Goal: Task Accomplishment & Management: Complete application form

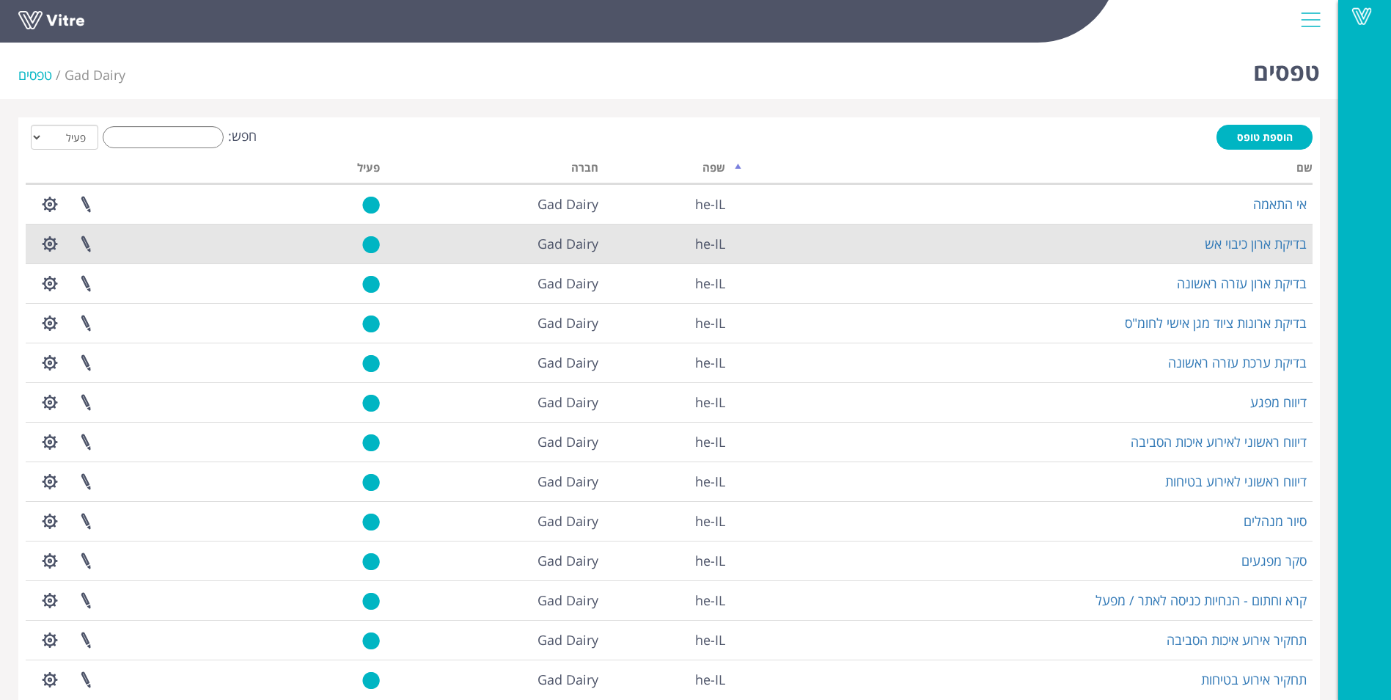
click at [1123, 234] on td "בדיקת ארון כיבוי אש" at bounding box center [1022, 244] width 582 height 40
click at [1219, 246] on link "בדיקת ארון כיבוי אש" at bounding box center [1256, 244] width 102 height 18
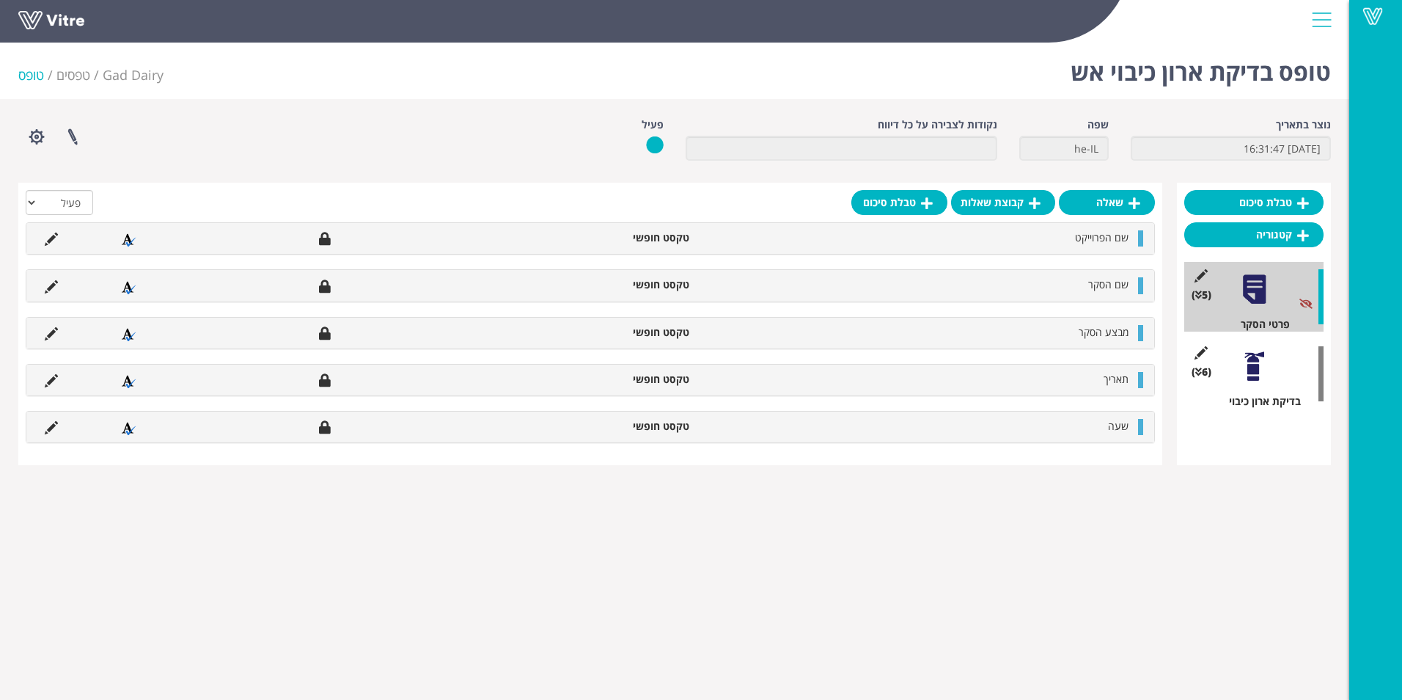
click at [1241, 367] on div at bounding box center [1254, 366] width 33 height 33
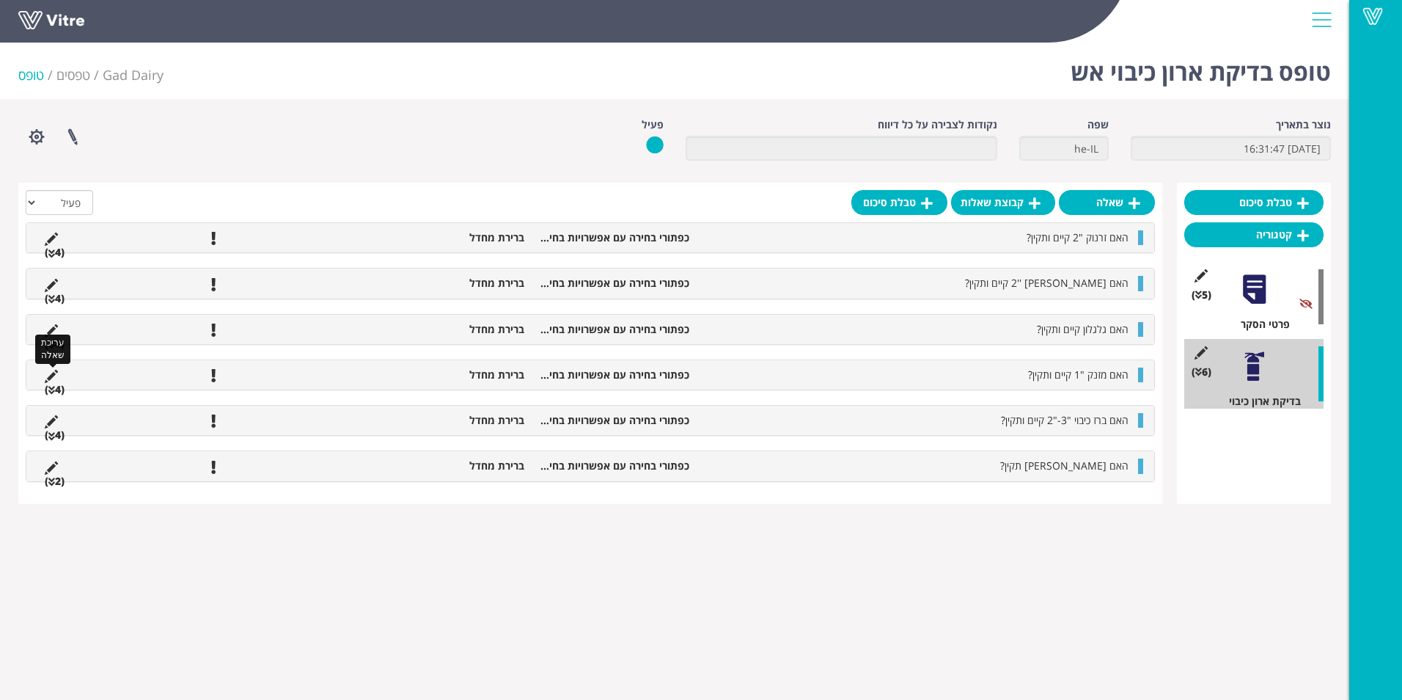
click at [54, 379] on icon at bounding box center [51, 376] width 13 height 13
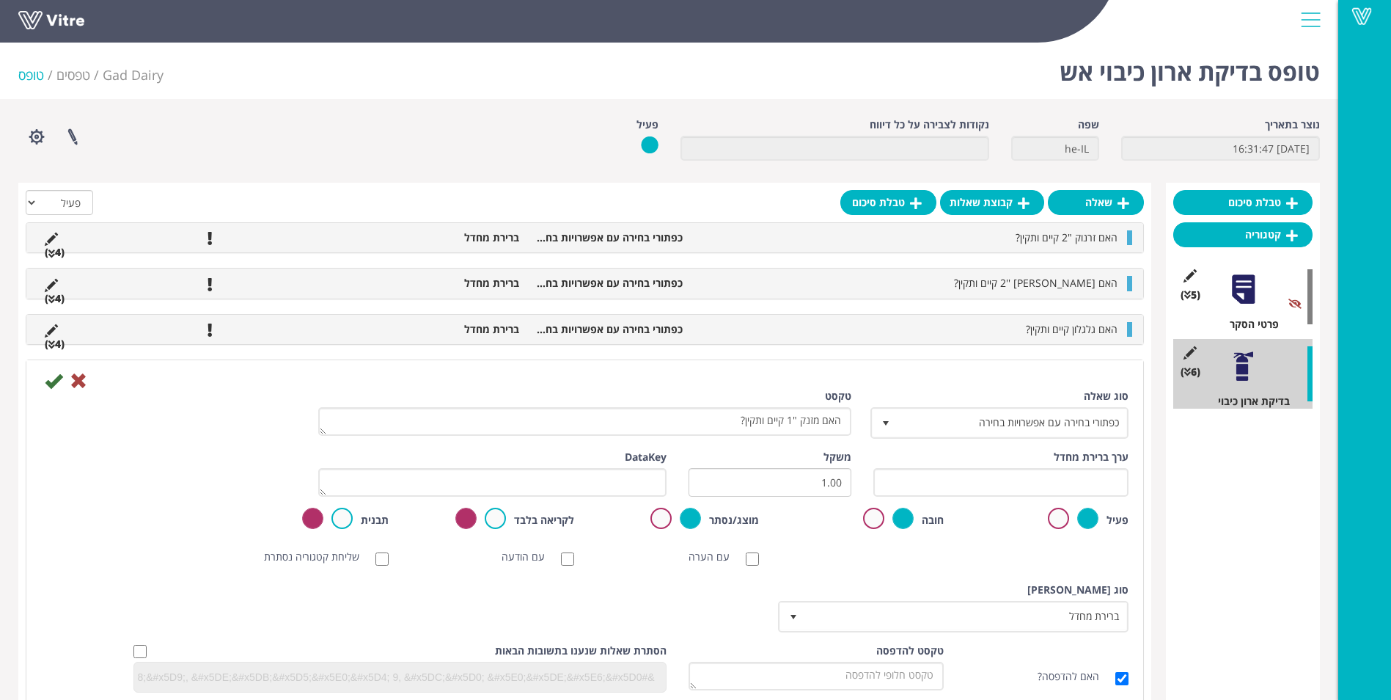
click at [1060, 524] on label at bounding box center [1058, 517] width 21 height 21
click at [0, 0] on input "radio" at bounding box center [0, 0] width 0 height 0
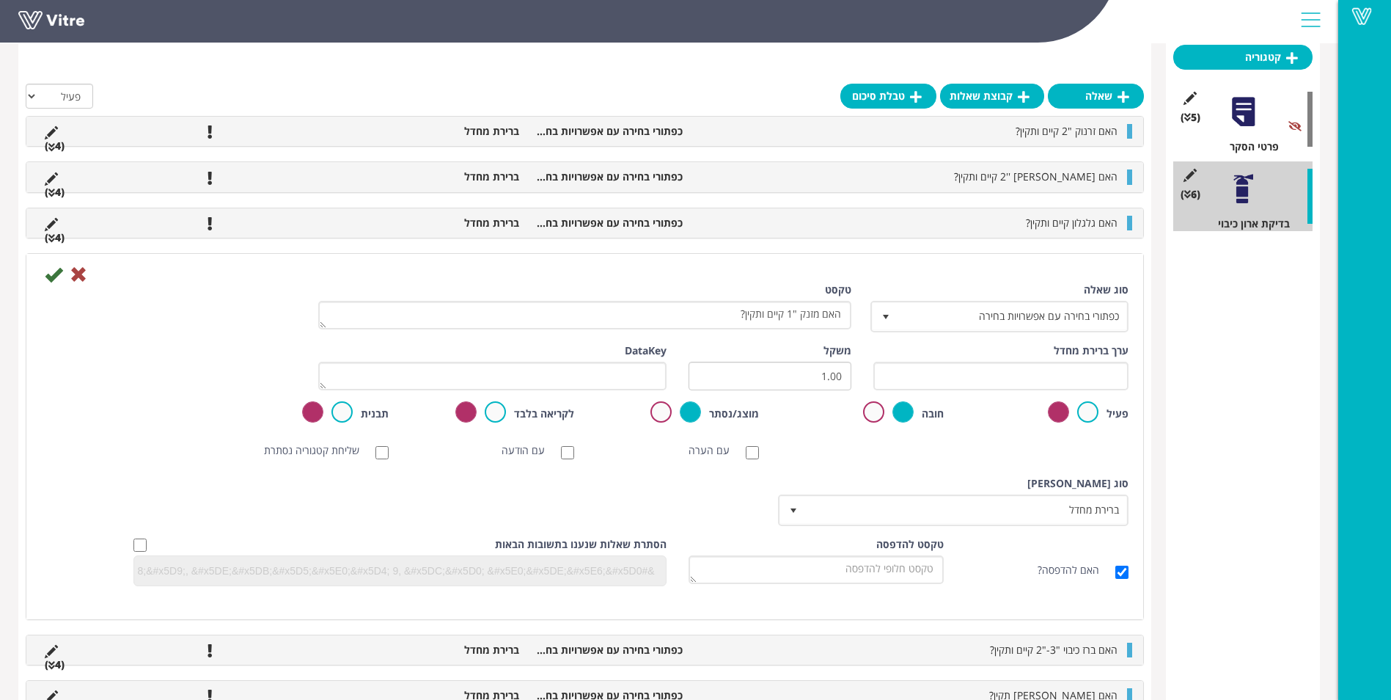
scroll to position [215, 0]
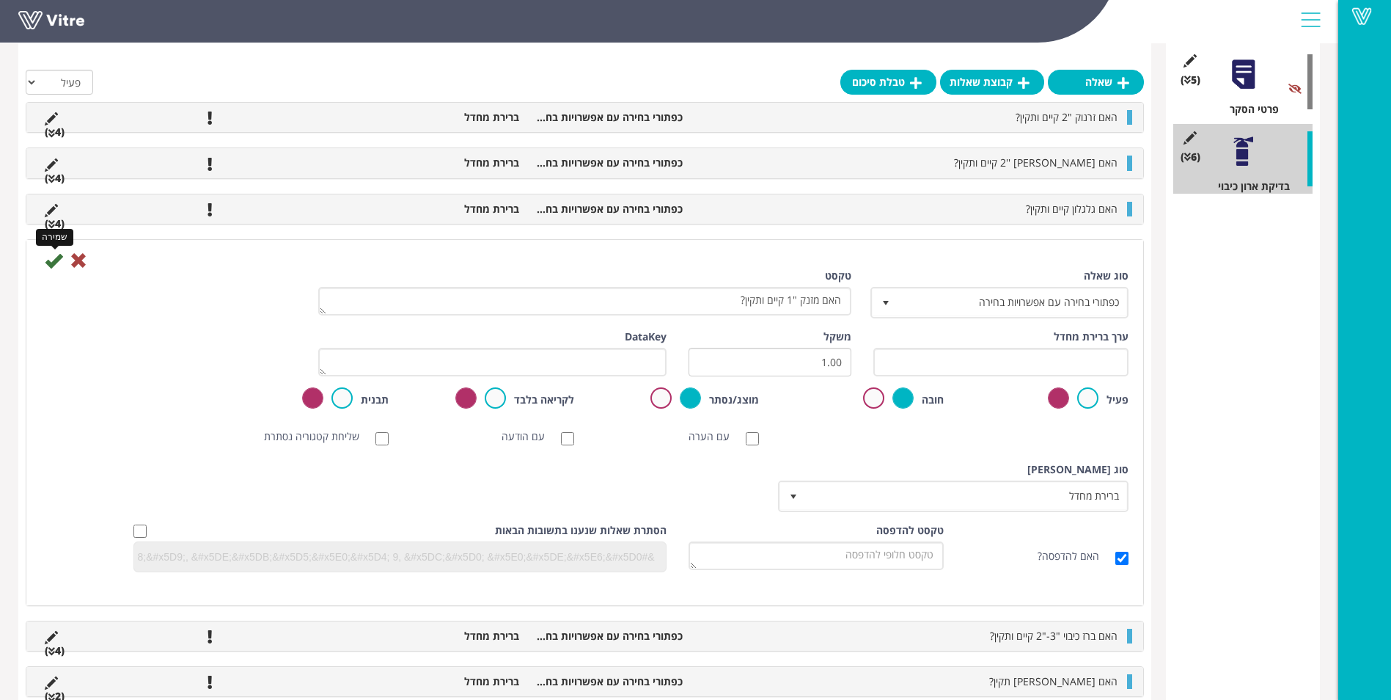
click at [61, 267] on icon at bounding box center [54, 261] width 18 height 18
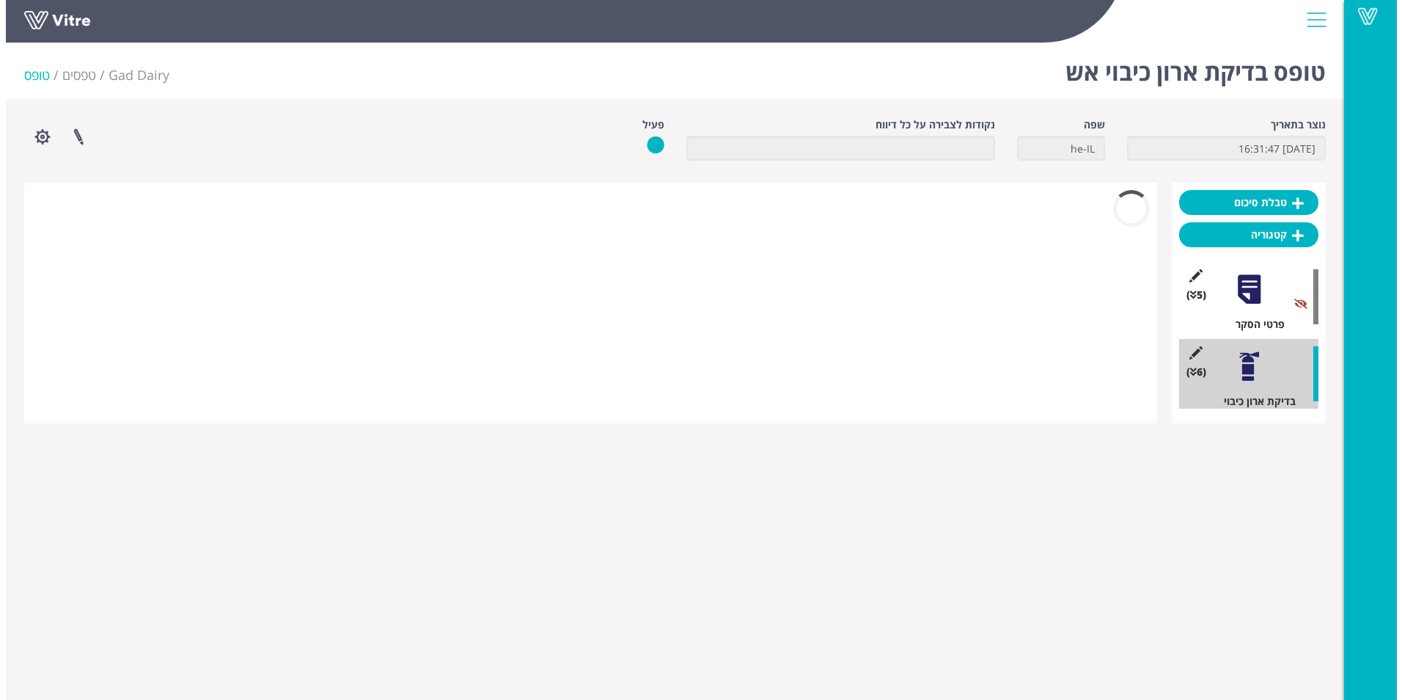
scroll to position [0, 0]
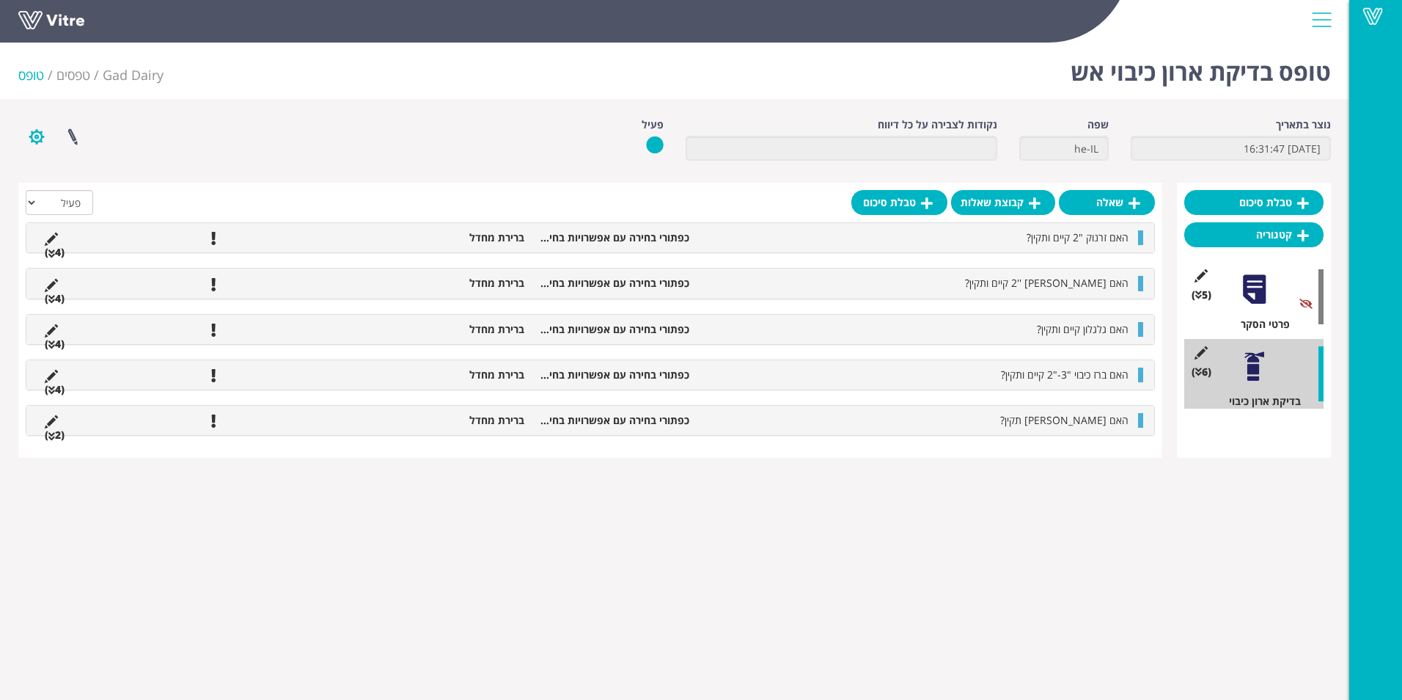
click at [40, 144] on button "button" at bounding box center [36, 136] width 37 height 39
drag, startPoint x: 150, startPoint y: 166, endPoint x: 128, endPoint y: 158, distance: 23.4
click at [150, 166] on div "נוצר בתאריך 31.8.2025 16:31:47 שפה he-IL נקודות לצבירה על כל דיווח פעיל פרוייקט…" at bounding box center [674, 144] width 1335 height 54
click at [79, 142] on link at bounding box center [72, 136] width 37 height 39
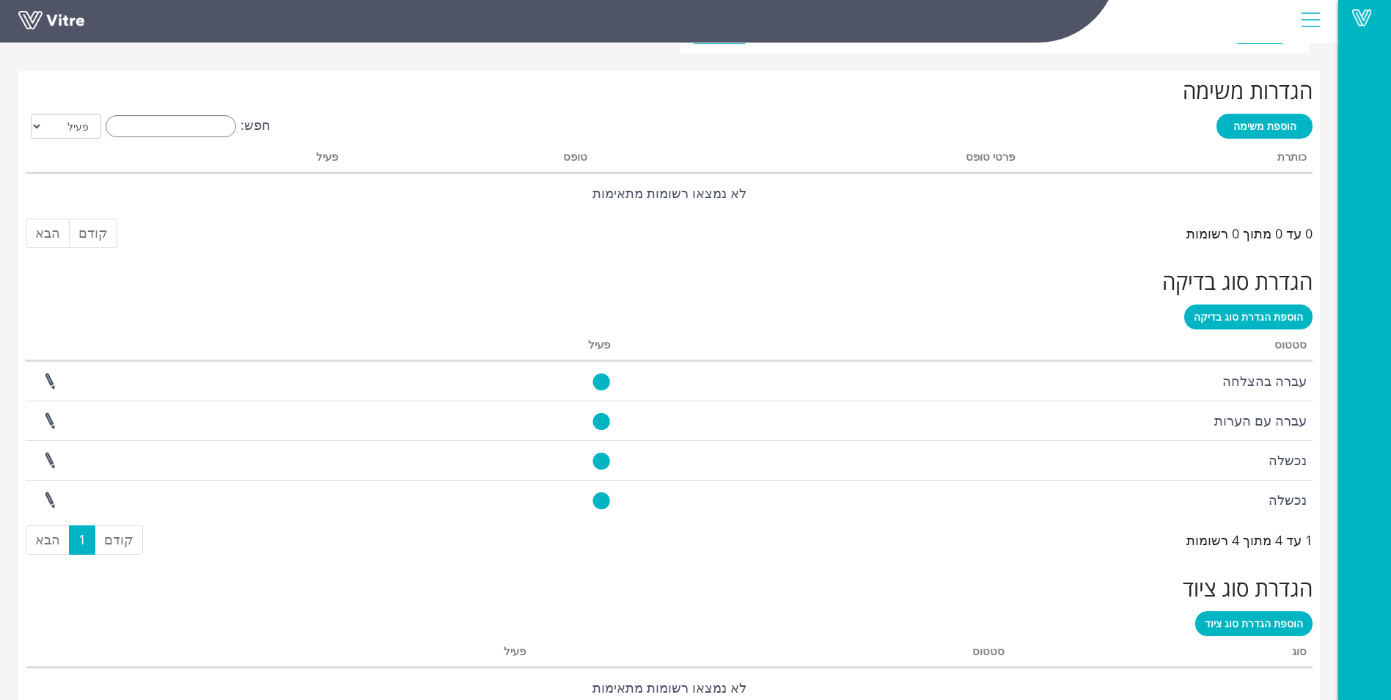
scroll to position [1156, 0]
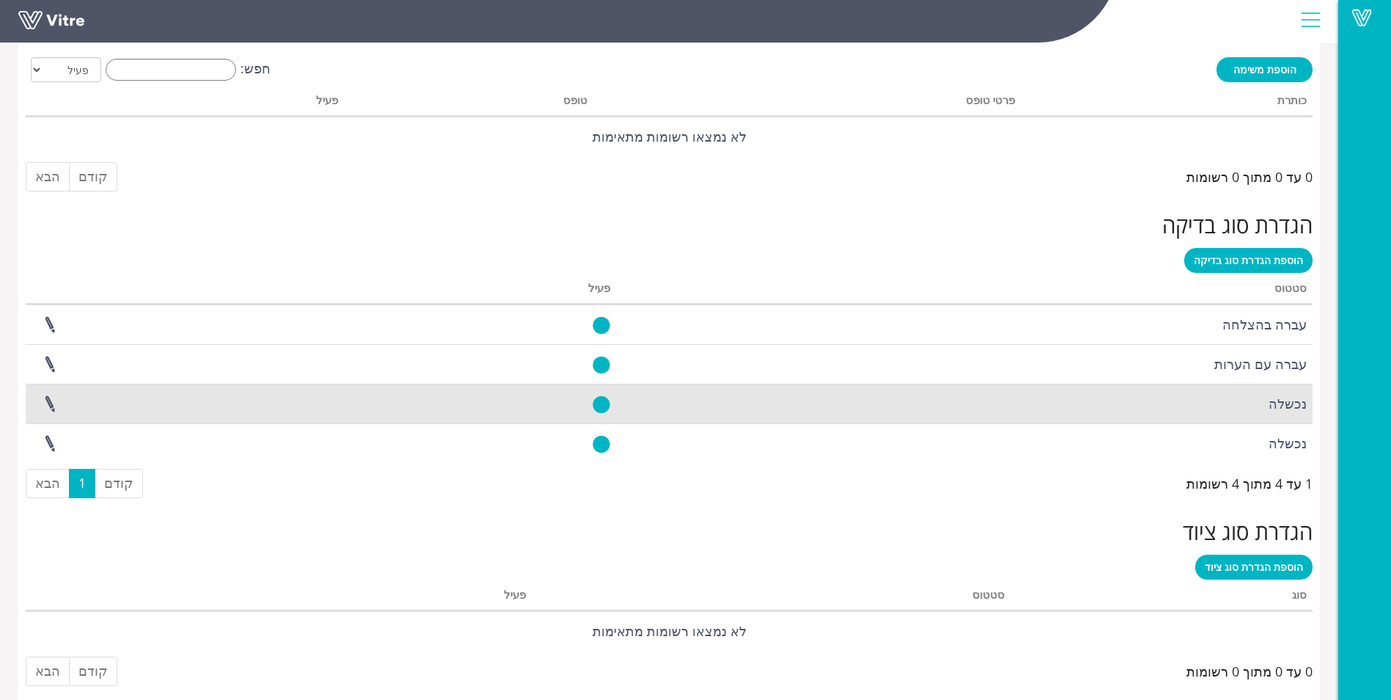
click at [175, 396] on td at bounding box center [202, 404] width 352 height 40
click at [1296, 398] on td "נכשלה" at bounding box center [964, 404] width 697 height 40
click at [49, 407] on link at bounding box center [50, 403] width 37 height 39
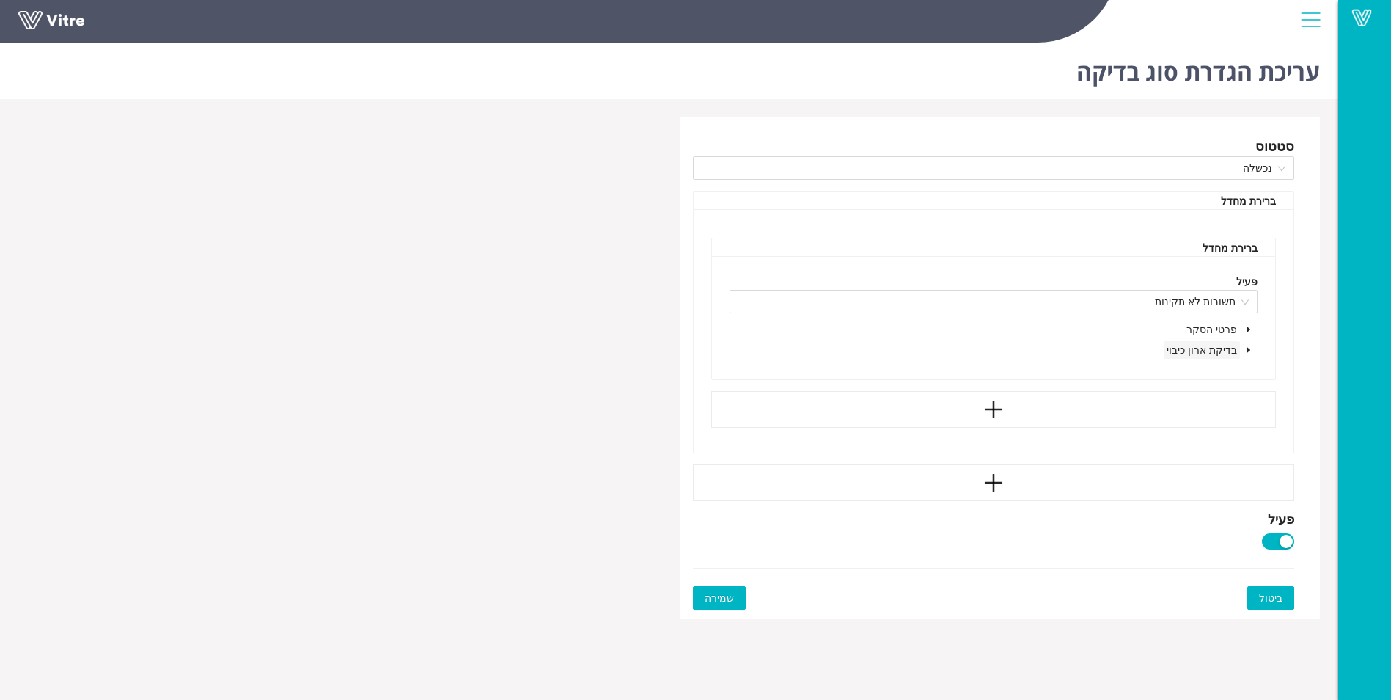
click at [1239, 353] on span "בדיקת ארון כיבוי" at bounding box center [1202, 350] width 76 height 18
click at [1247, 351] on icon "caret-down" at bounding box center [1248, 349] width 7 height 7
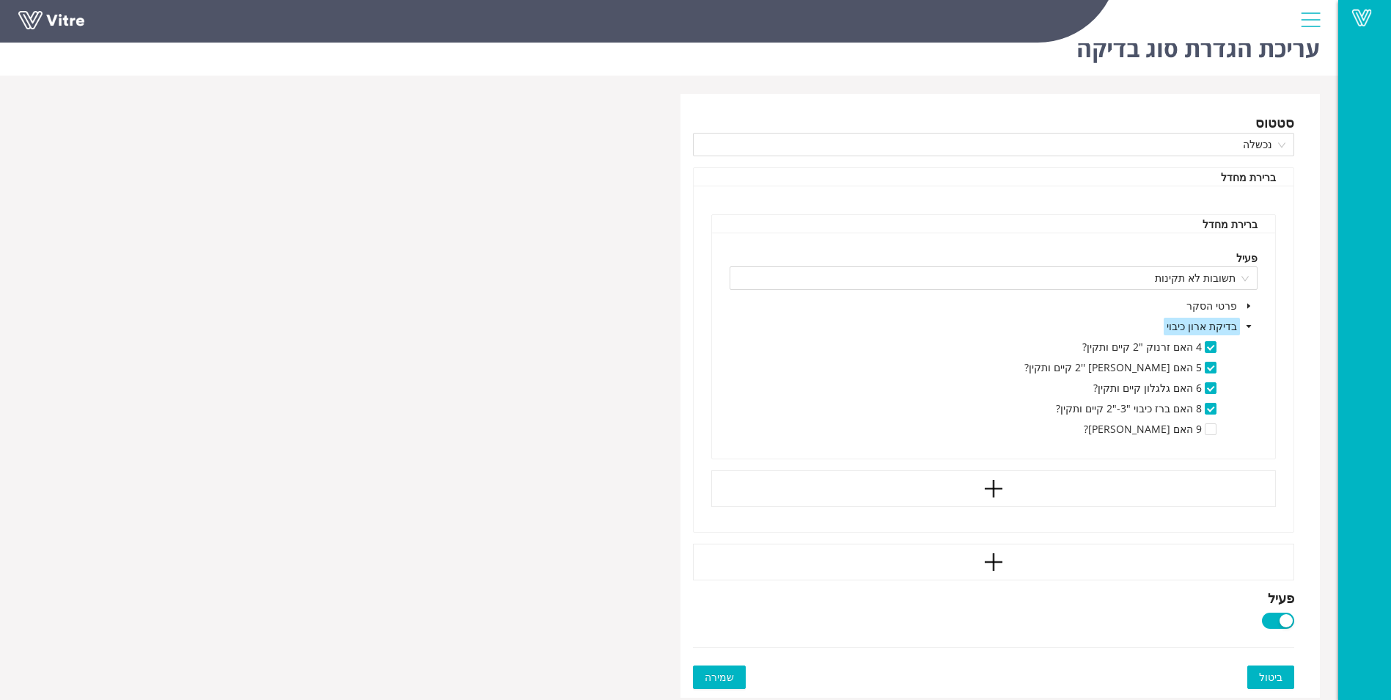
scroll to position [37, 0]
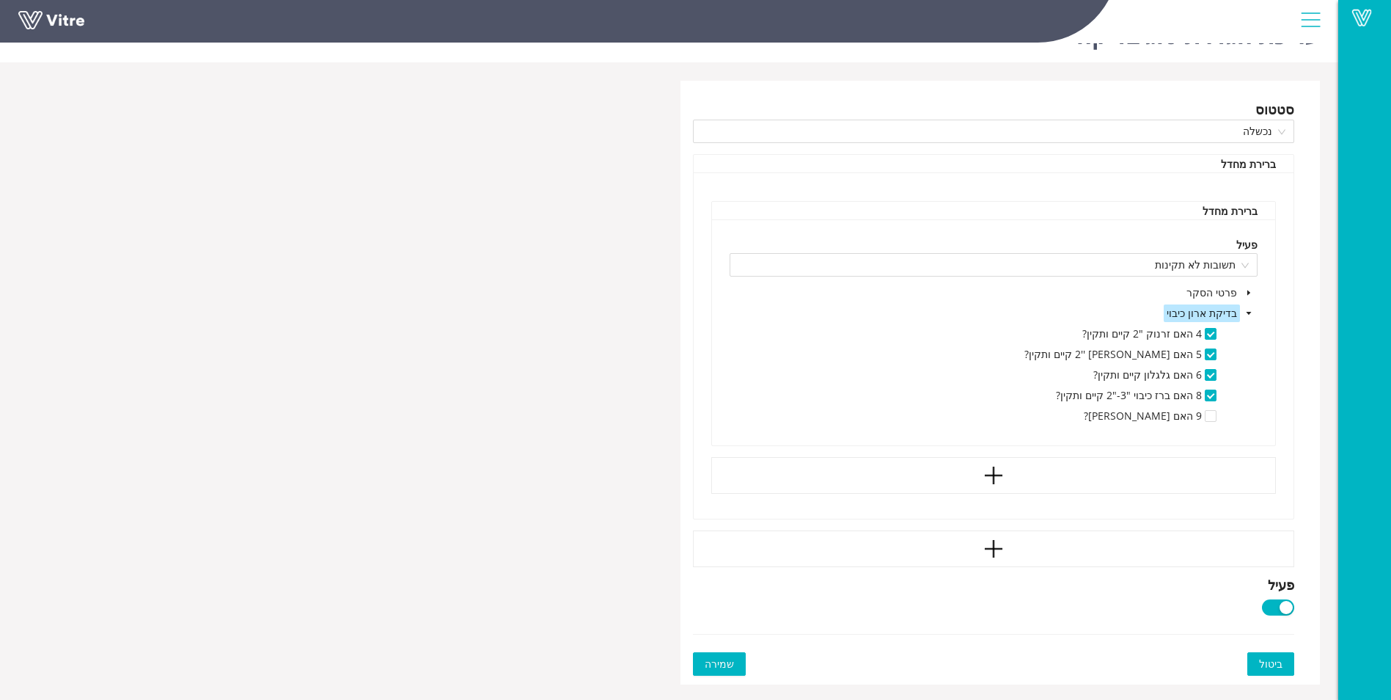
click at [1287, 606] on div "button" at bounding box center [1286, 607] width 13 height 13
click at [735, 666] on button "שמירה" at bounding box center [719, 663] width 53 height 23
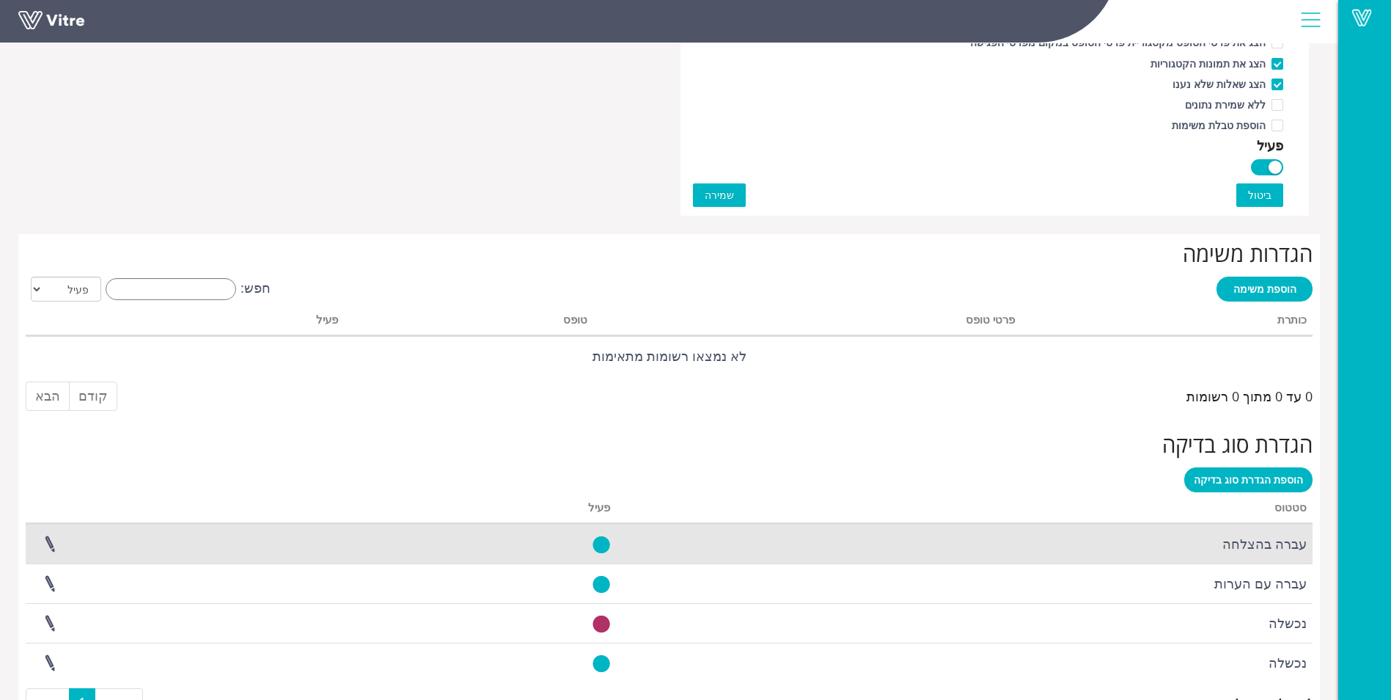
scroll to position [1156, 0]
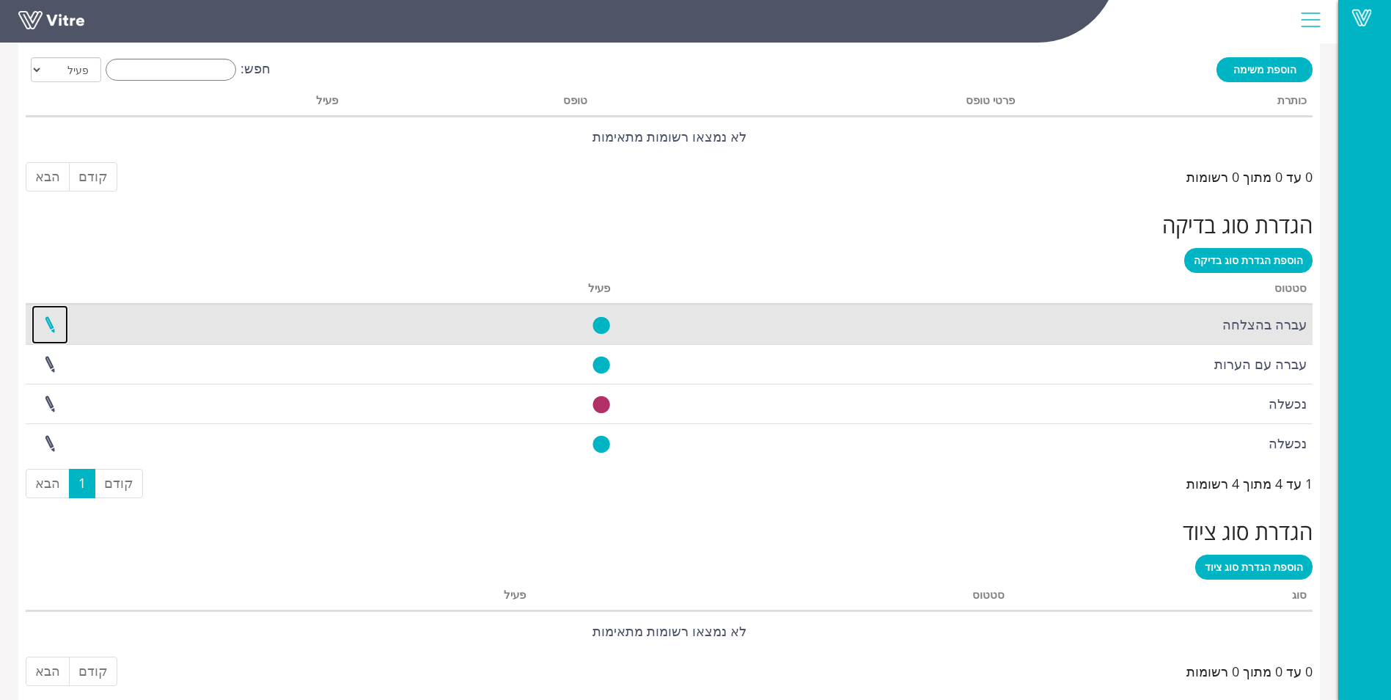
click at [56, 322] on link at bounding box center [50, 324] width 37 height 39
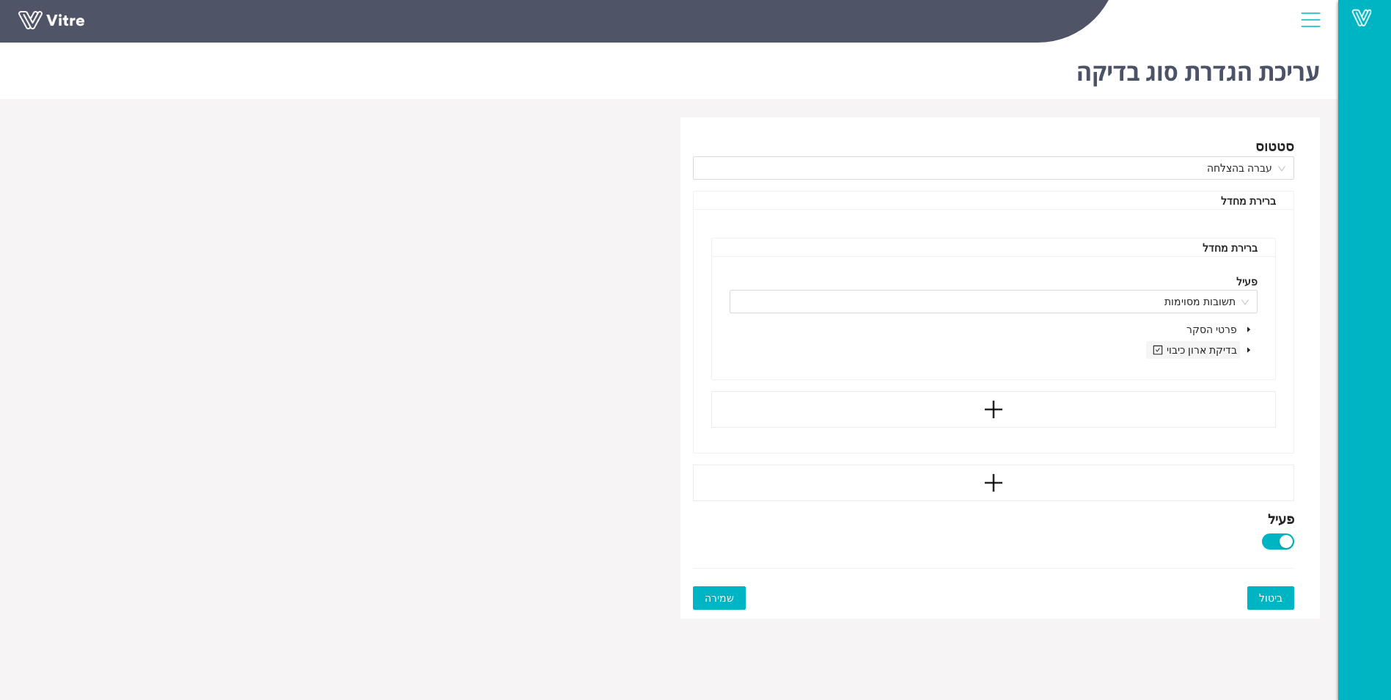
click at [1231, 352] on span "בדיקת ארון כיבוי" at bounding box center [1193, 349] width 88 height 14
click at [1243, 352] on span at bounding box center [1249, 350] width 18 height 18
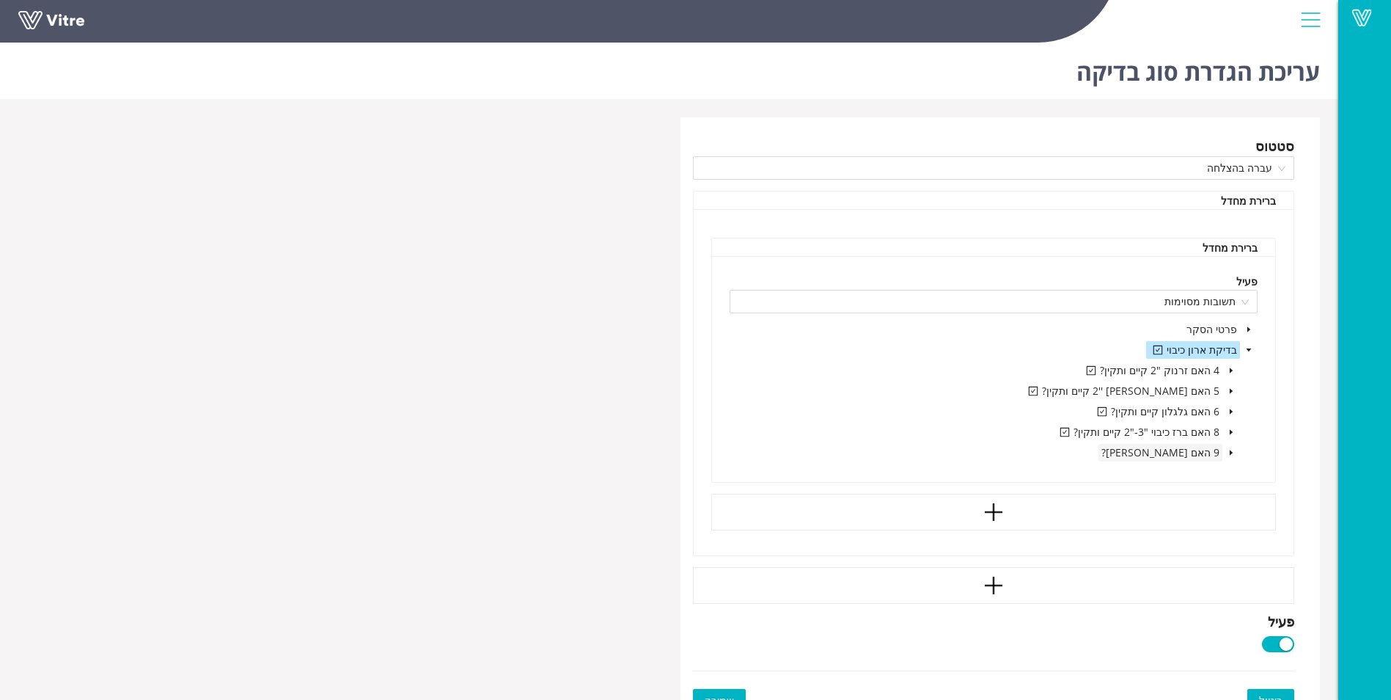
click at [1187, 454] on span "9 האם הארון תקין?" at bounding box center [1160, 452] width 118 height 14
click at [1234, 450] on icon "caret-down" at bounding box center [1231, 452] width 7 height 7
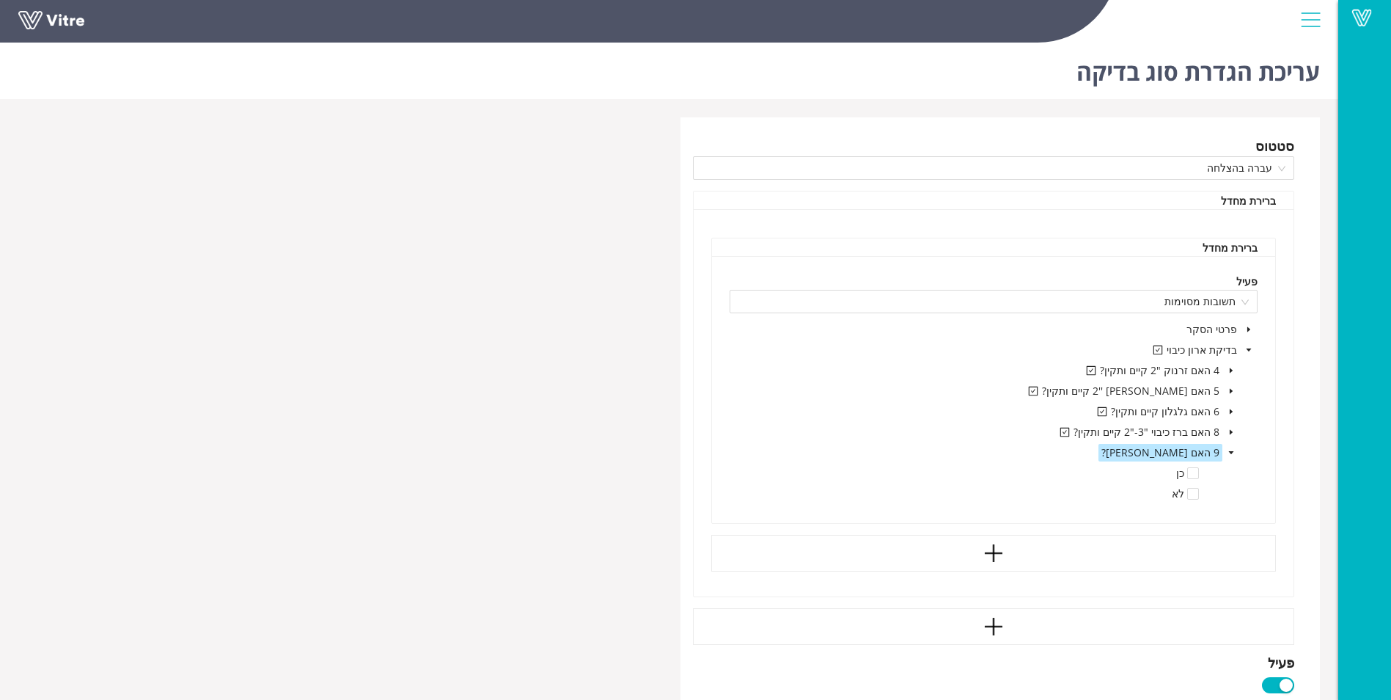
click at [1234, 450] on icon "caret-down" at bounding box center [1231, 452] width 7 height 7
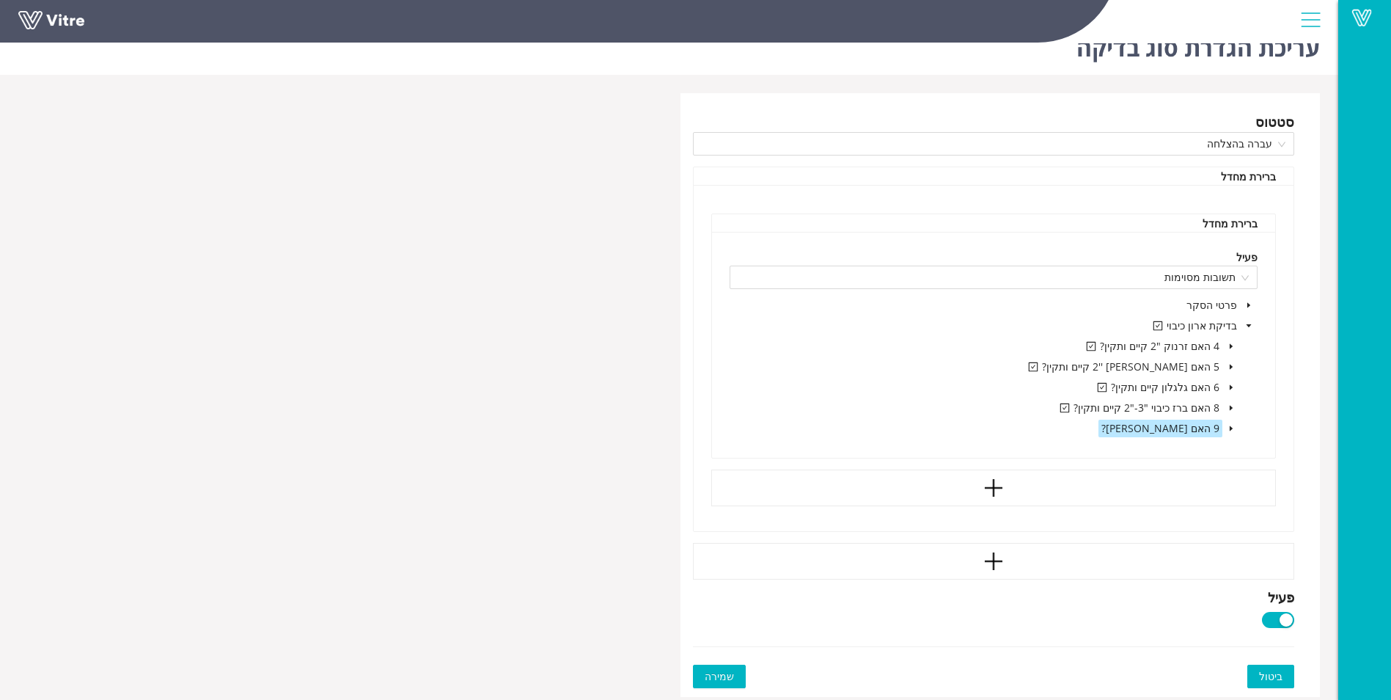
scroll to position [37, 0]
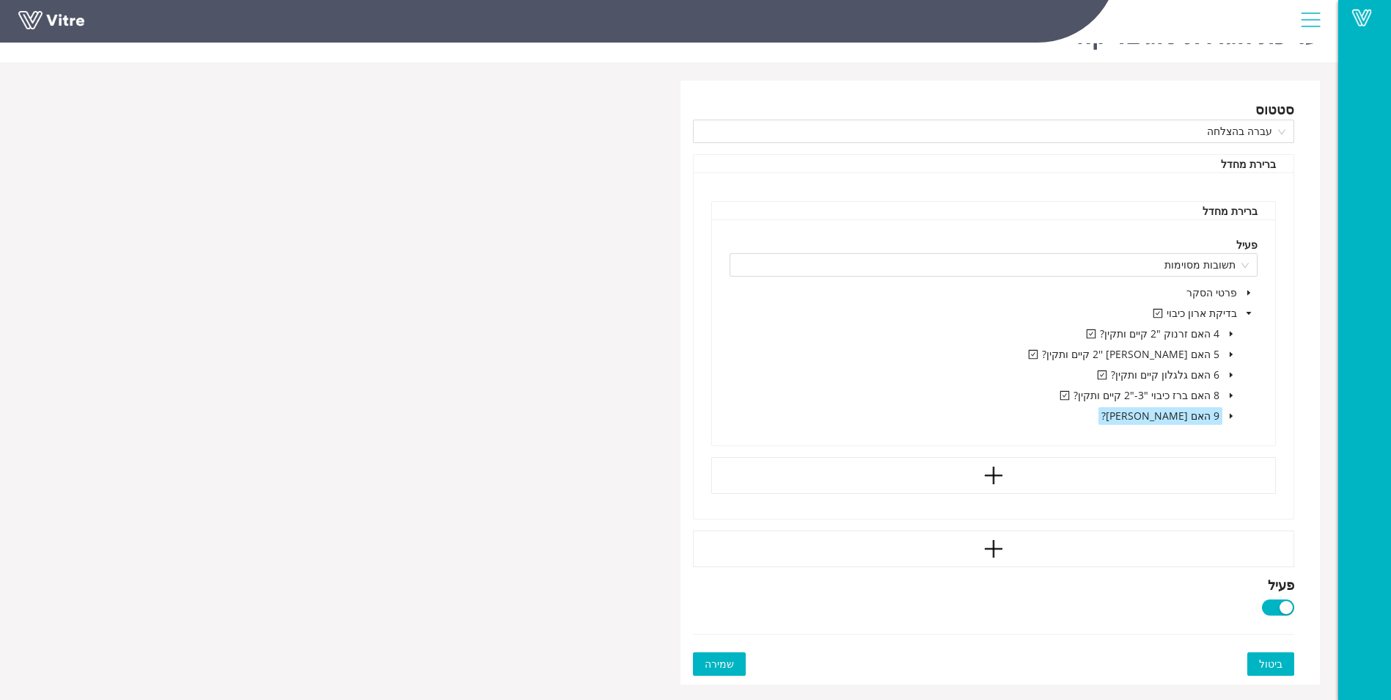
click at [730, 657] on span "שמירה" at bounding box center [719, 664] width 29 height 16
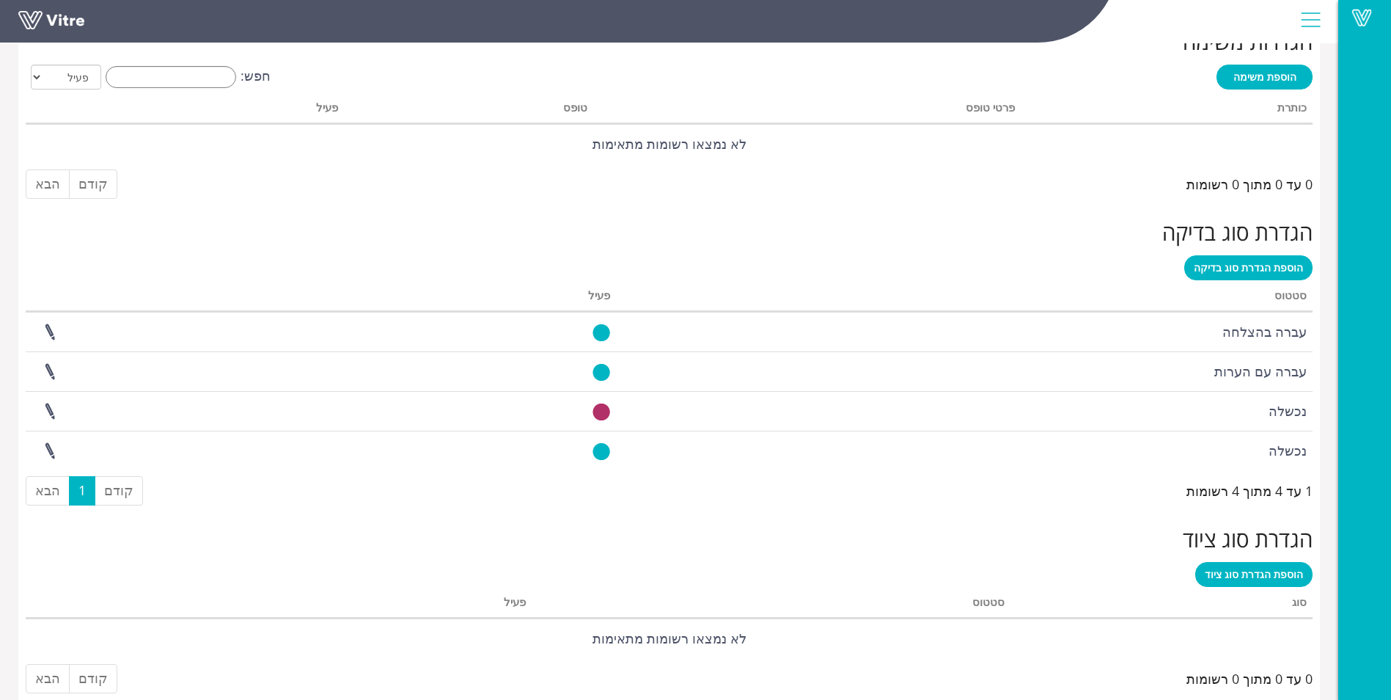
scroll to position [1156, 0]
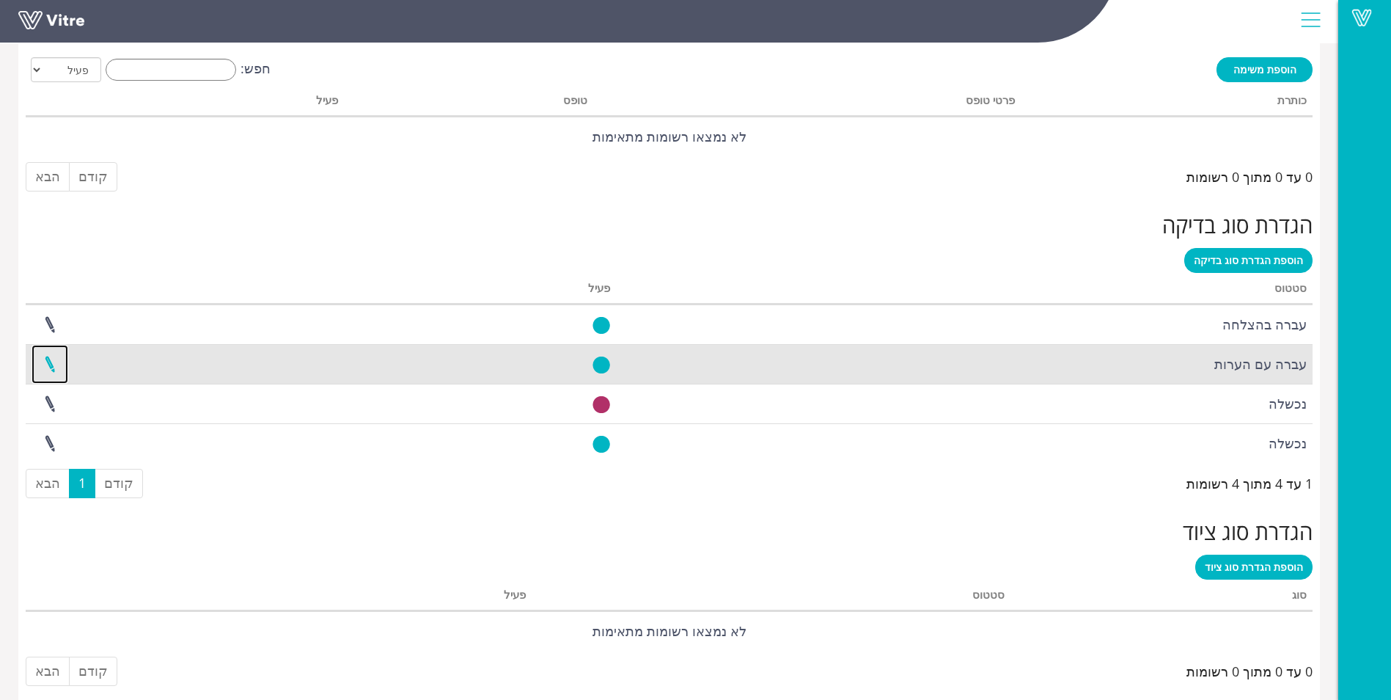
click at [43, 359] on link at bounding box center [50, 364] width 37 height 39
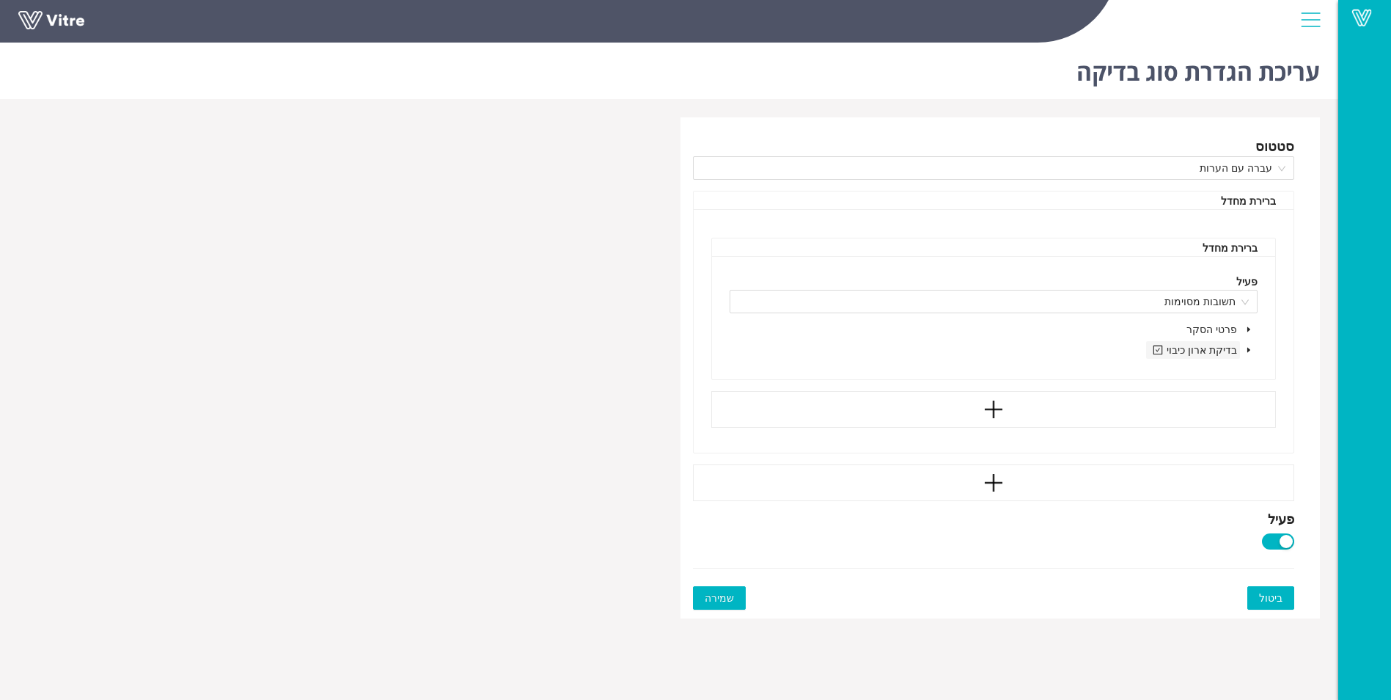
click at [1211, 349] on span "בדיקת ארון כיבוי" at bounding box center [1193, 349] width 88 height 14
click at [1247, 350] on icon "caret-down" at bounding box center [1248, 349] width 7 height 7
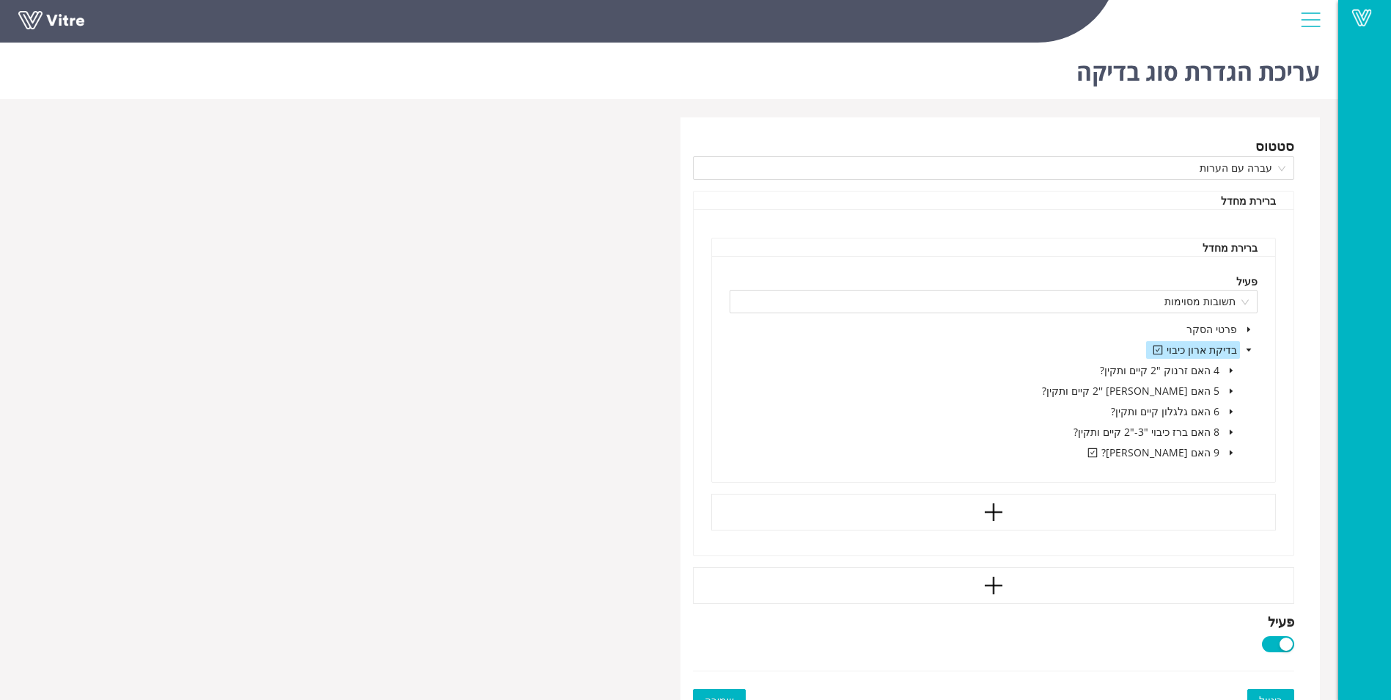
click at [1233, 452] on icon "caret-down" at bounding box center [1231, 452] width 7 height 7
click at [1261, 463] on div "פעיל תשובות מסוימות פרטי הסקר בדיקת ארון כיבוי 4 האם זרנוק "2 קיים ותקין? 5 האם…" at bounding box center [994, 389] width 564 height 267
click at [1274, 433] on div "פעיל תשובות מסוימות פרטי הסקר בדיקת ארון כיבוי 4 האם זרנוק "2 קיים ותקין? 5 האם…" at bounding box center [994, 389] width 564 height 267
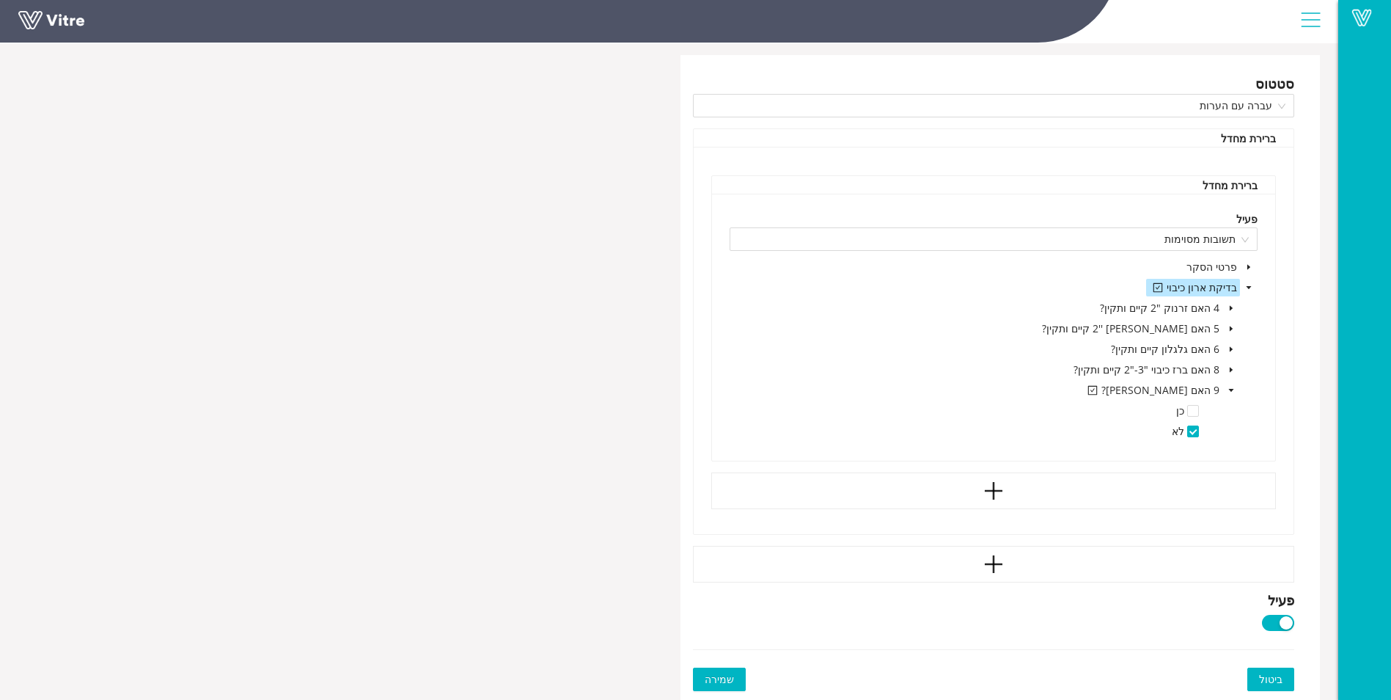
click at [733, 676] on button "שמירה" at bounding box center [719, 678] width 53 height 23
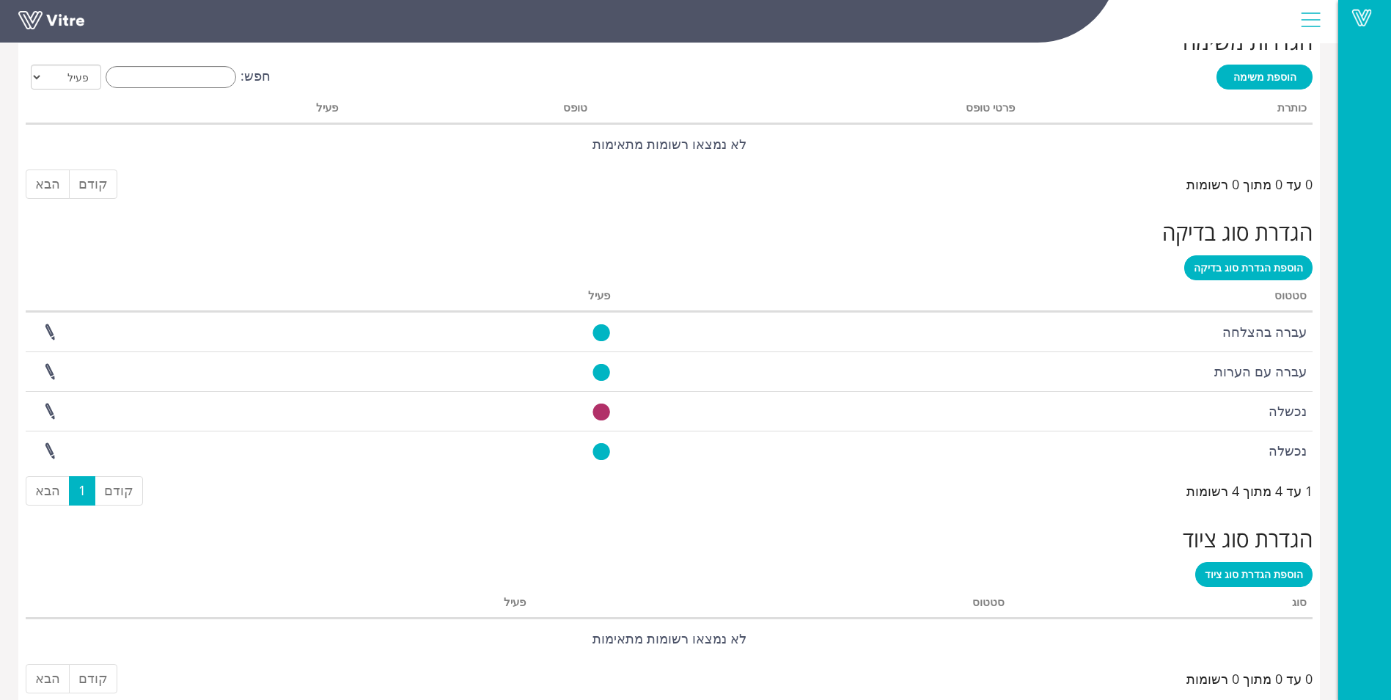
scroll to position [1156, 0]
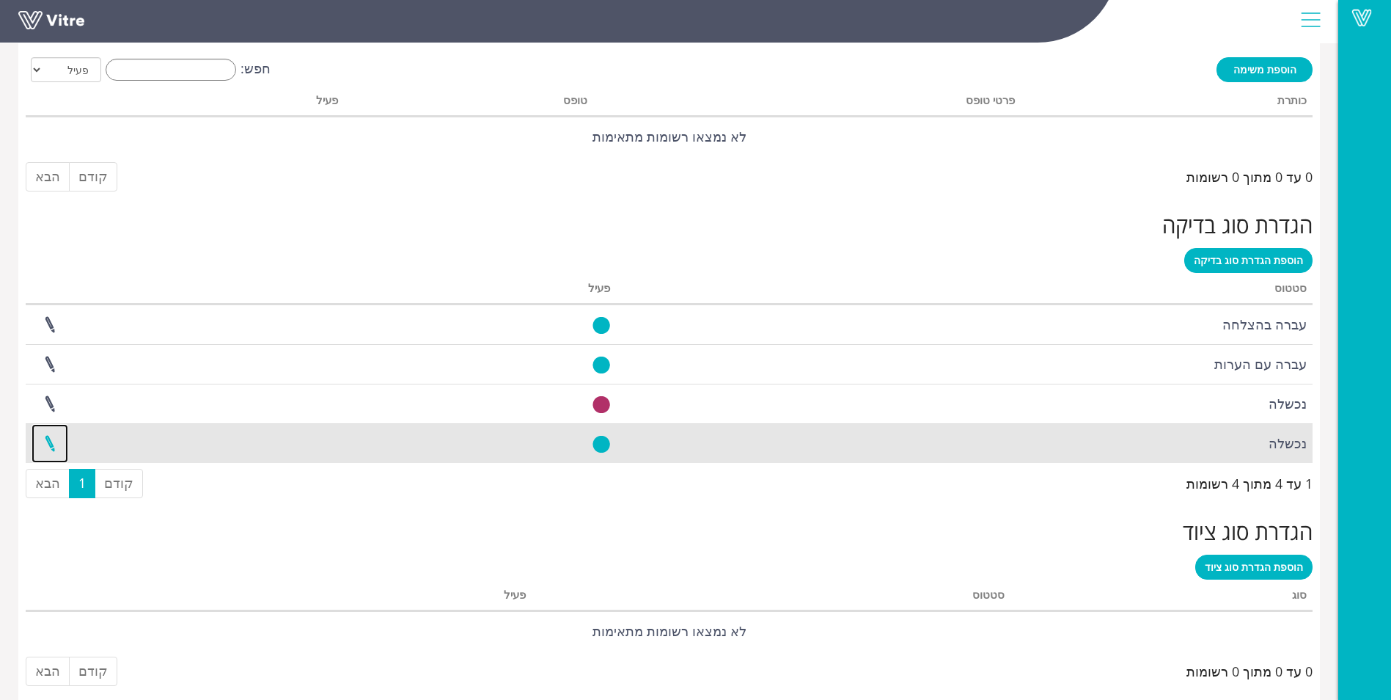
click at [53, 438] on link at bounding box center [50, 443] width 37 height 39
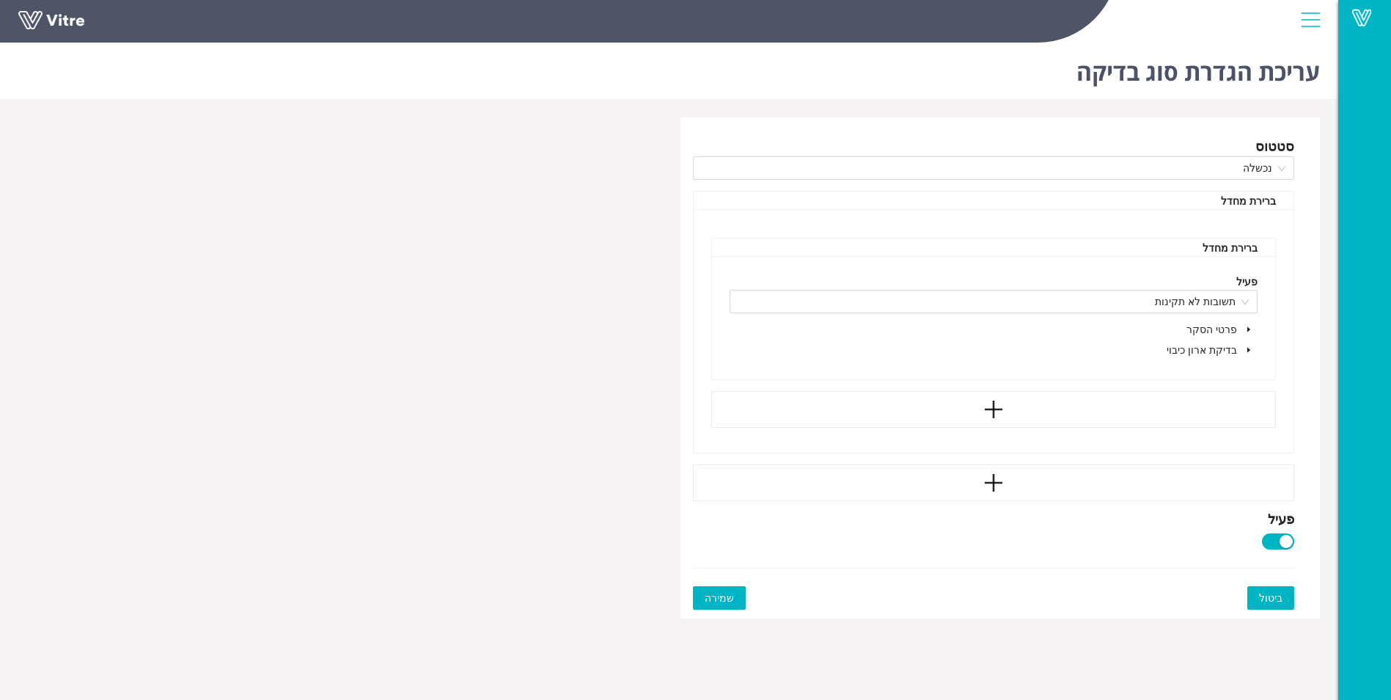
click at [1247, 343] on span at bounding box center [1249, 350] width 18 height 18
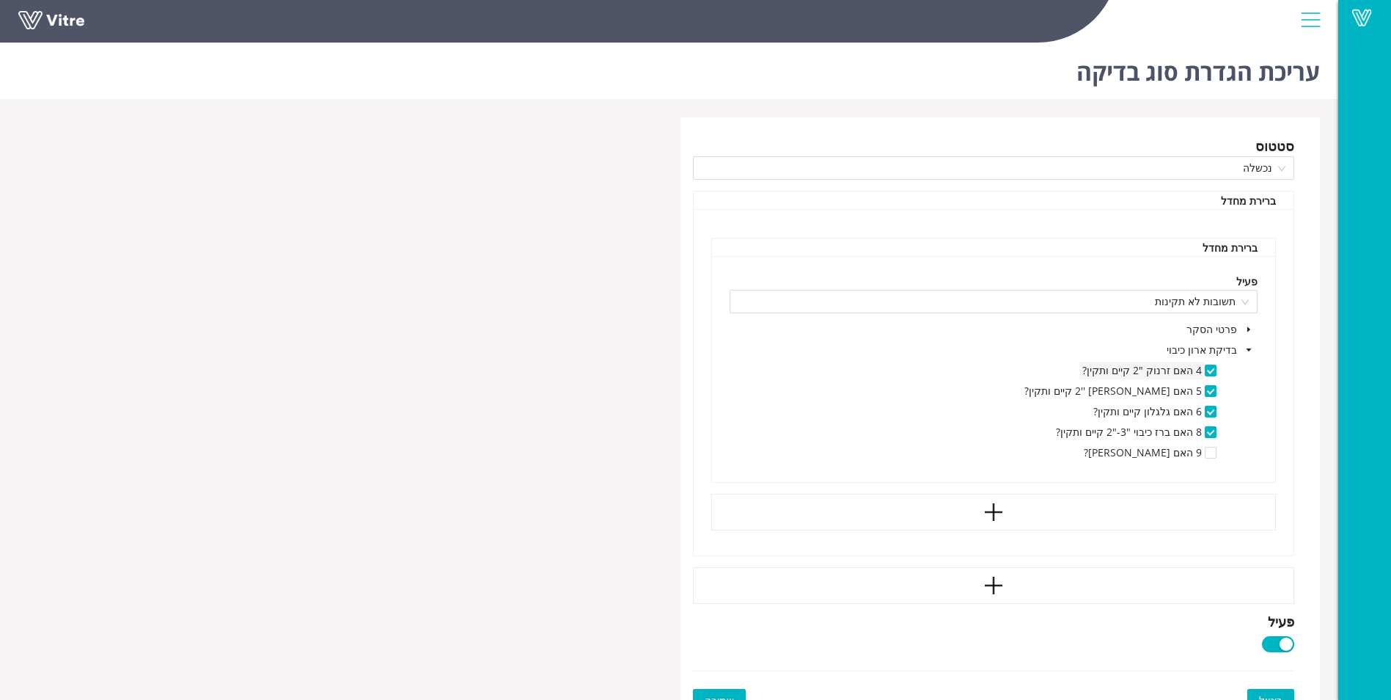
click at [1186, 365] on span "4 האם זרנוק "2 קיים ותקין?" at bounding box center [1142, 370] width 120 height 14
click at [1211, 374] on span at bounding box center [1211, 370] width 12 height 12
click at [1206, 391] on span at bounding box center [1211, 391] width 12 height 12
click at [1208, 373] on span at bounding box center [1211, 370] width 12 height 12
click at [1208, 394] on span at bounding box center [1211, 391] width 12 height 12
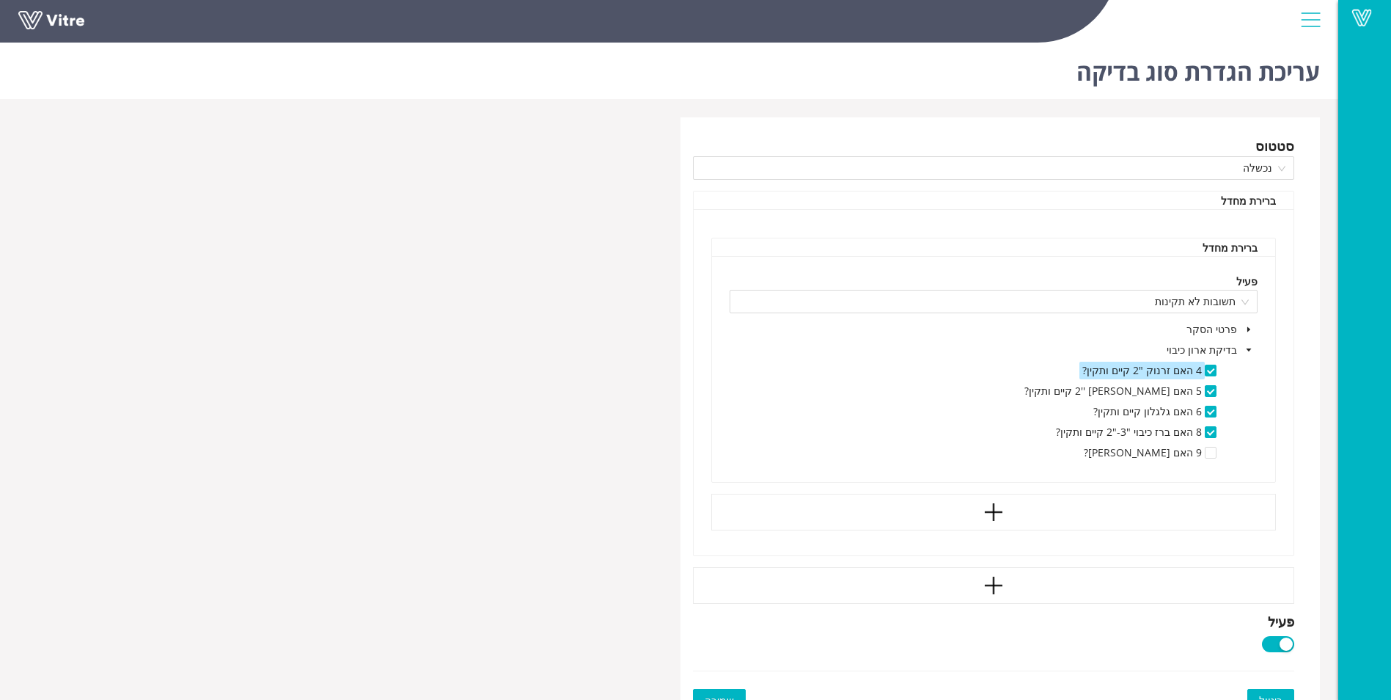
click at [1292, 645] on div "button" at bounding box center [1286, 643] width 13 height 13
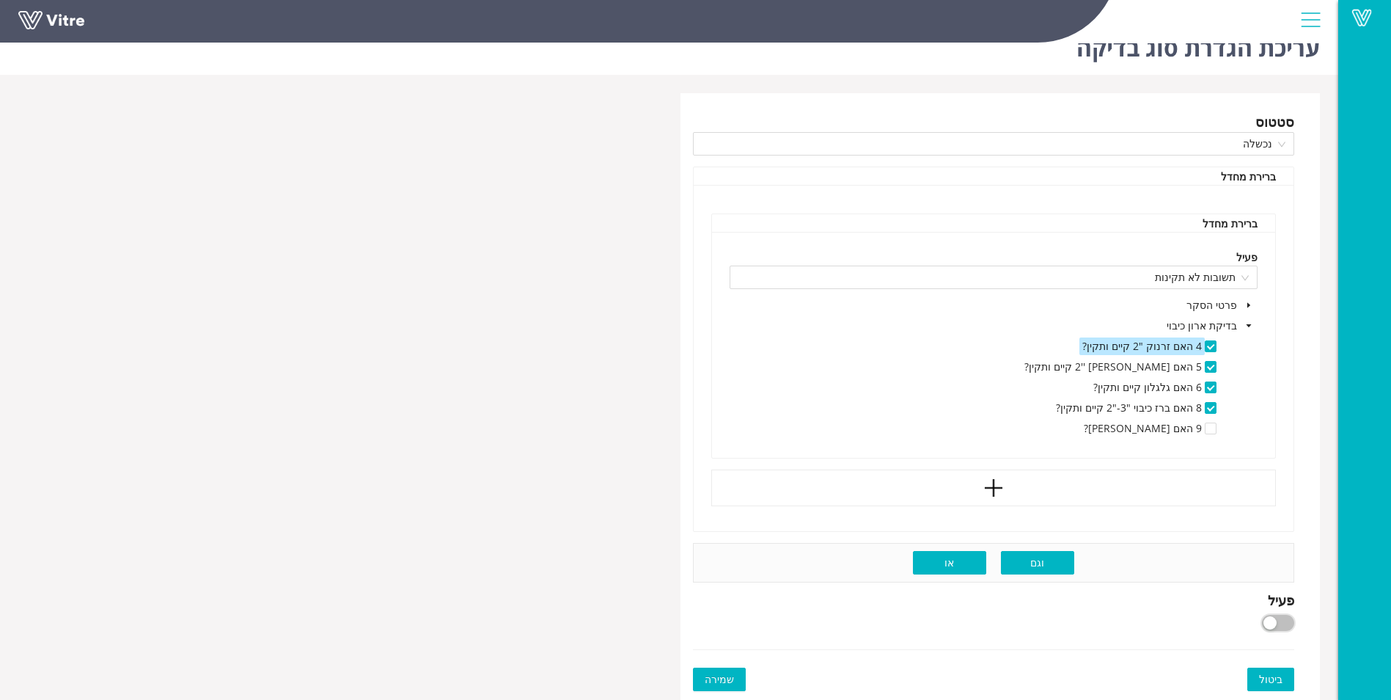
scroll to position [37, 0]
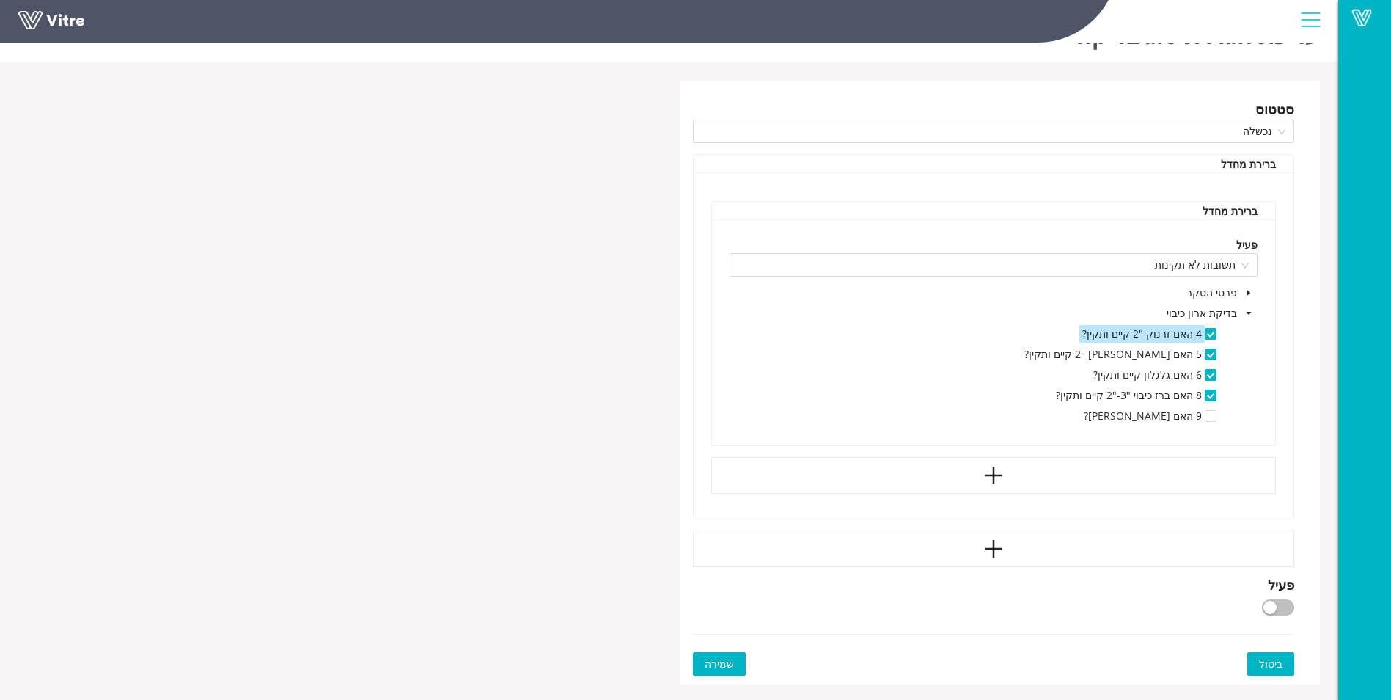
click at [732, 653] on button "שמירה" at bounding box center [719, 663] width 53 height 23
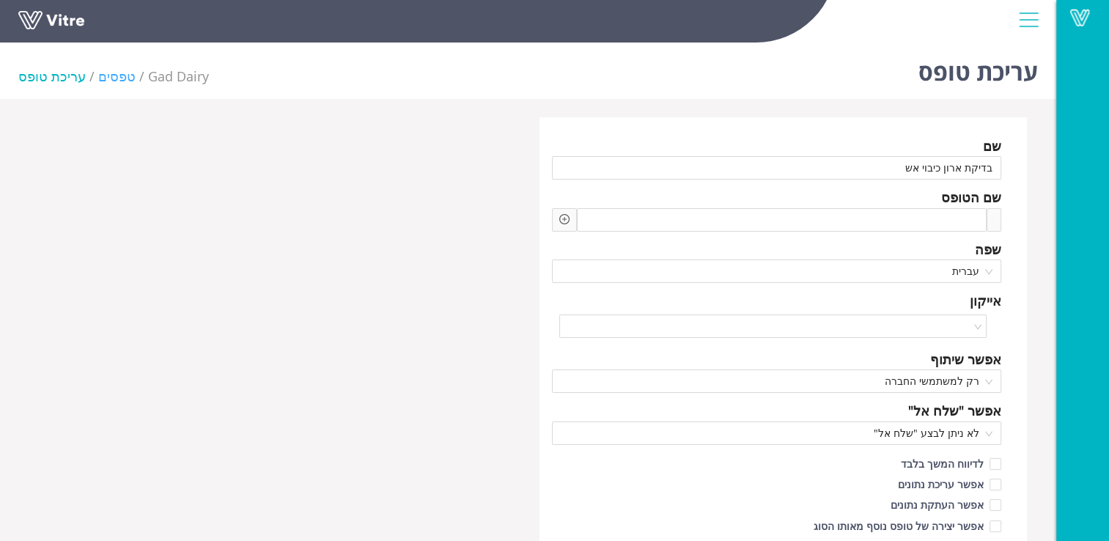
click at [117, 69] on link "טפסים" at bounding box center [116, 76] width 37 height 18
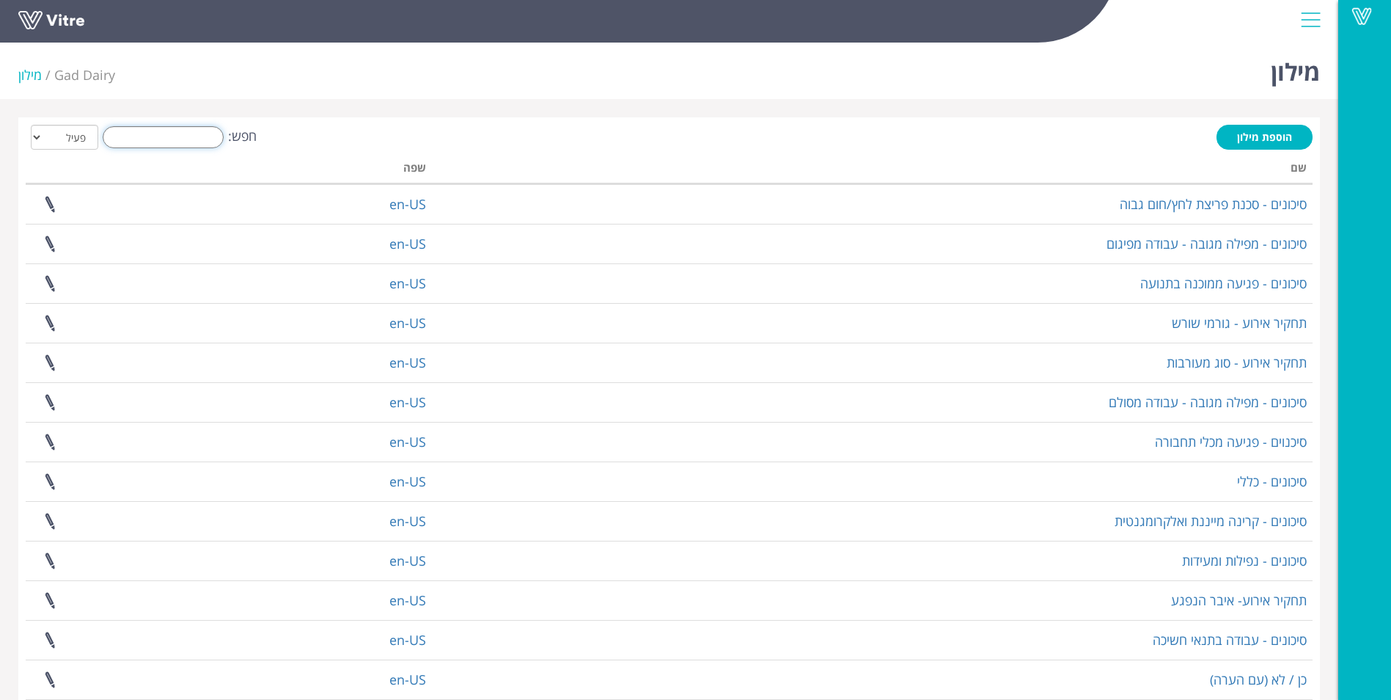
click at [199, 139] on input "חפש:" at bounding box center [163, 137] width 121 height 22
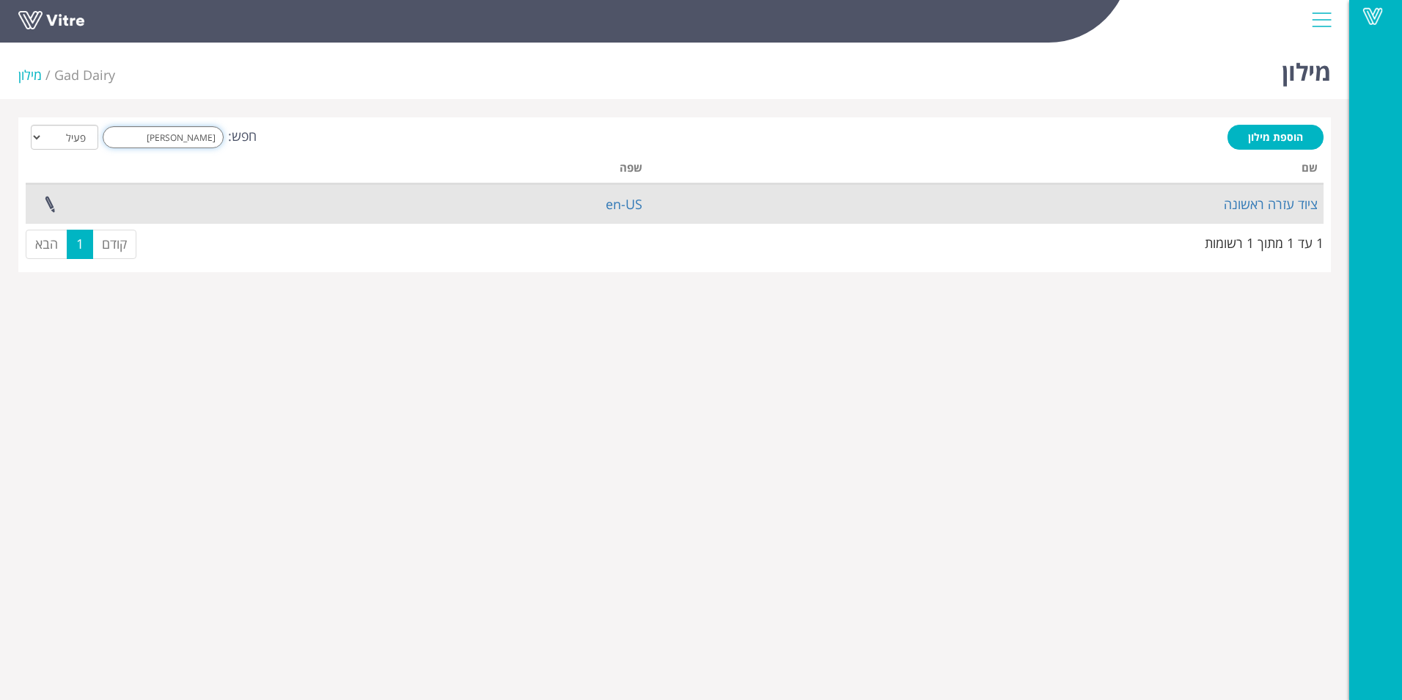
type input "[PERSON_NAME]"
click at [1200, 209] on td "ציוד עזרה ראשונה" at bounding box center [985, 204] width 675 height 40
click at [1261, 198] on link "ציוד עזרה ראשונה" at bounding box center [1271, 204] width 94 height 18
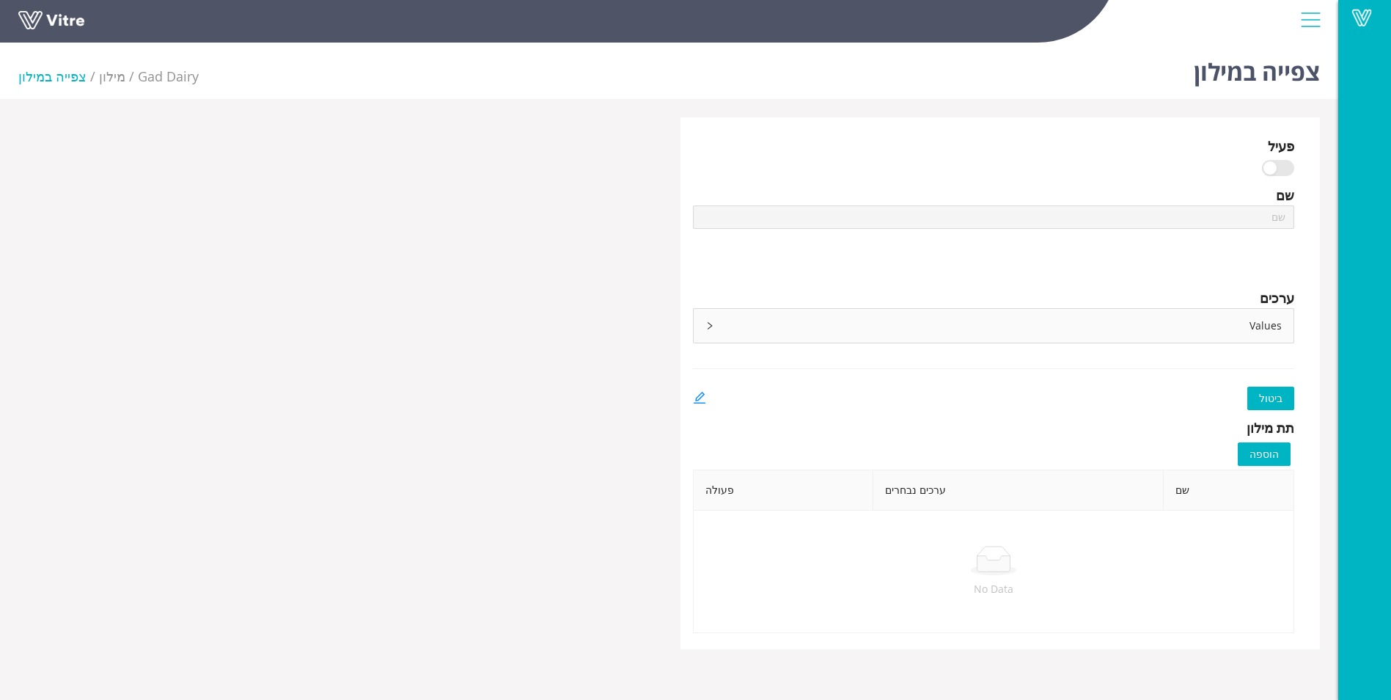
type input "ציוד עזרה ראשונה"
click at [1251, 321] on div "Values" at bounding box center [994, 326] width 601 height 34
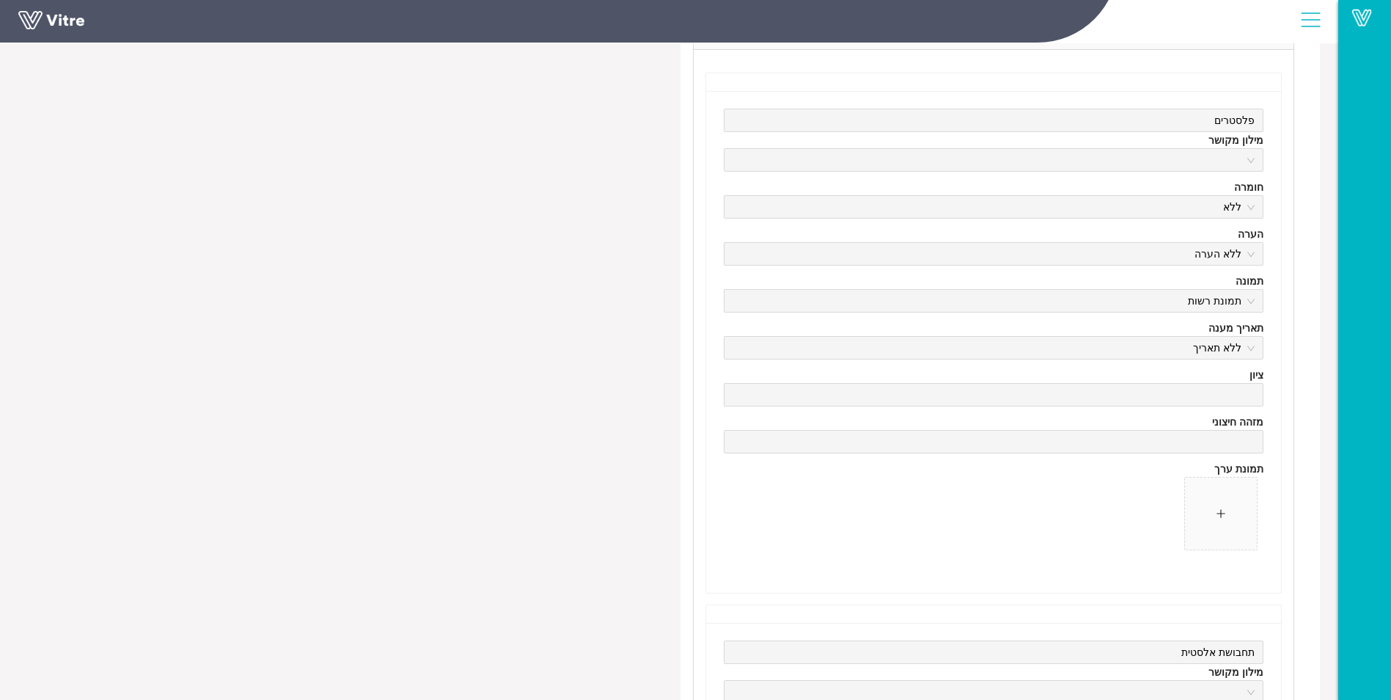
click at [1214, 503] on span at bounding box center [1221, 513] width 72 height 72
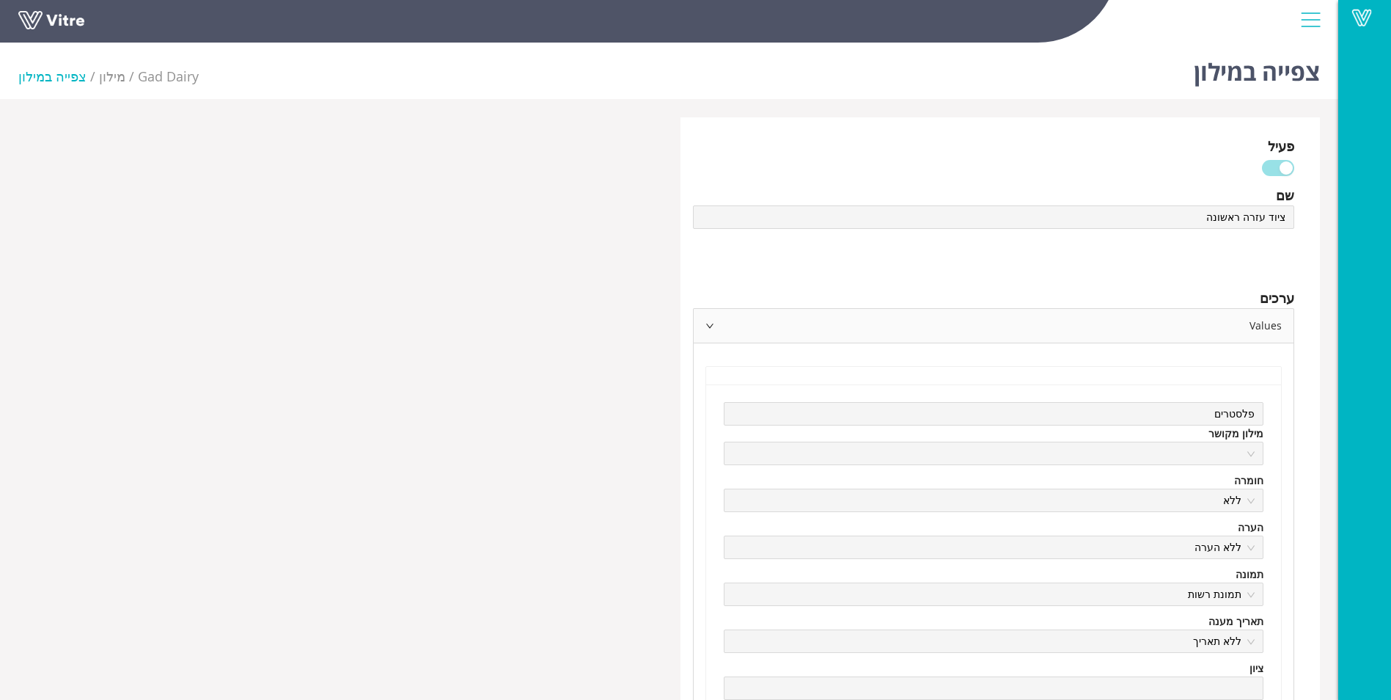
click at [714, 323] on div "Values" at bounding box center [994, 326] width 601 height 34
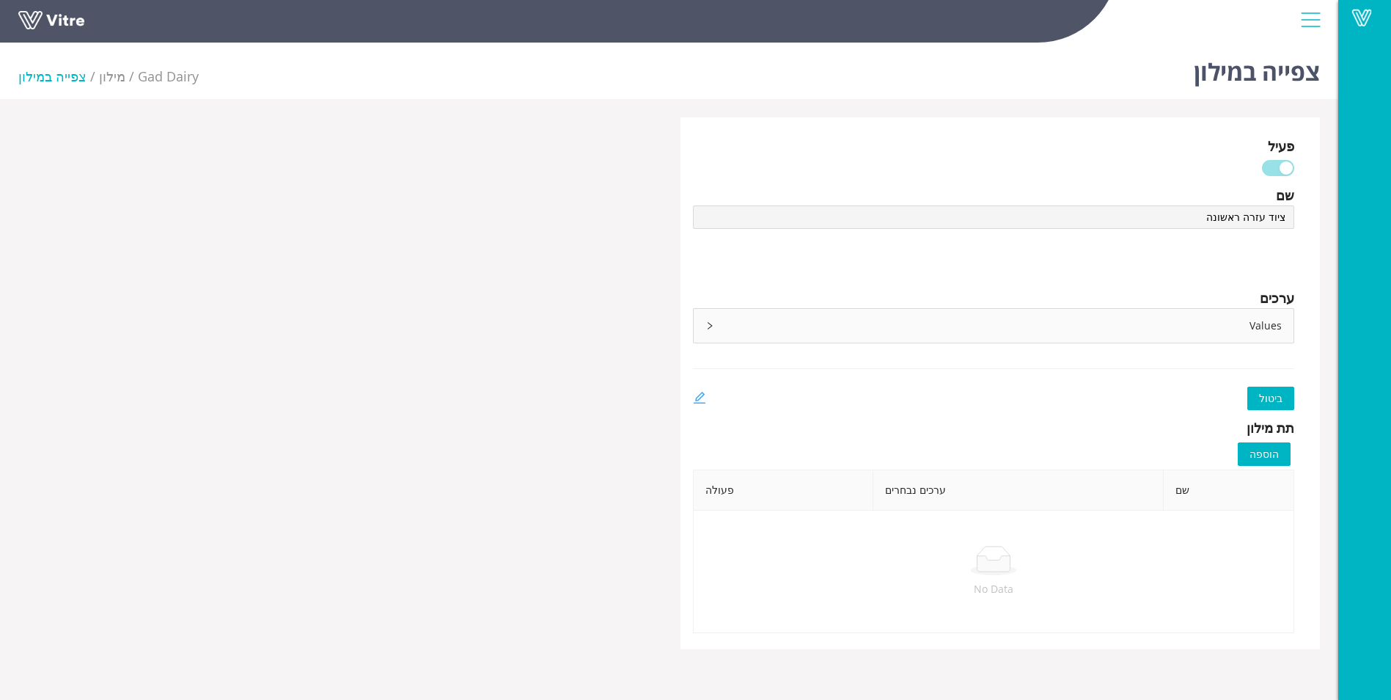
click at [702, 397] on icon "edit" at bounding box center [699, 397] width 13 height 13
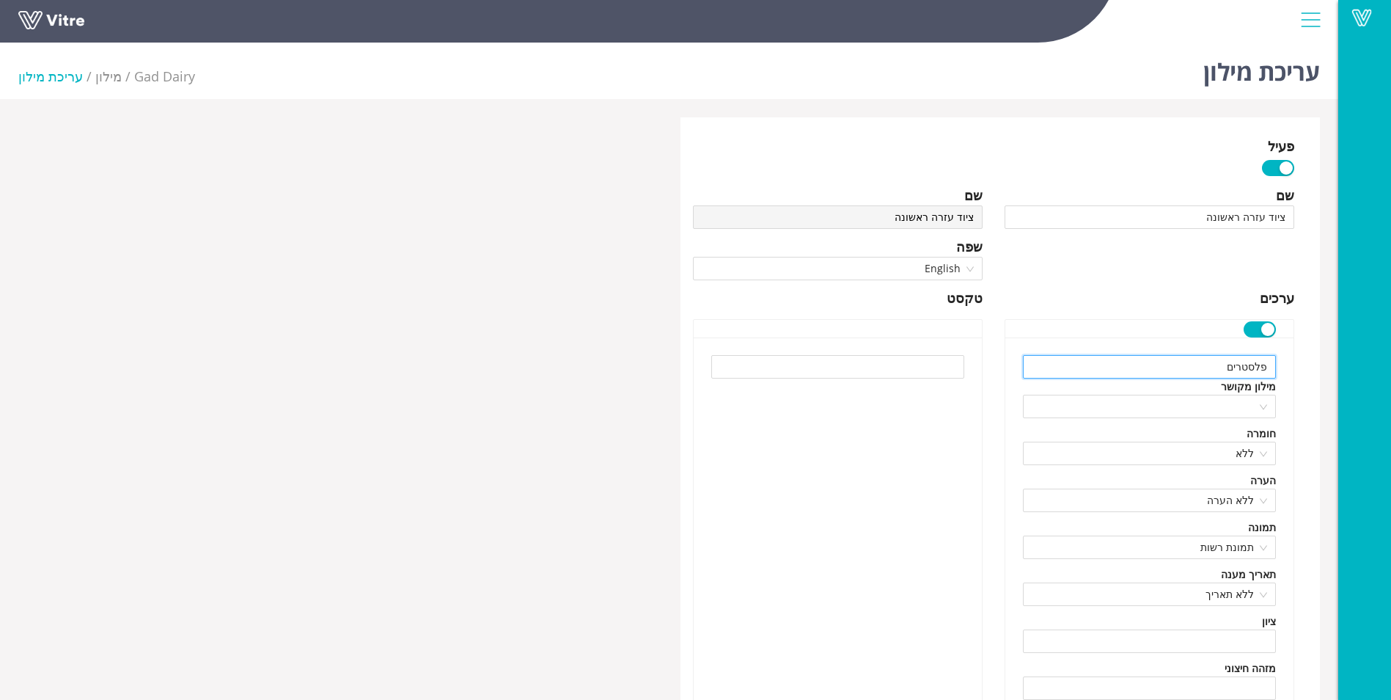
click at [1226, 373] on input "פלסטרים" at bounding box center [1149, 366] width 253 height 23
click at [970, 271] on span "English" at bounding box center [838, 268] width 272 height 22
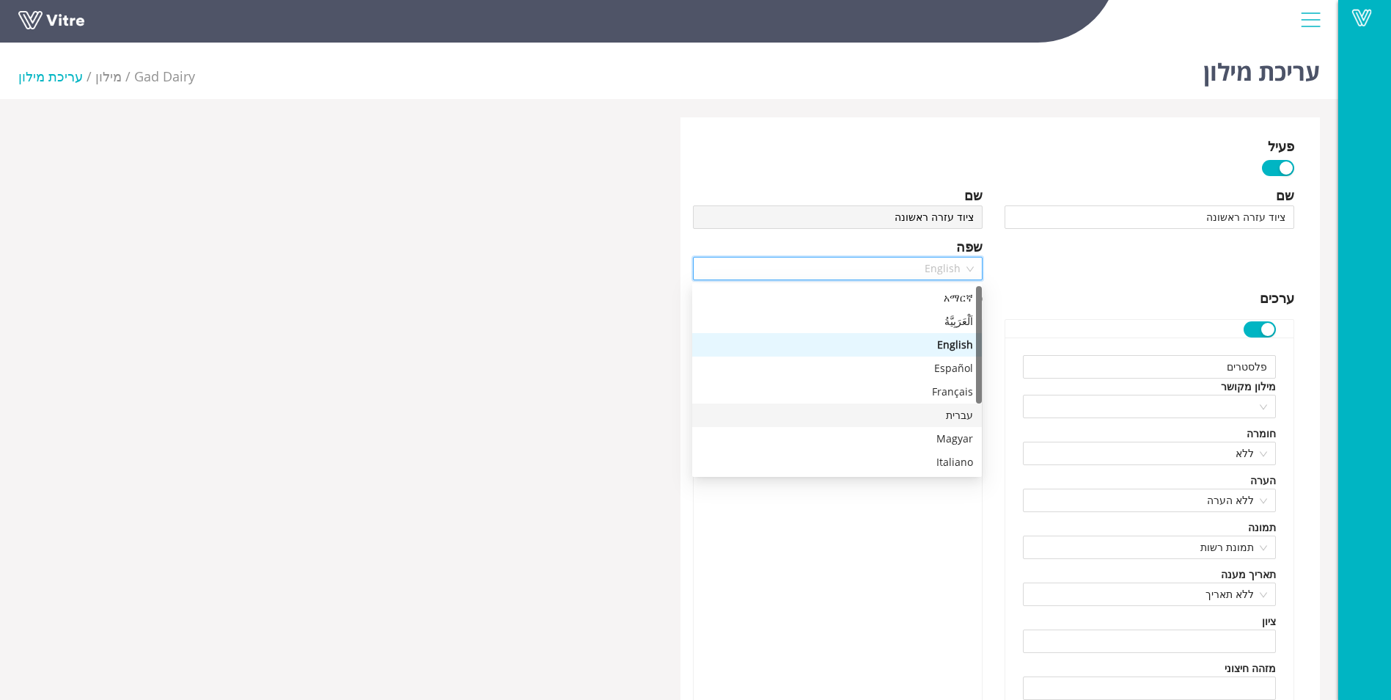
click at [965, 415] on div "עברית" at bounding box center [837, 415] width 272 height 16
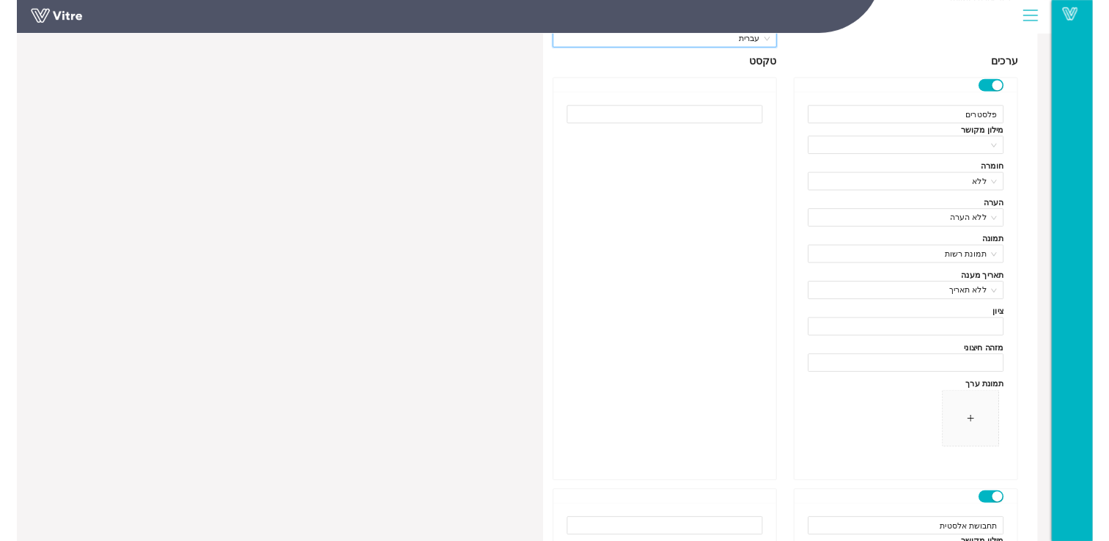
scroll to position [220, 0]
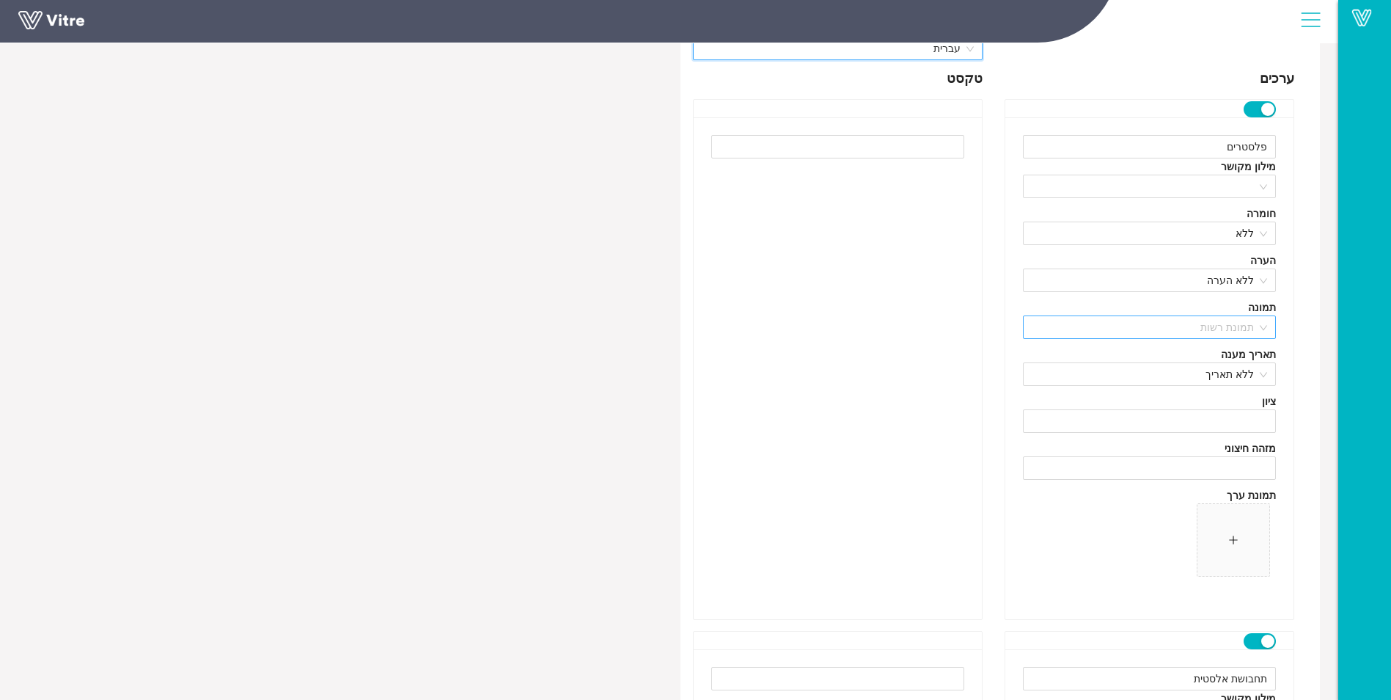
click at [1261, 320] on span "תמונת רשות" at bounding box center [1149, 327] width 235 height 22
drag, startPoint x: 1236, startPoint y: 552, endPoint x: 1291, endPoint y: 548, distance: 55.9
click at [1291, 548] on div "פלסטרים מילון מקושר חומרה ללא הערה ללא הערה תמונה תמונת רשות תאריך מענה ללא תאר…" at bounding box center [1149, 368] width 288 height 502
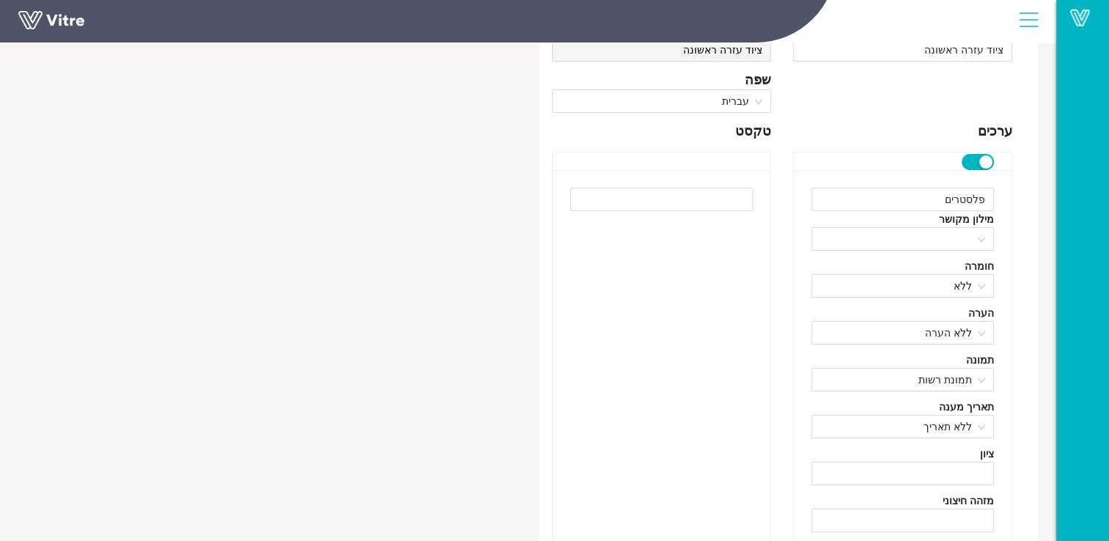
scroll to position [147, 0]
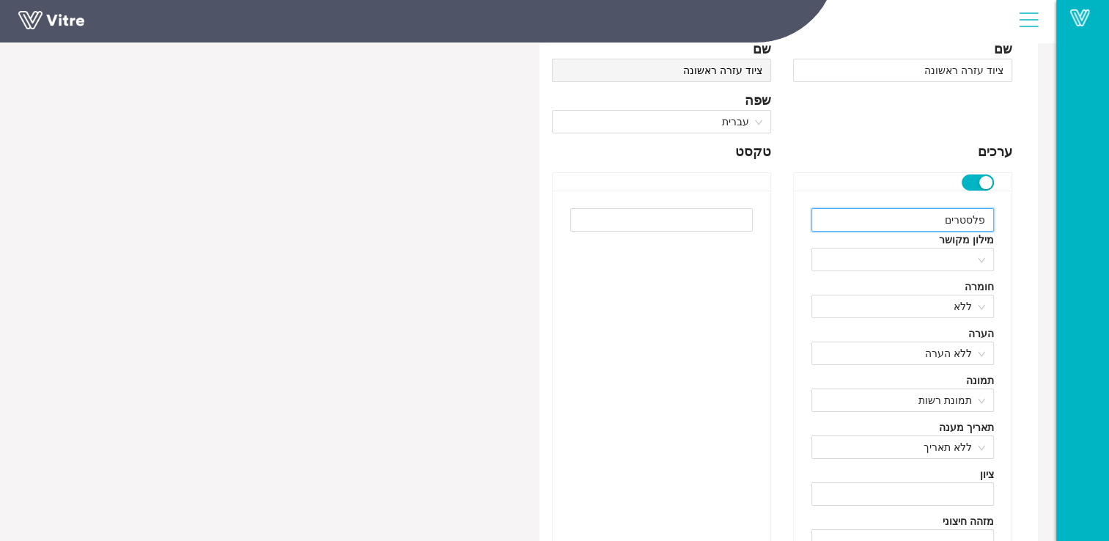
click at [941, 227] on input "פלסטרים" at bounding box center [903, 219] width 183 height 23
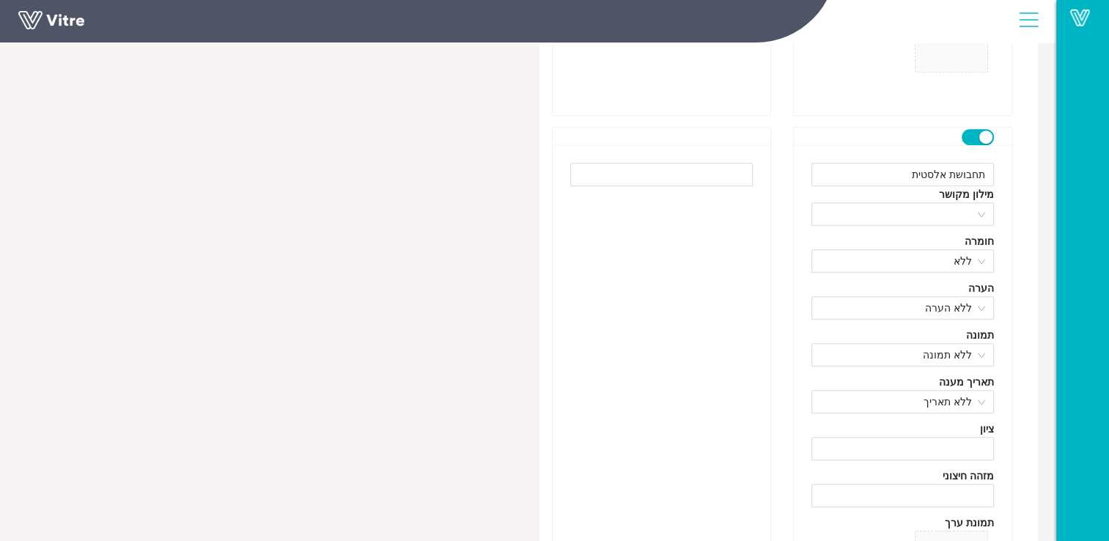
scroll to position [733, 0]
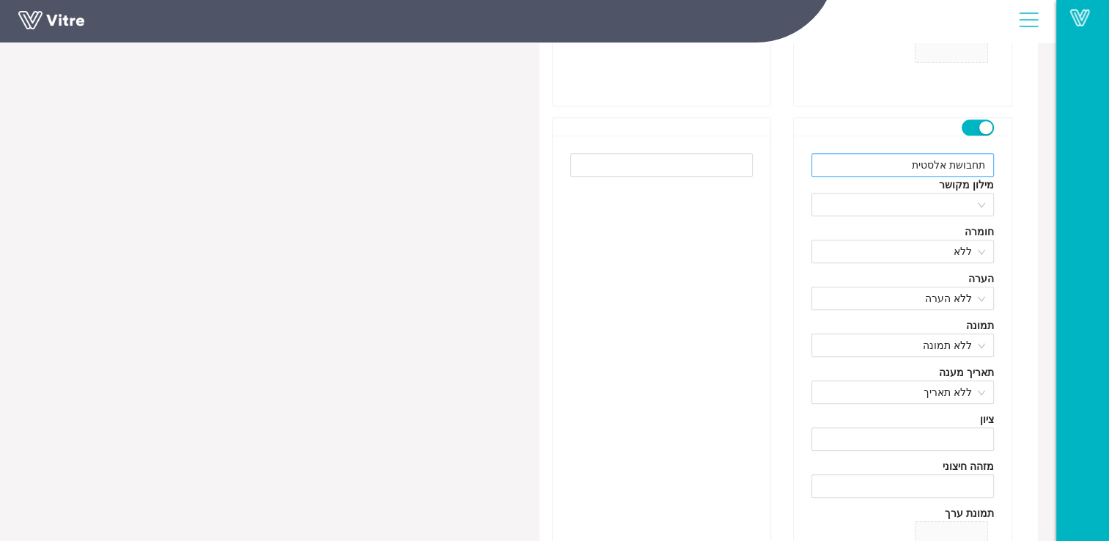
type input "פלסטרים - 80 יח'"
drag, startPoint x: 915, startPoint y: 164, endPoint x: 1028, endPoint y: 177, distance: 113.8
click at [1028, 177] on div "פעיל שם ציוד עזרה ראשונה שפה English ערכים פלסטרים - 80 יח' מילון מקושר חומרה ל…" at bounding box center [789, 455] width 499 height 2143
type input "חוסם עורקים סיליקון - 1 יח'"
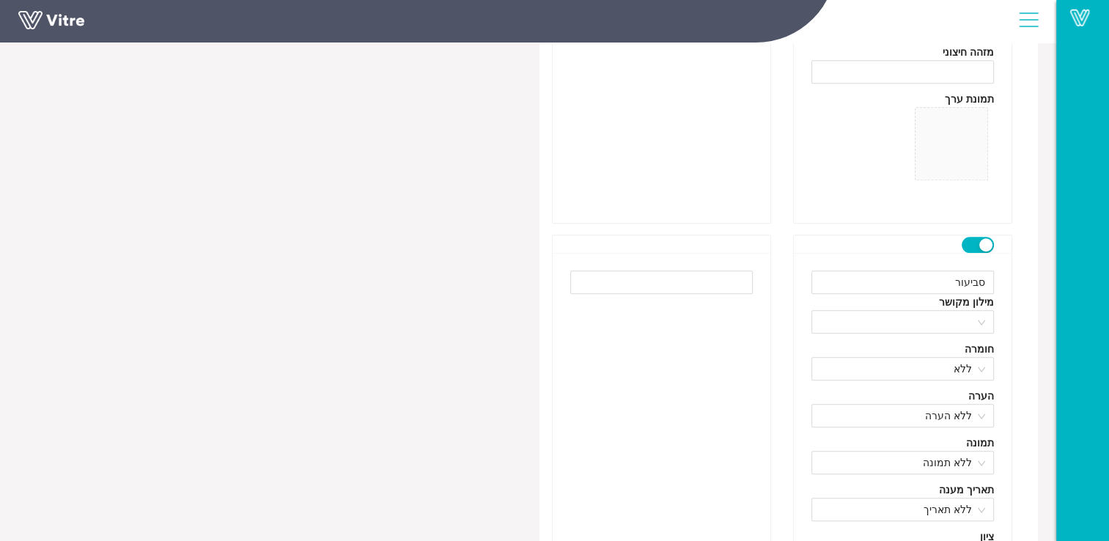
scroll to position [1173, 0]
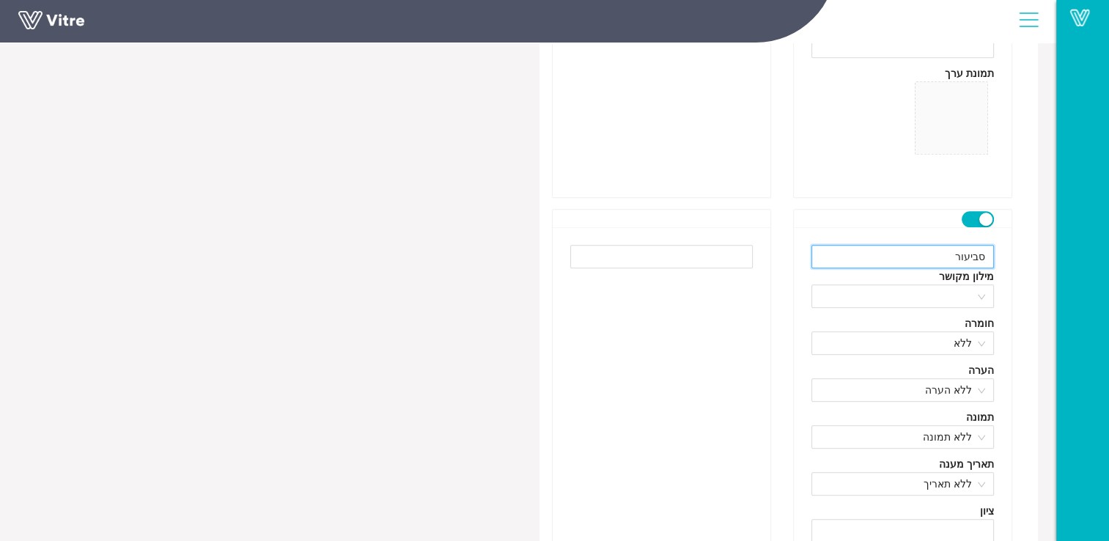
drag, startPoint x: 942, startPoint y: 254, endPoint x: 1037, endPoint y: 265, distance: 96.0
click at [1037, 265] on div "פעיל שם ציוד עזרה ראשונה שפה English ערכים פלסטרים - 80 יח' מילון מקושר חומרה ל…" at bounding box center [789, 15] width 499 height 2143
click at [917, 254] on input "משולש בד" at bounding box center [903, 256] width 183 height 23
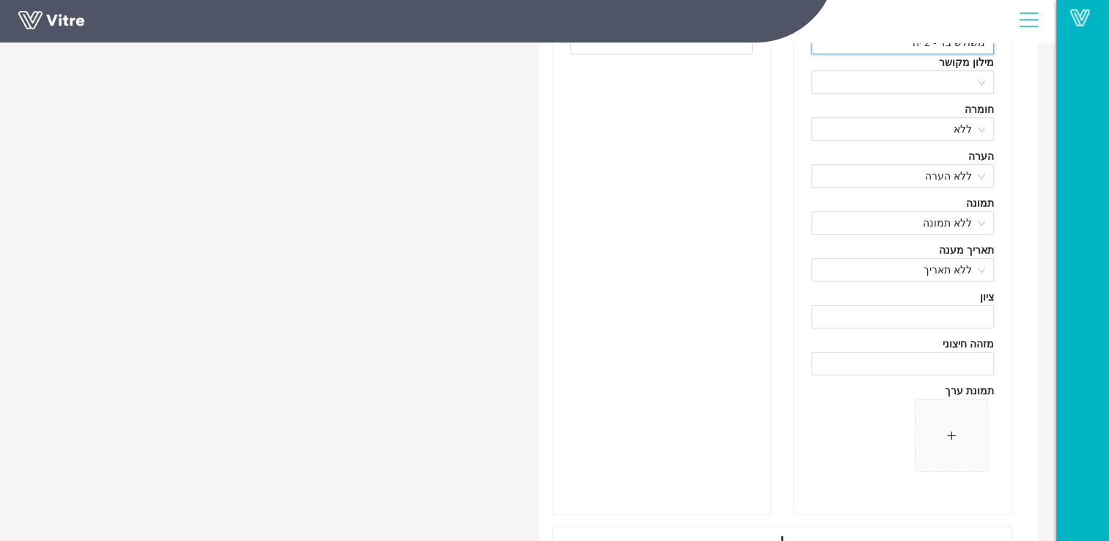
scroll to position [1393, 0]
type input "משולש בד - 2 יח'"
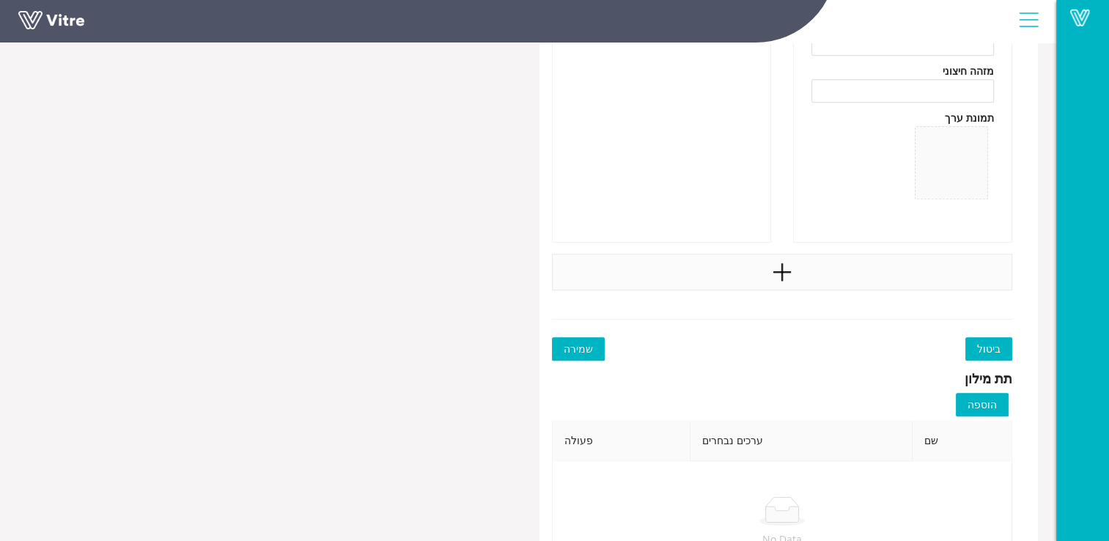
scroll to position [1687, 0]
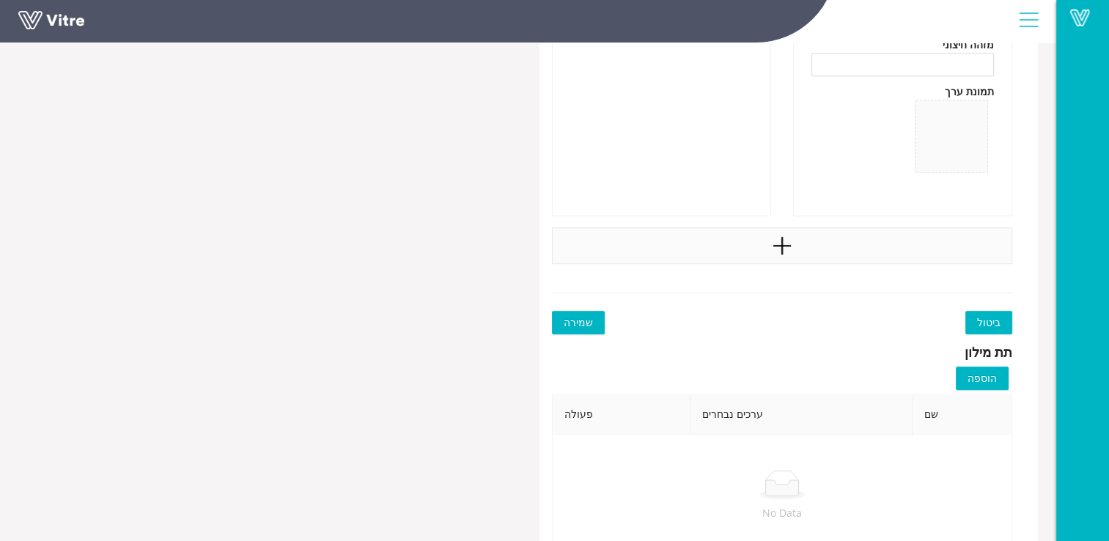
click at [801, 251] on div at bounding box center [782, 245] width 461 height 37
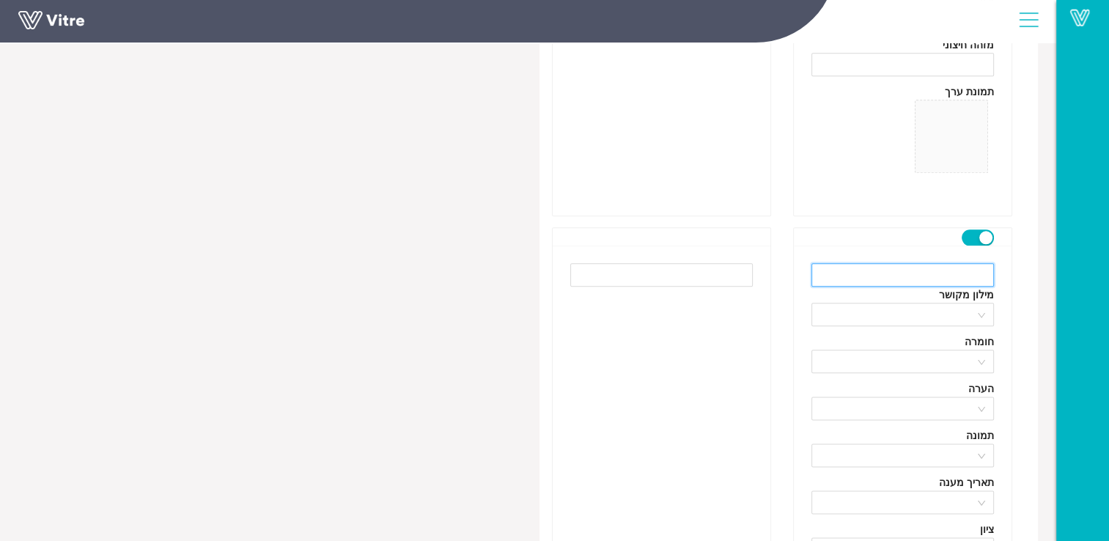
click at [892, 276] on input "text" at bounding box center [903, 274] width 183 height 23
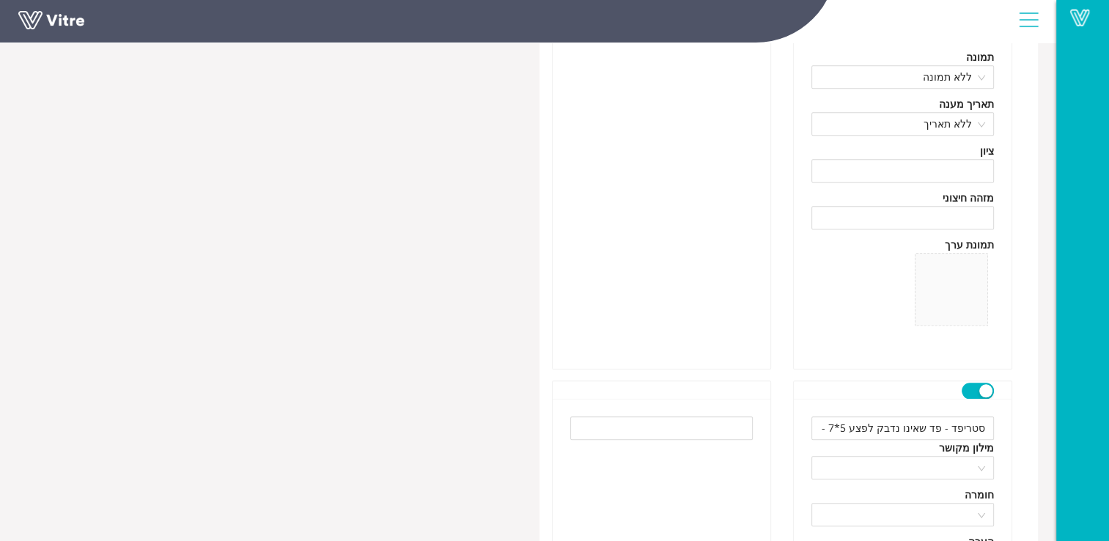
scroll to position [1540, 0]
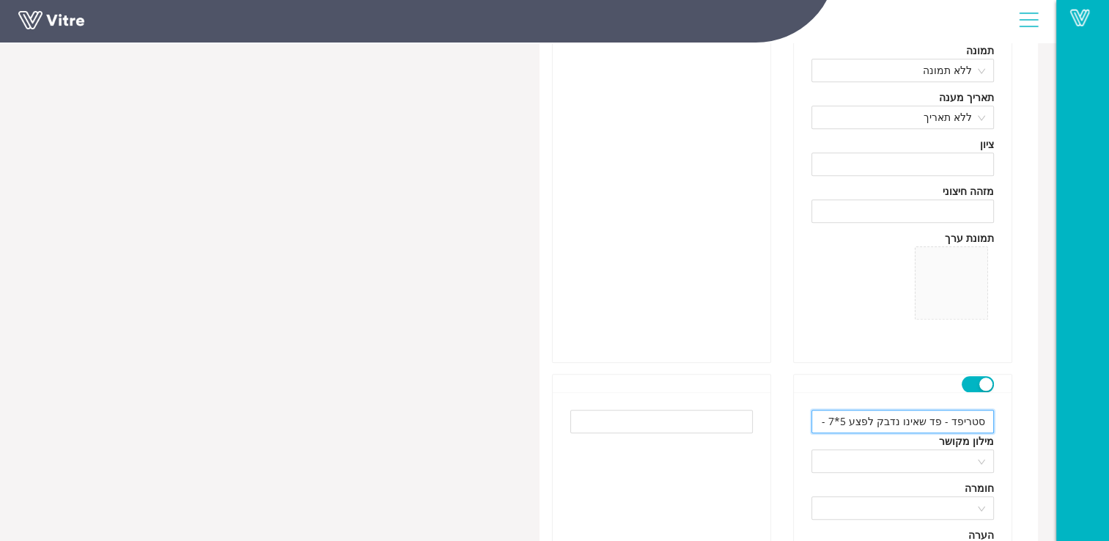
click at [933, 423] on input "סטריפד - פד שאינו נדבק לפצע 5*7 -" at bounding box center [903, 421] width 183 height 23
click at [867, 425] on input "סטריפד - פד סטרילי שאינו נדבק לפצע 5*7 -" at bounding box center [903, 421] width 183 height 23
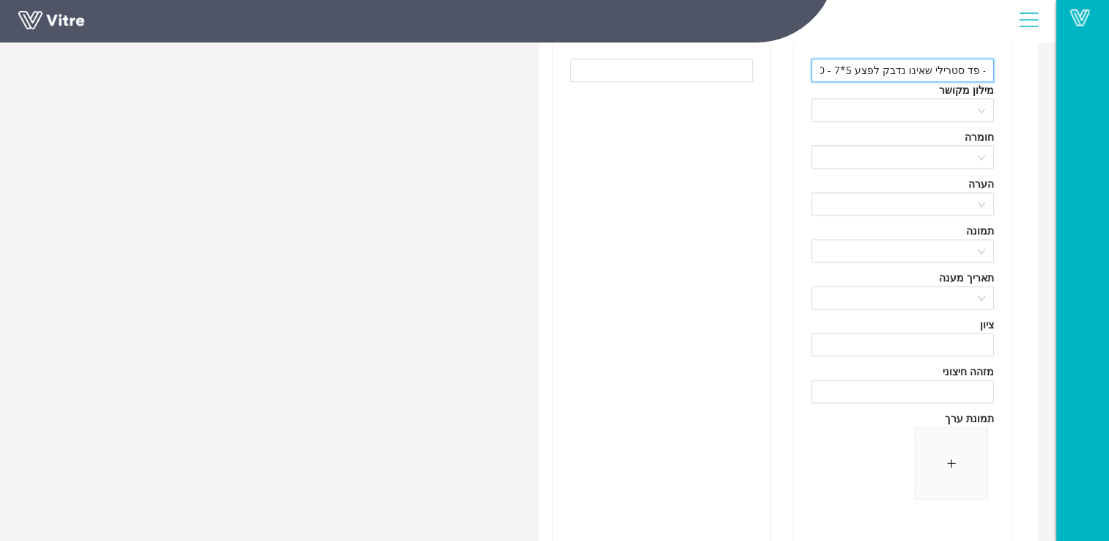
scroll to position [2053, 0]
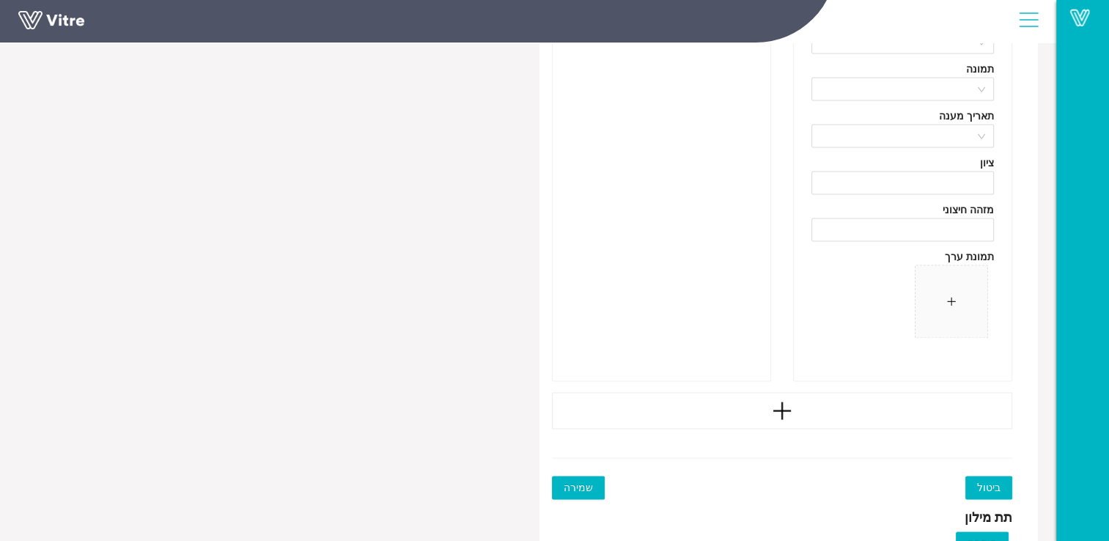
type input "סטריפד - פד סטרילי שאינו נדבק לפצע 5*7 - 10 יח'"
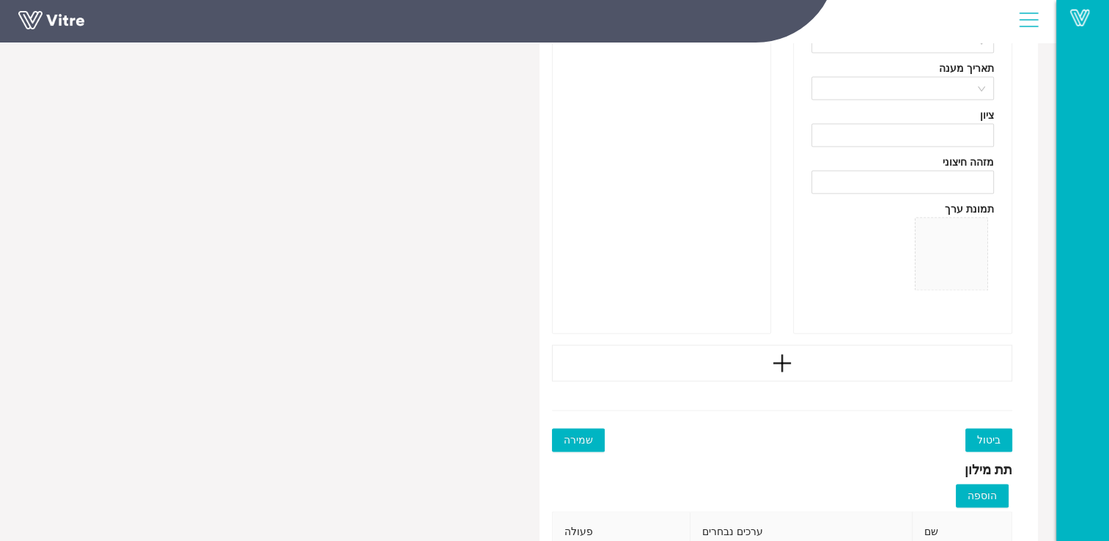
scroll to position [2127, 0]
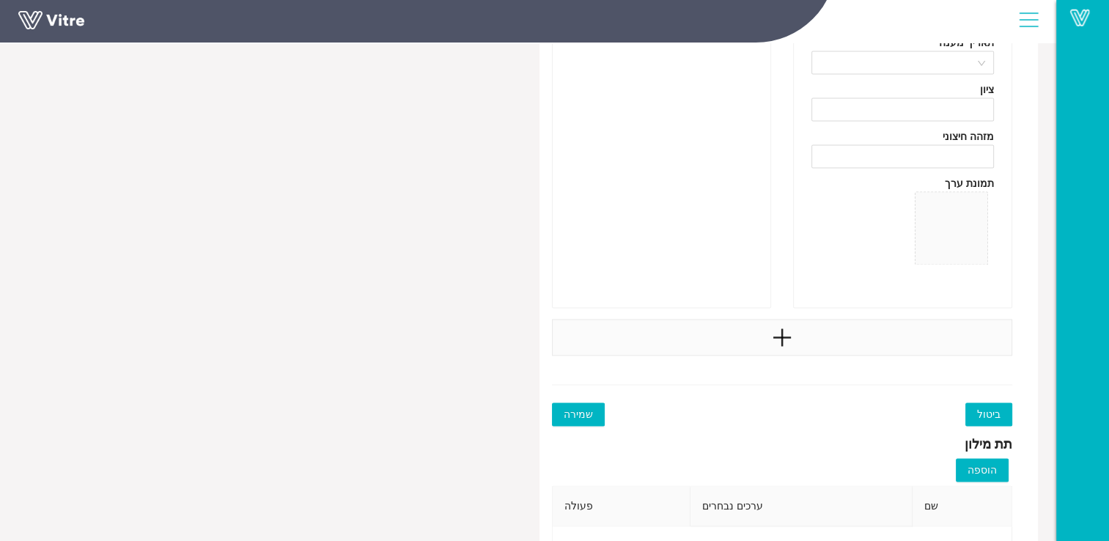
click at [755, 333] on div at bounding box center [782, 337] width 461 height 37
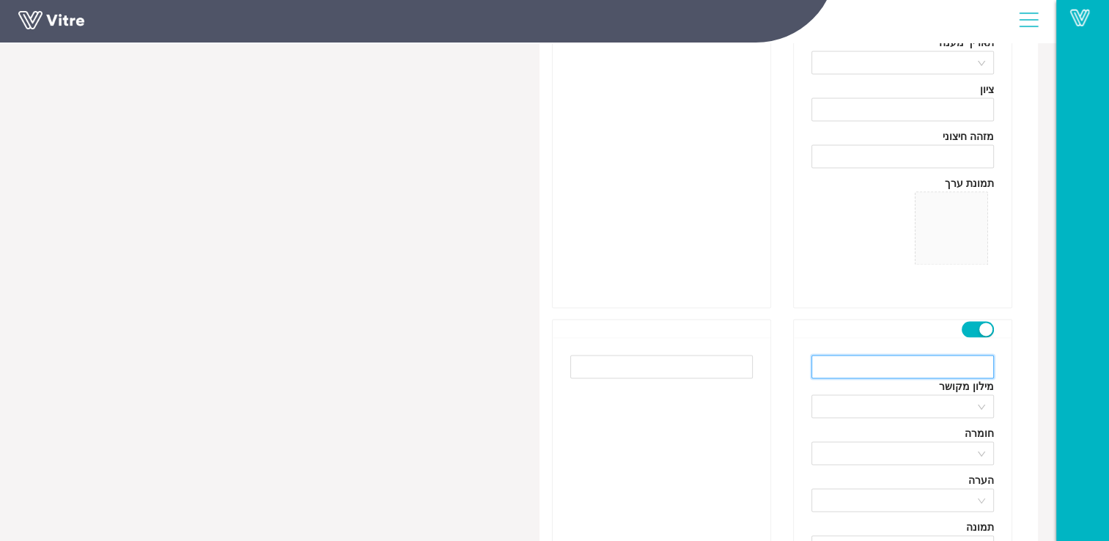
click at [947, 363] on input "text" at bounding box center [903, 366] width 183 height 23
click at [928, 367] on input "פד גזה סטרילי - 100 יח'" at bounding box center [903, 366] width 183 height 23
click at [925, 367] on input "פד גזה סטרילי - 100 יח'" at bounding box center [903, 366] width 183 height 23
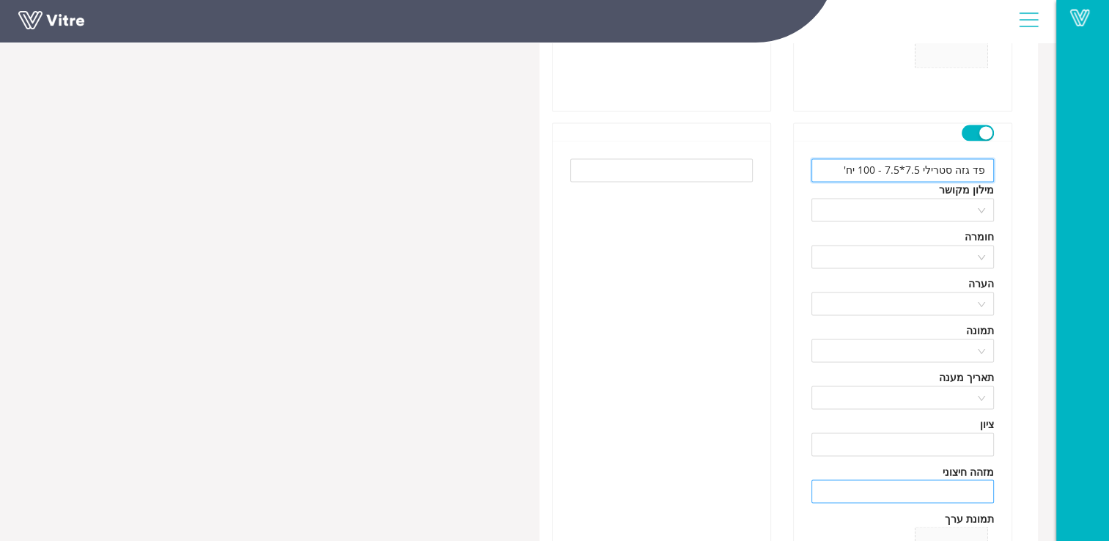
scroll to position [2200, 0]
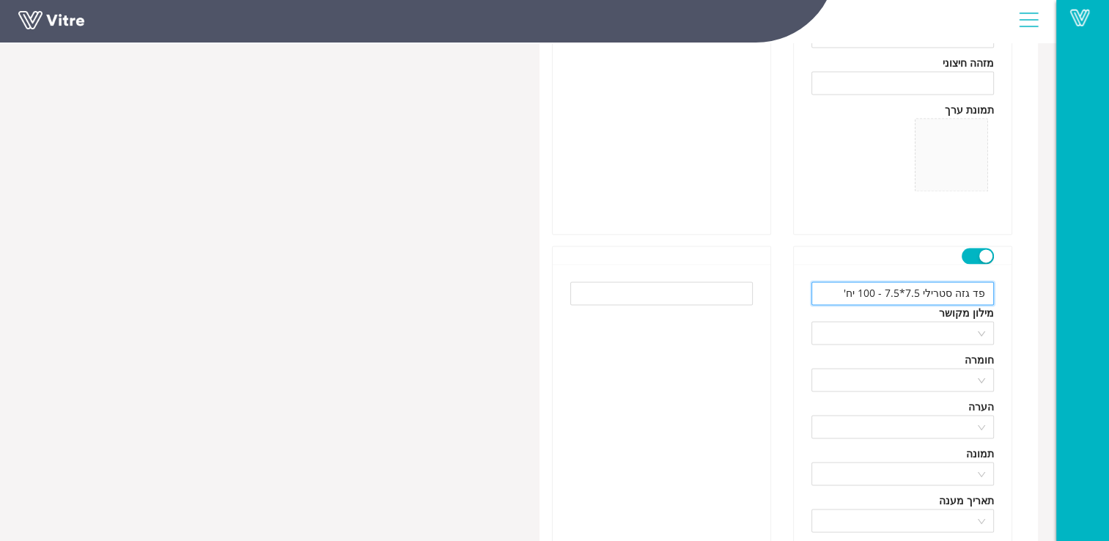
drag, startPoint x: 922, startPoint y: 290, endPoint x: 912, endPoint y: 294, distance: 11.2
click at [912, 294] on input "פד גזה סטרילי 7.5*7.5 - 100 יח'" at bounding box center [903, 293] width 183 height 23
click at [904, 291] on input "פד גזה סטרילי 7.5*7.5 - 100 יח'" at bounding box center [903, 293] width 183 height 23
click at [878, 289] on input "פד גזה סטרילי 7.5*7.5 - 100 יח'" at bounding box center [903, 293] width 183 height 23
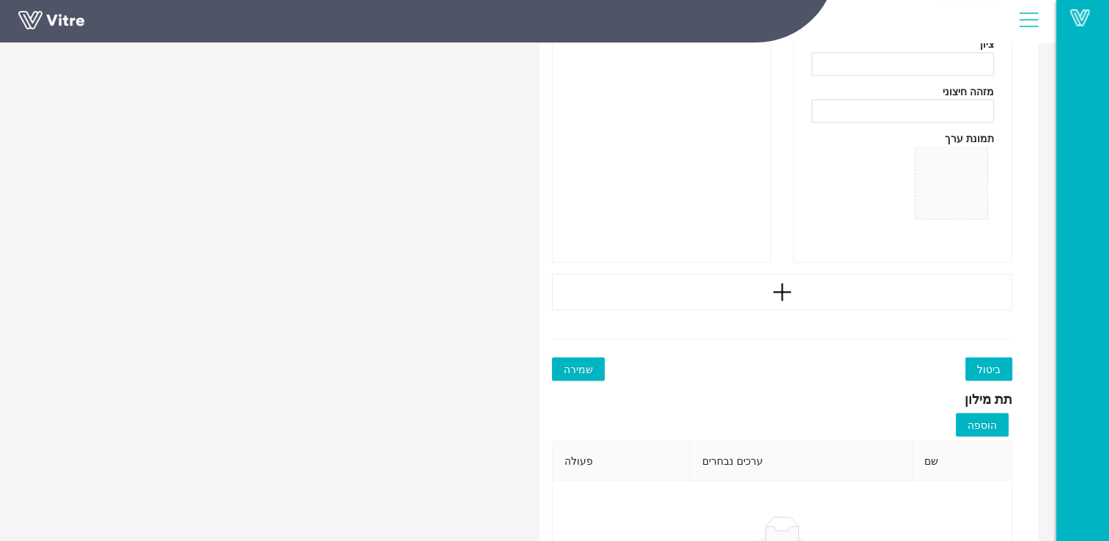
scroll to position [2713, 0]
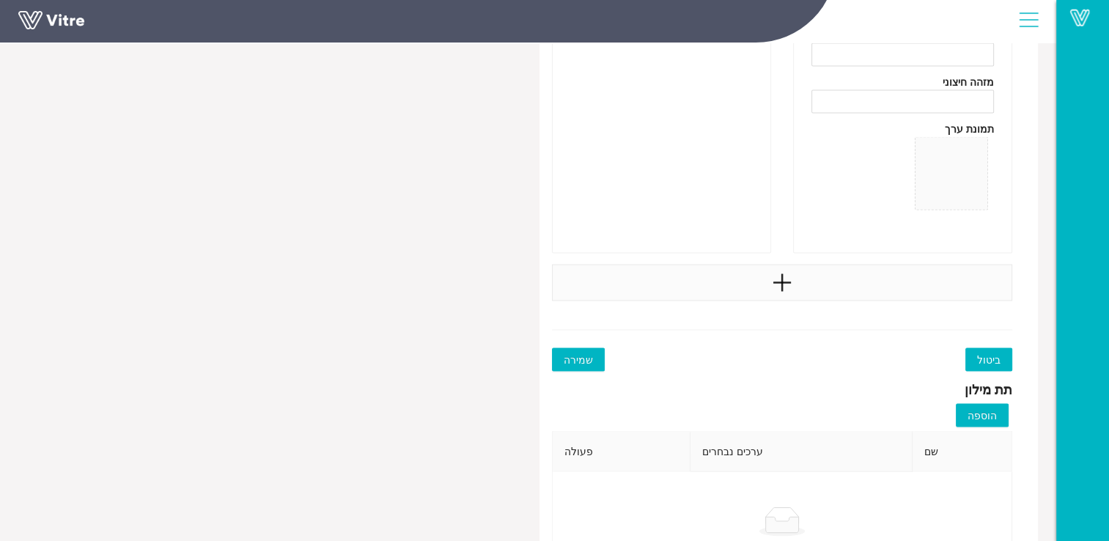
type input "פד גזה סטרילי 7.5*7.5 - 10 יח'"
click at [785, 278] on icon "plus" at bounding box center [782, 282] width 22 height 22
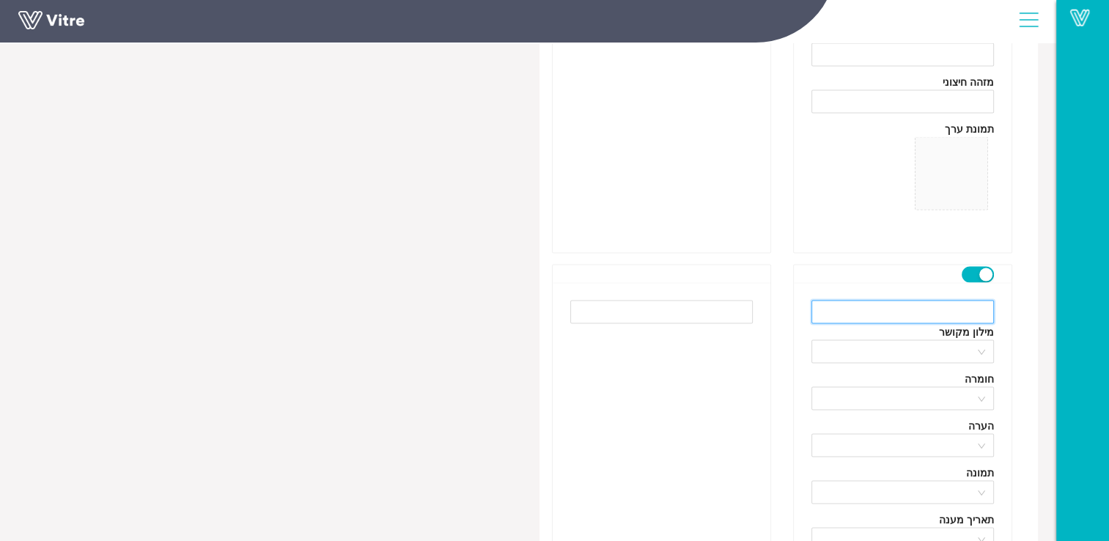
click at [953, 305] on input "text" at bounding box center [903, 311] width 183 height 23
drag, startPoint x: 878, startPoint y: 309, endPoint x: 890, endPoint y: 309, distance: 12.5
click at [890, 309] on input "תמיסת אלכוהול 70% - 250 מ"ל" at bounding box center [903, 311] width 183 height 23
click at [878, 309] on input "תמיסת אלכוהול 70% - 250 מ"ל" at bounding box center [903, 311] width 183 height 23
click at [874, 309] on input "תמיסת אלכוהול 70% - 250 מ"ל" at bounding box center [903, 311] width 183 height 23
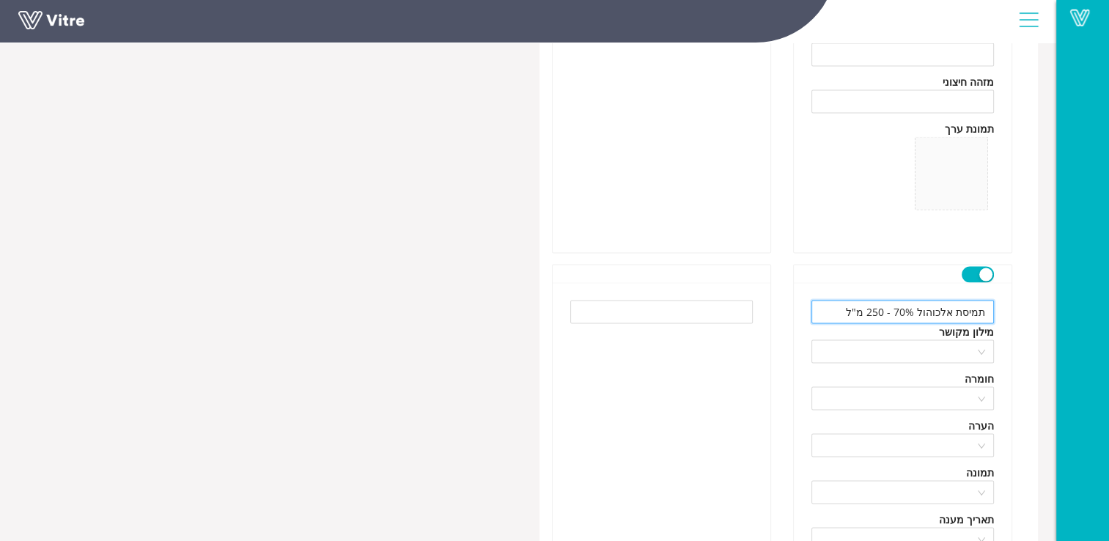
click at [886, 309] on input "תמיסת אלכוהול 70% - 250 מ"ל" at bounding box center [903, 311] width 183 height 23
drag, startPoint x: 886, startPoint y: 309, endPoint x: 877, endPoint y: 309, distance: 8.8
click at [877, 309] on input "תמיסת אלכוהול 70% - 250 מ"ל" at bounding box center [903, 311] width 183 height 23
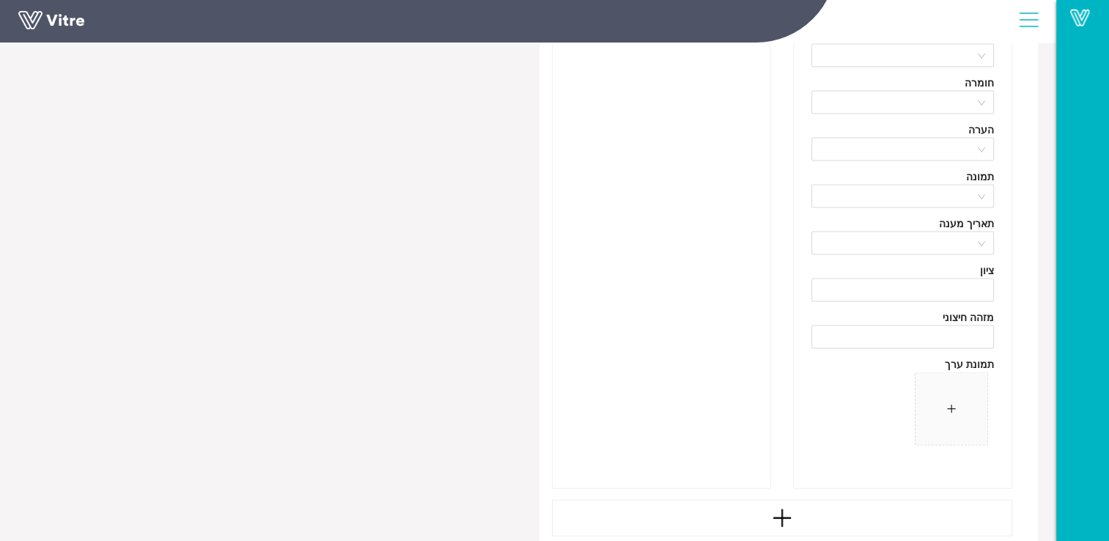
scroll to position [3080, 0]
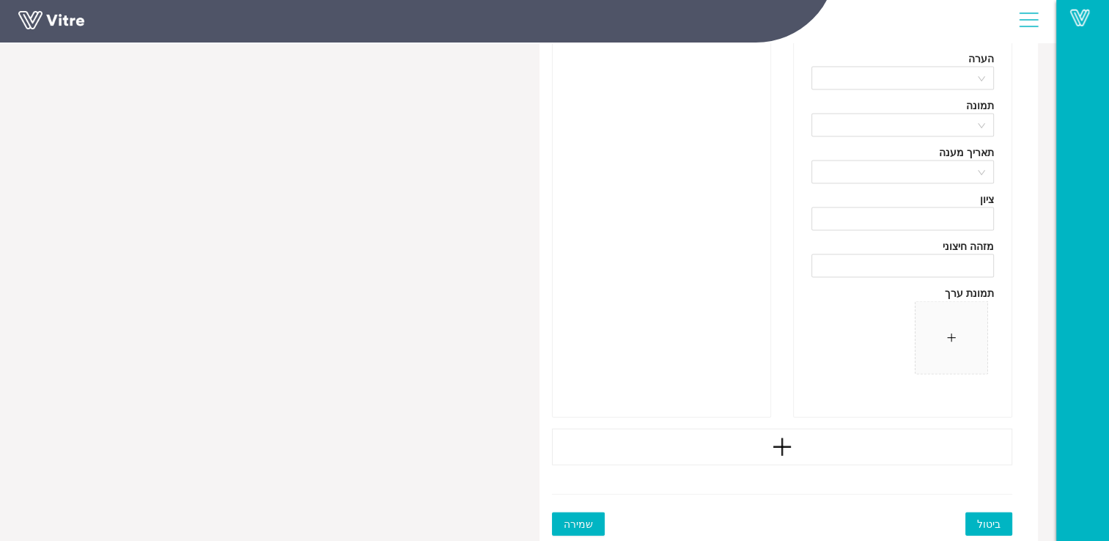
type input "תמיסת אלכוהול 70% - 100 מ"ל"
click at [774, 448] on icon "plus" at bounding box center [782, 447] width 22 height 22
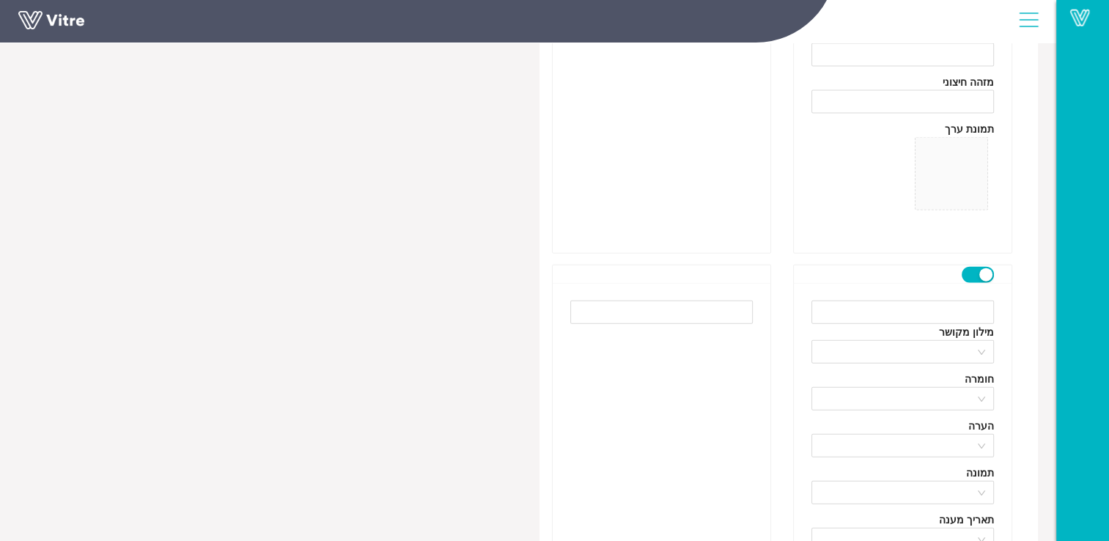
scroll to position [3300, 0]
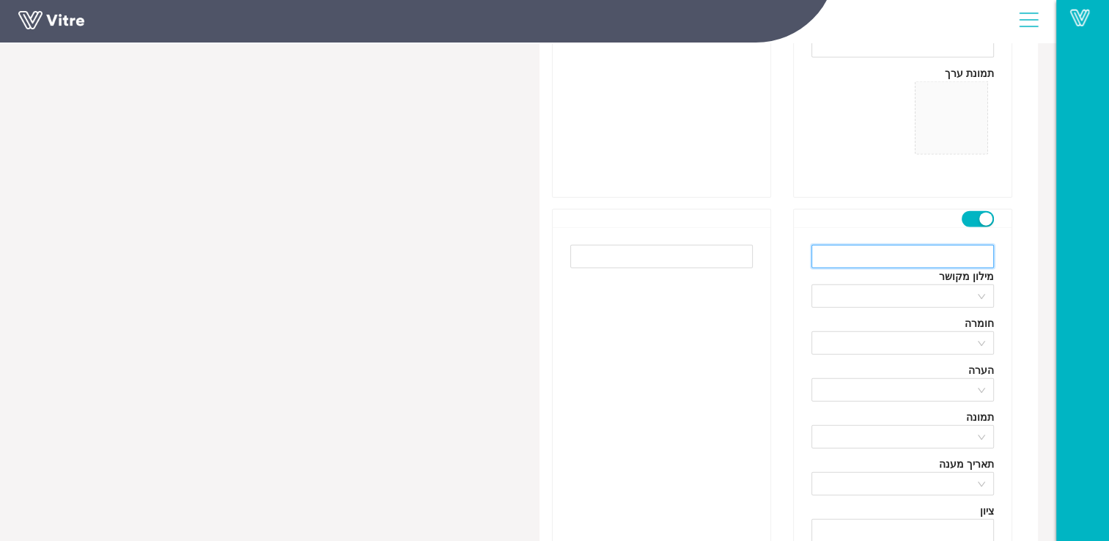
click at [973, 260] on input "text" at bounding box center [903, 256] width 183 height 23
type input "תחבושת אישית - 2 יח'"
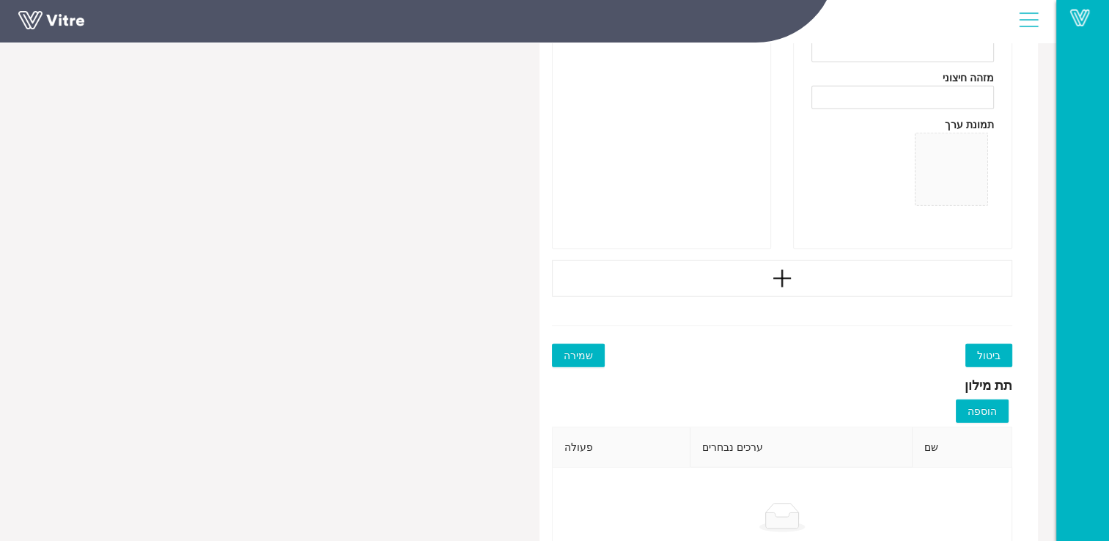
scroll to position [3813, 0]
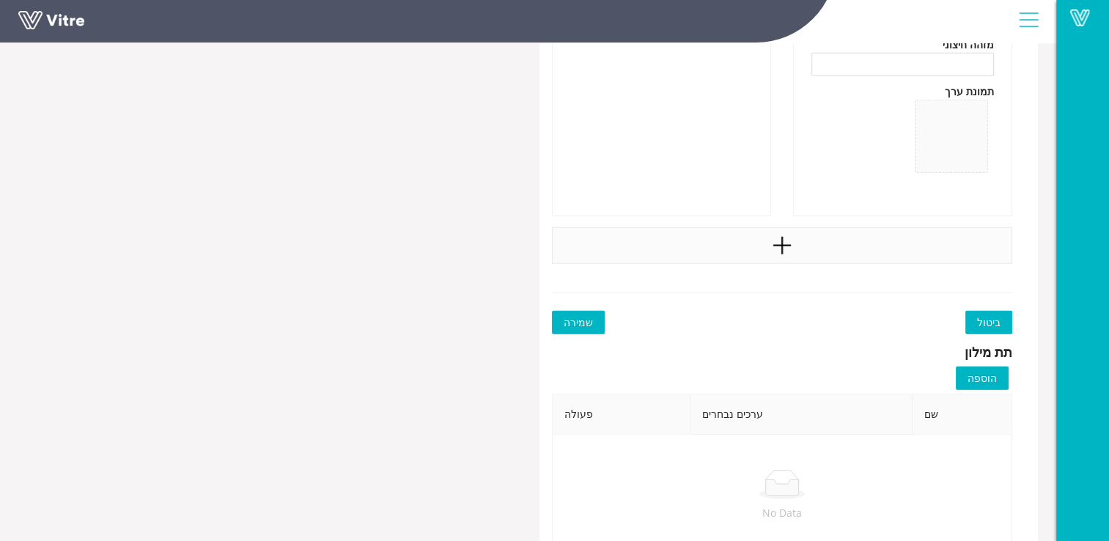
click at [792, 248] on icon "plus" at bounding box center [782, 246] width 22 height 22
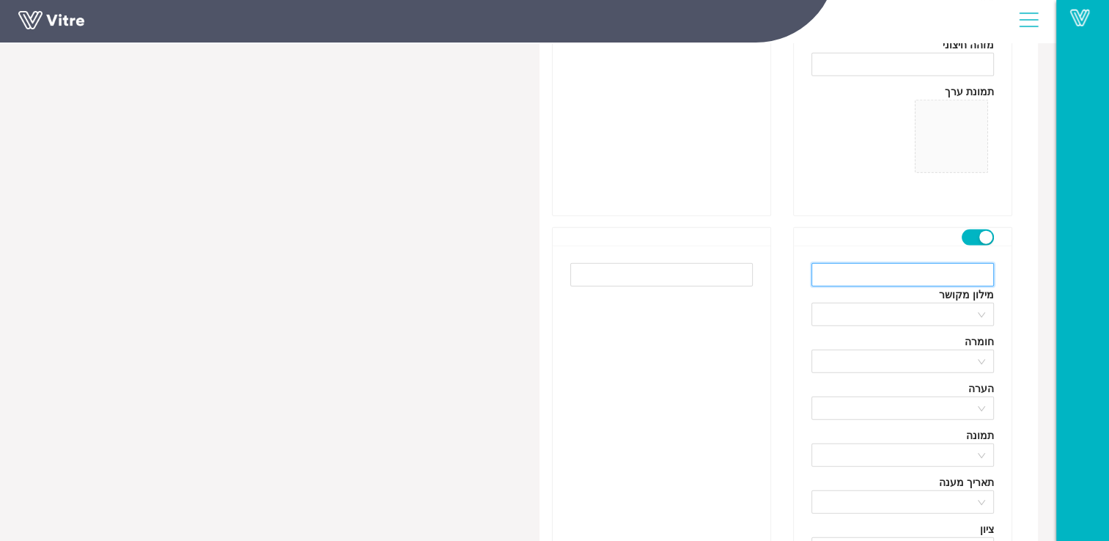
click at [965, 271] on input "text" at bounding box center [903, 274] width 183 height 23
click at [942, 277] on input "פלסטר" at bounding box center [903, 274] width 183 height 23
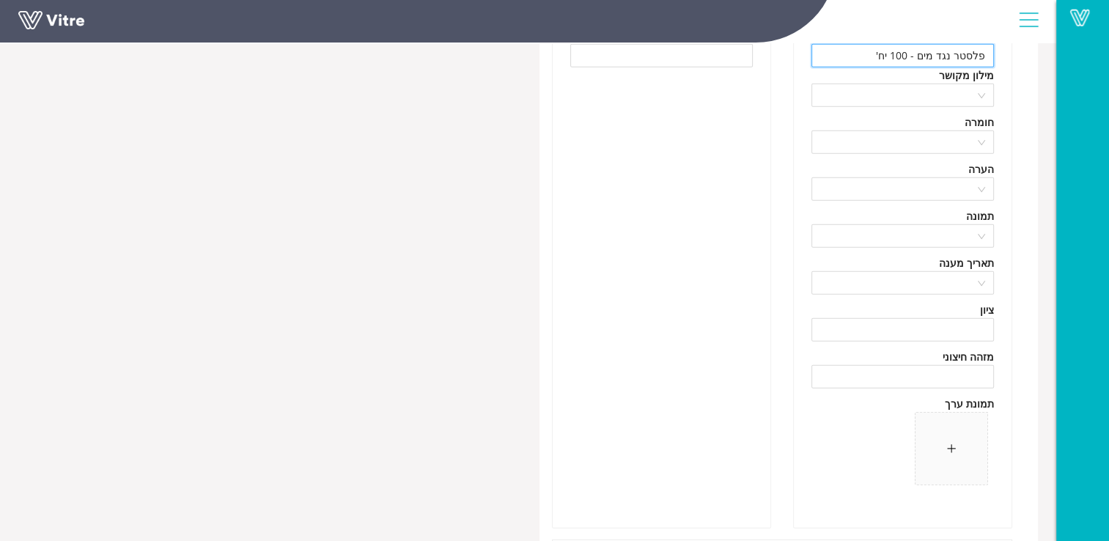
scroll to position [4033, 0]
type input "פלסטר נגד מים - 100 יח'"
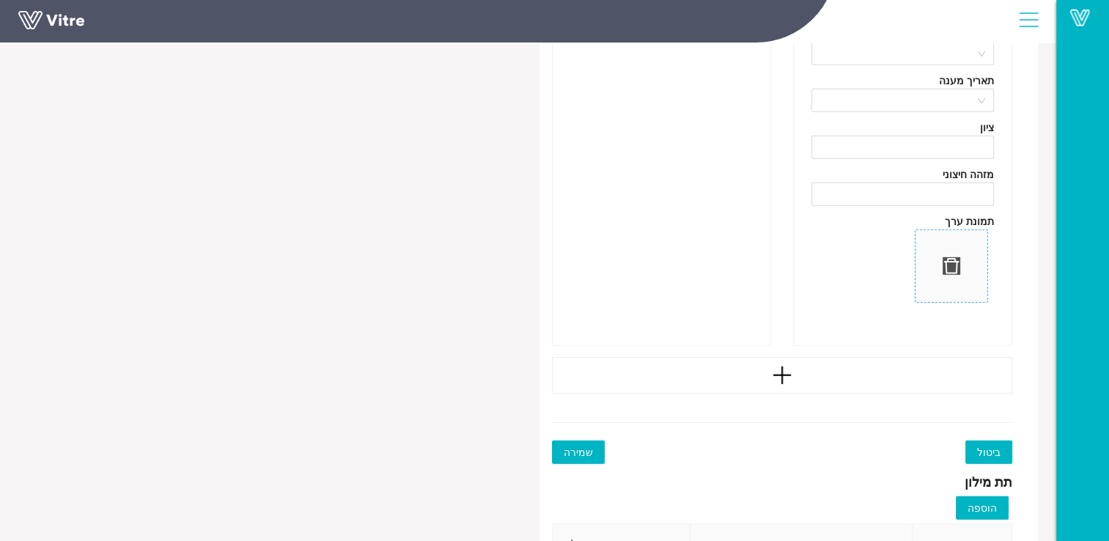
scroll to position [4253, 0]
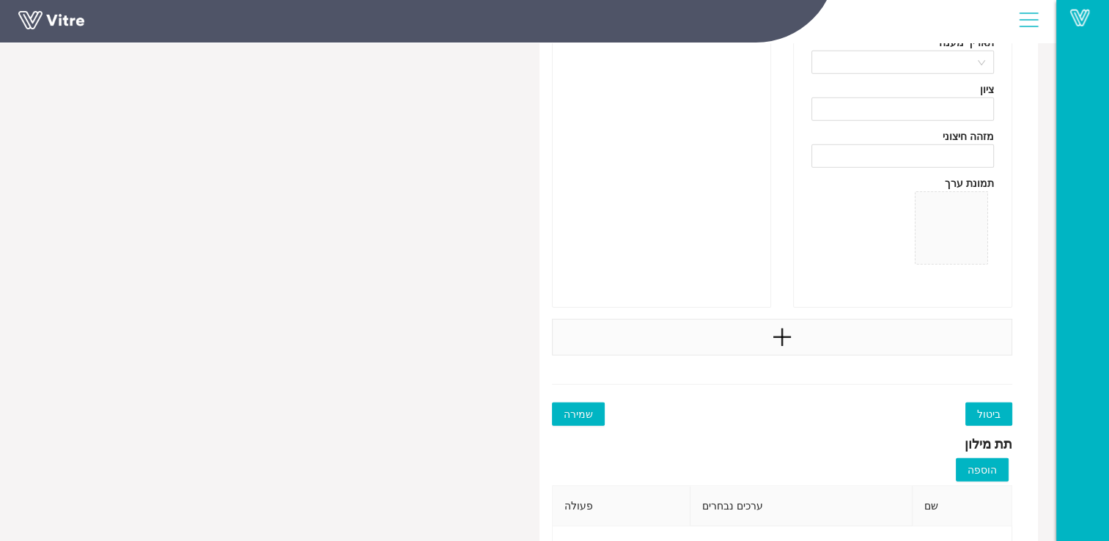
click at [794, 338] on div at bounding box center [782, 337] width 461 height 37
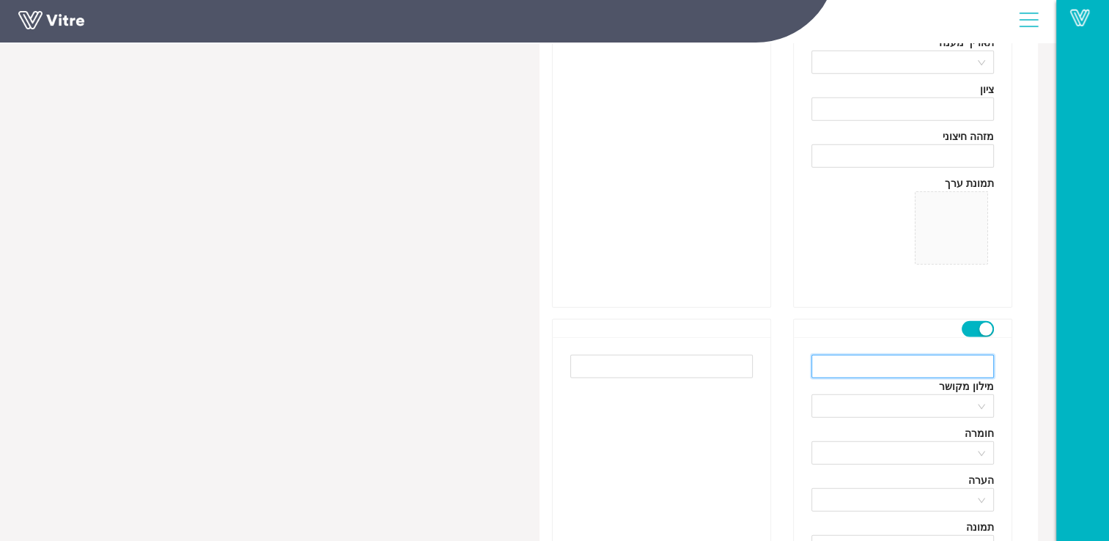
click at [957, 375] on input "text" at bounding box center [903, 366] width 183 height 23
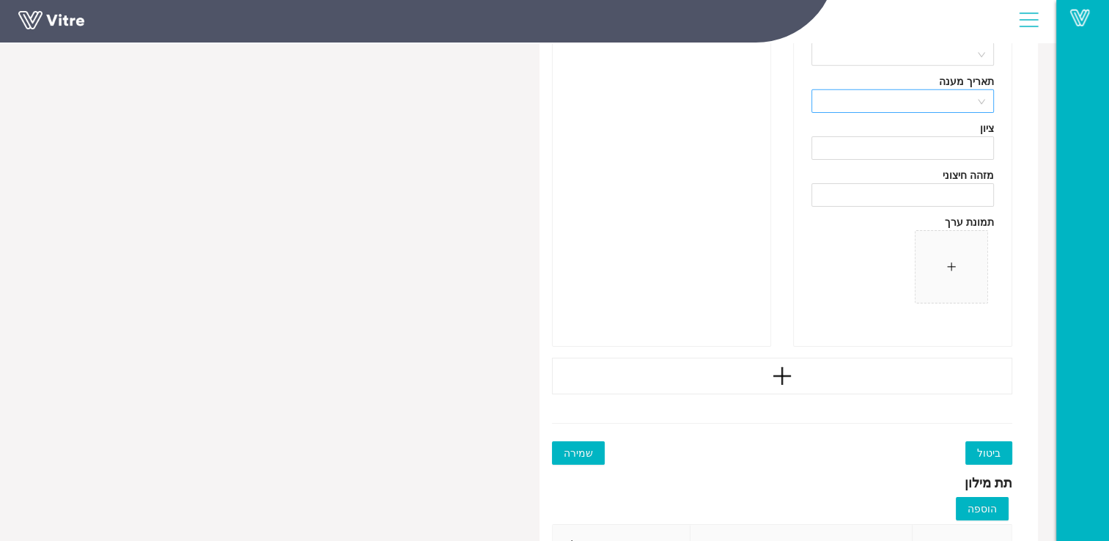
scroll to position [4766, 0]
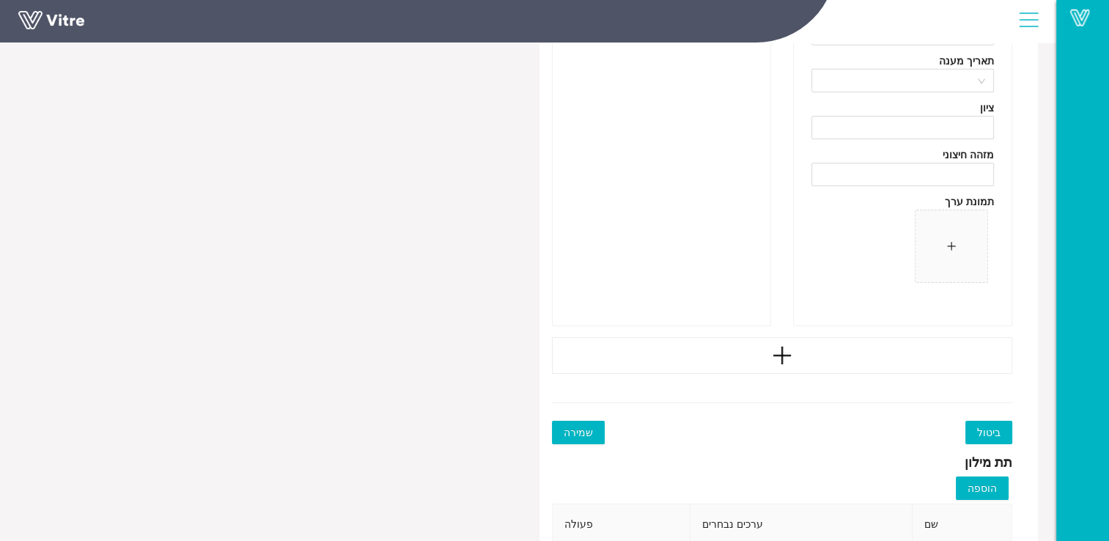
type input "תרסיס כלודין - 125 מ"ל"
click at [837, 345] on div at bounding box center [782, 355] width 461 height 37
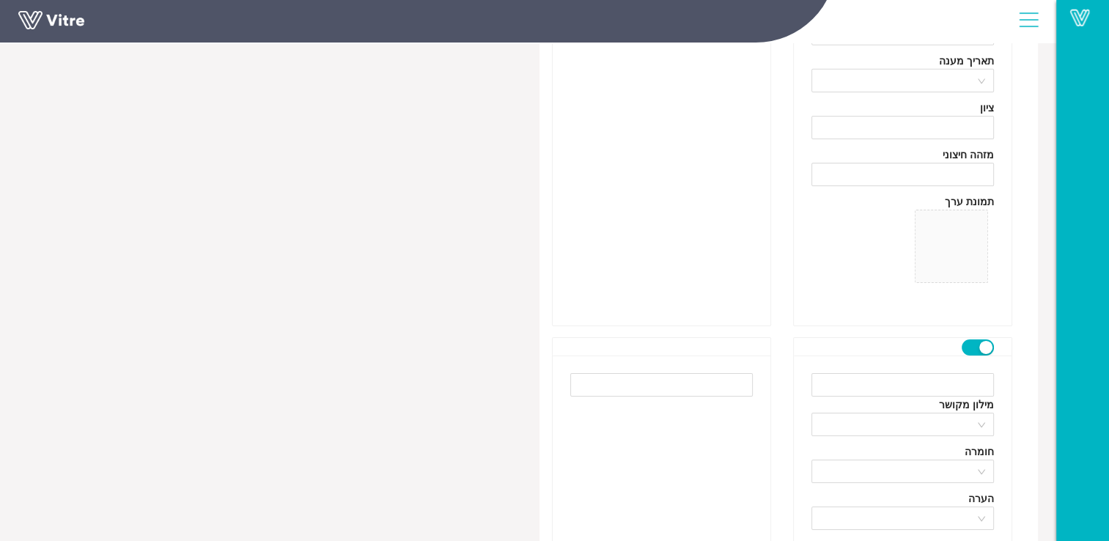
click at [937, 381] on input "text" at bounding box center [903, 384] width 183 height 23
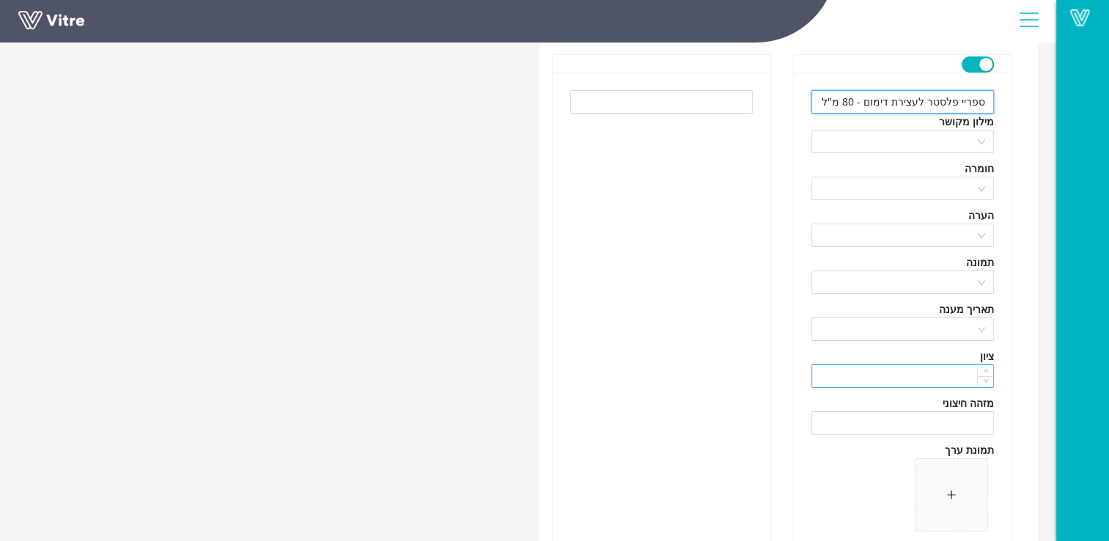
scroll to position [5060, 0]
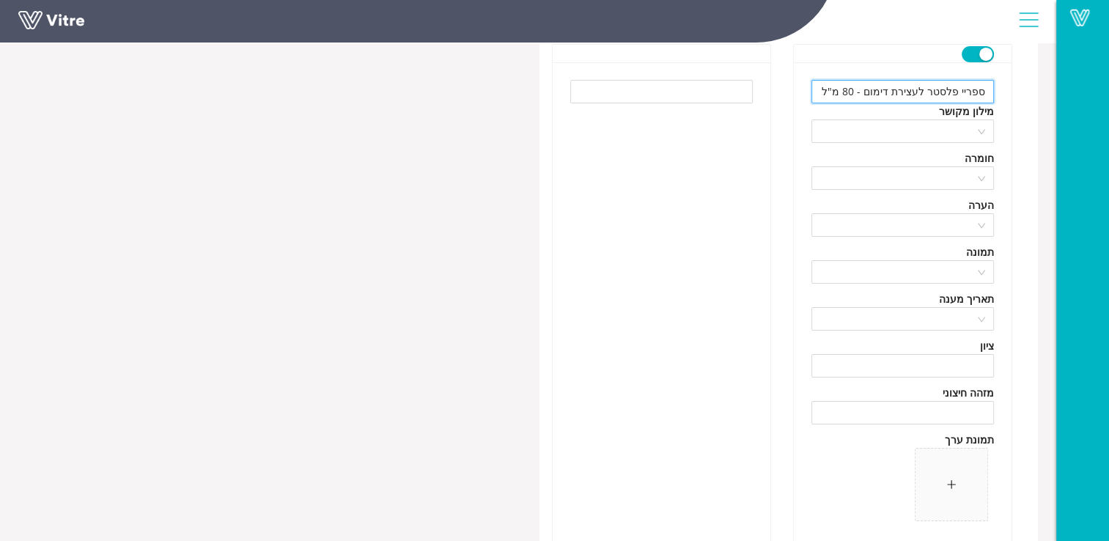
type input "ספריי פלסטר לעצירת דימום - 80 מ"ל"
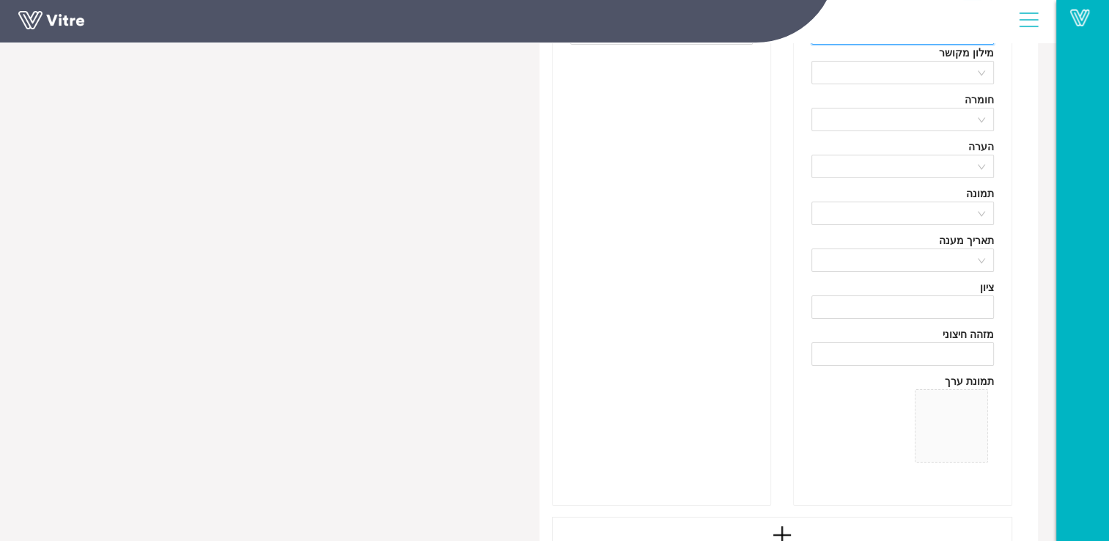
scroll to position [5353, 0]
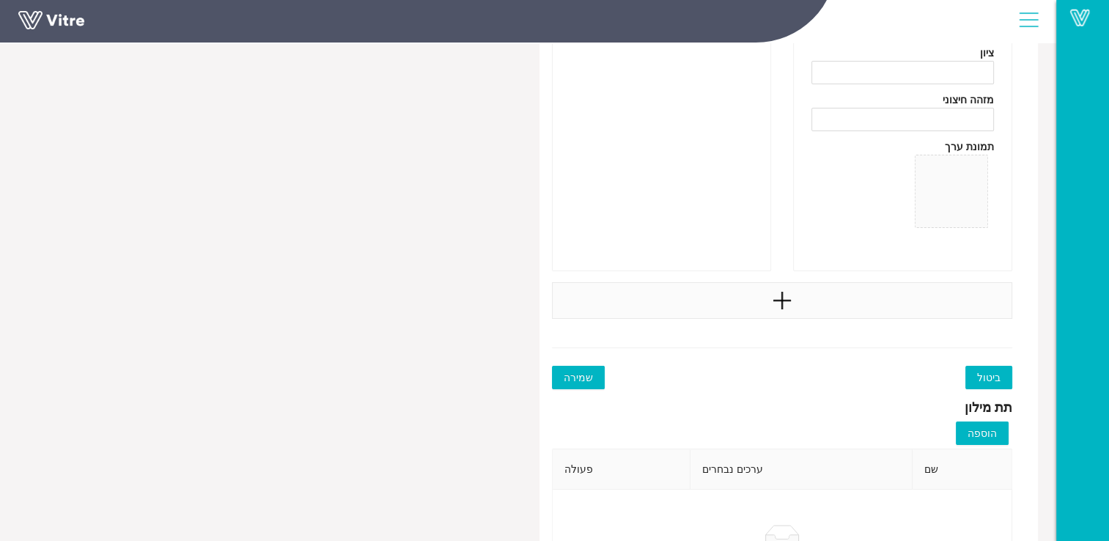
click at [862, 292] on div at bounding box center [782, 300] width 461 height 37
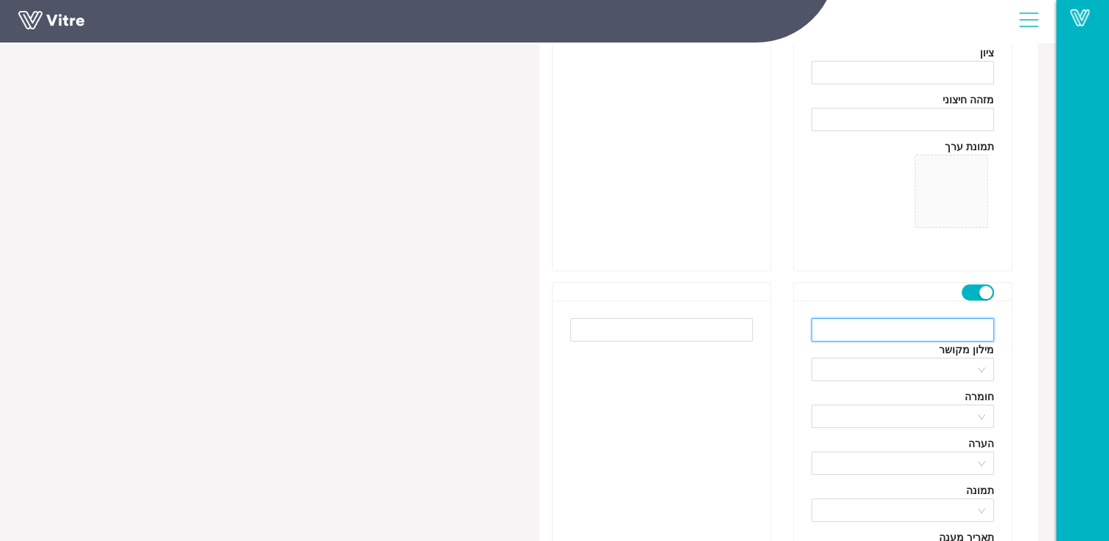
click at [886, 321] on input "text" at bounding box center [903, 329] width 183 height 23
click at [971, 331] on input "text" at bounding box center [903, 329] width 183 height 23
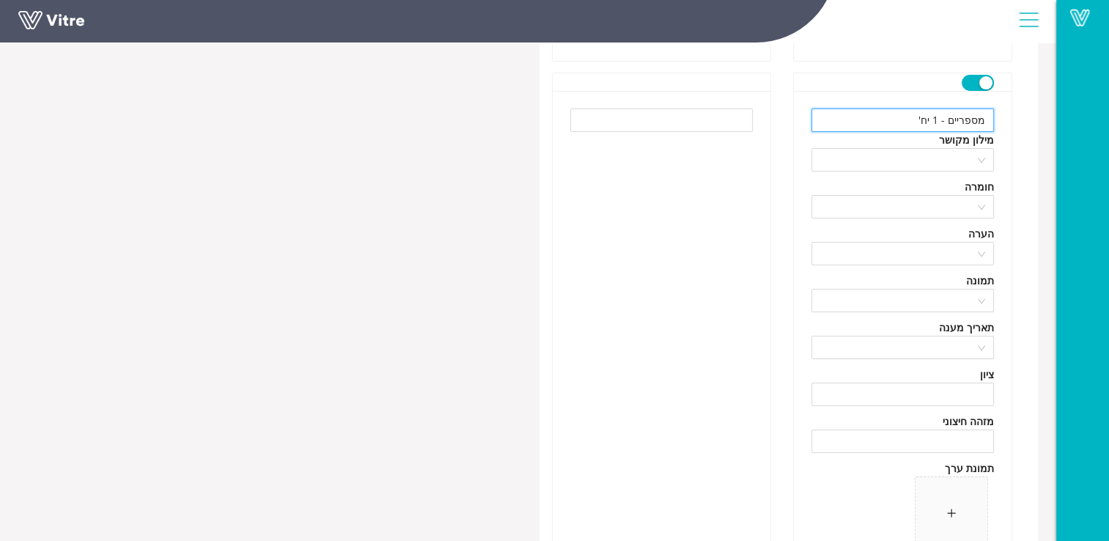
scroll to position [5573, 0]
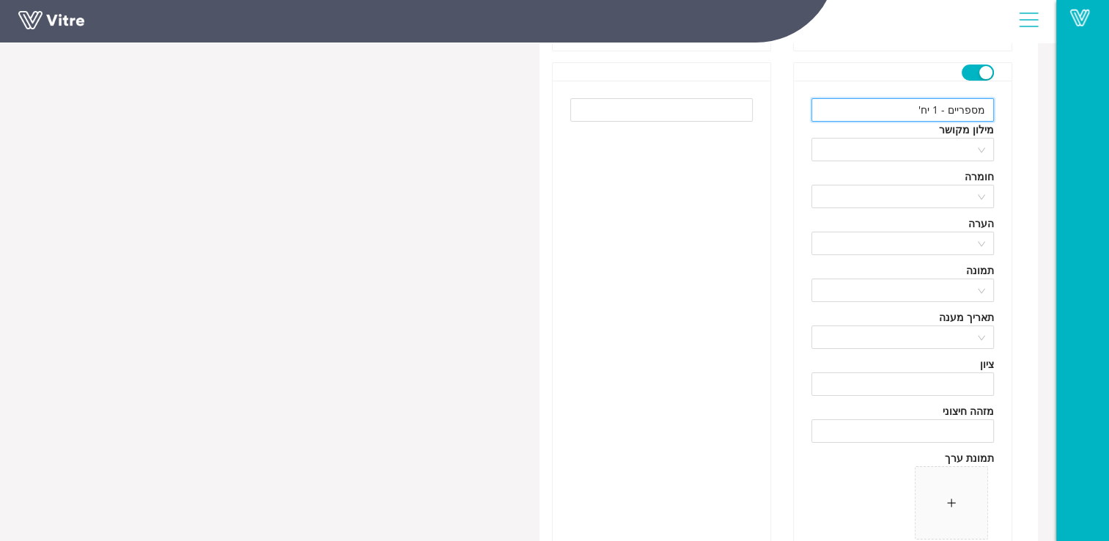
type input "מספריים - 1 יח'"
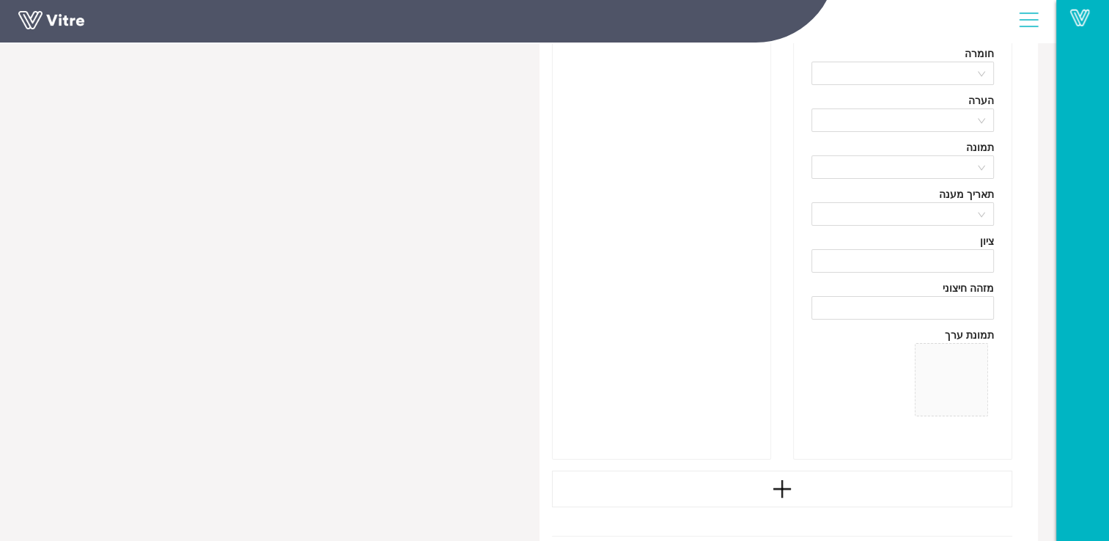
scroll to position [5793, 0]
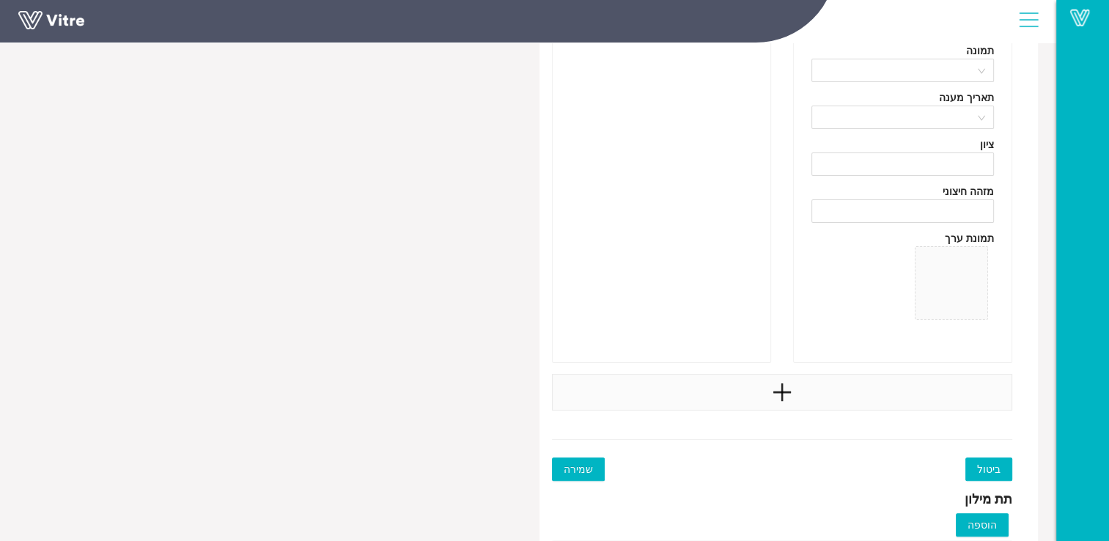
click at [841, 391] on div at bounding box center [782, 392] width 461 height 37
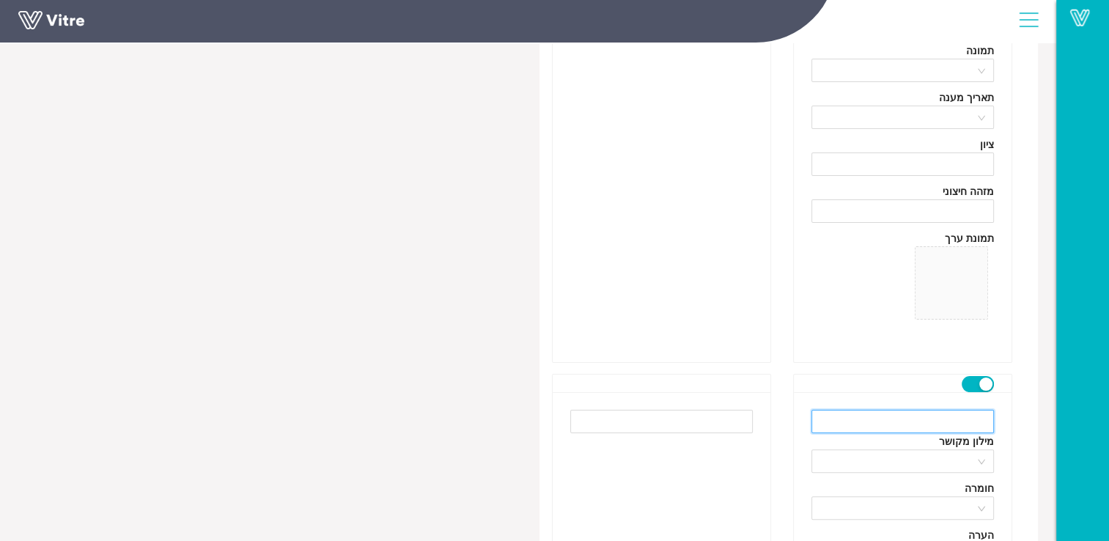
click at [854, 415] on input "text" at bounding box center [903, 421] width 183 height 23
type input "צמר גפן רפואי"
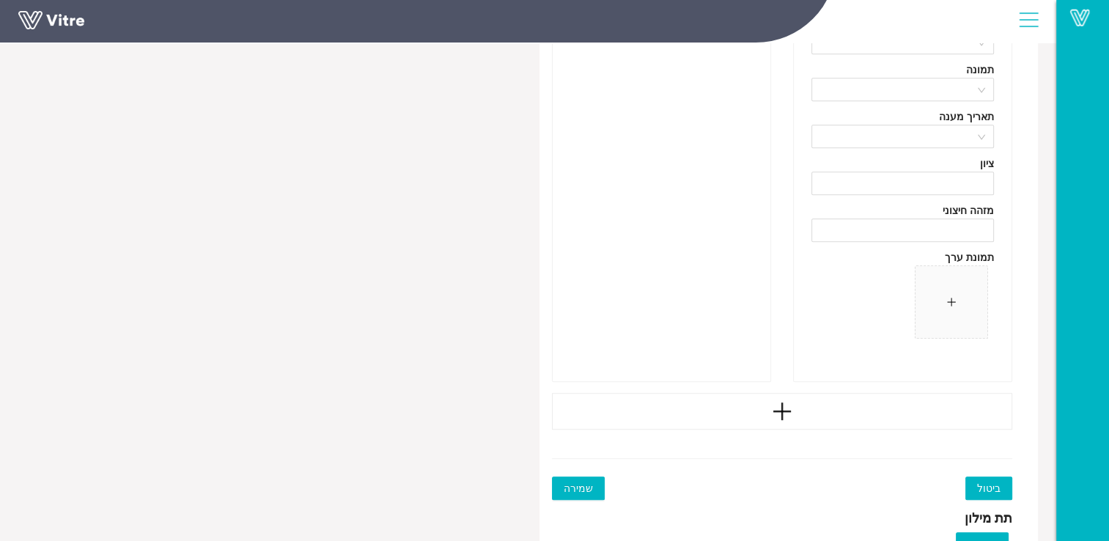
scroll to position [6306, 0]
click at [924, 417] on div at bounding box center [782, 410] width 461 height 37
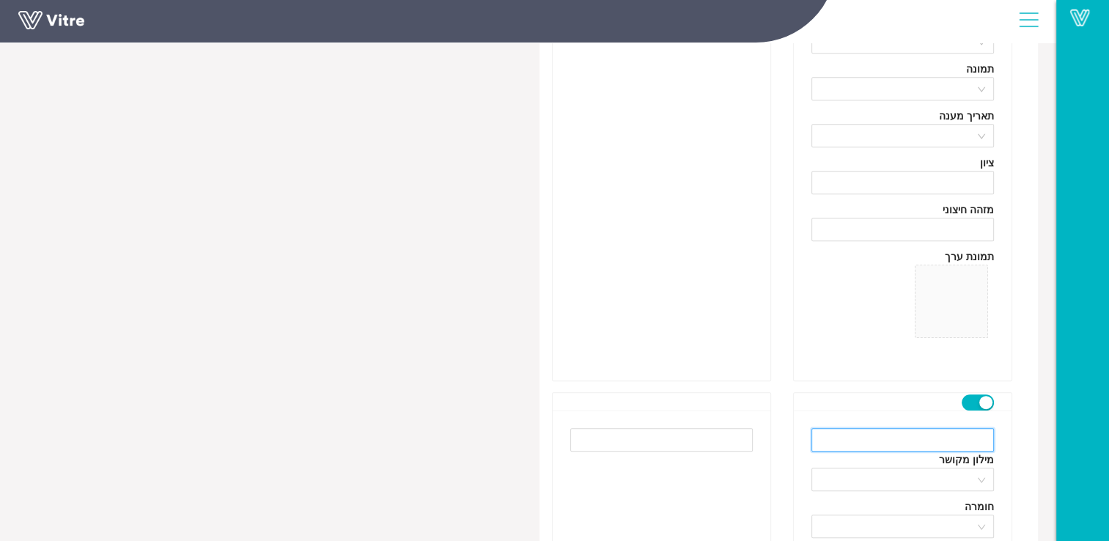
click at [967, 441] on input "text" at bounding box center [903, 439] width 183 height 23
click at [958, 441] on input "text" at bounding box center [903, 439] width 183 height 23
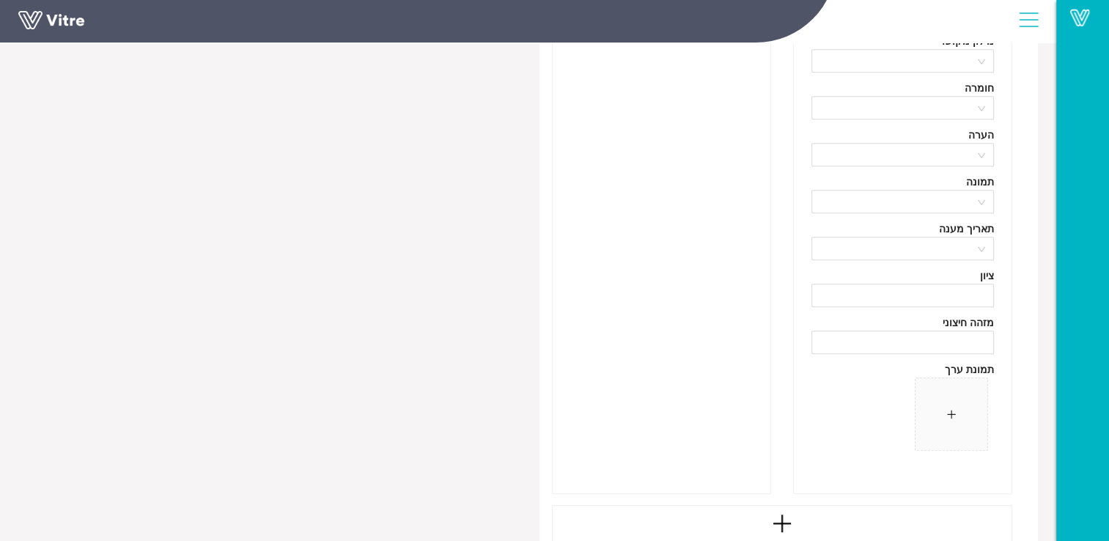
scroll to position [6746, 0]
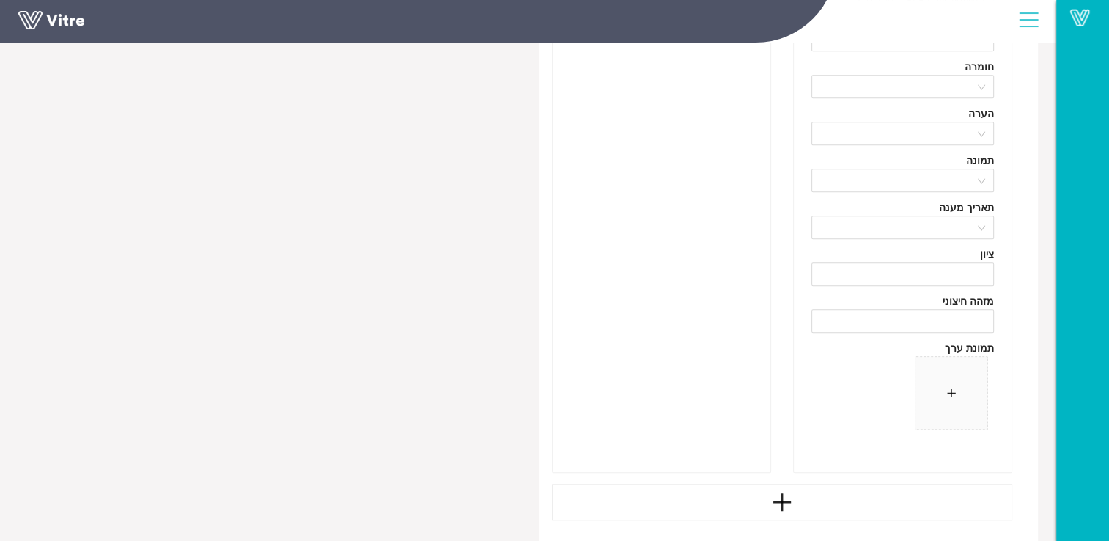
type input "קרם ברן קאר - 100 מ"ל"
click at [880, 493] on div at bounding box center [782, 502] width 461 height 37
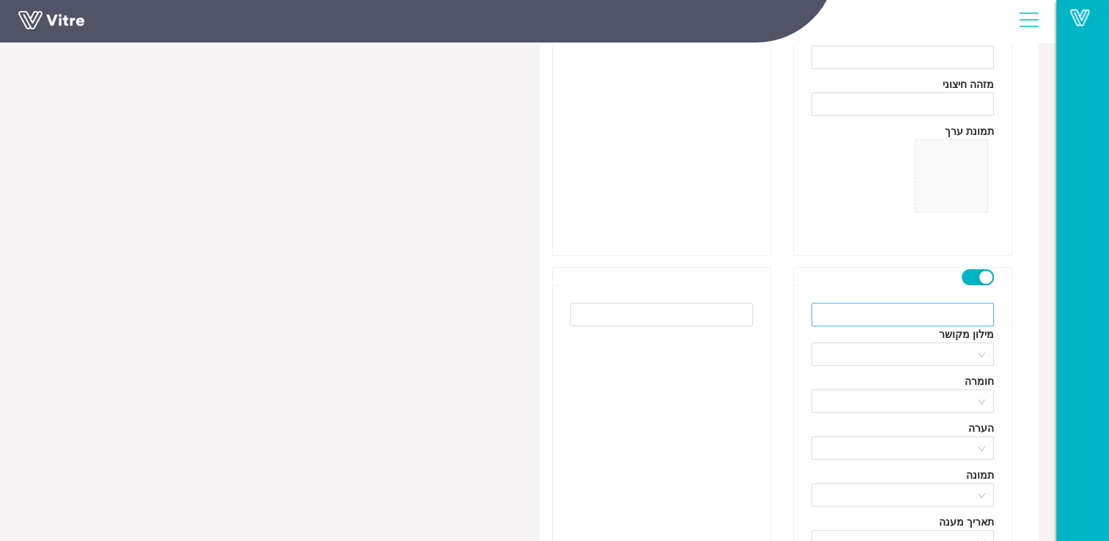
scroll to position [6966, 0]
click at [944, 304] on input "text" at bounding box center [903, 311] width 183 height 23
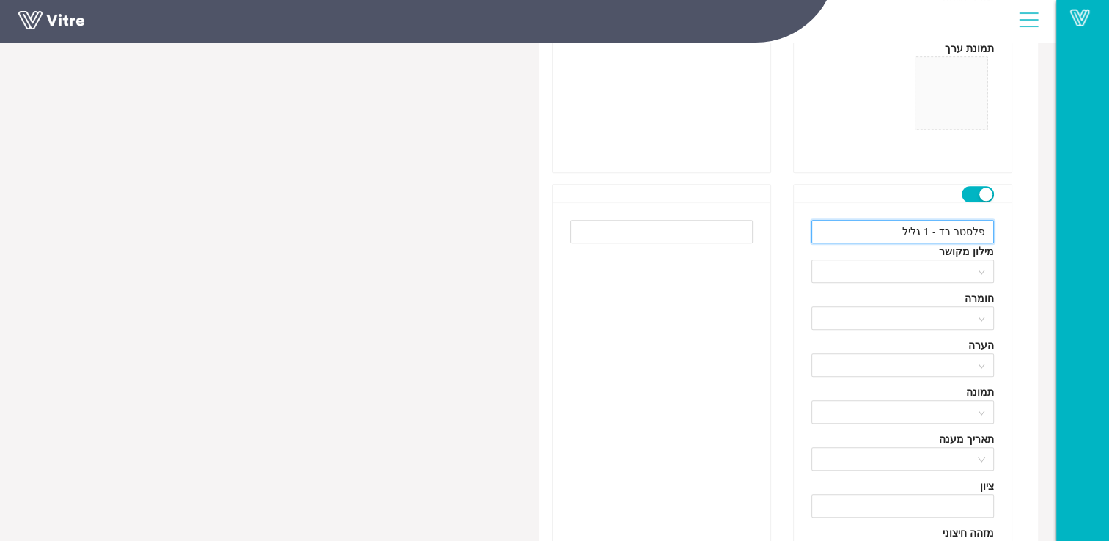
scroll to position [7186, 0]
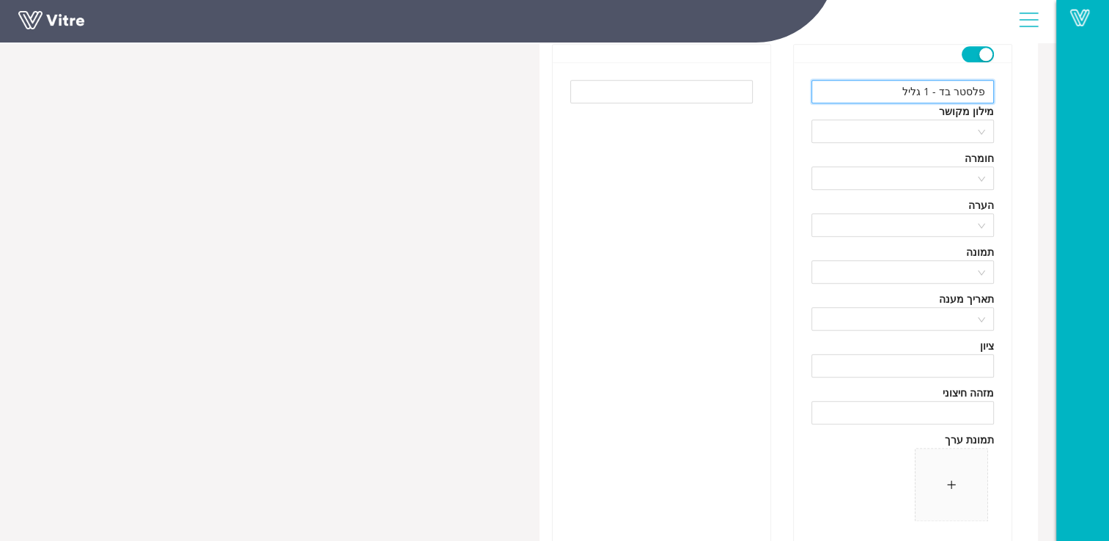
type input "פלסטר בד - 1 גליל"
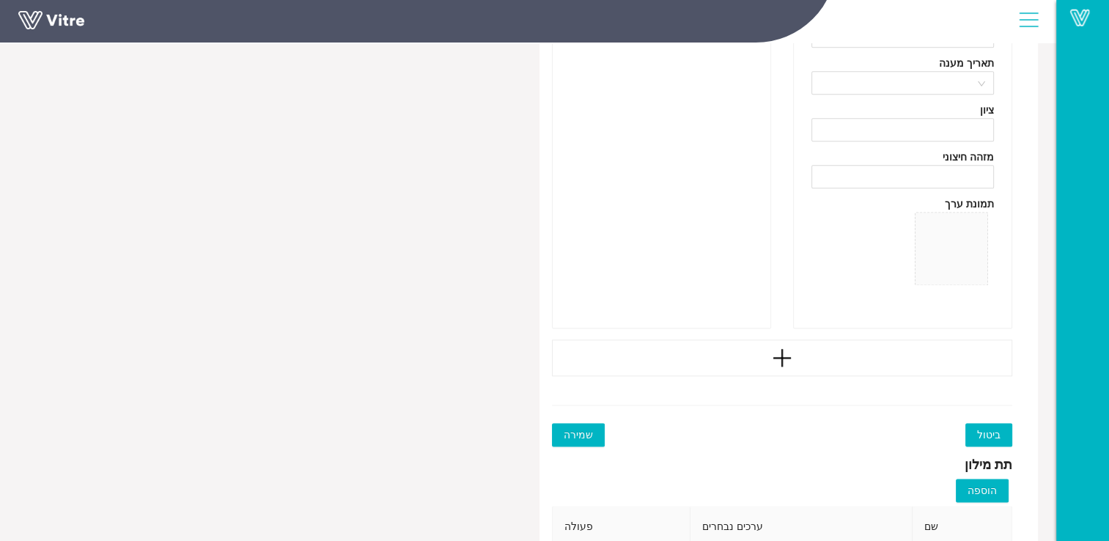
scroll to position [7480, 0]
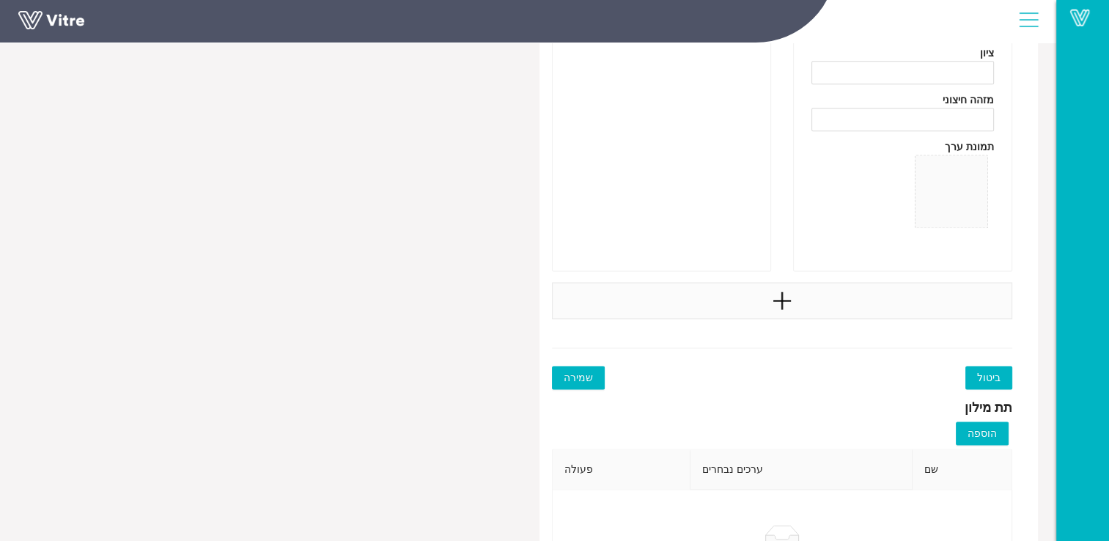
click at [791, 294] on icon "plus" at bounding box center [782, 301] width 22 height 22
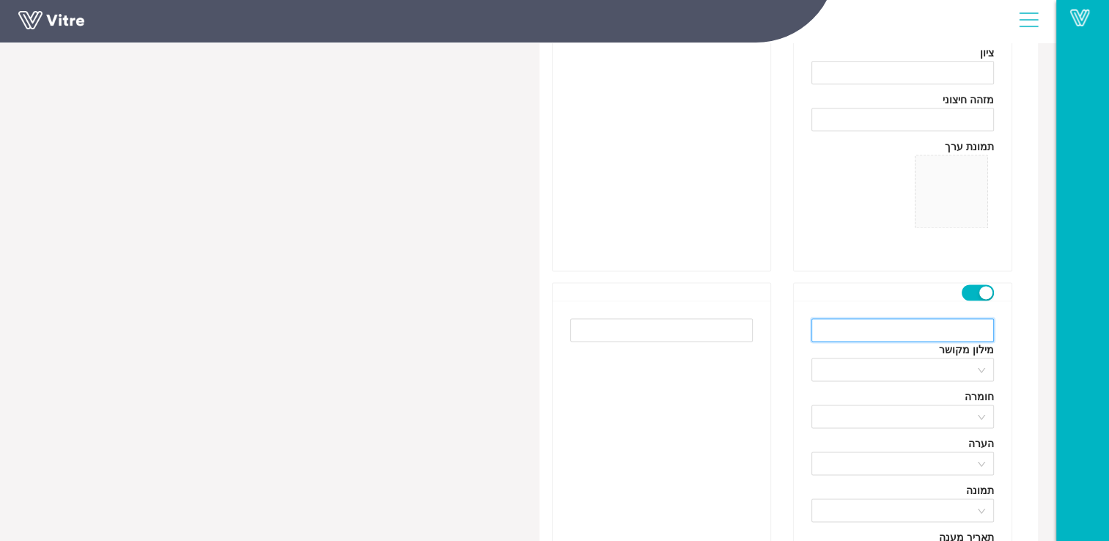
click at [939, 324] on input "text" at bounding box center [903, 329] width 183 height 23
type input "פלסטר נייר - 1 גליל"
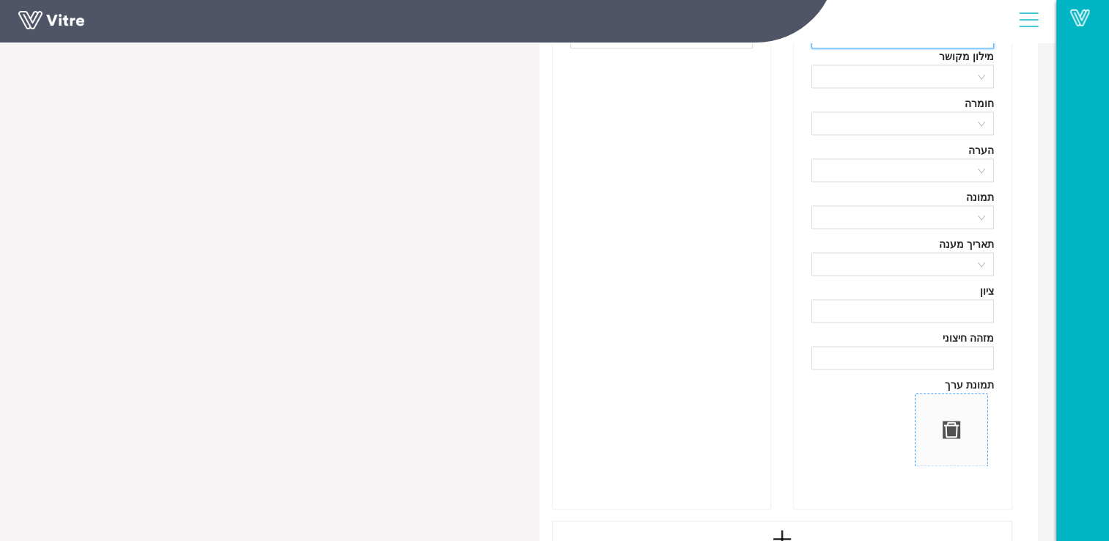
scroll to position [7920, 0]
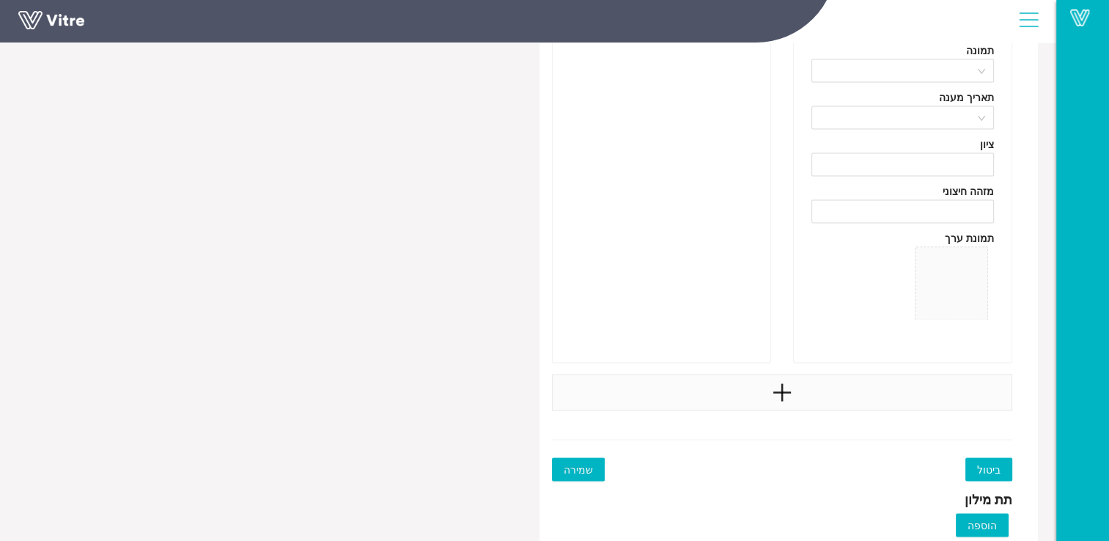
click at [794, 387] on div at bounding box center [782, 392] width 461 height 37
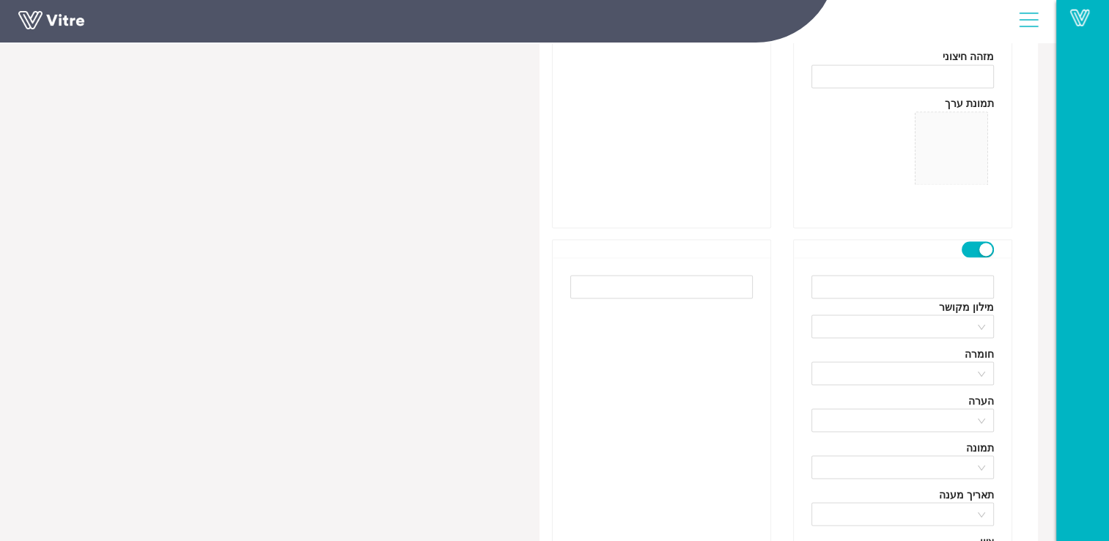
scroll to position [8066, 0]
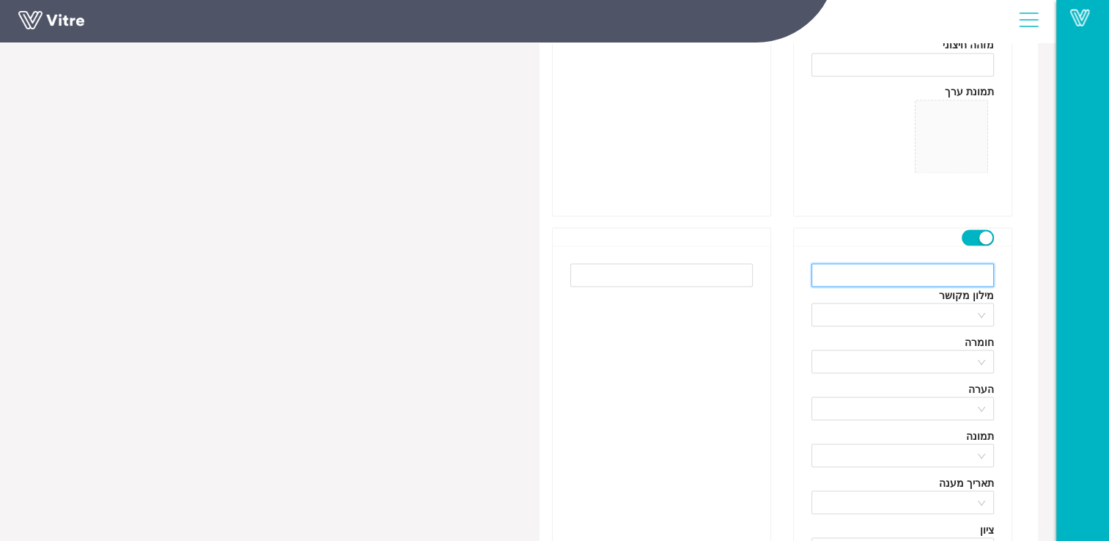
click at [988, 276] on input "text" at bounding box center [903, 274] width 183 height 23
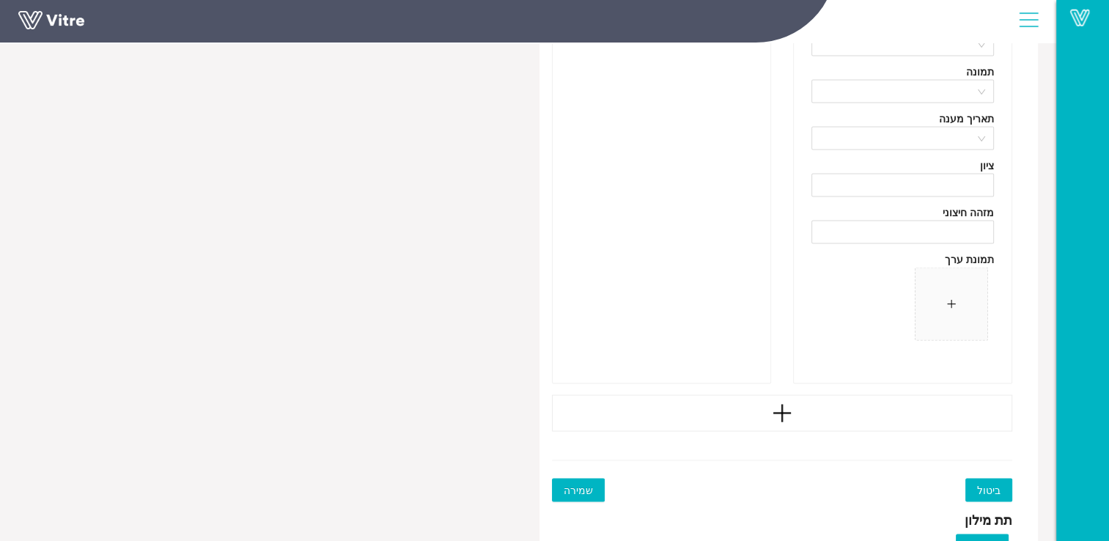
scroll to position [8433, 0]
type input "דקסמול - 1 חב'"
click at [801, 408] on div at bounding box center [782, 410] width 461 height 37
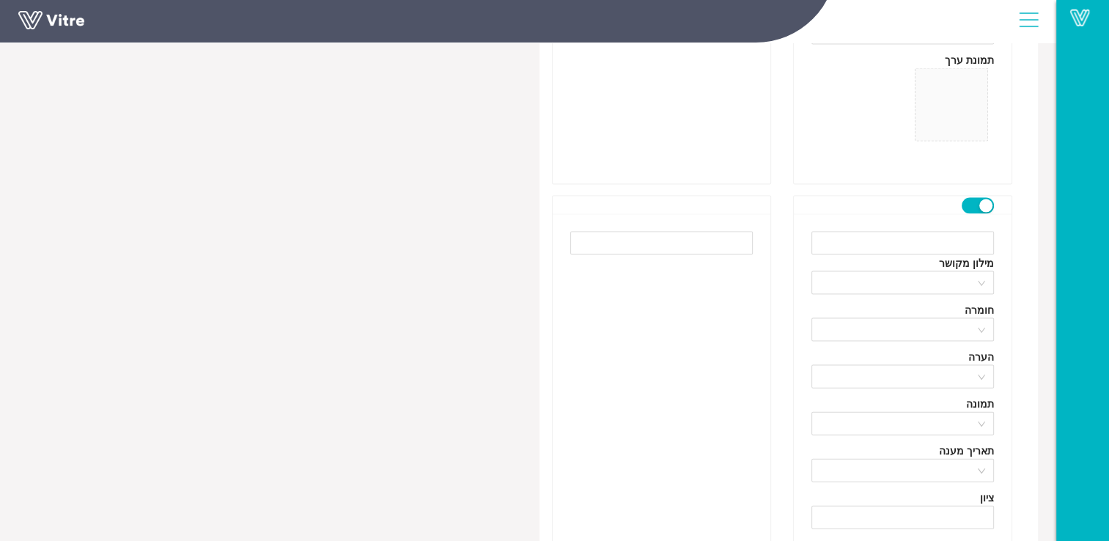
scroll to position [8653, 0]
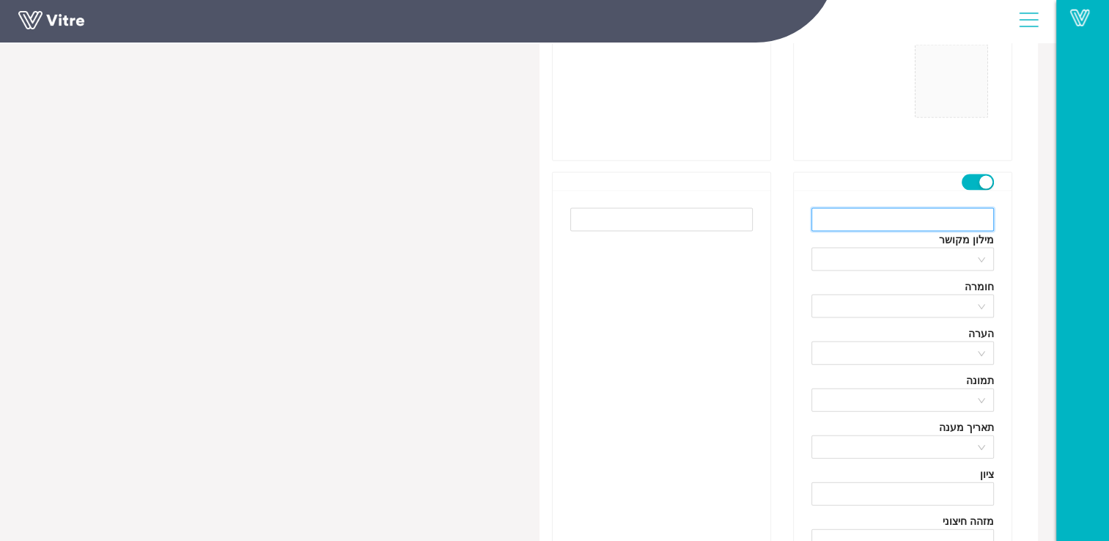
click at [947, 219] on input "text" at bounding box center [903, 219] width 183 height 23
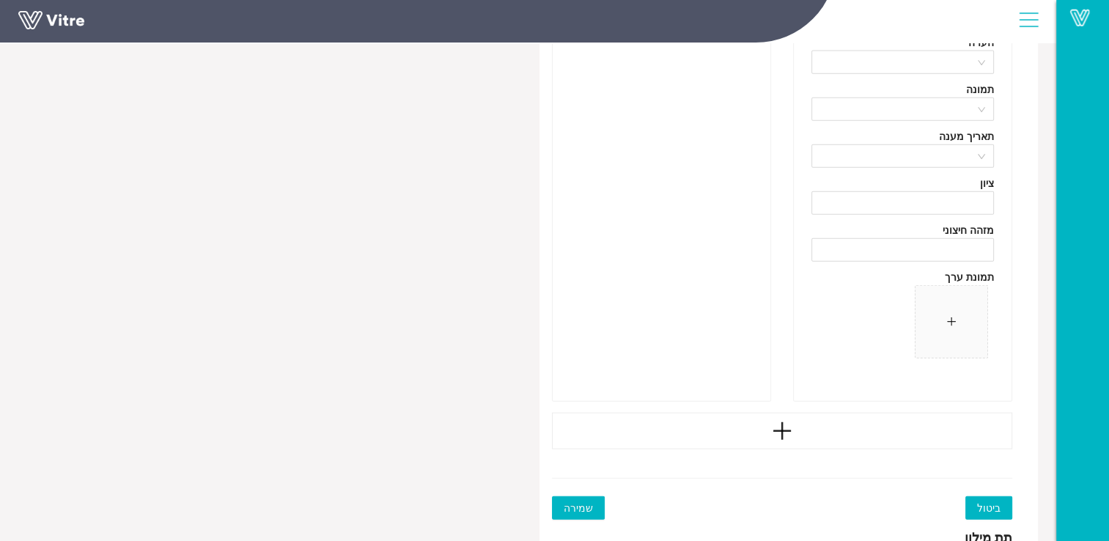
scroll to position [8946, 0]
type input "ג'ל אלוורה לכוויות - 100 מ"ל"
click at [833, 416] on div at bounding box center [782, 429] width 461 height 37
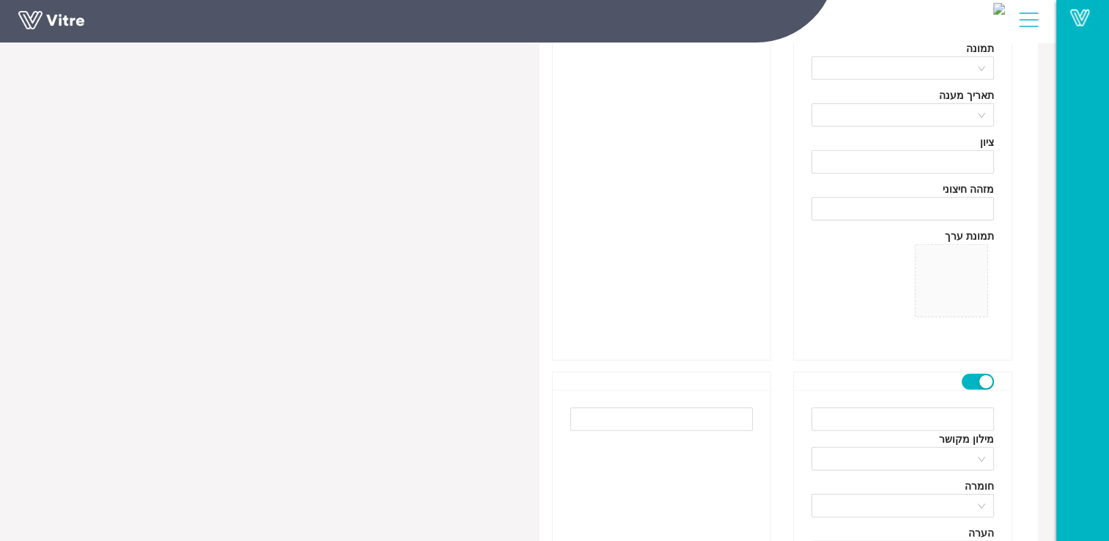
scroll to position [9019, 0]
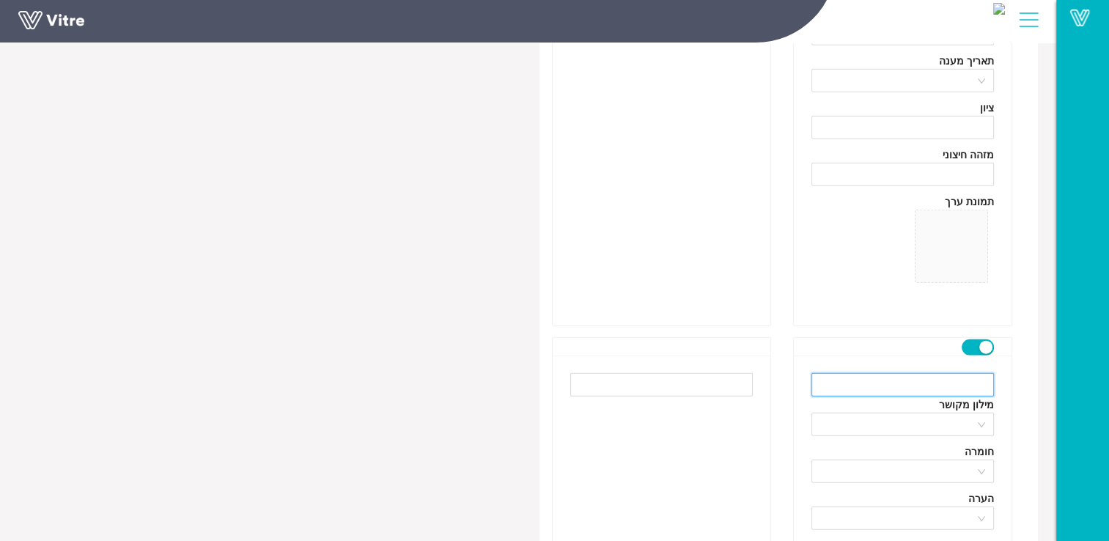
click at [903, 373] on input "text" at bounding box center [903, 384] width 183 height 23
drag, startPoint x: 924, startPoint y: 381, endPoint x: 931, endPoint y: 387, distance: 9.3
click at [924, 381] on input "אגד מתמתח ח" at bounding box center [903, 384] width 183 height 23
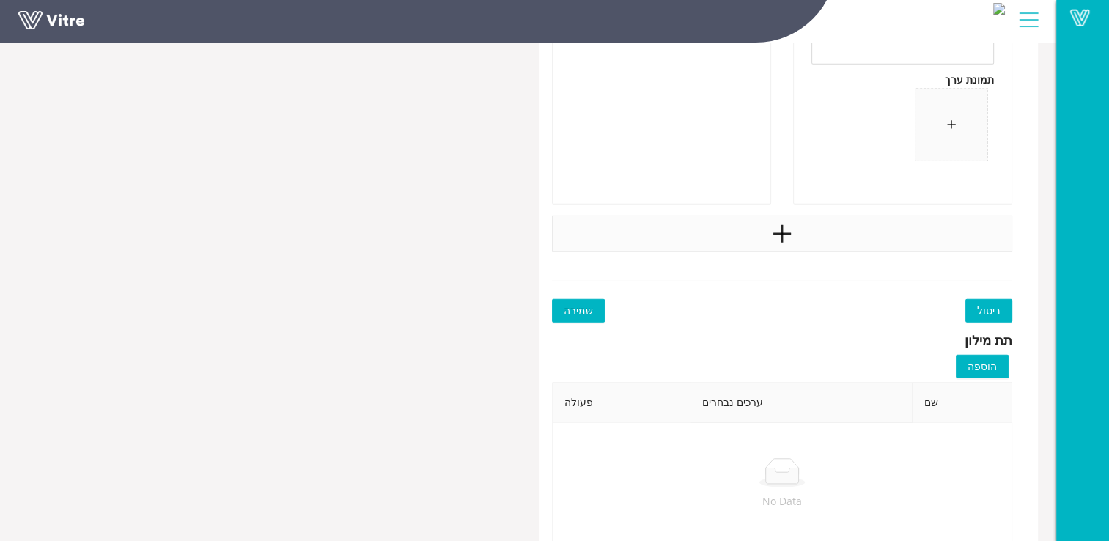
scroll to position [9679, 0]
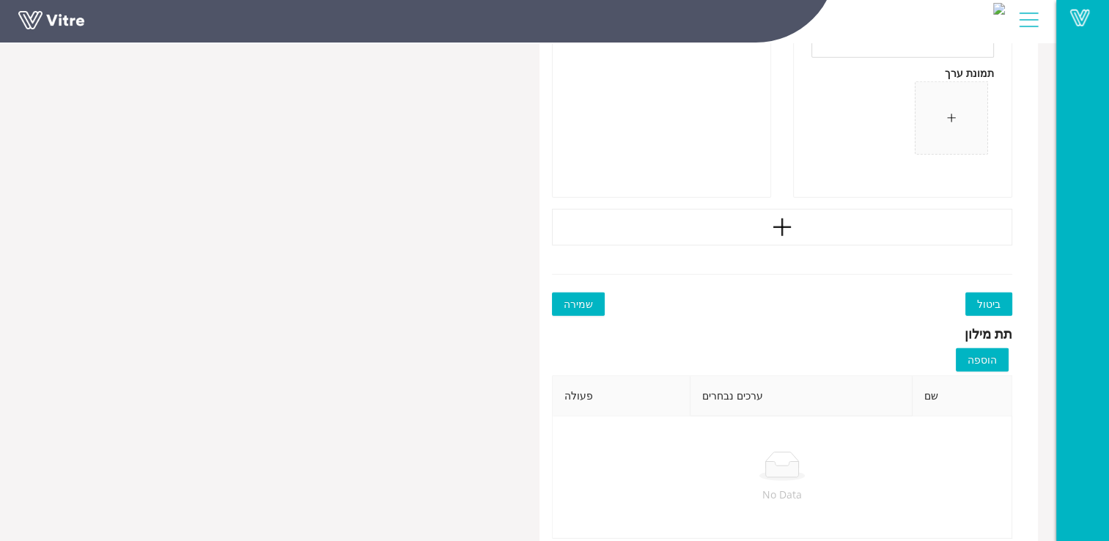
type input "אגד מתמתח 5 ס"מ - 5 יח'"
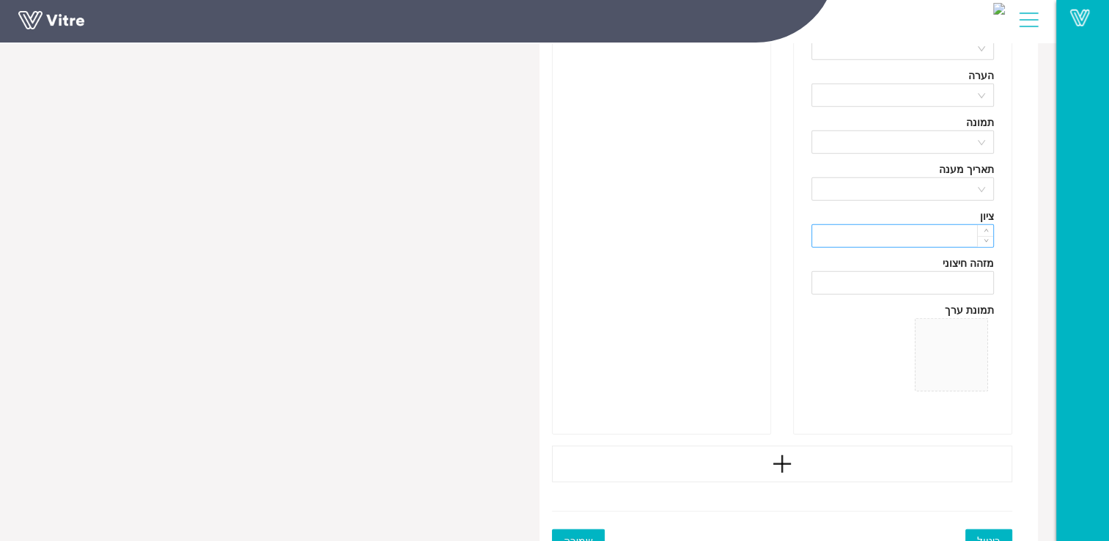
scroll to position [9459, 0]
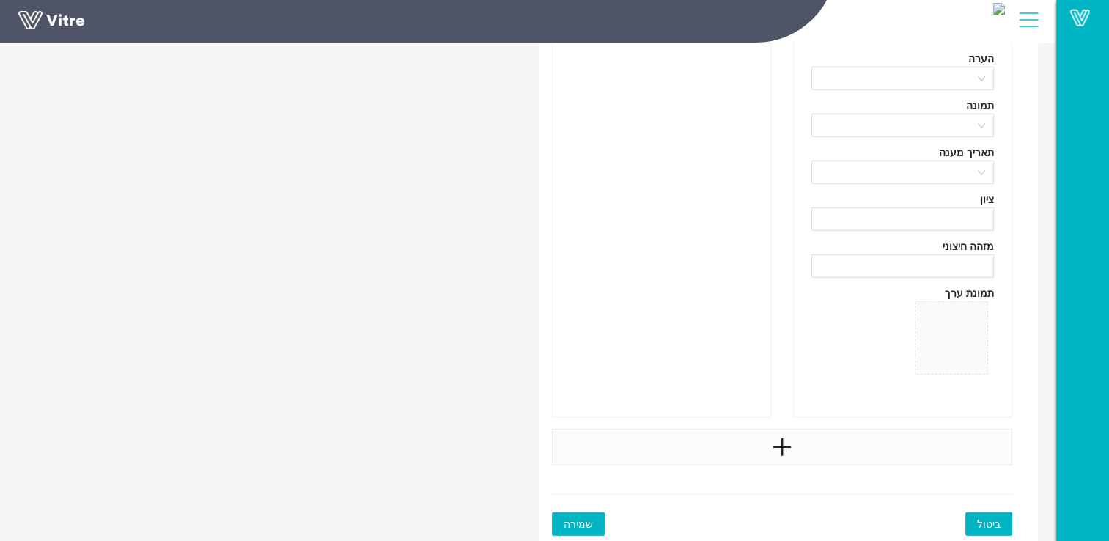
click at [807, 433] on div at bounding box center [782, 447] width 461 height 37
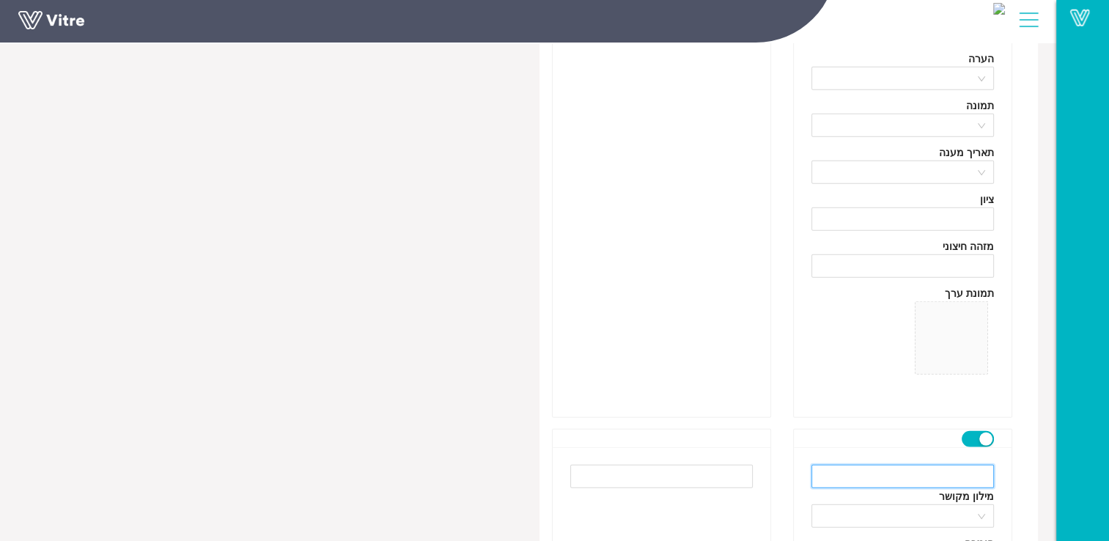
click at [947, 468] on input "text" at bounding box center [903, 476] width 183 height 23
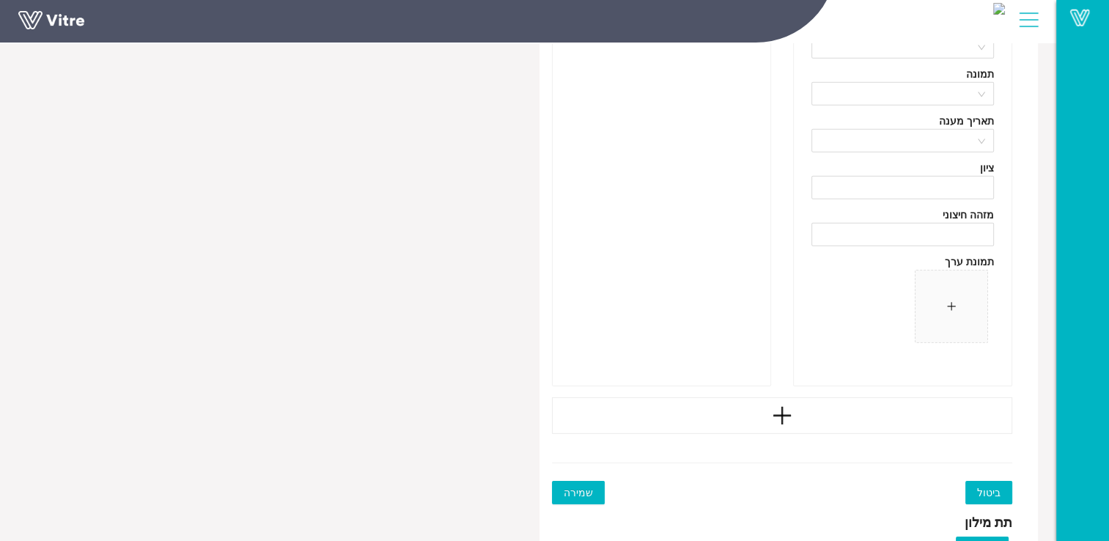
scroll to position [10046, 0]
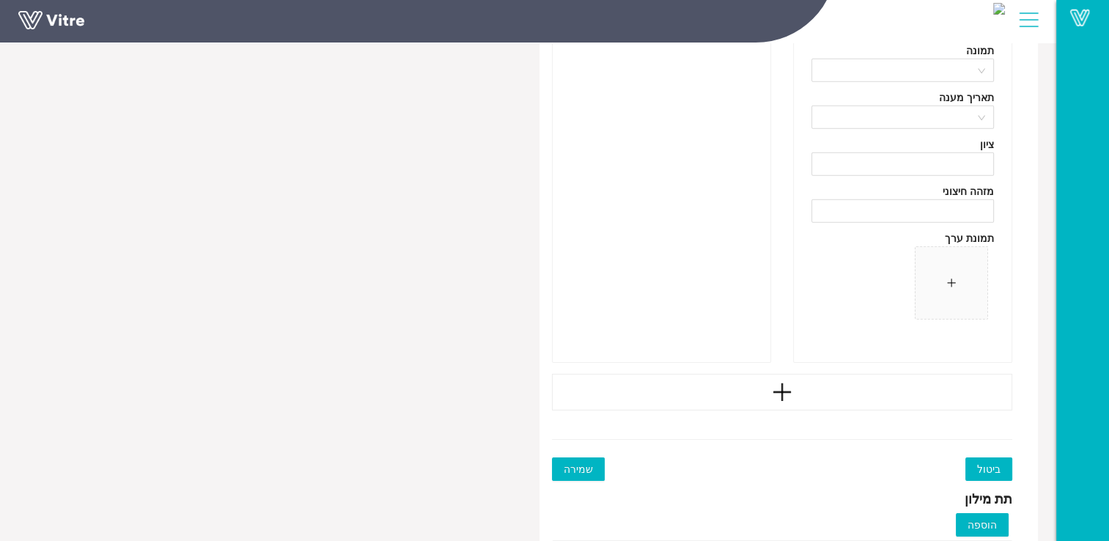
type input "אגד מתמתח 7 ס"מ - 5 יח'"
click at [917, 382] on div at bounding box center [782, 392] width 461 height 37
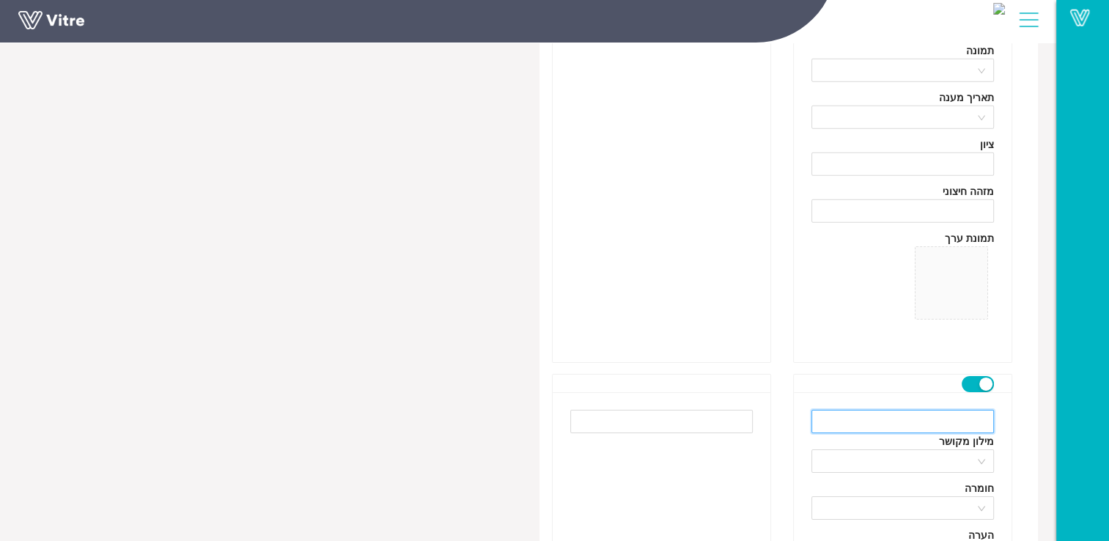
click at [879, 421] on input "text" at bounding box center [903, 421] width 183 height 23
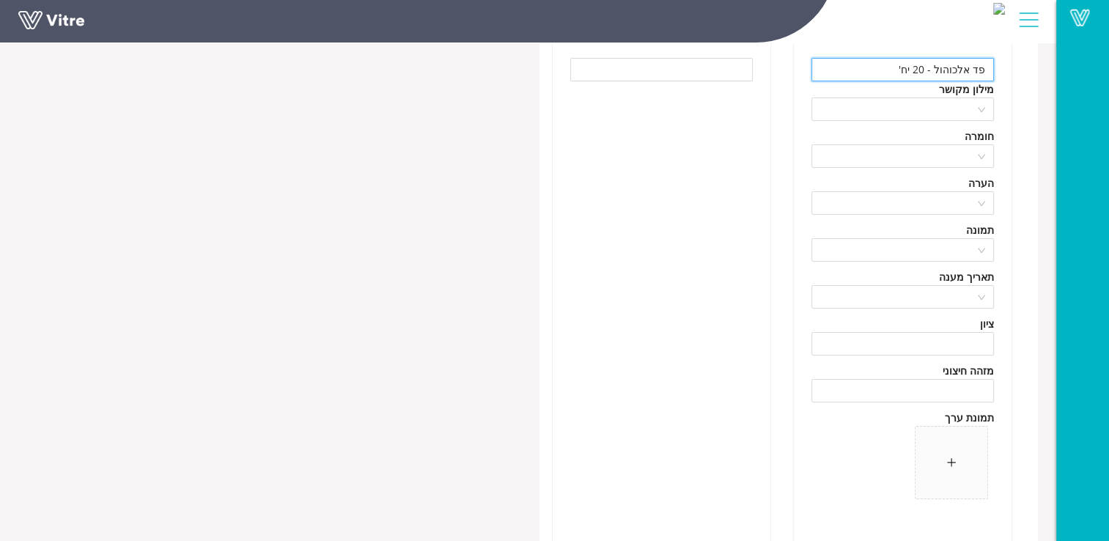
scroll to position [10559, 0]
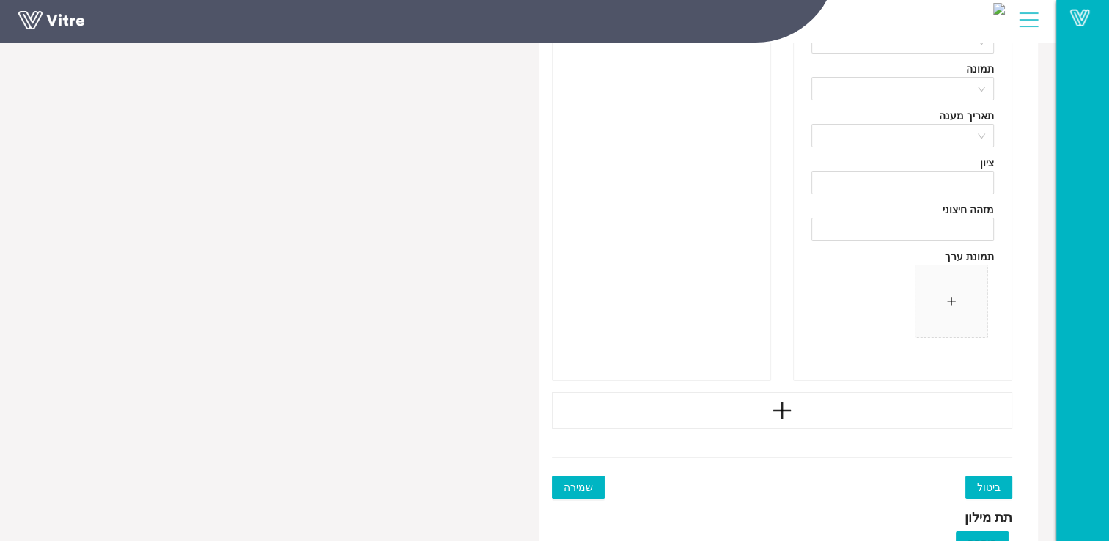
type input "פד אלכוהול - 20 יח'"
click at [818, 396] on div at bounding box center [782, 410] width 461 height 37
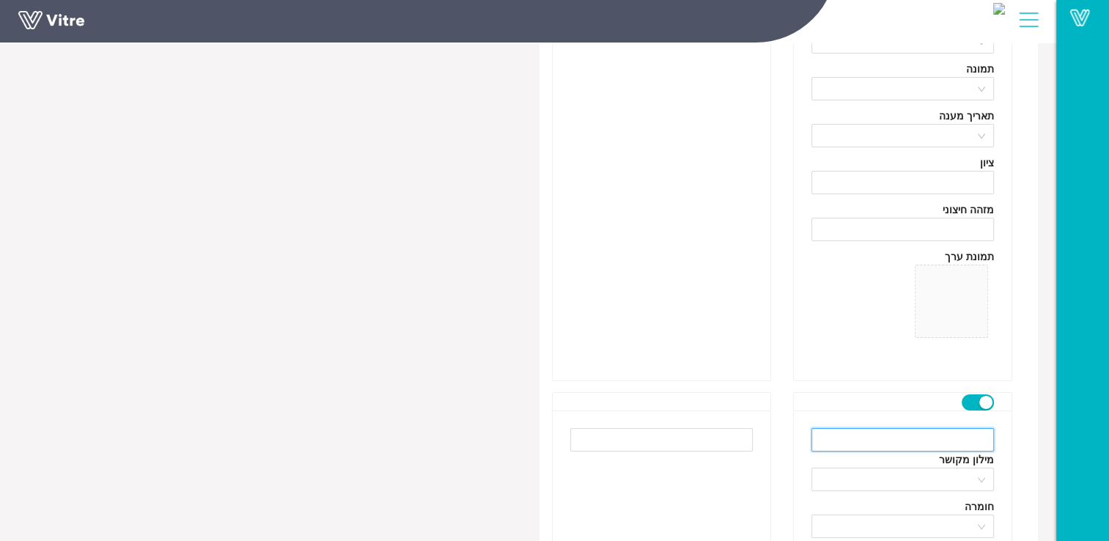
click at [966, 432] on input "text" at bounding box center [903, 439] width 183 height 23
click at [916, 434] on input "משחת פולידין -" at bounding box center [903, 439] width 183 height 23
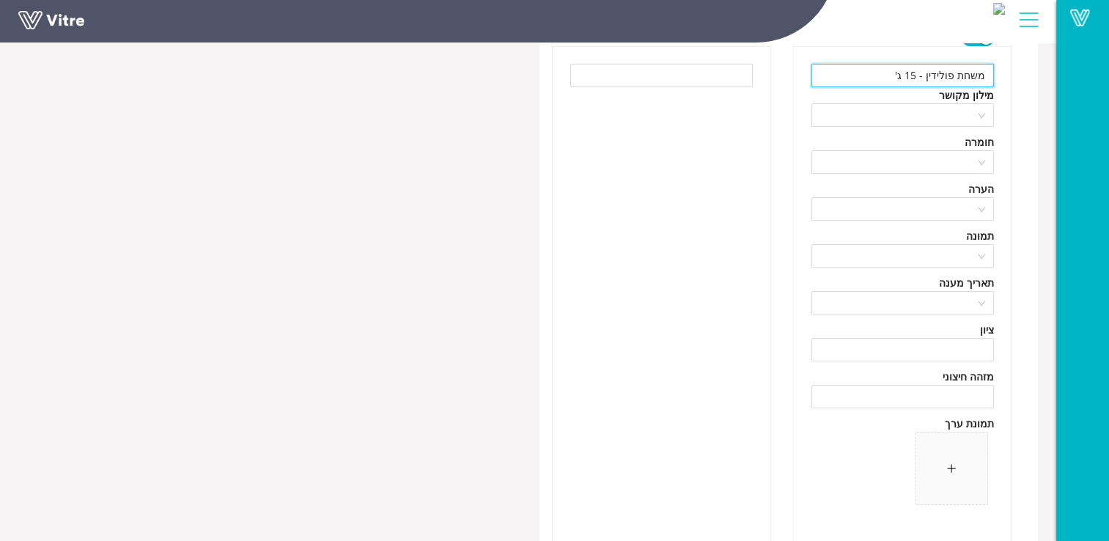
scroll to position [10926, 0]
type input "משחת פולידין - 1 יח'"
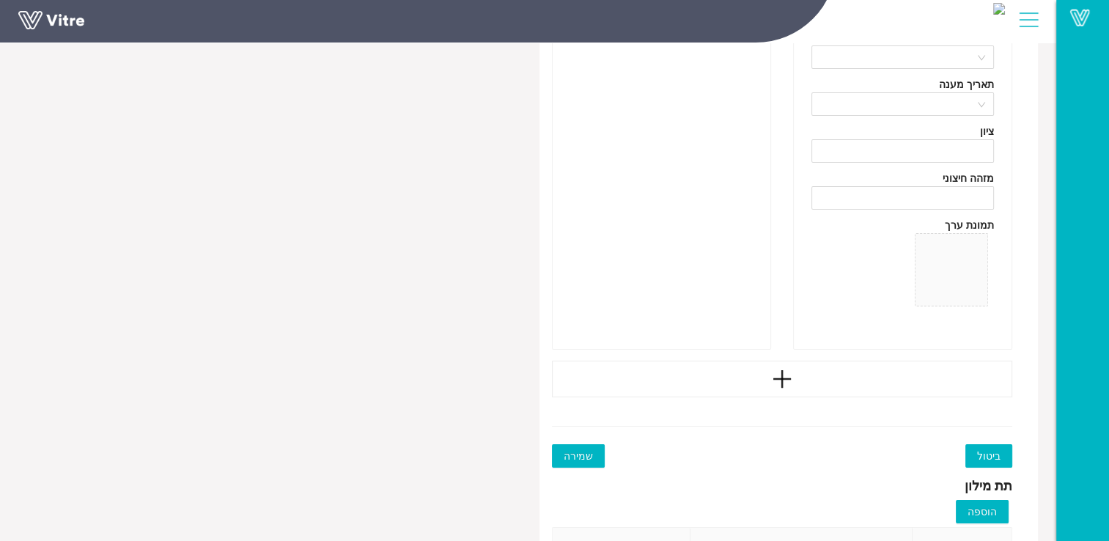
scroll to position [11146, 0]
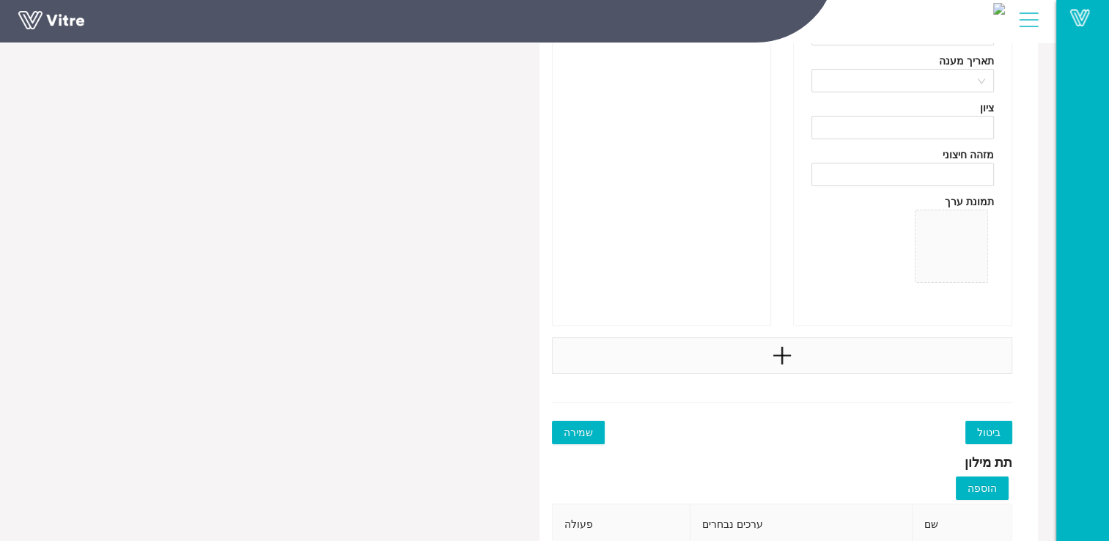
click at [869, 356] on div at bounding box center [782, 355] width 461 height 37
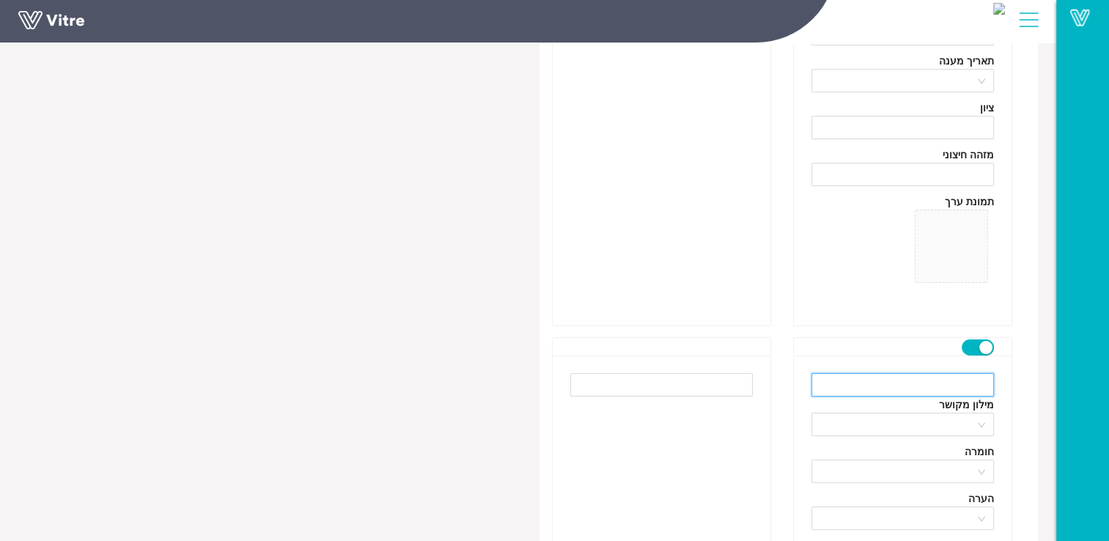
click at [928, 381] on input "text" at bounding box center [903, 384] width 183 height 23
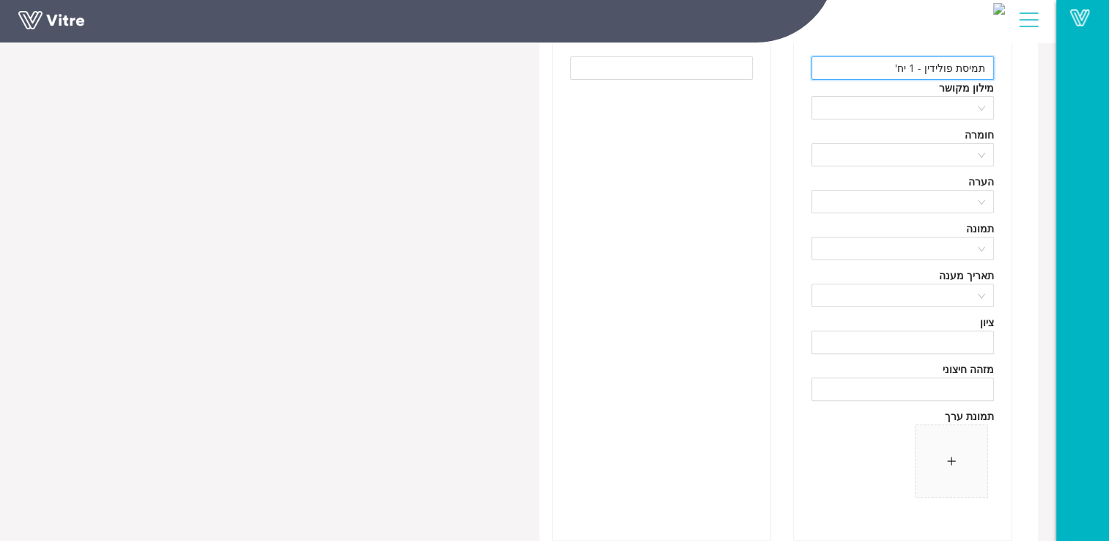
scroll to position [11513, 0]
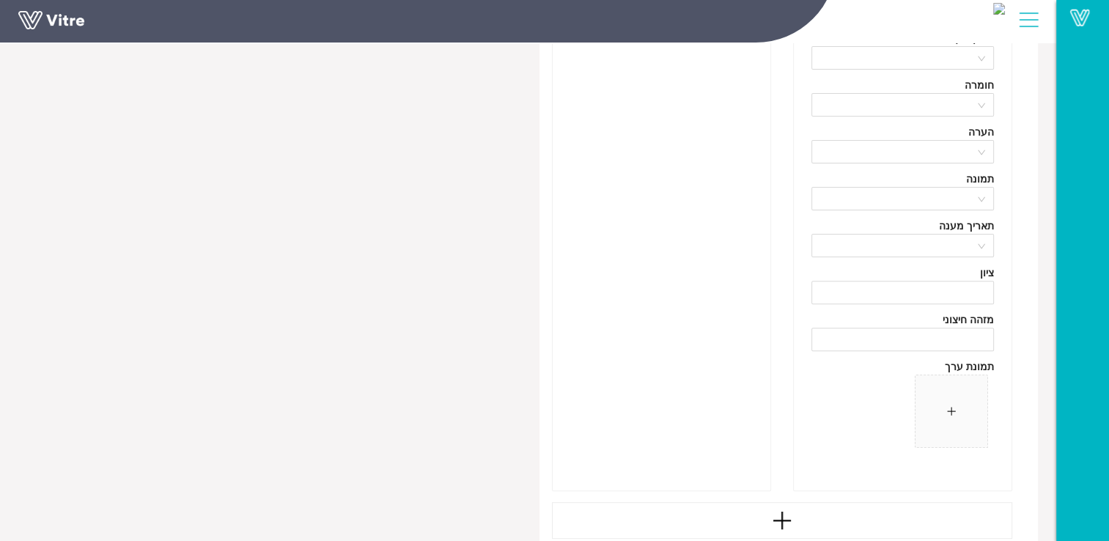
type input "תמיסת פולידין - 1 יח'"
click at [768, 515] on div at bounding box center [782, 520] width 461 height 37
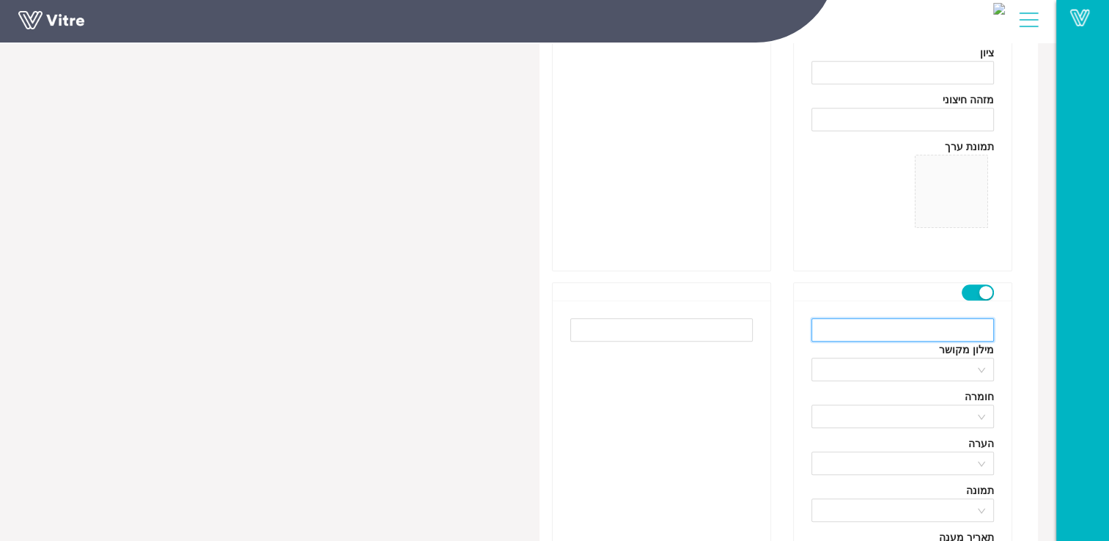
click at [889, 329] on input "text" at bounding box center [903, 329] width 183 height 23
click at [914, 323] on input "תרסיס קירור" at bounding box center [903, 329] width 183 height 23
click at [939, 320] on input "תרסיס קירור - 1 יח'" at bounding box center [903, 329] width 183 height 23
click at [935, 326] on input "תרסיס קירור - 1 יח'" at bounding box center [903, 329] width 183 height 23
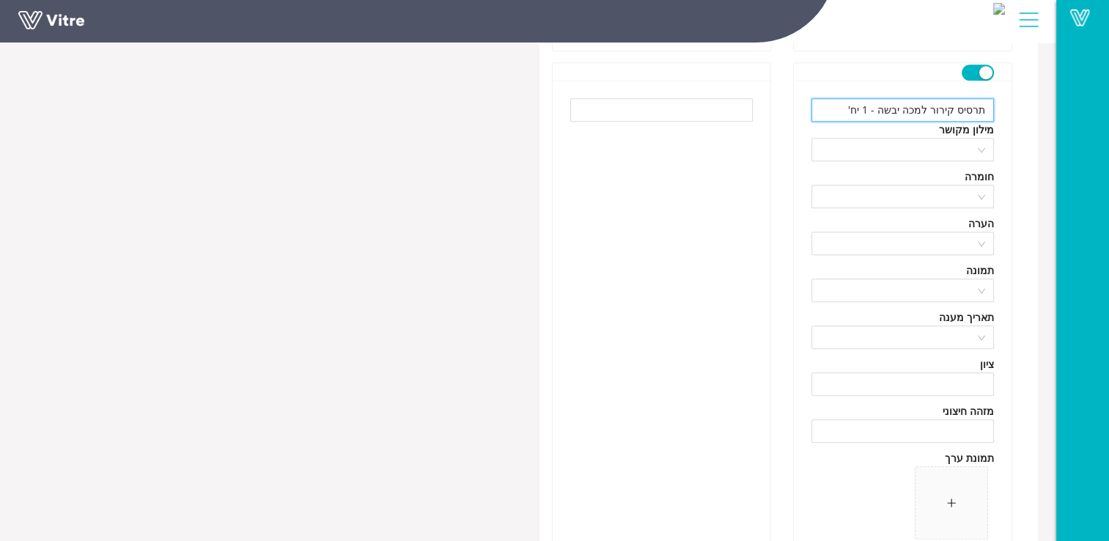
scroll to position [12099, 0]
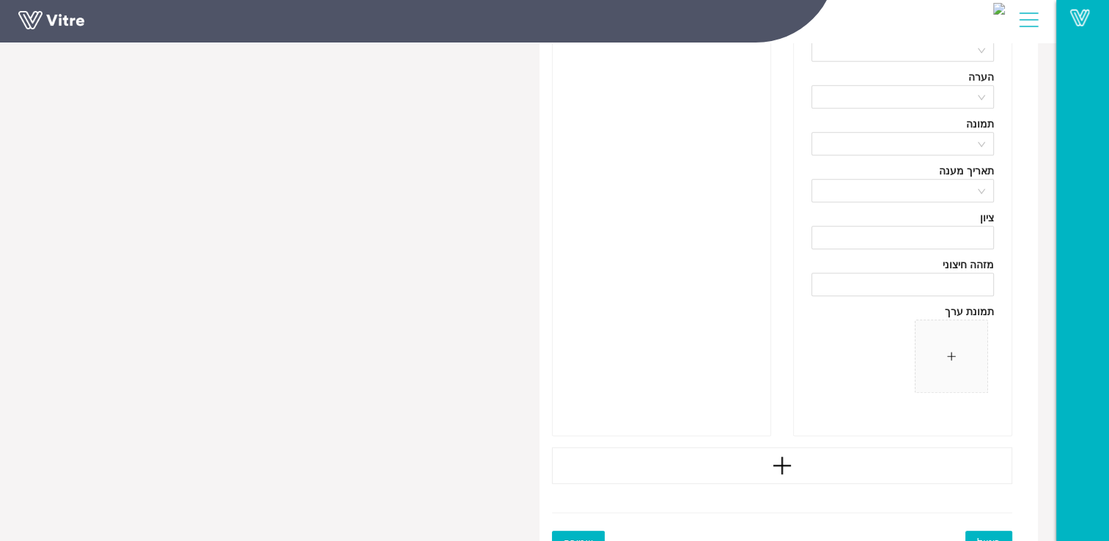
type input "תרסיס קירור למכה יבשה - 1 יח'"
click at [821, 460] on div at bounding box center [782, 465] width 461 height 37
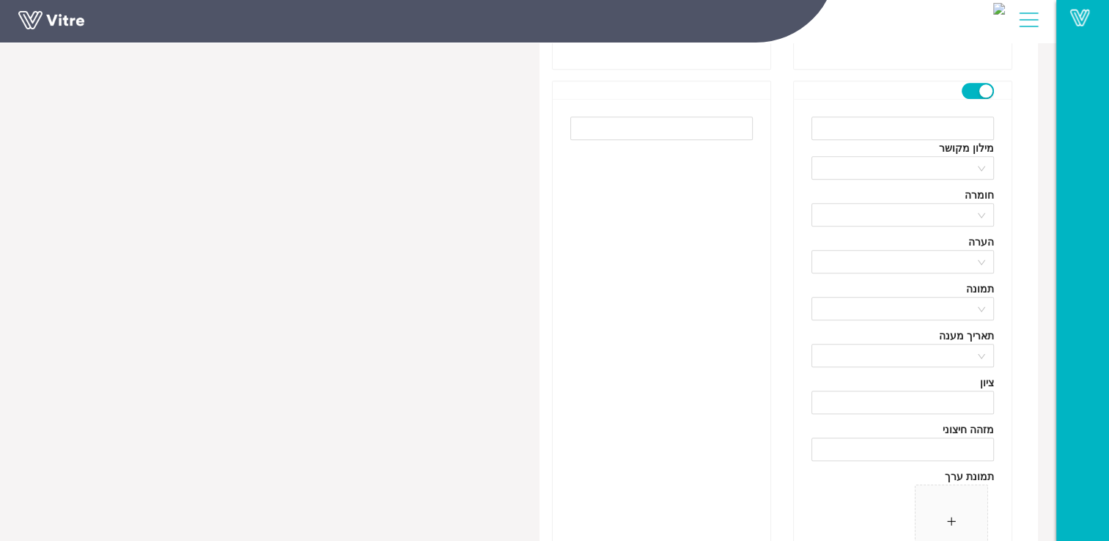
scroll to position [12393, 0]
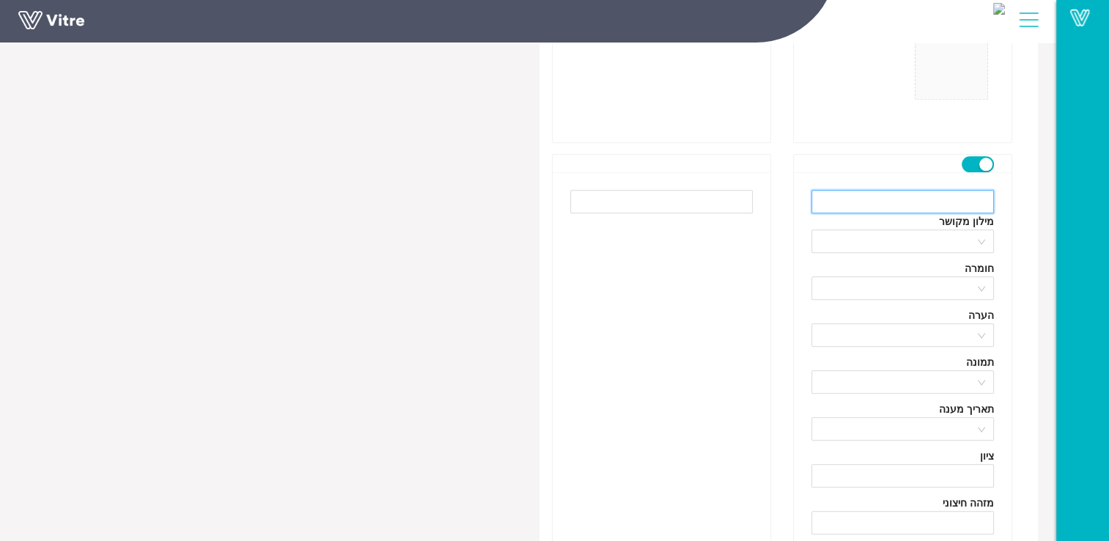
click at [947, 190] on input "text" at bounding box center [903, 201] width 183 height 23
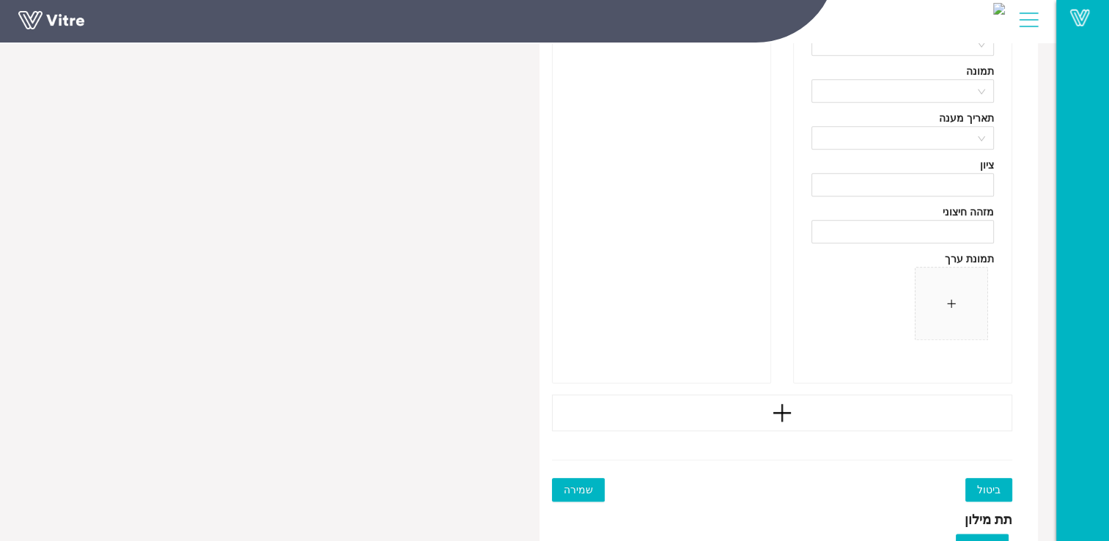
scroll to position [12686, 0]
type input "תחבושת אלסטית נצמדת צבעונית 8 ס"מ - 1 יח'"
click at [777, 402] on icon "plus" at bounding box center [782, 411] width 22 height 22
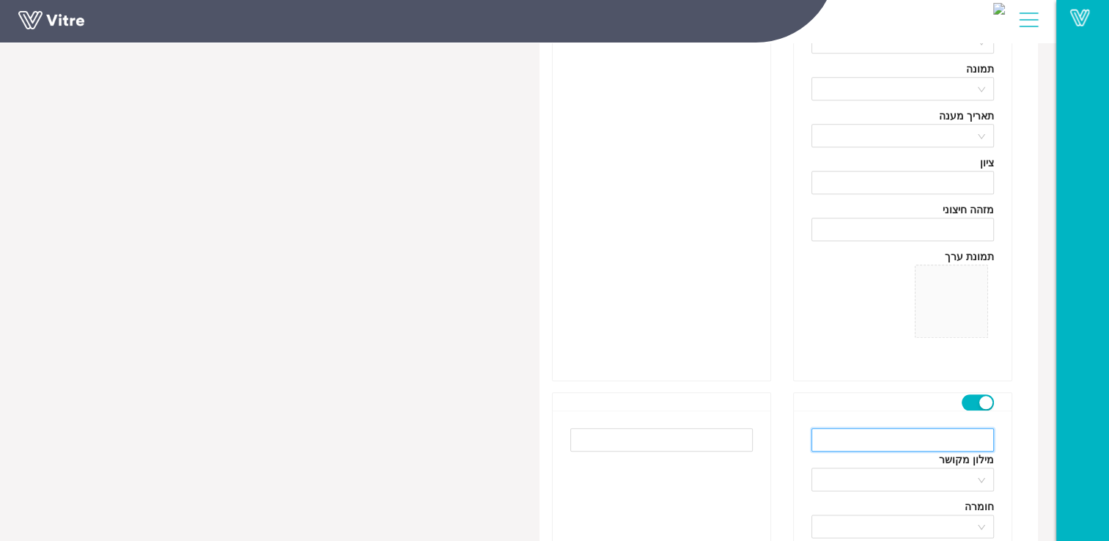
click at [953, 431] on input "text" at bounding box center [903, 439] width 183 height 23
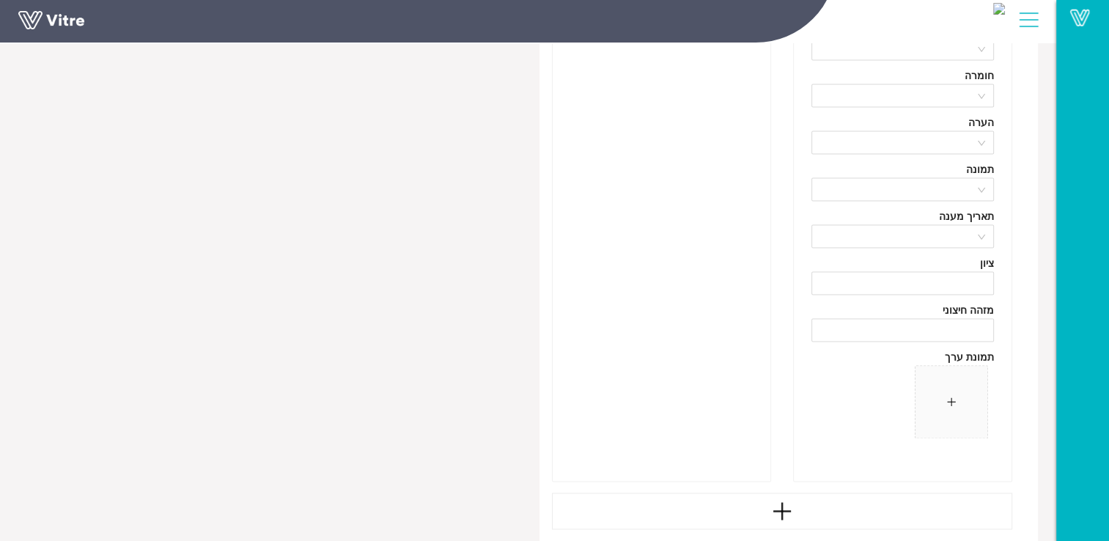
scroll to position [13126, 0]
type input "תחבושת אלסטית"
click at [814, 491] on div at bounding box center [782, 502] width 461 height 37
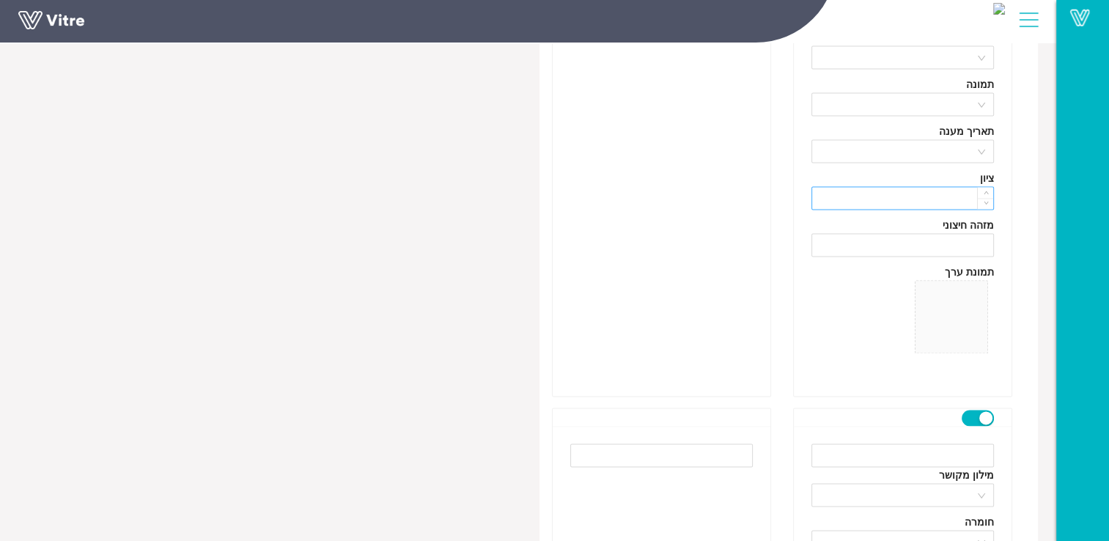
scroll to position [13273, 0]
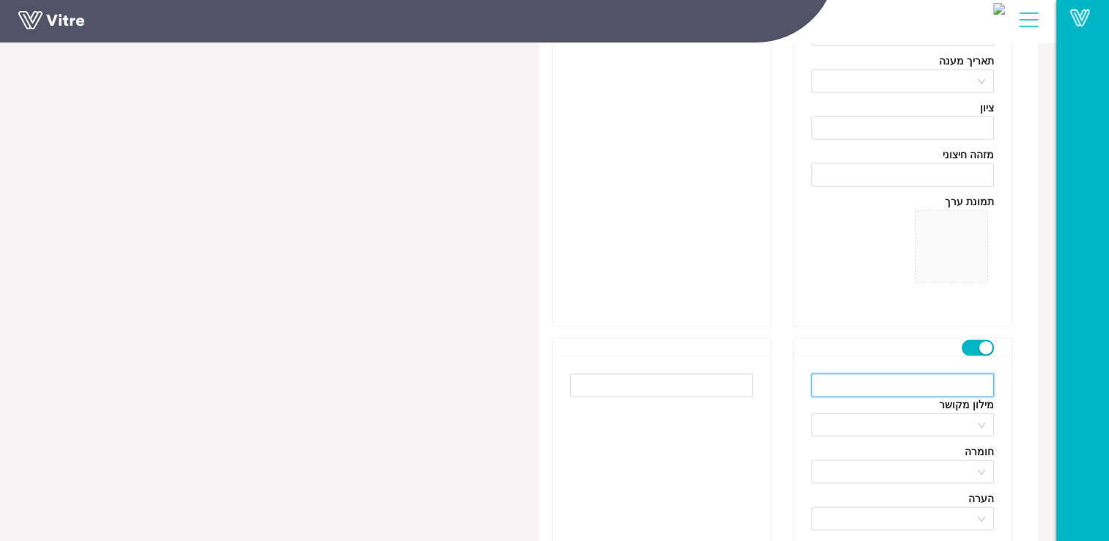
click at [941, 389] on input "text" at bounding box center [903, 384] width 183 height 23
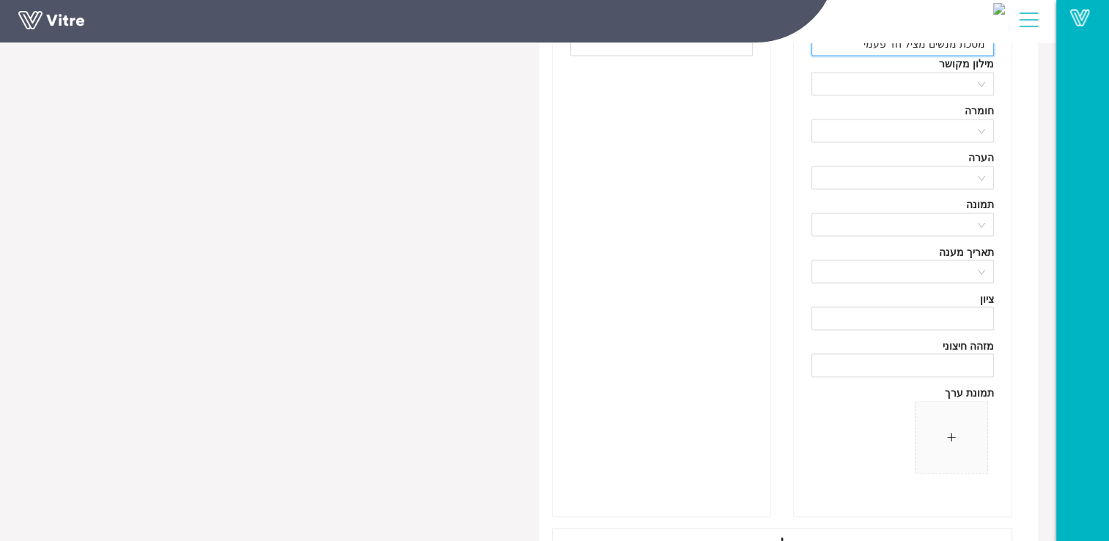
scroll to position [13639, 0]
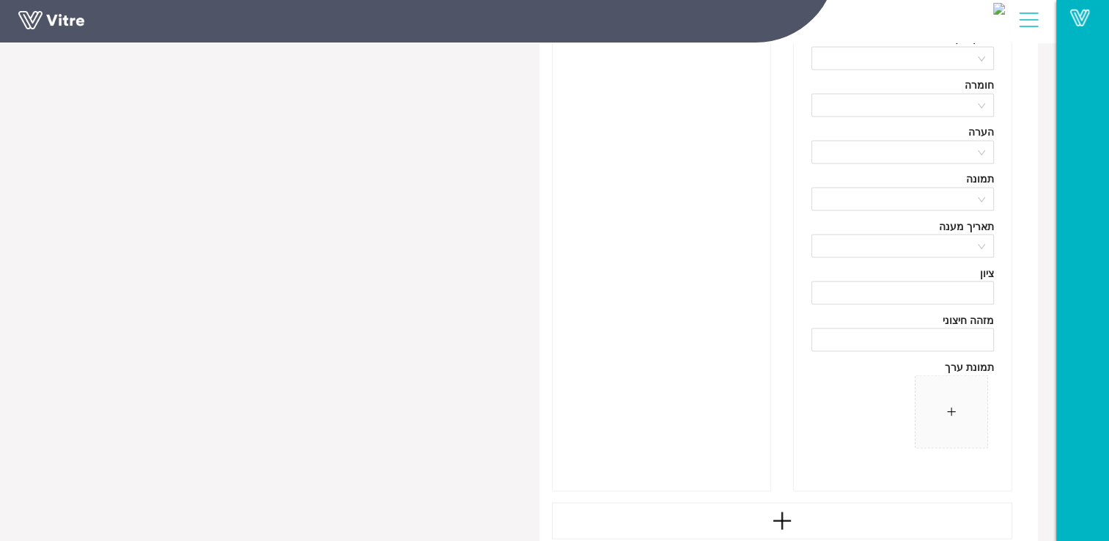
type input "מסכת מנשים מציל חד פעמי"
click at [780, 520] on icon "plus" at bounding box center [783, 521] width 18 height 2
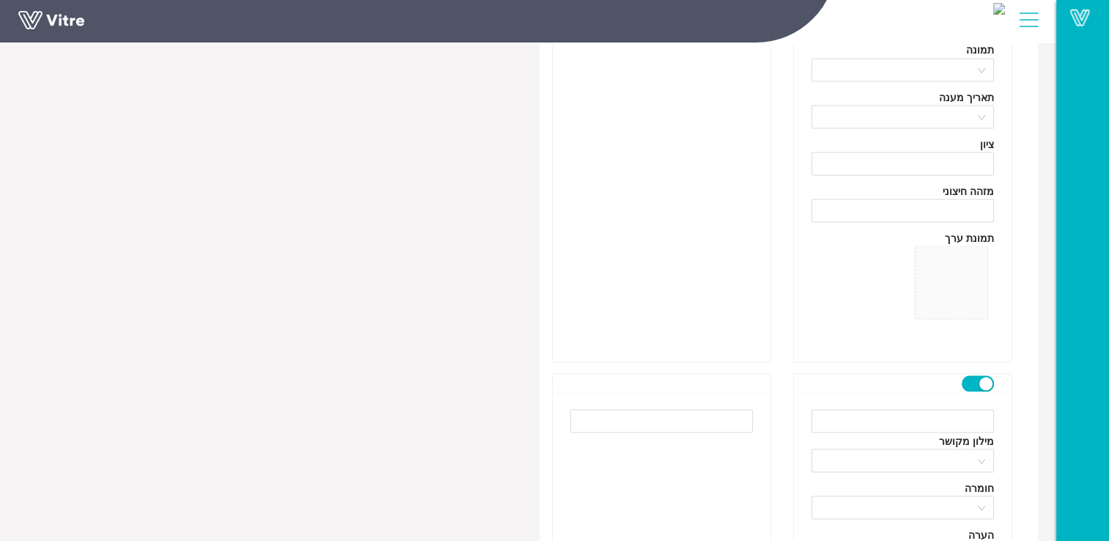
scroll to position [13786, 0]
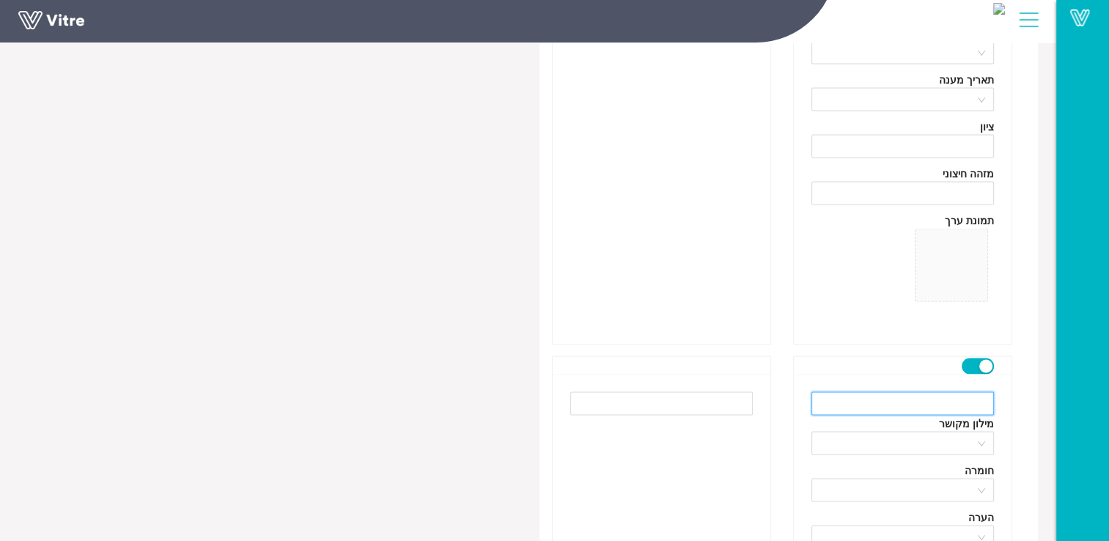
click at [912, 392] on input "text" at bounding box center [903, 403] width 183 height 23
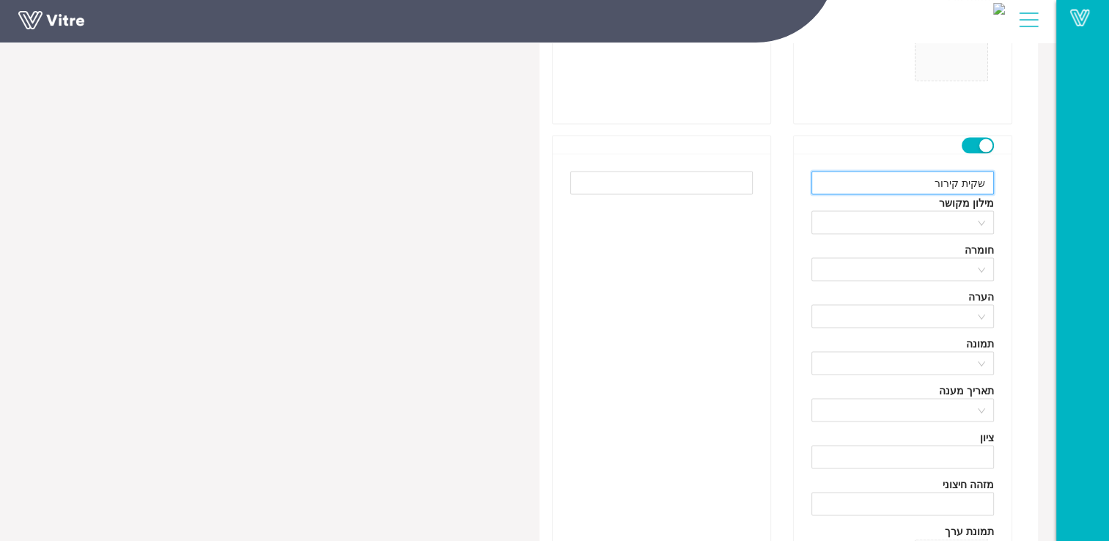
scroll to position [14079, 0]
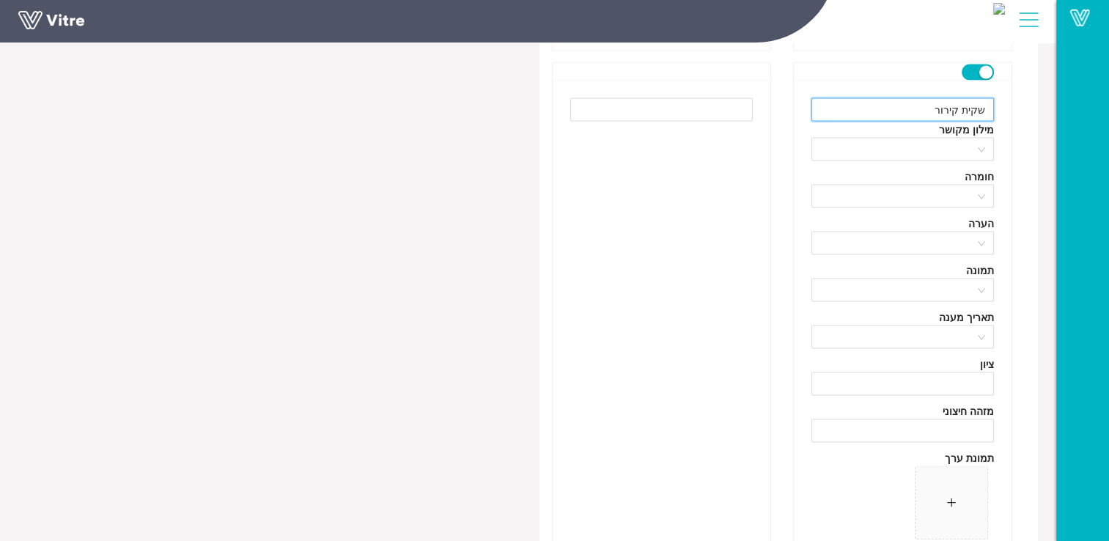
type input "שקית קירור"
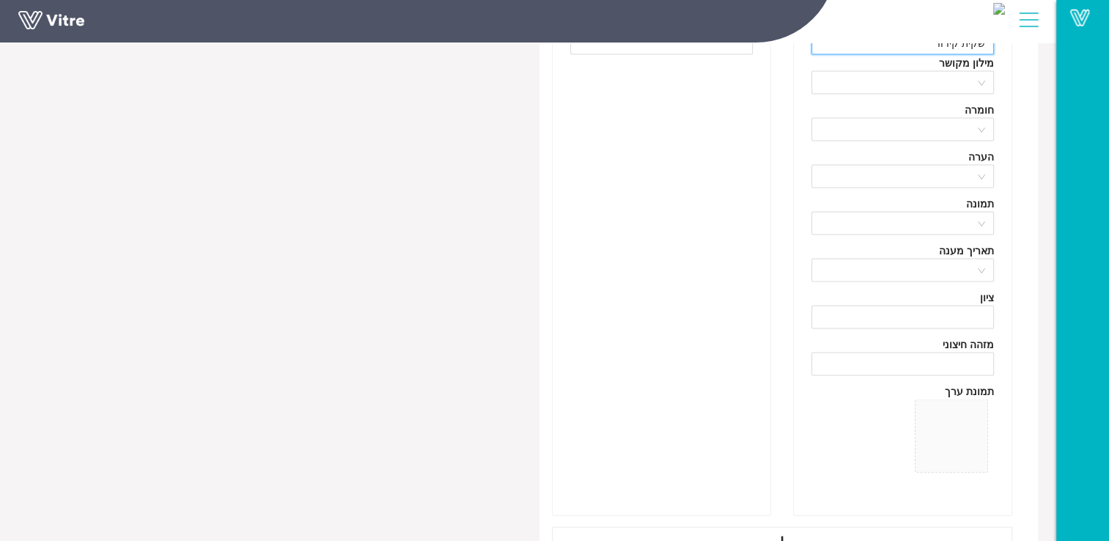
scroll to position [14226, 0]
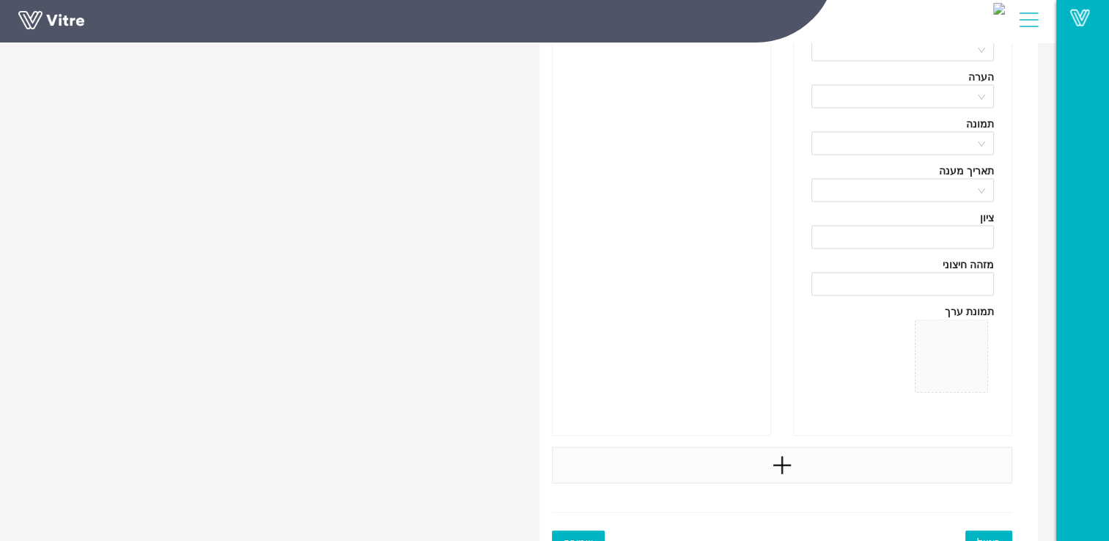
click at [799, 459] on div at bounding box center [782, 465] width 461 height 37
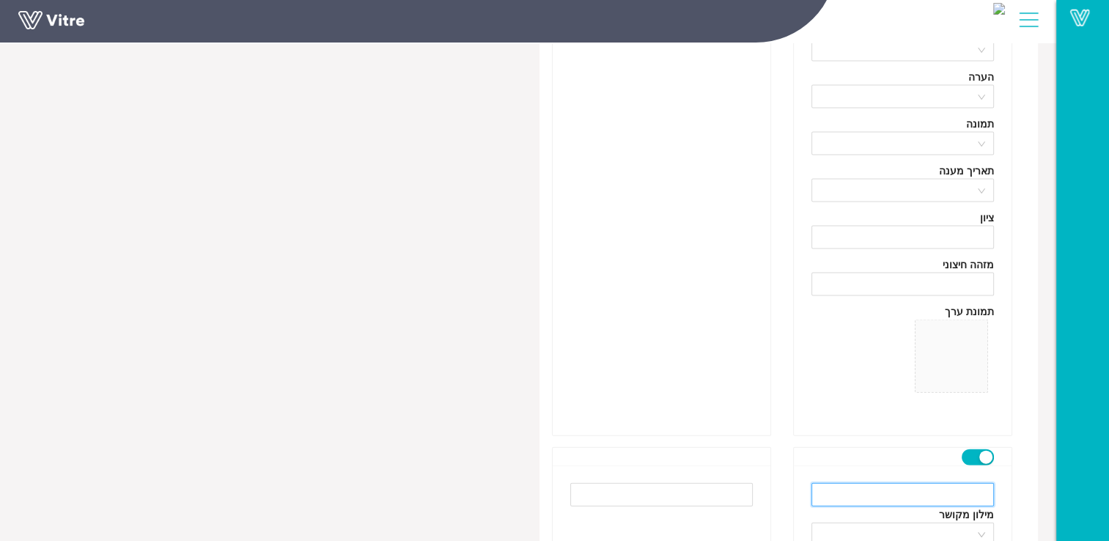
click at [910, 491] on input "text" at bounding box center [903, 494] width 183 height 23
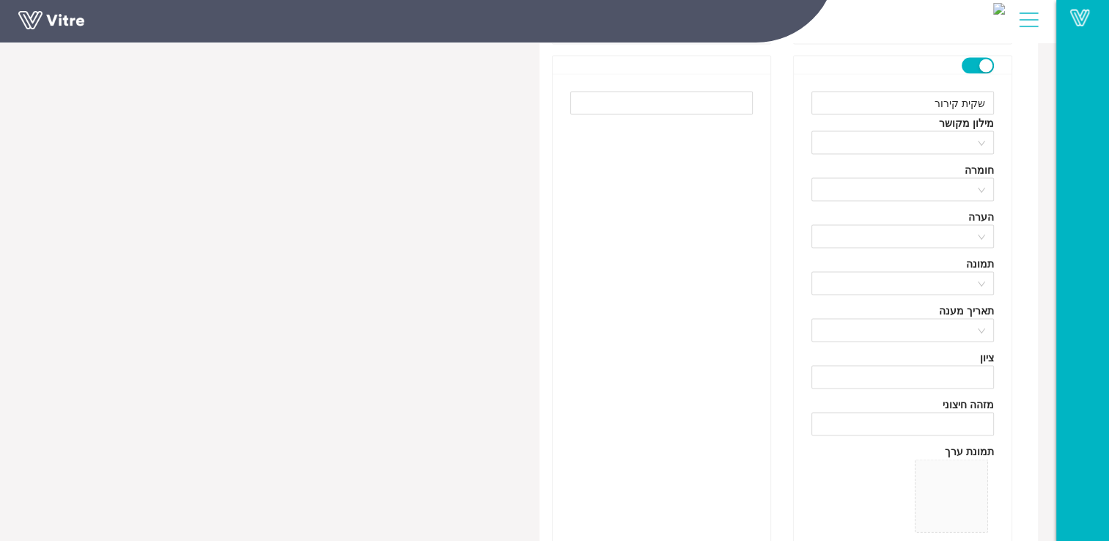
scroll to position [14079, 0]
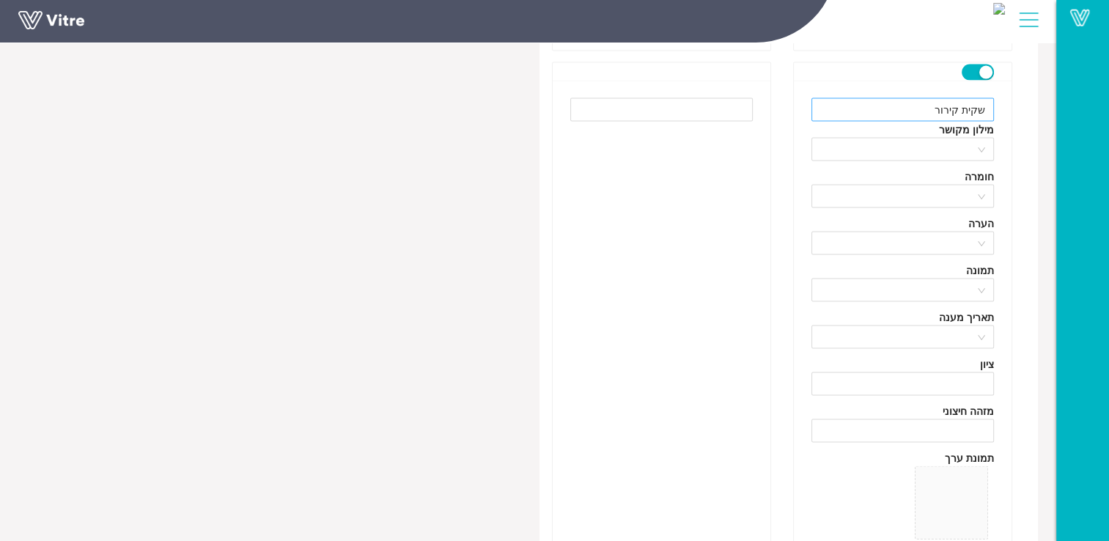
type input "כפפות ניטריל - 1 זוג"
click at [911, 102] on input "שקית קירור" at bounding box center [903, 109] width 183 height 23
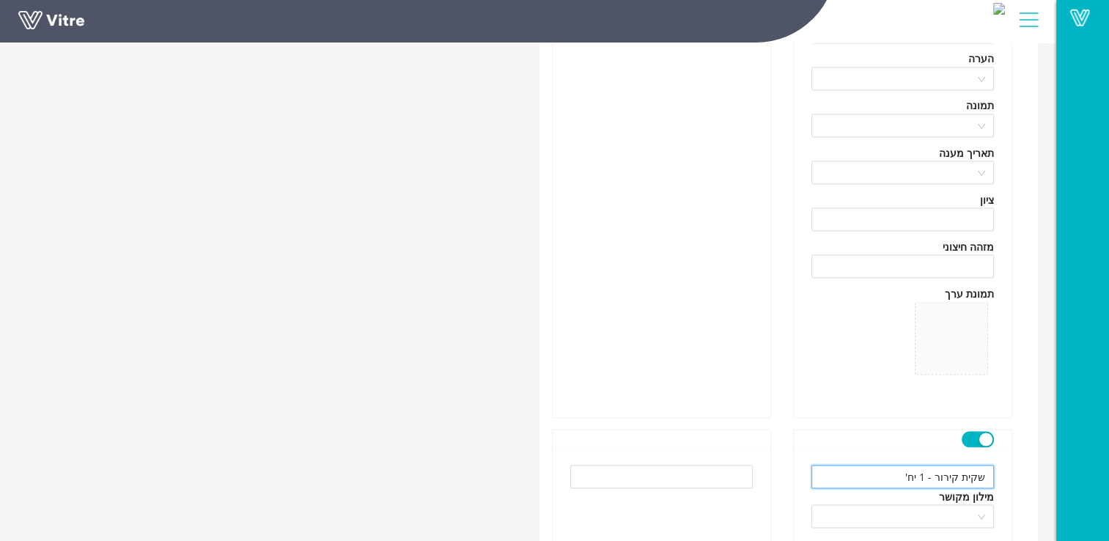
scroll to position [13566, 0]
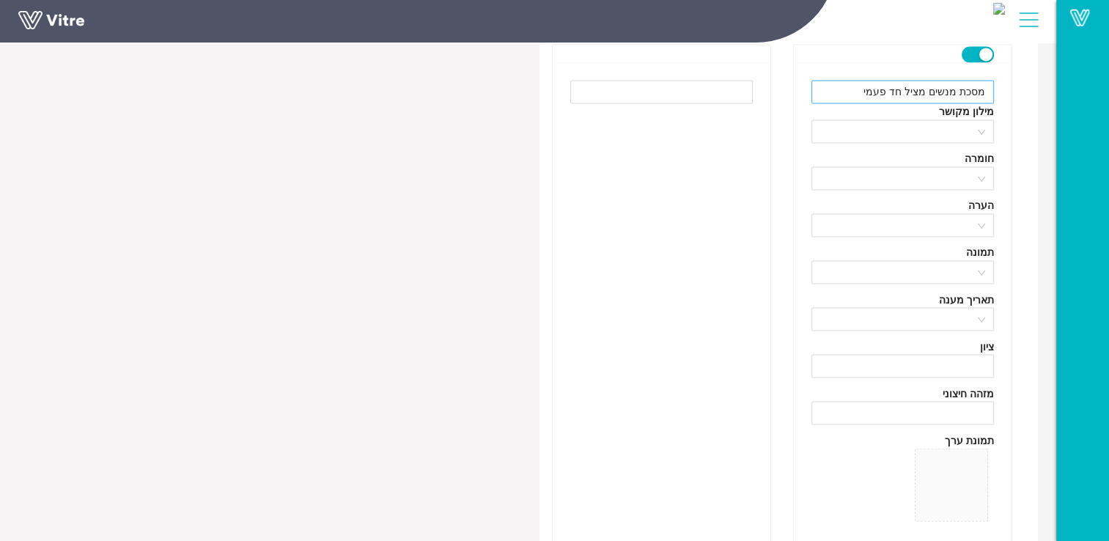
type input "שקית קירור - 1 יח'"
click at [866, 81] on input "מסכת מנשים מציל חד פעמי" at bounding box center [903, 91] width 183 height 23
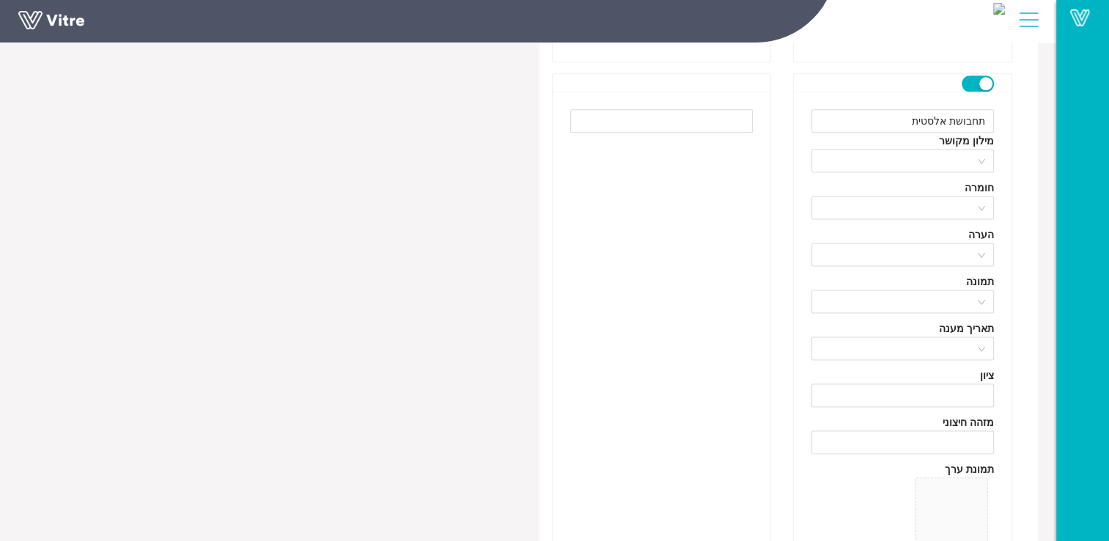
scroll to position [12979, 0]
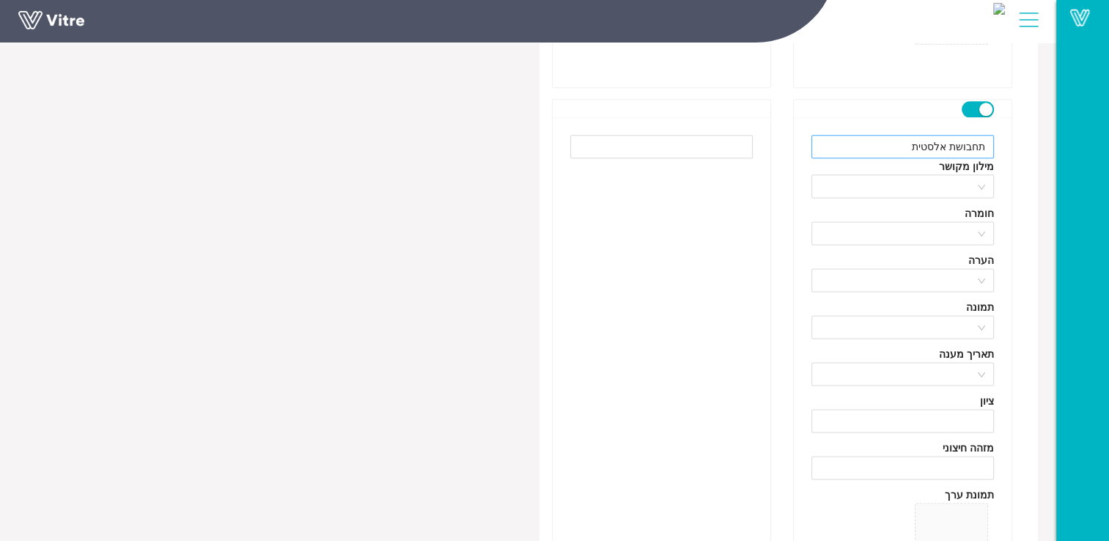
type input "מסכת מנשים מציל חד פעמי - 1 יח'"
click at [903, 136] on input "תחבושת אלסטית" at bounding box center [903, 146] width 183 height 23
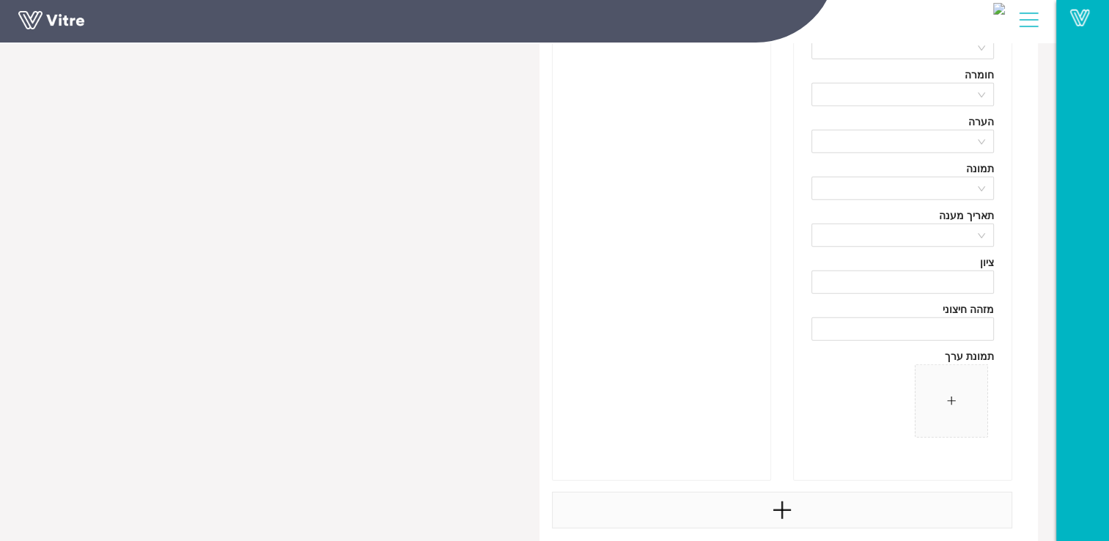
scroll to position [14707, 0]
type input "תחבושת אלסטית - 1 יח'"
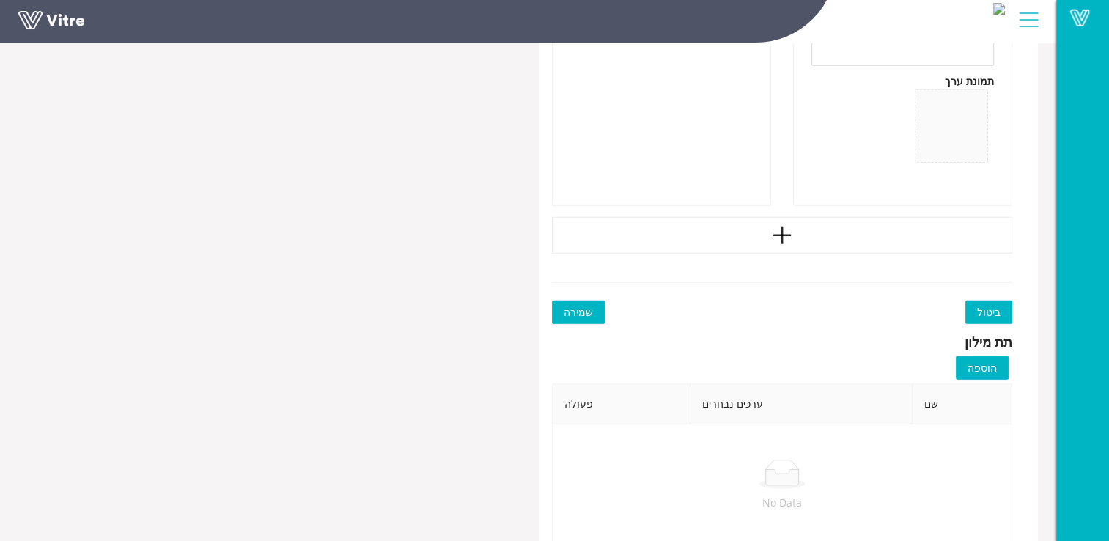
scroll to position [15000, 0]
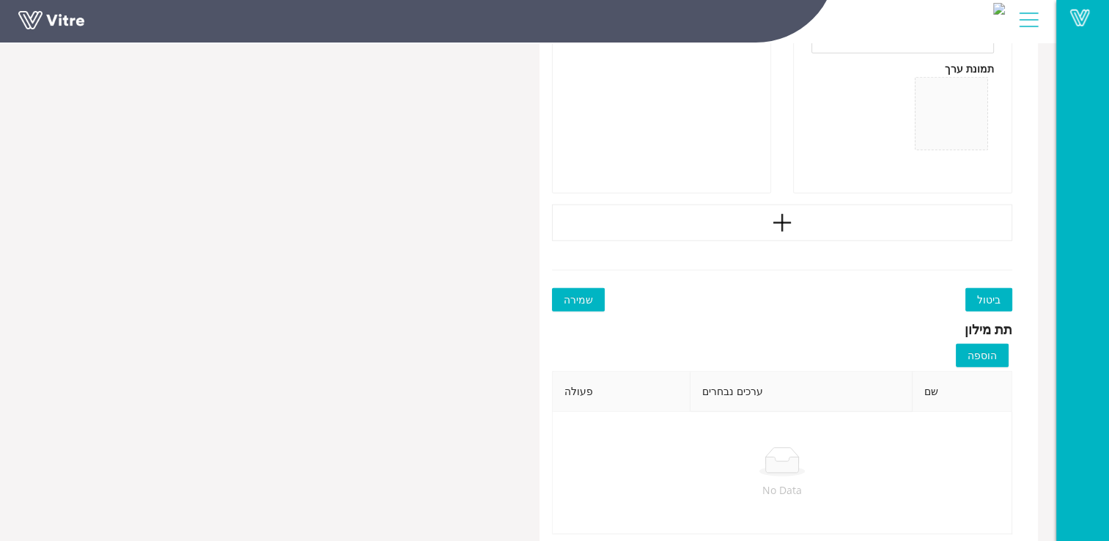
click at [575, 292] on span "שמירה" at bounding box center [578, 300] width 29 height 16
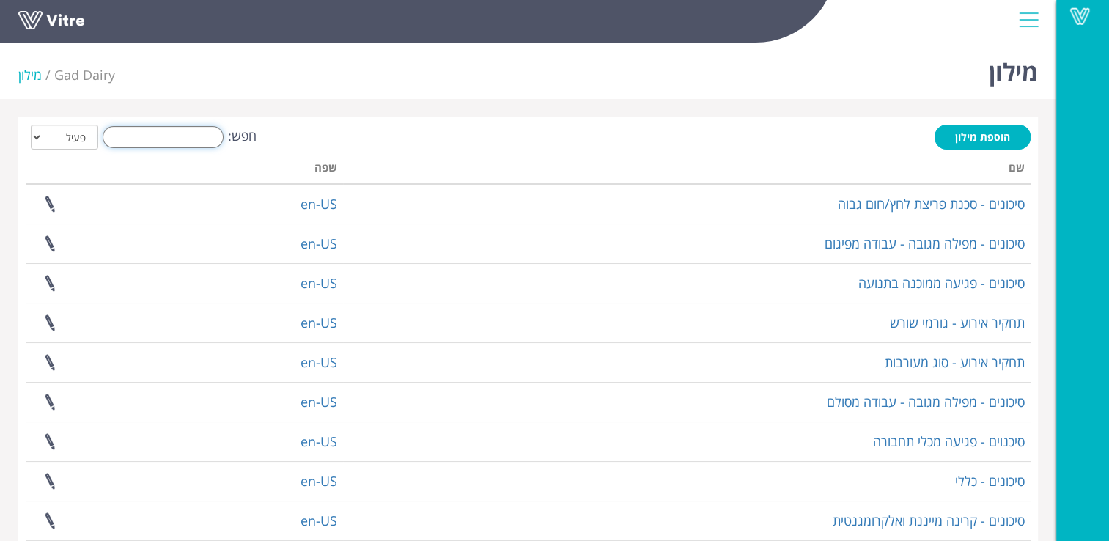
click at [187, 132] on input "חפש:" at bounding box center [163, 137] width 121 height 22
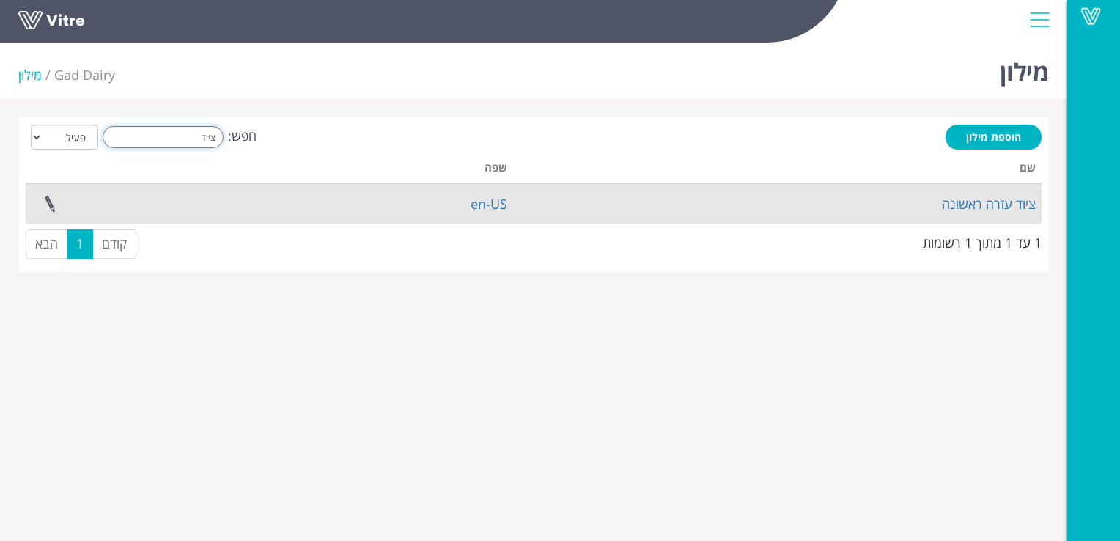
type input "ציוד"
click at [933, 202] on td "ציוד עזרה ראשונה" at bounding box center [777, 204] width 529 height 40
click at [51, 199] on link at bounding box center [50, 204] width 37 height 39
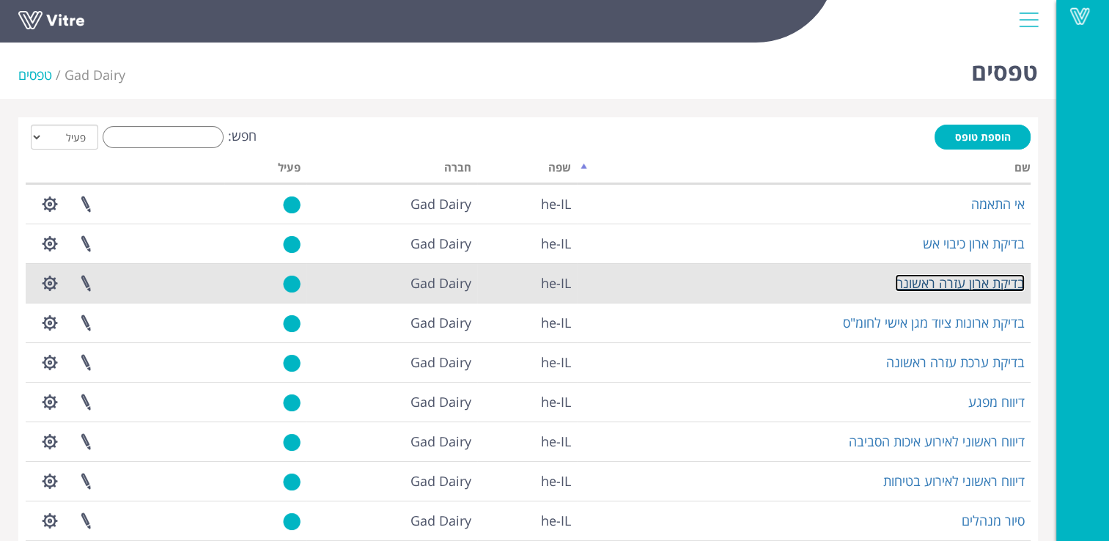
click at [900, 283] on link "בדיקת ארון עזרה ראשונה" at bounding box center [960, 283] width 130 height 18
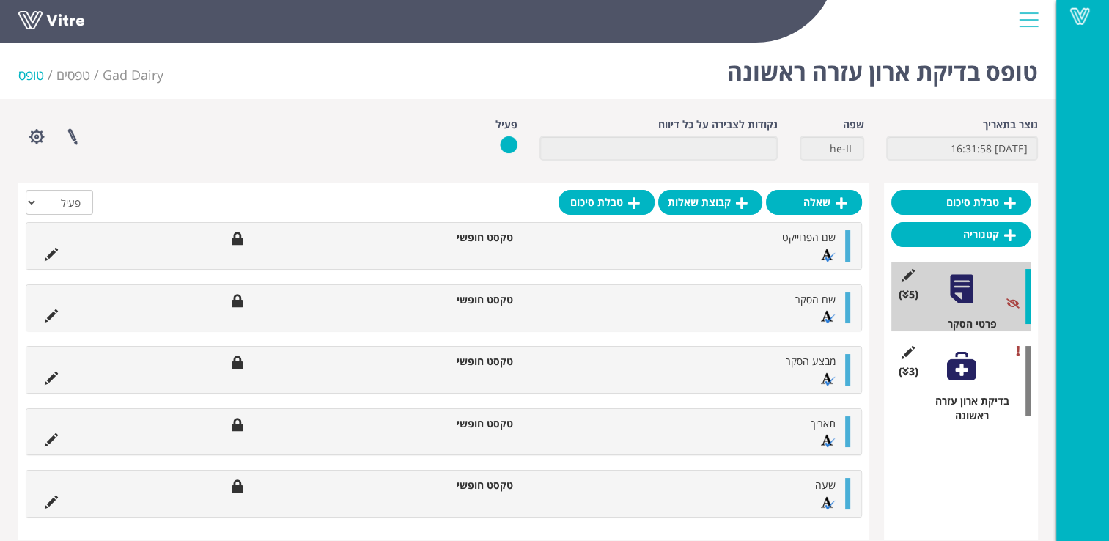
click at [975, 374] on div at bounding box center [961, 366] width 33 height 33
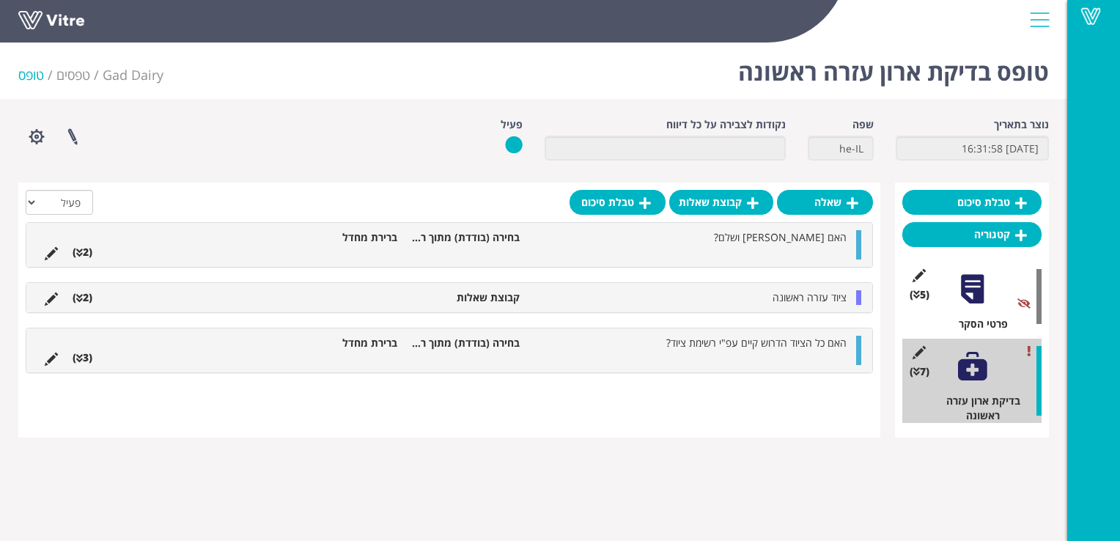
click at [84, 356] on li "(3 )" at bounding box center [82, 358] width 34 height 15
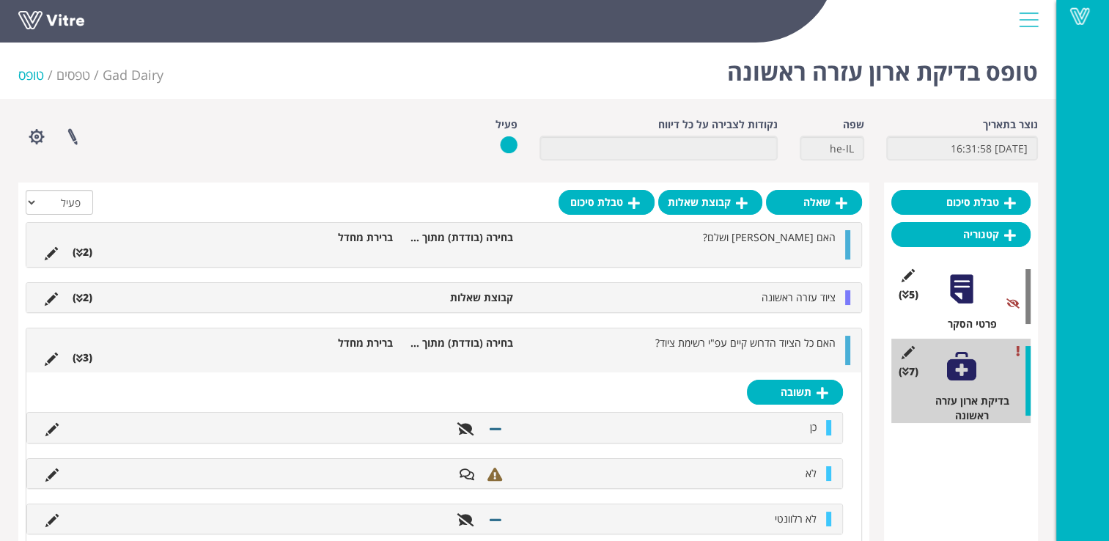
click at [86, 359] on li "(3 )" at bounding box center [82, 358] width 34 height 15
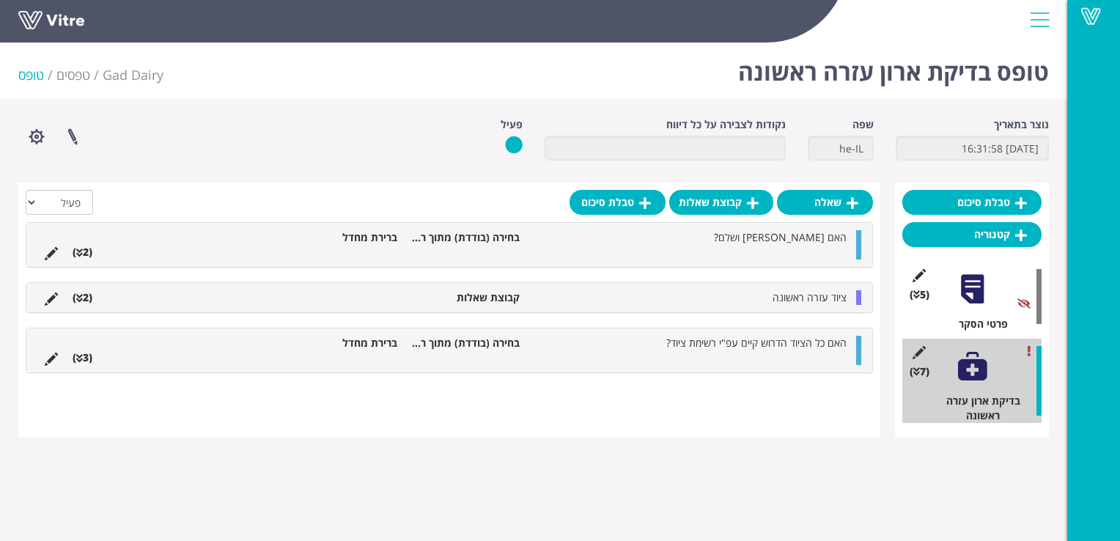
click at [80, 293] on icon at bounding box center [79, 298] width 7 height 10
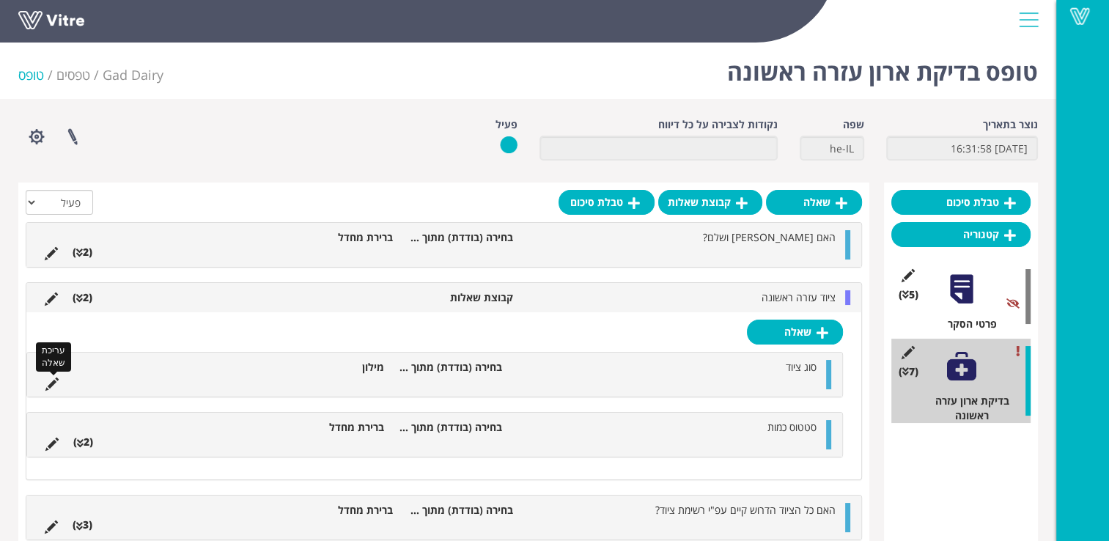
click at [48, 378] on icon at bounding box center [51, 384] width 13 height 13
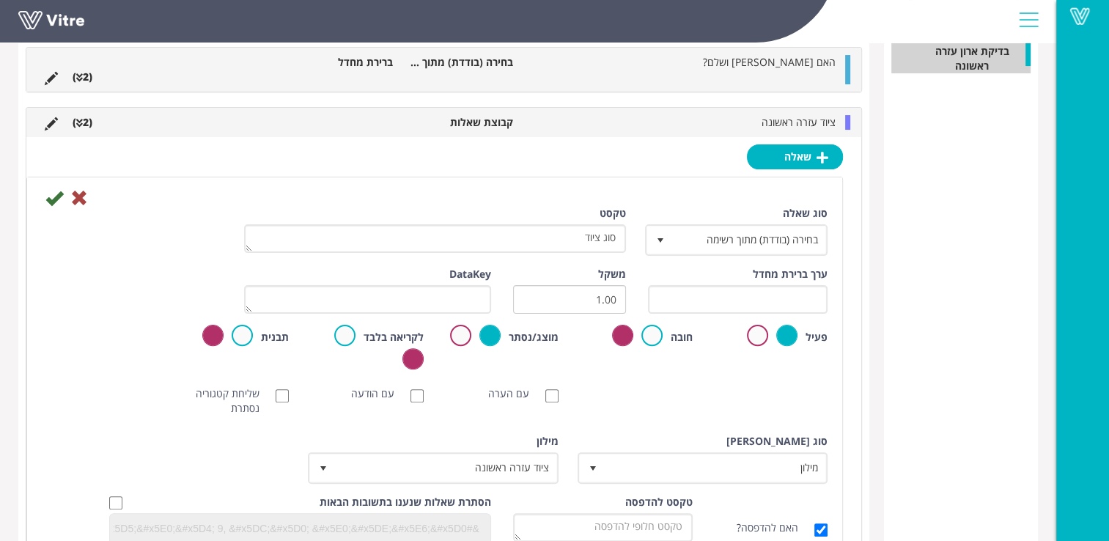
scroll to position [440, 0]
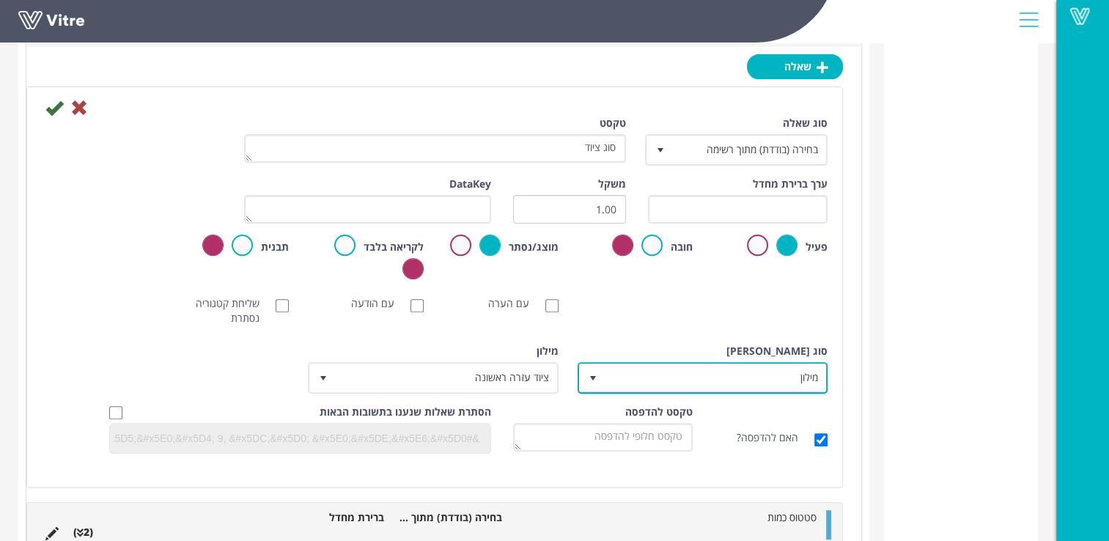
click at [589, 376] on span "select" at bounding box center [593, 379] width 12 height 12
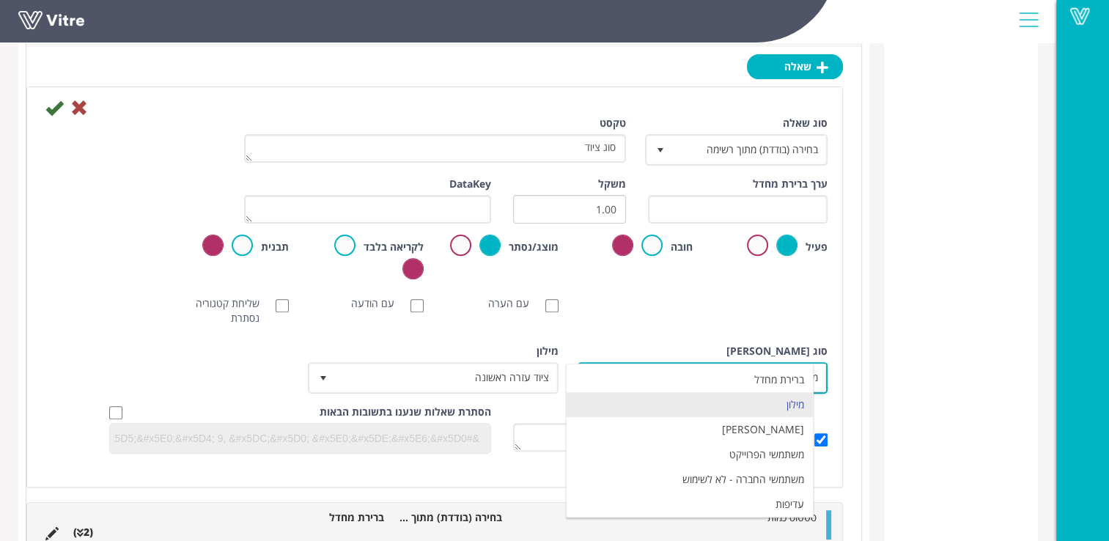
click at [763, 400] on li "מילון" at bounding box center [690, 404] width 246 height 25
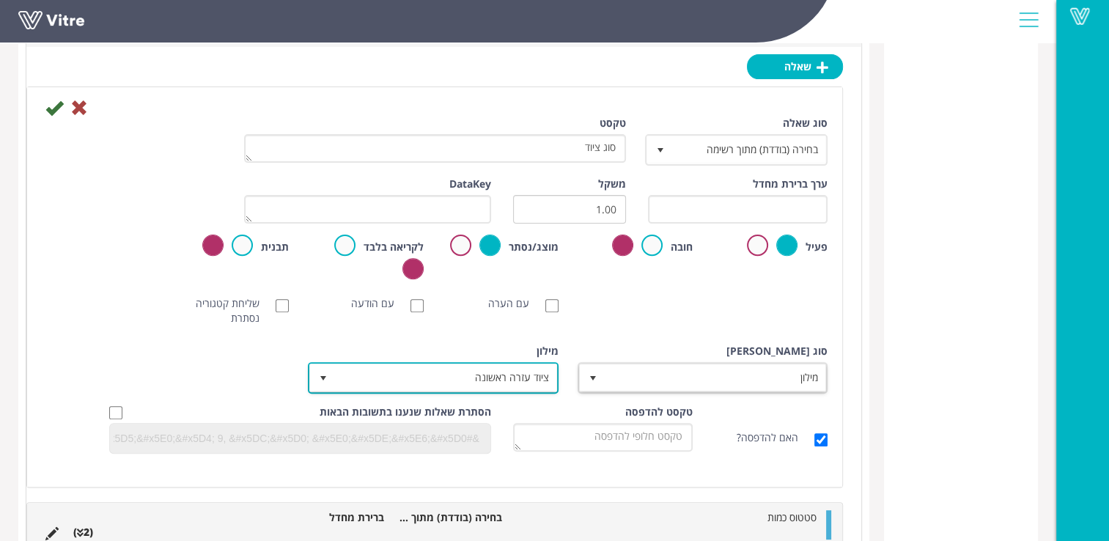
click at [502, 368] on span "ציוד עזרה ראשונה" at bounding box center [446, 377] width 221 height 26
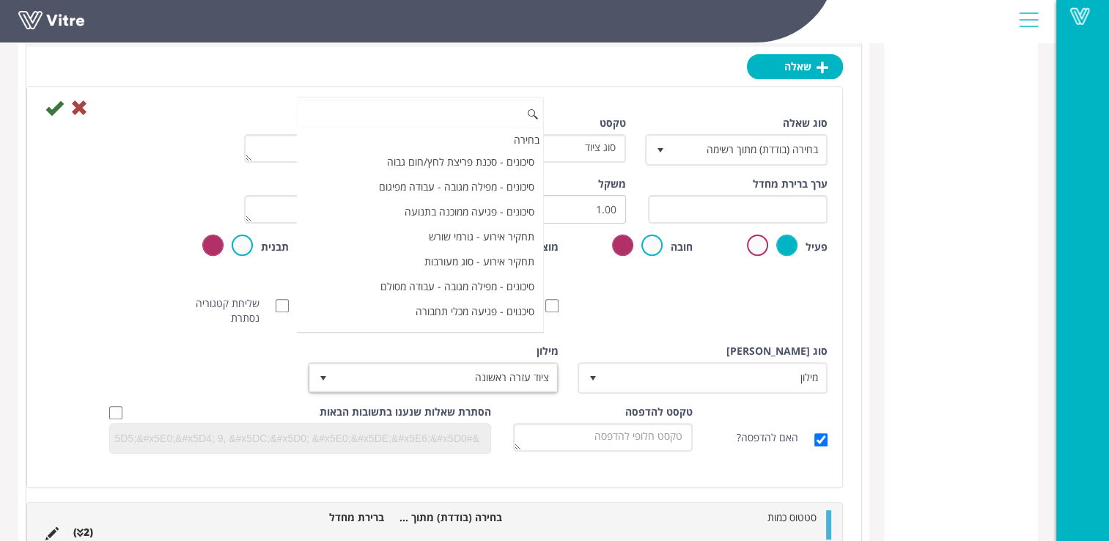
scroll to position [1879, 0]
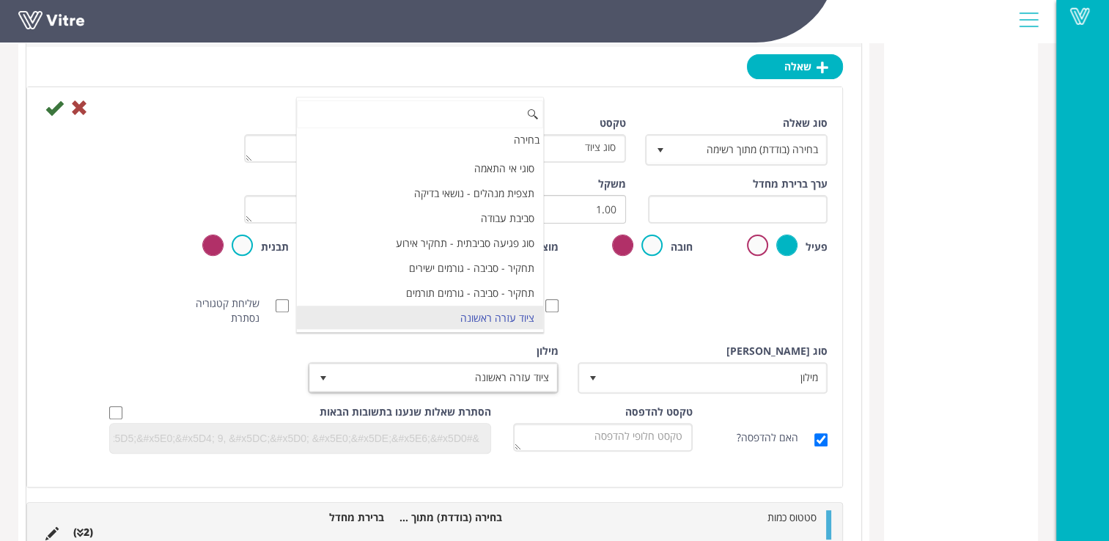
click at [505, 316] on li "ציוד עזרה ראשונה" at bounding box center [420, 318] width 246 height 25
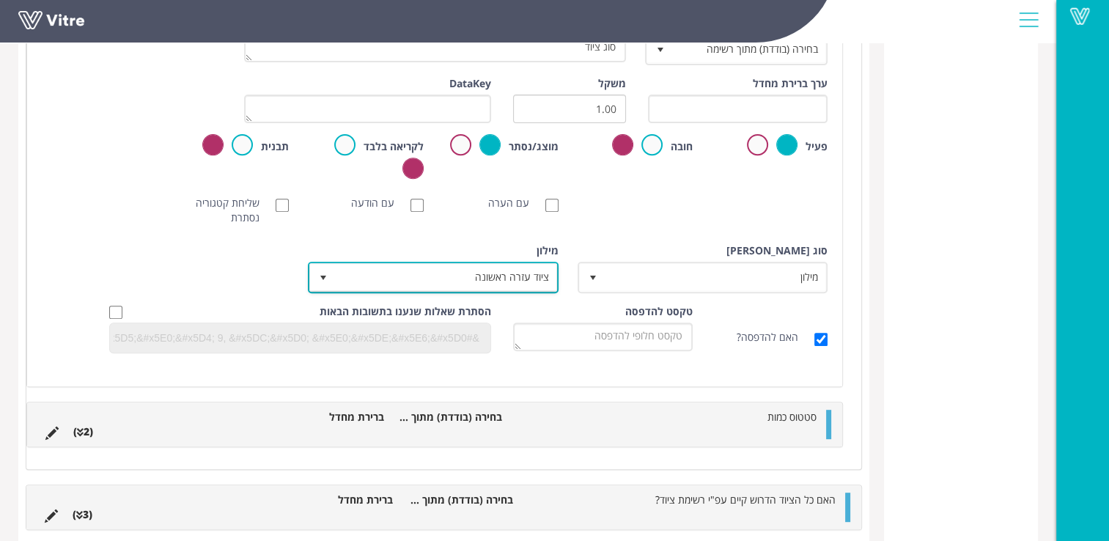
scroll to position [565, 0]
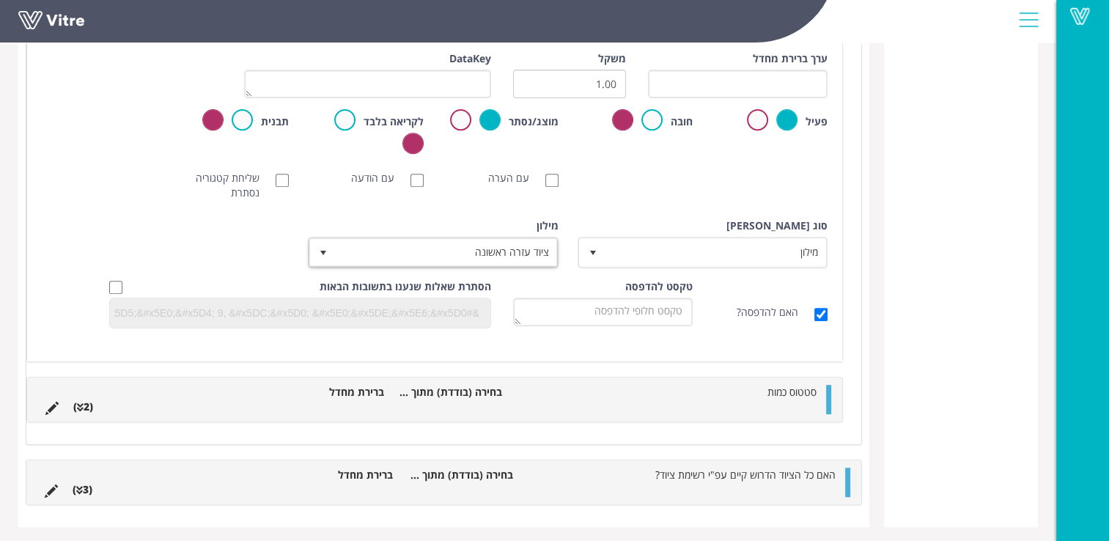
click at [89, 404] on li "(2 )" at bounding box center [83, 407] width 34 height 15
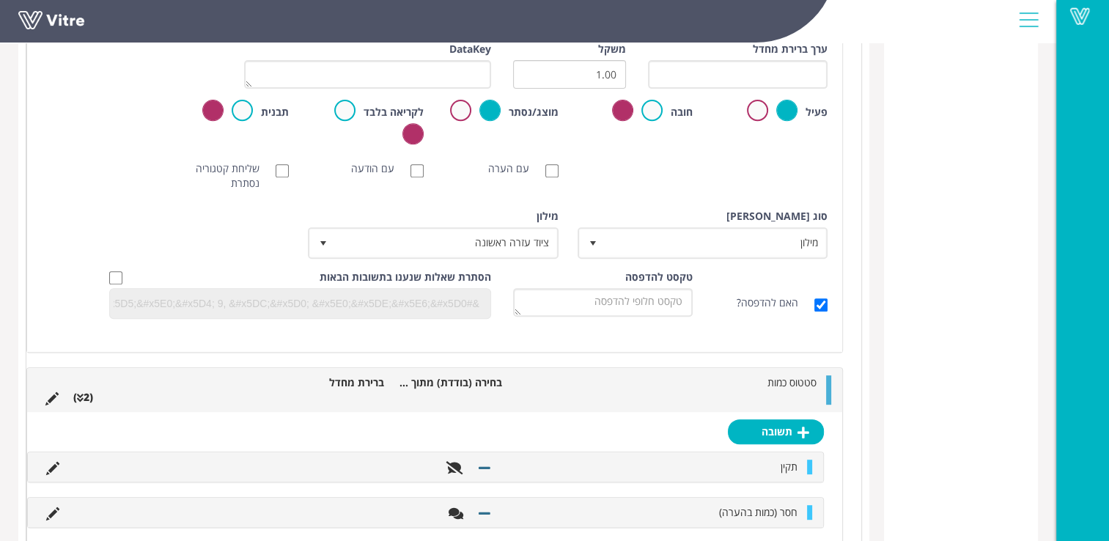
scroll to position [704, 0]
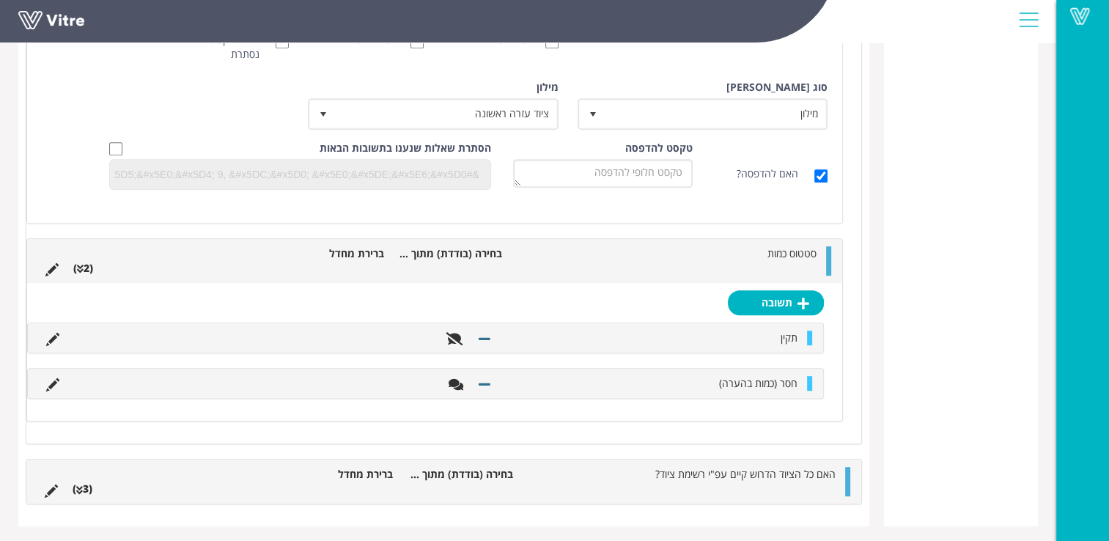
click at [894, 424] on div "טבלת סיכום קטגוריה (5 ) פרטי הסקר (7 ) בדיקת ארון עזרה ראשונה" at bounding box center [961, 3] width 154 height 1048
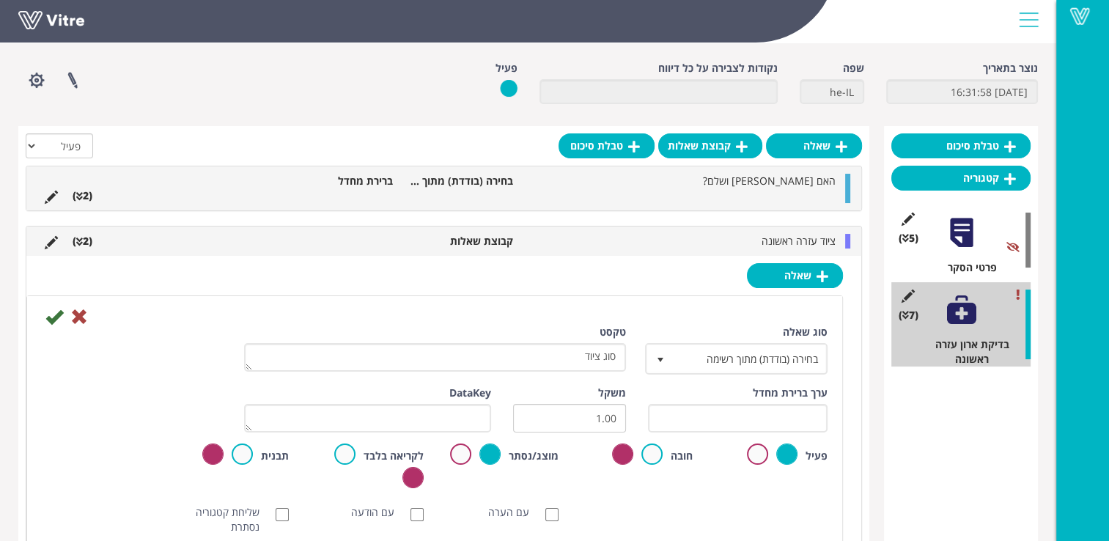
scroll to position [147, 0]
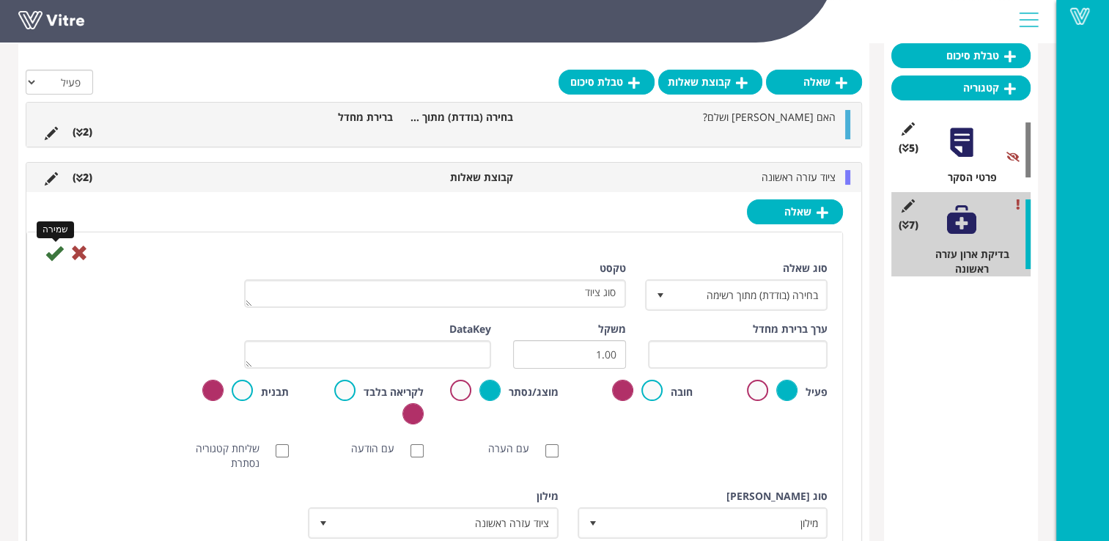
click at [48, 254] on icon at bounding box center [54, 253] width 18 height 18
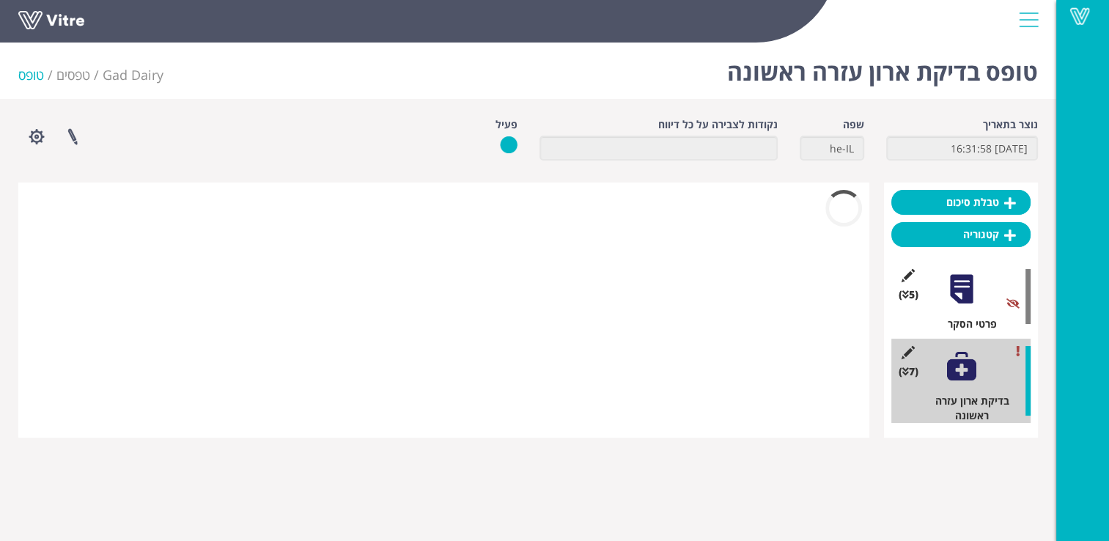
scroll to position [0, 0]
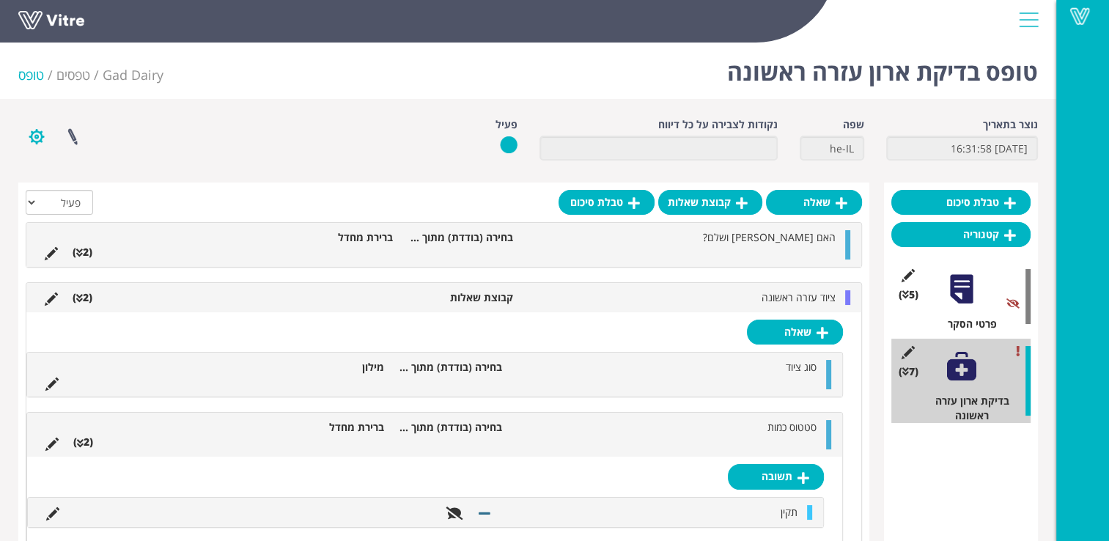
click at [36, 136] on button "button" at bounding box center [36, 136] width 37 height 39
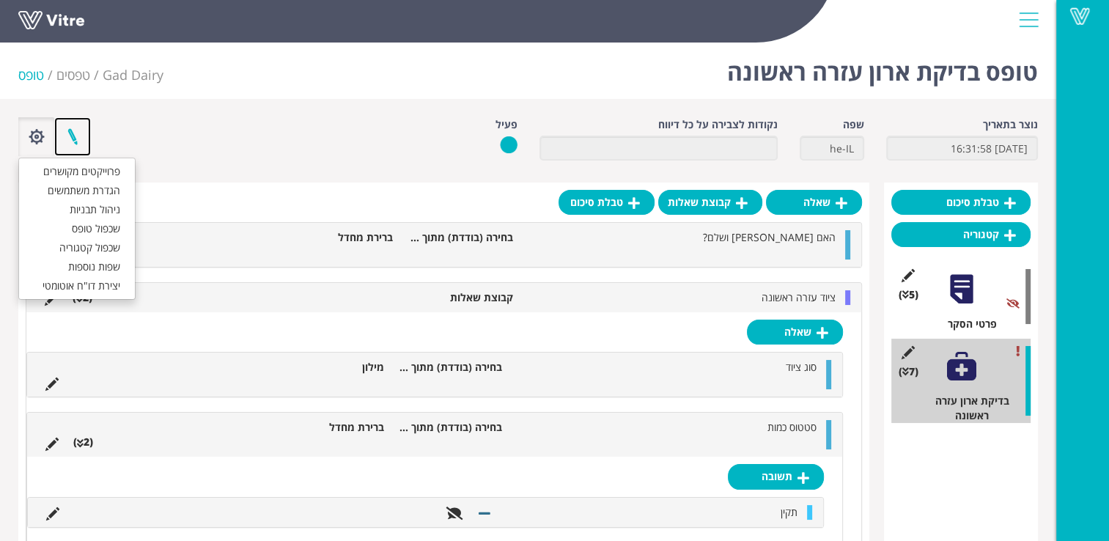
click at [70, 134] on link at bounding box center [72, 136] width 37 height 39
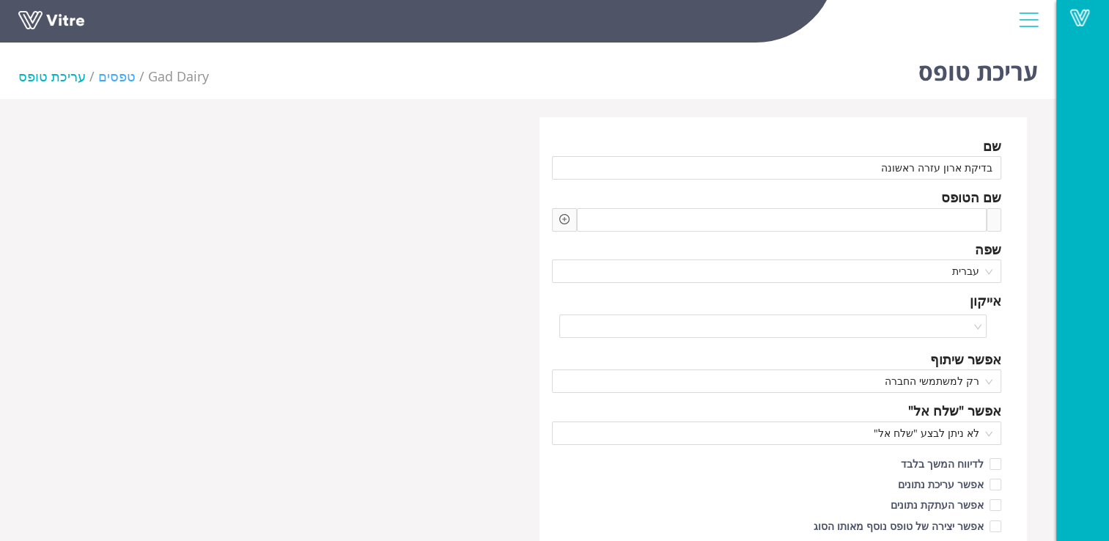
click at [114, 78] on link "טפסים" at bounding box center [116, 76] width 37 height 18
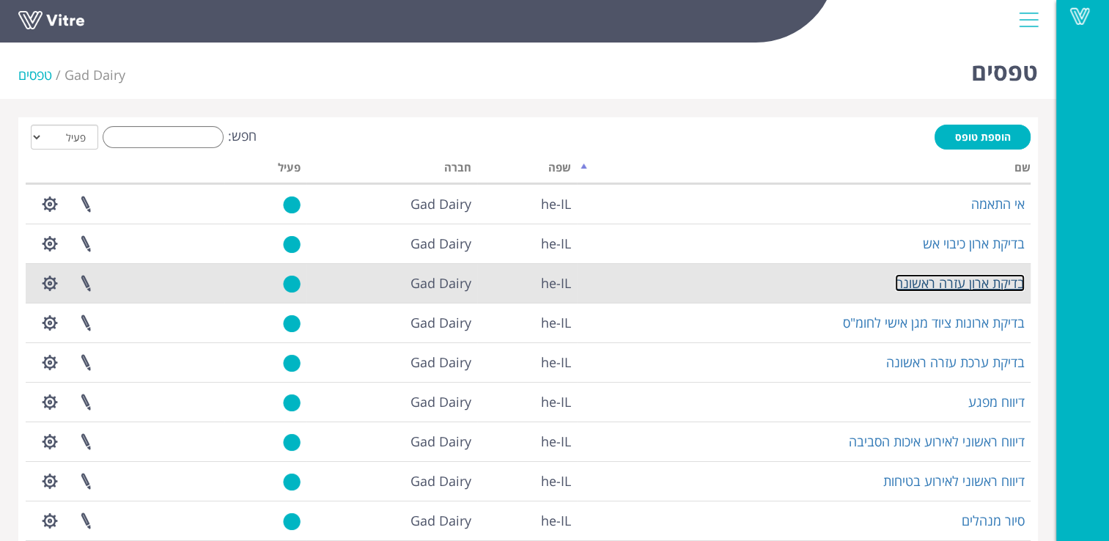
click at [896, 279] on link "בדיקת ארון עזרה ראשונה" at bounding box center [960, 283] width 130 height 18
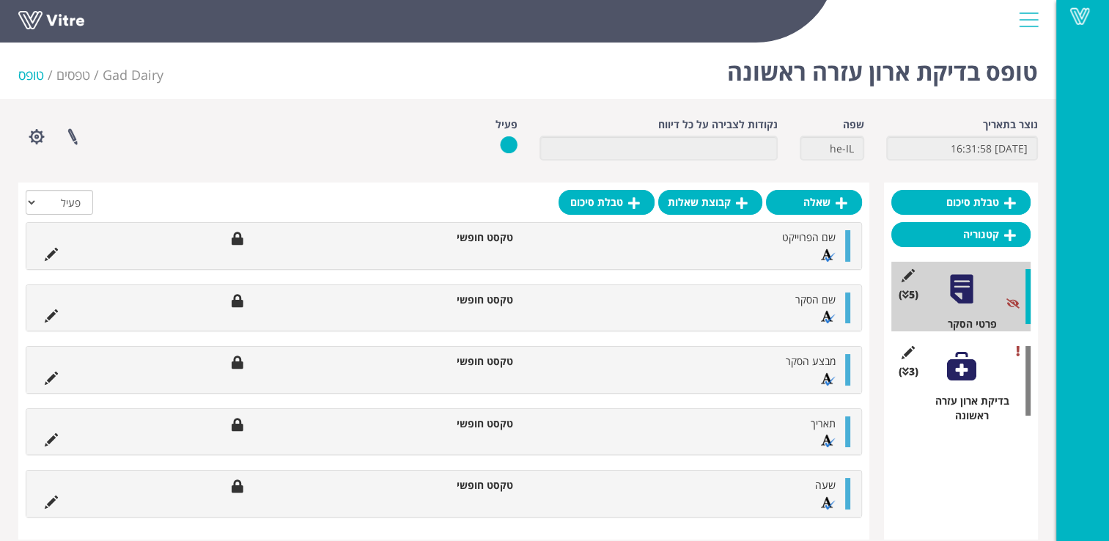
click at [933, 363] on div "(3 ) בדיקת ארון עזרה ראשונה" at bounding box center [961, 381] width 139 height 84
click at [906, 374] on icon at bounding box center [906, 372] width 7 height 10
click at [903, 348] on icon at bounding box center [908, 352] width 18 height 13
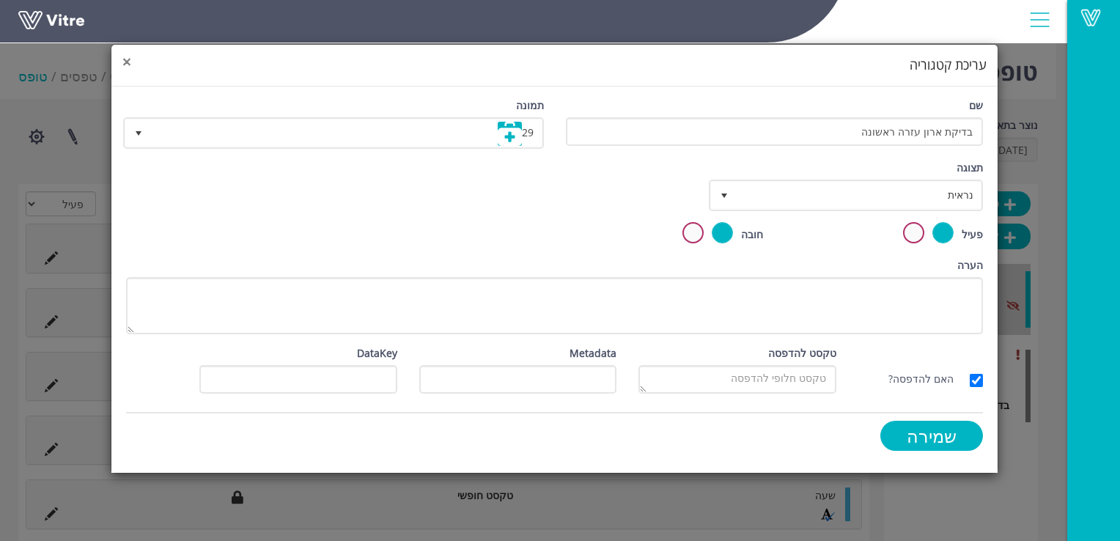
click at [129, 61] on span "×" at bounding box center [126, 61] width 9 height 21
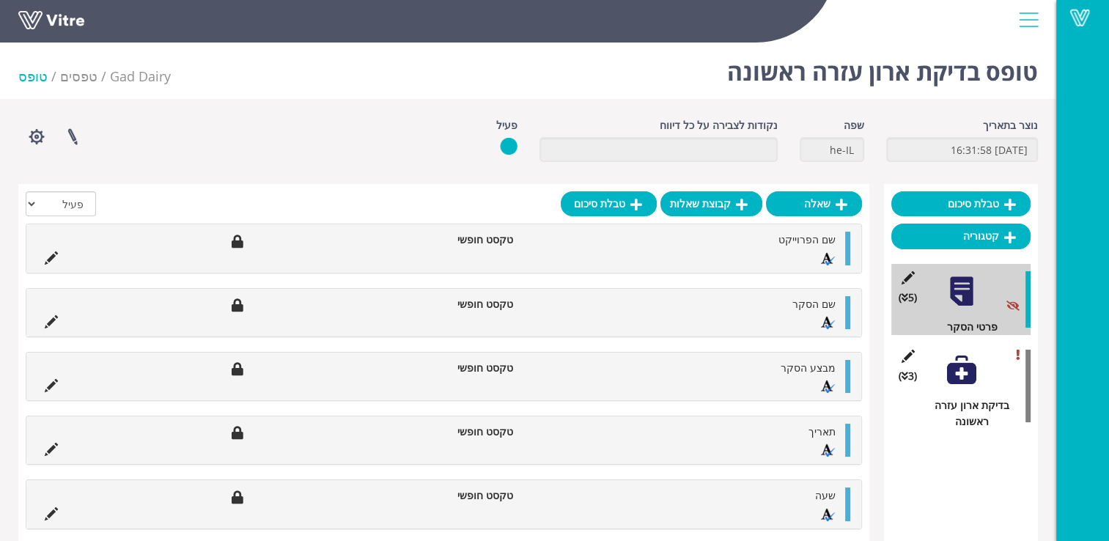
click at [961, 377] on div at bounding box center [961, 369] width 33 height 33
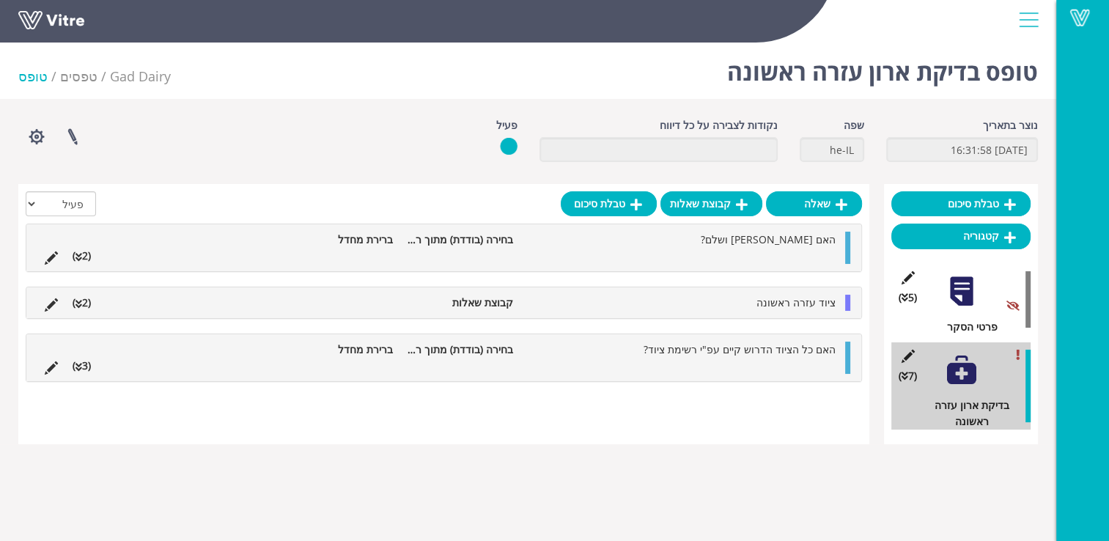
click at [89, 307] on li "(2 )" at bounding box center [81, 303] width 33 height 16
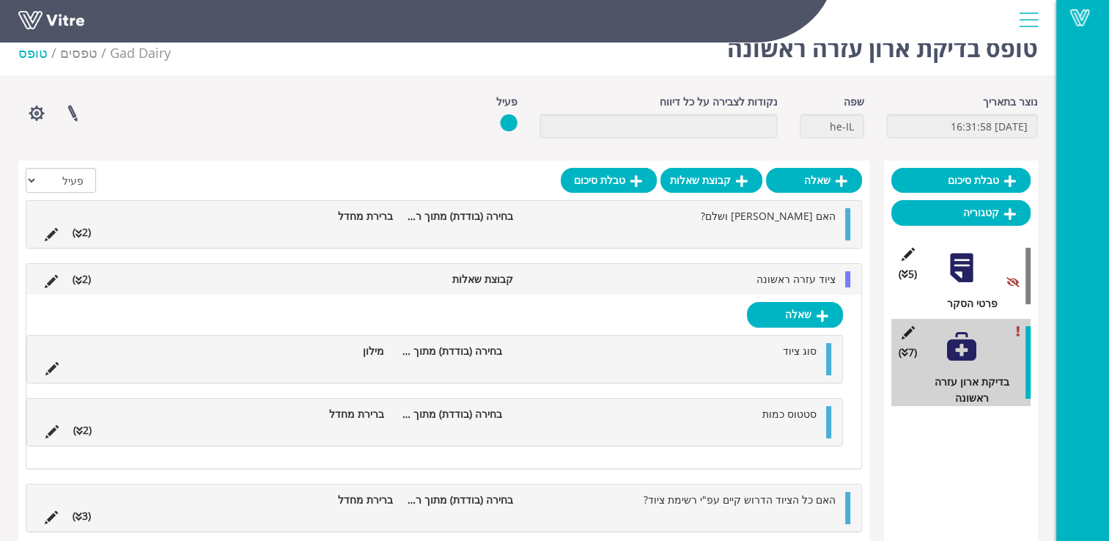
scroll to position [37, 0]
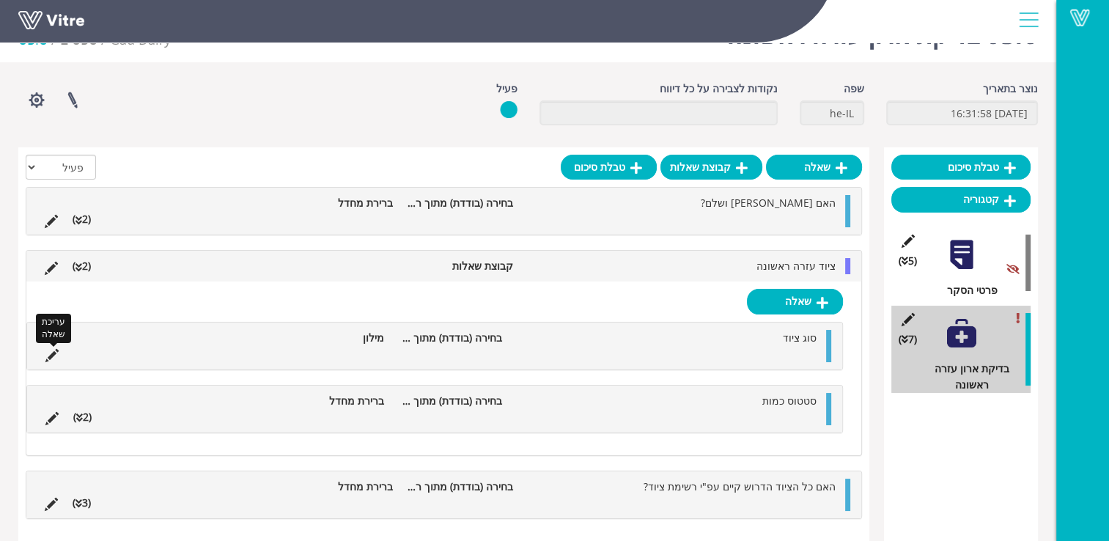
click at [56, 356] on icon at bounding box center [51, 355] width 13 height 13
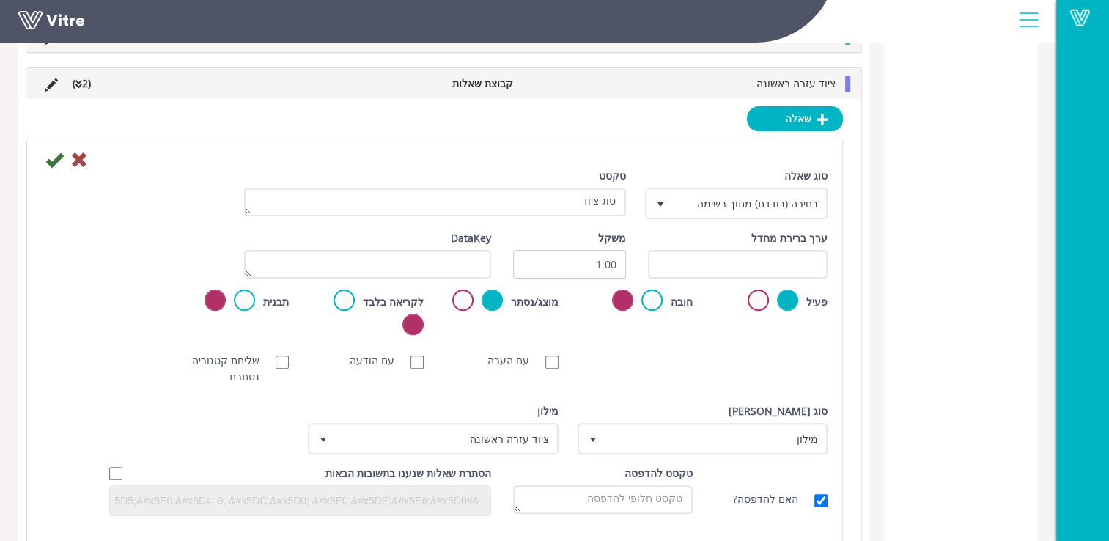
scroll to position [403, 0]
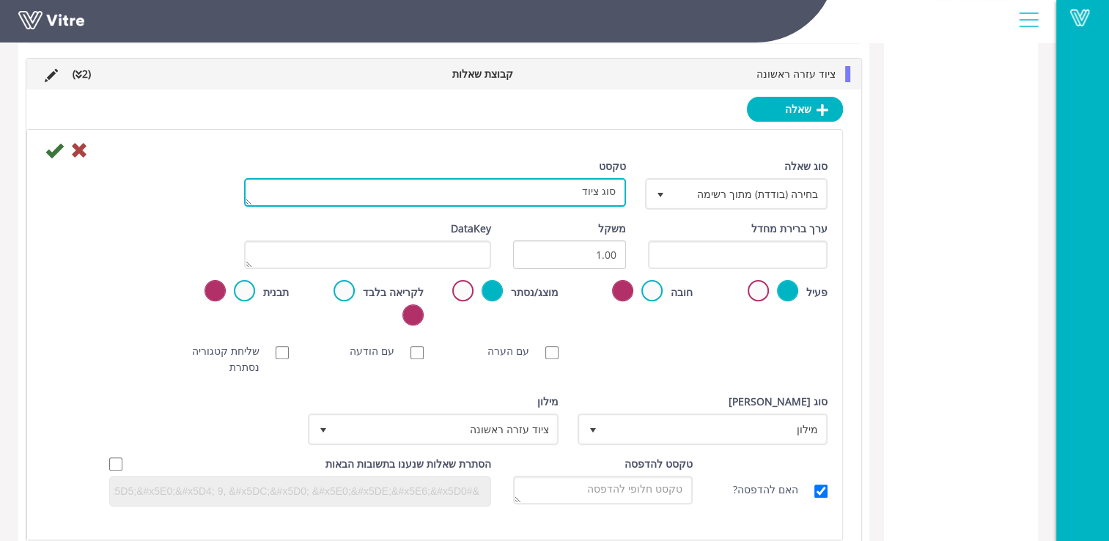
click at [586, 198] on textarea "סוג ציוד" at bounding box center [435, 192] width 382 height 29
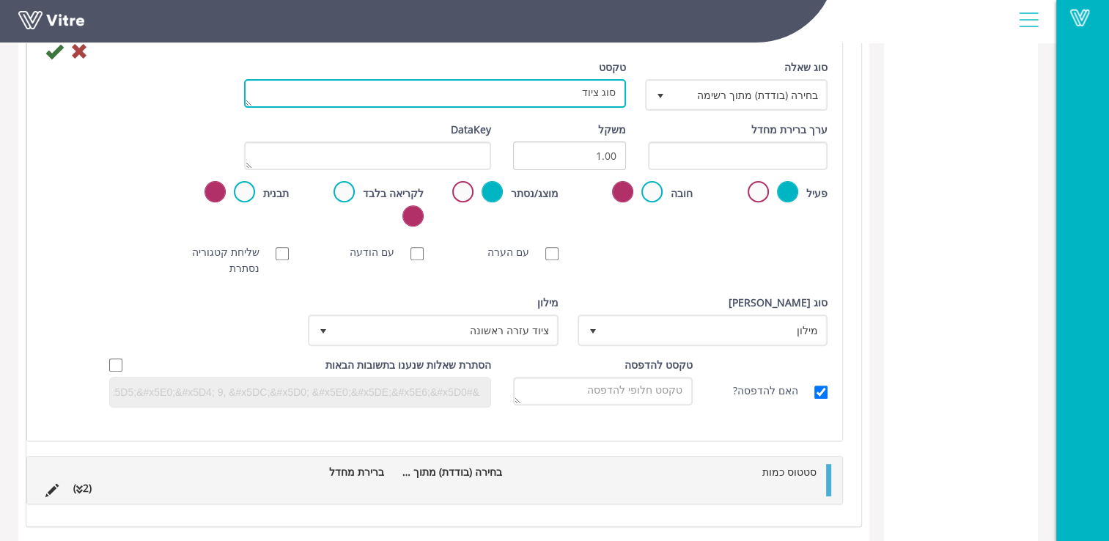
scroll to position [423, 0]
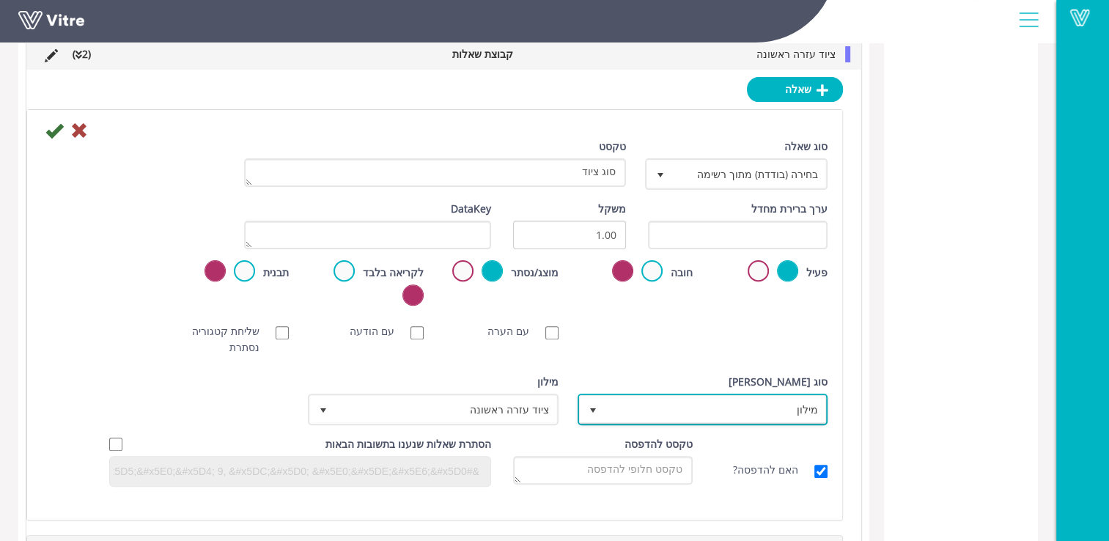
click at [604, 398] on span "select" at bounding box center [593, 409] width 26 height 26
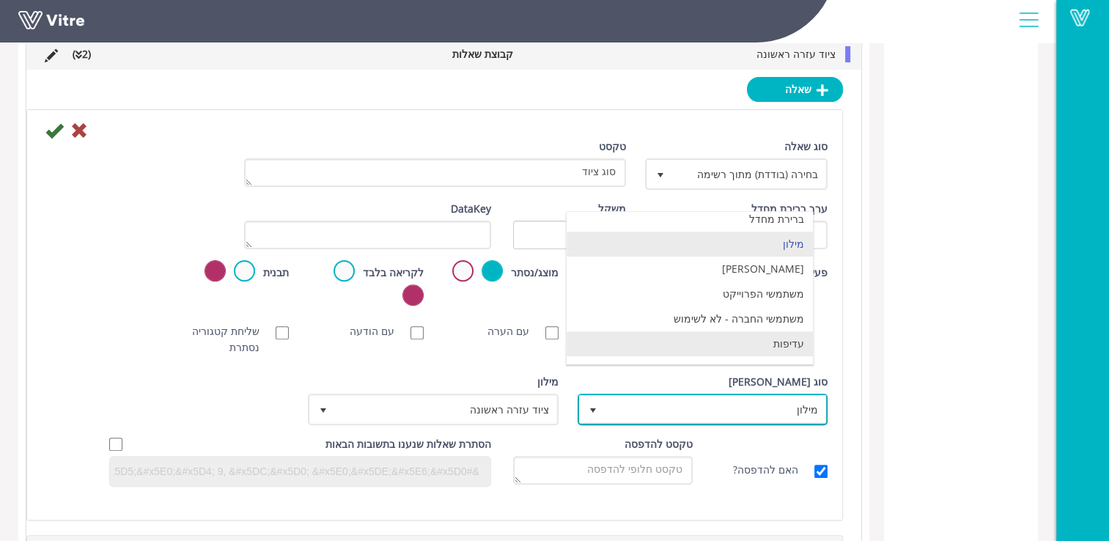
scroll to position [0, 0]
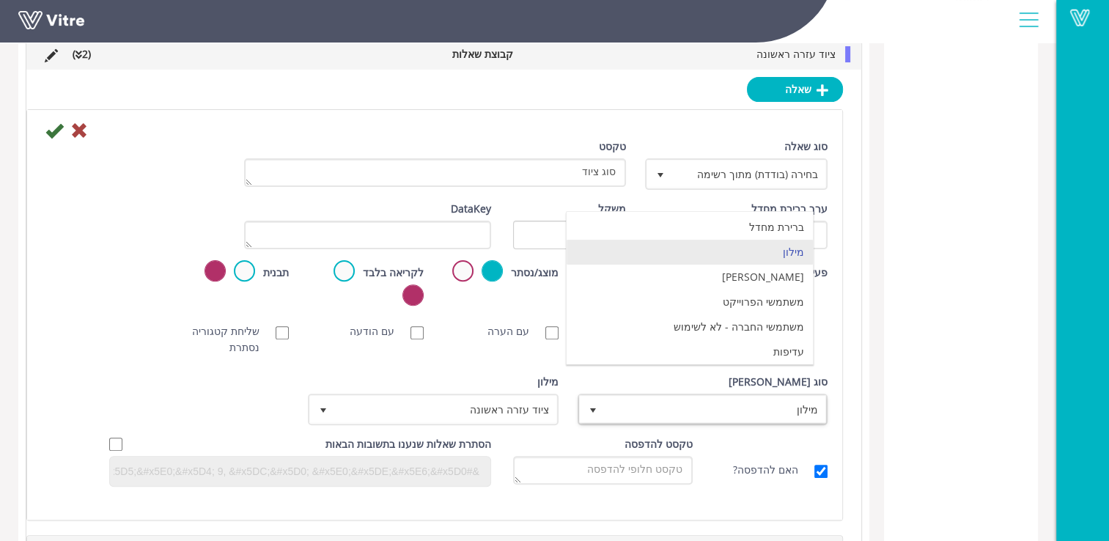
click at [826, 316] on div "[PERSON_NAME]" at bounding box center [804, 316] width 67 height 1
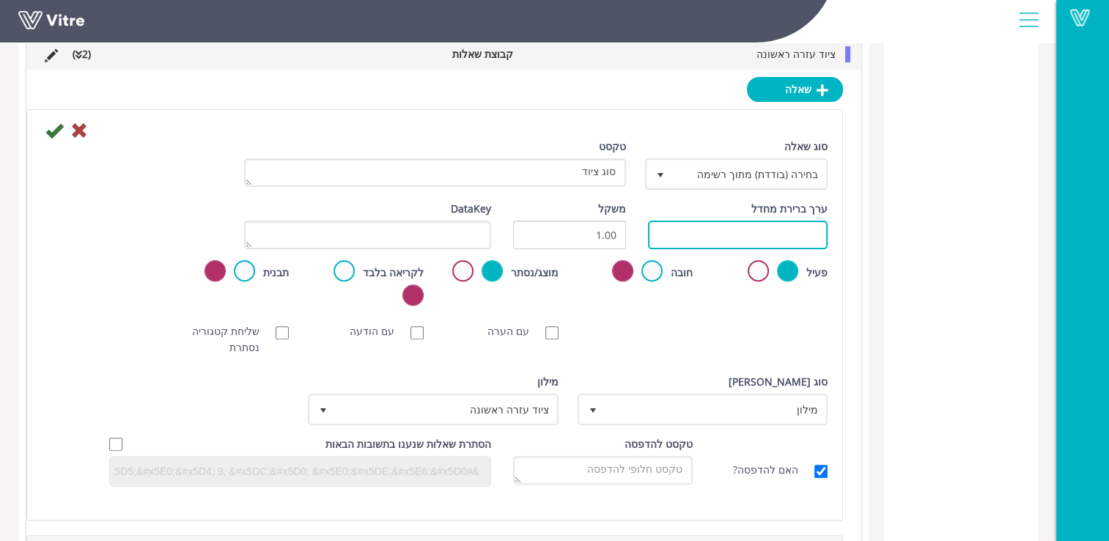
click at [726, 232] on input "text" at bounding box center [738, 235] width 180 height 29
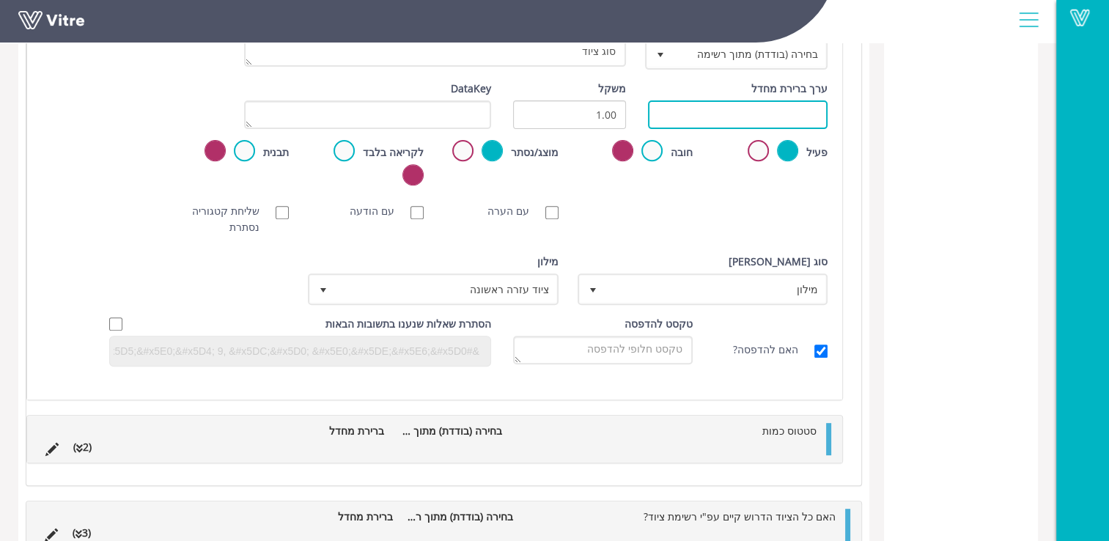
scroll to position [570, 0]
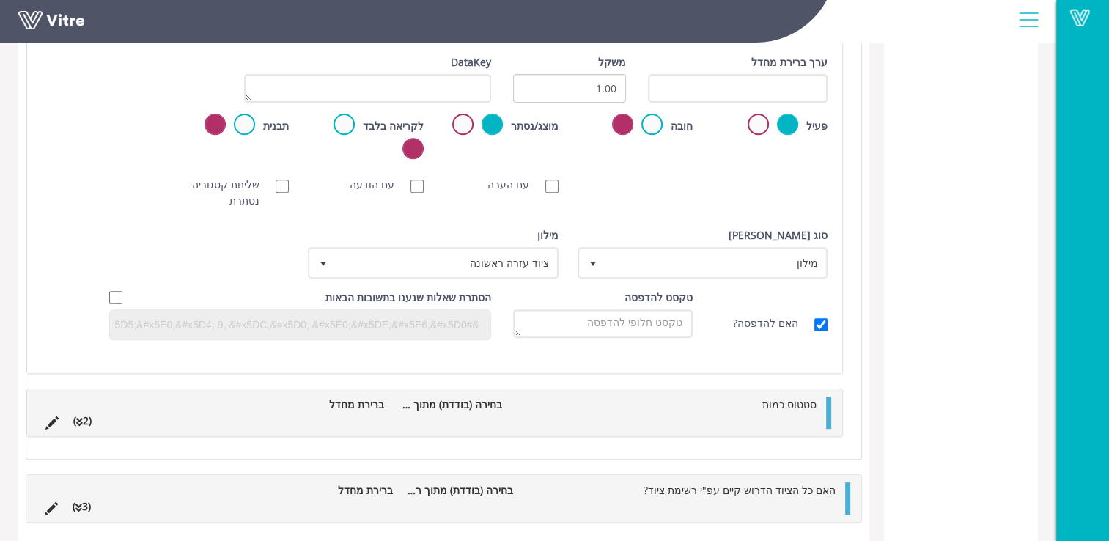
click at [76, 420] on icon at bounding box center [79, 422] width 7 height 10
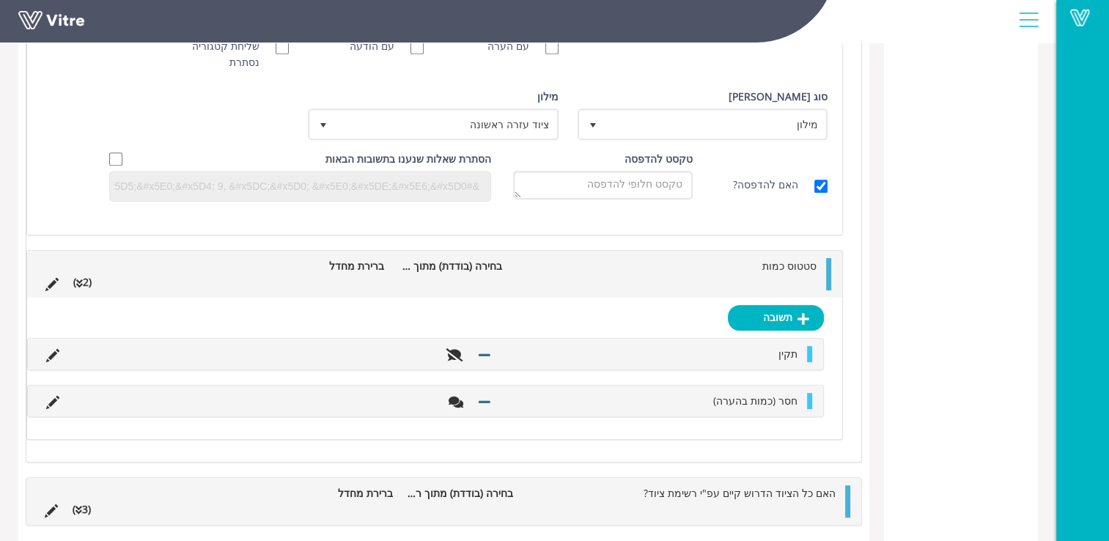
scroll to position [710, 0]
click at [53, 285] on icon at bounding box center [51, 282] width 13 height 13
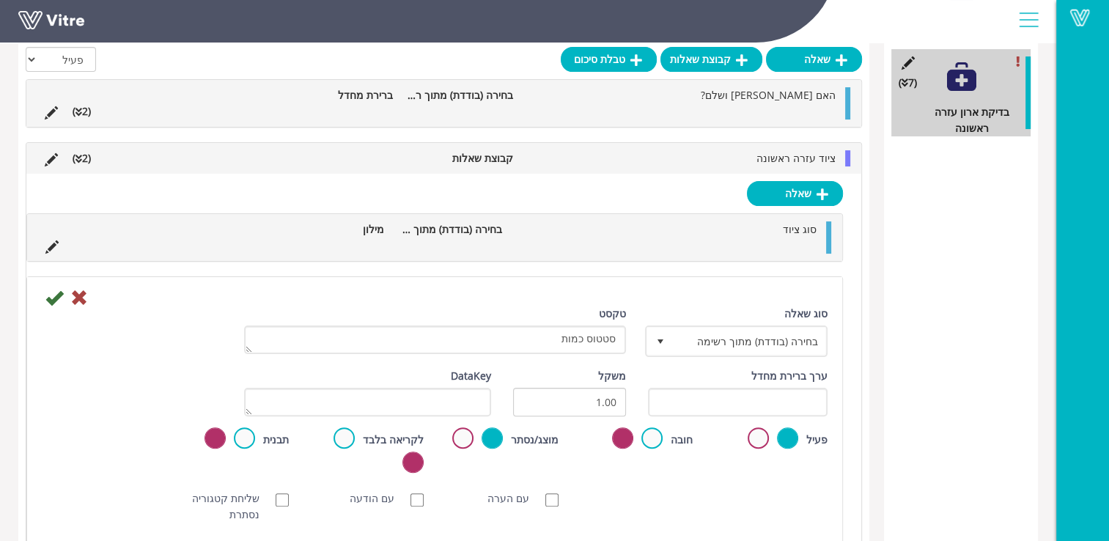
scroll to position [270, 0]
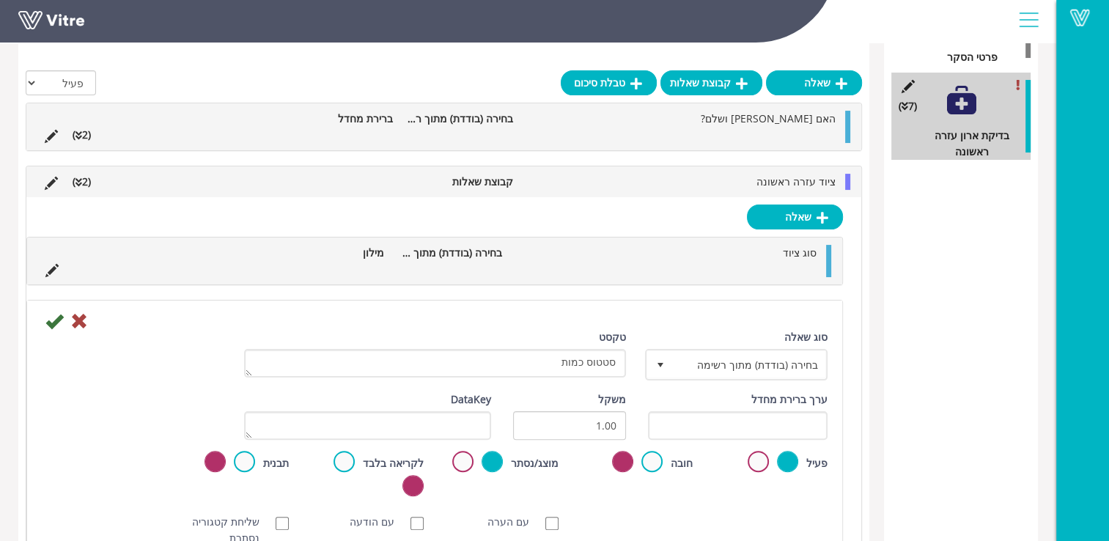
click at [92, 183] on li "(2 )" at bounding box center [81, 182] width 33 height 16
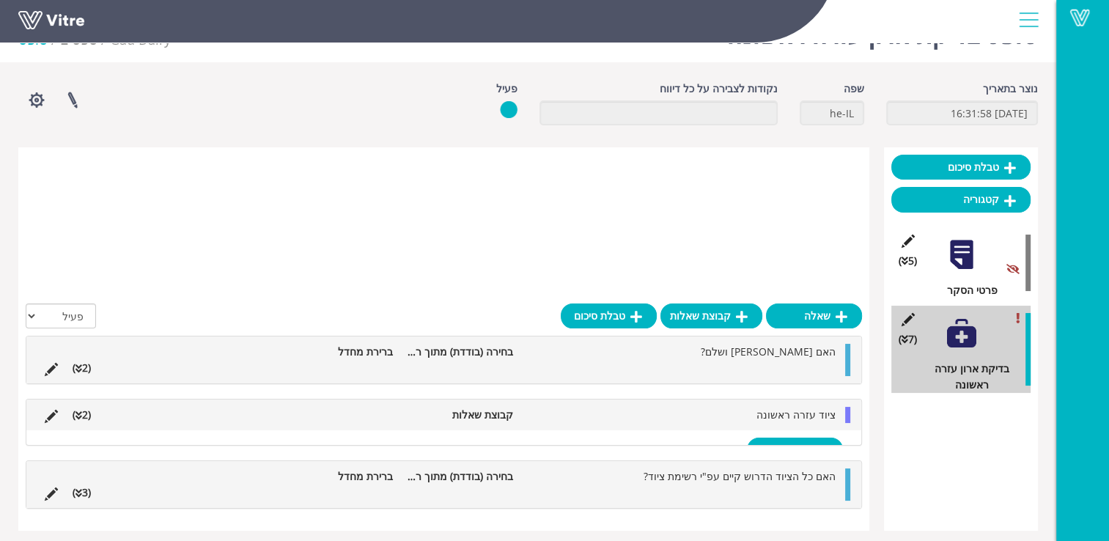
scroll to position [37, 0]
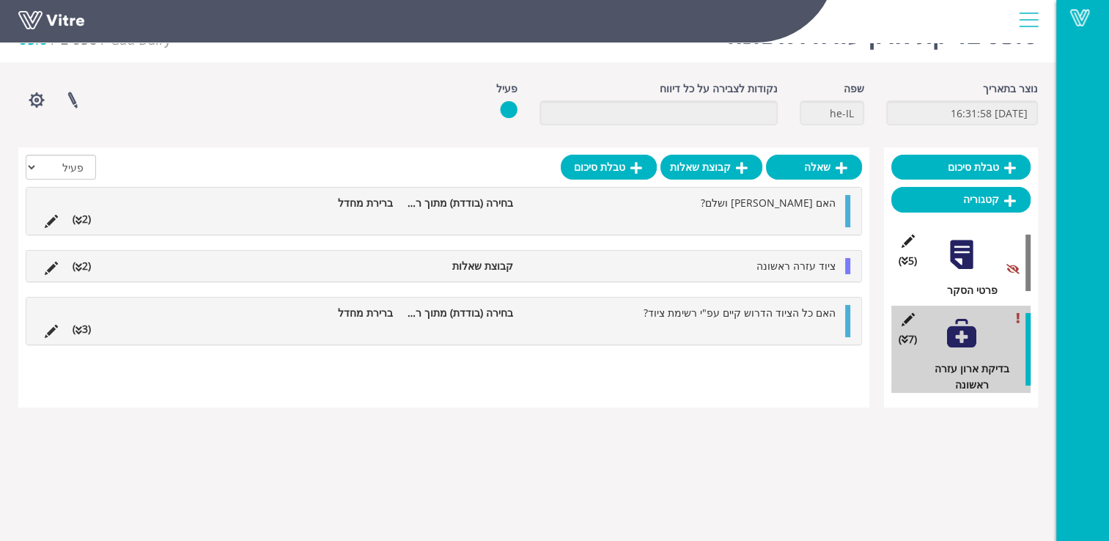
click at [85, 270] on li "(2 )" at bounding box center [81, 266] width 33 height 16
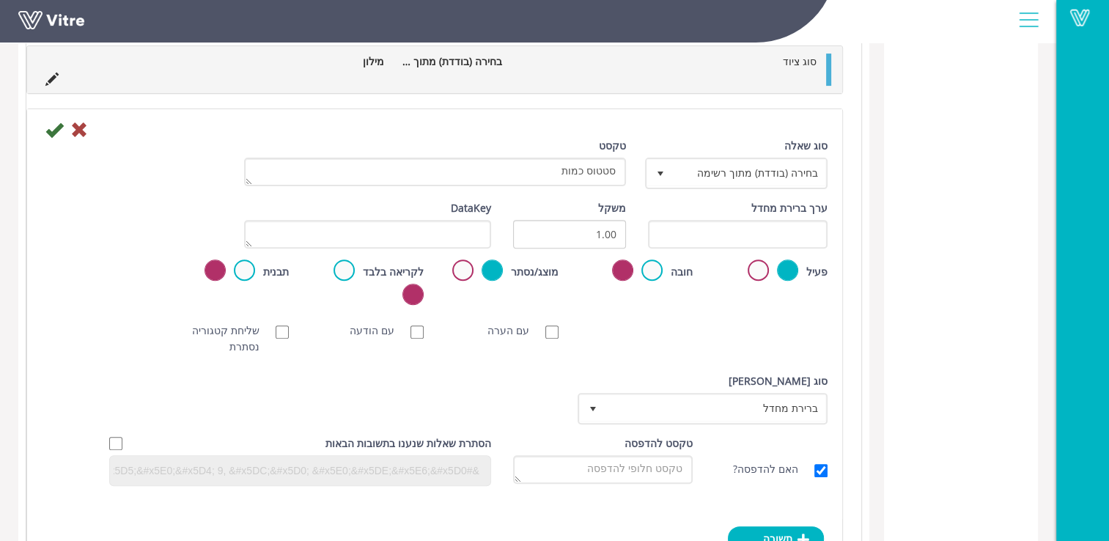
scroll to position [417, 0]
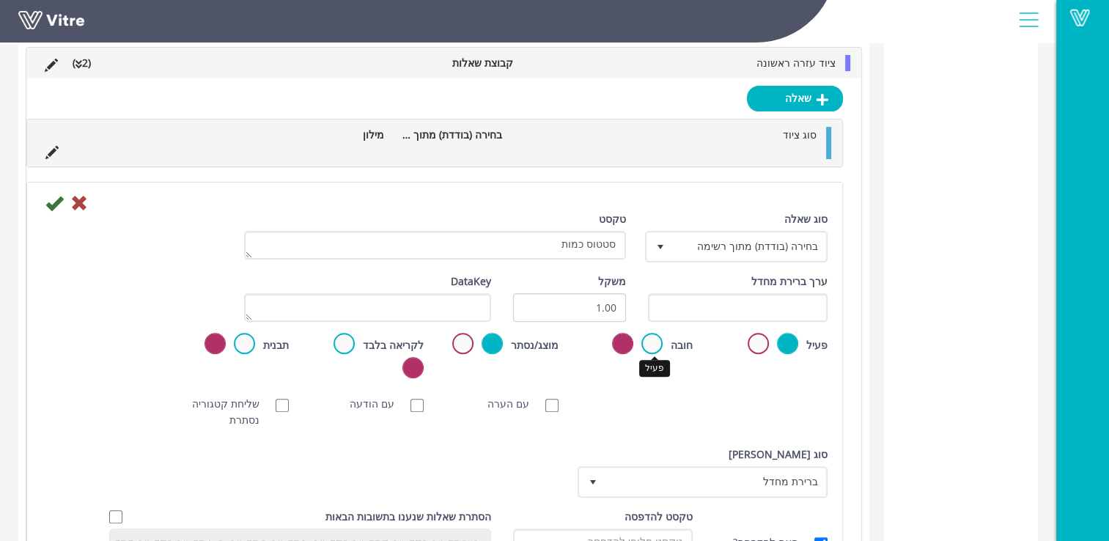
click at [649, 340] on label at bounding box center [652, 343] width 21 height 21
click at [0, 0] on input "radio" at bounding box center [0, 0] width 0 height 0
click at [56, 198] on icon at bounding box center [54, 203] width 18 height 18
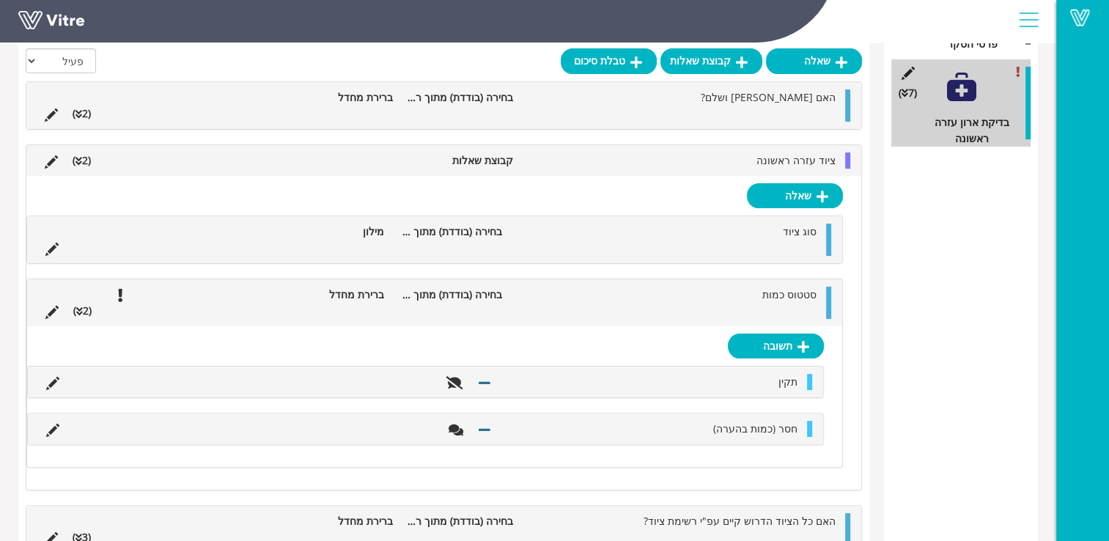
scroll to position [259, 0]
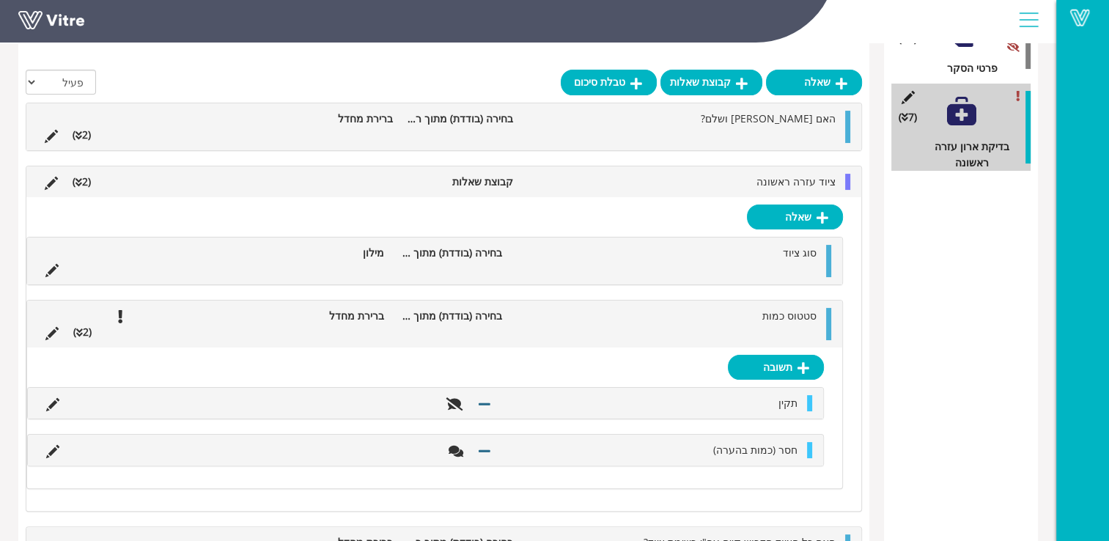
click at [56, 261] on li at bounding box center [52, 269] width 28 height 16
click at [54, 270] on icon at bounding box center [51, 270] width 13 height 13
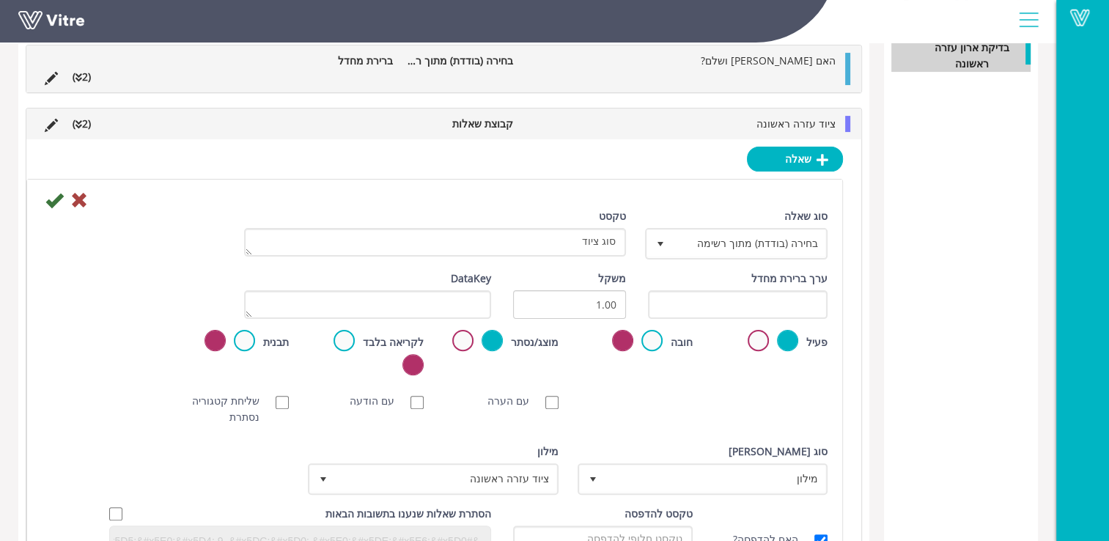
scroll to position [479, 0]
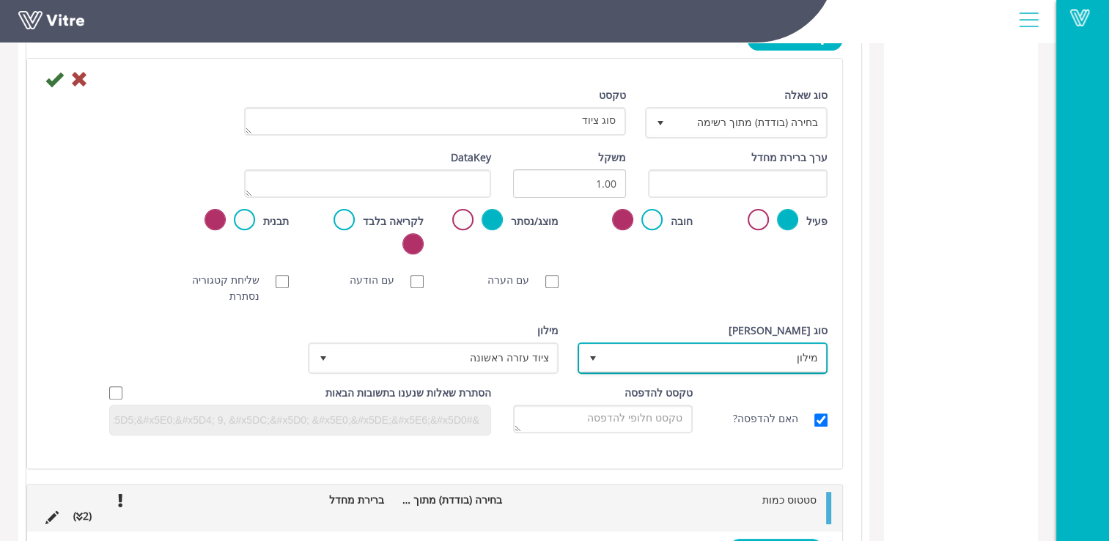
click at [722, 351] on span "מילון" at bounding box center [716, 358] width 221 height 26
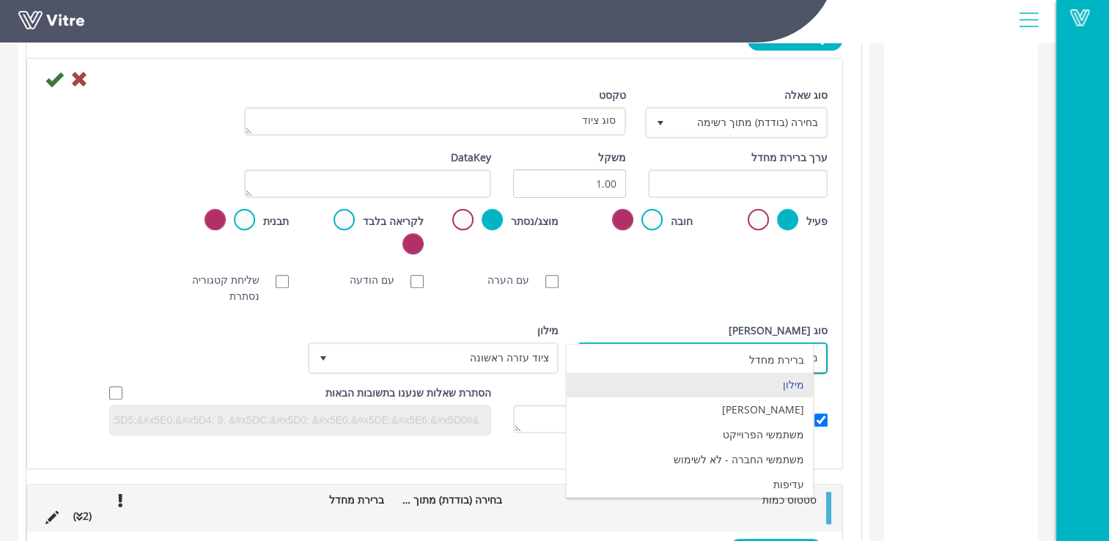
click at [784, 386] on li "מילון" at bounding box center [690, 385] width 246 height 25
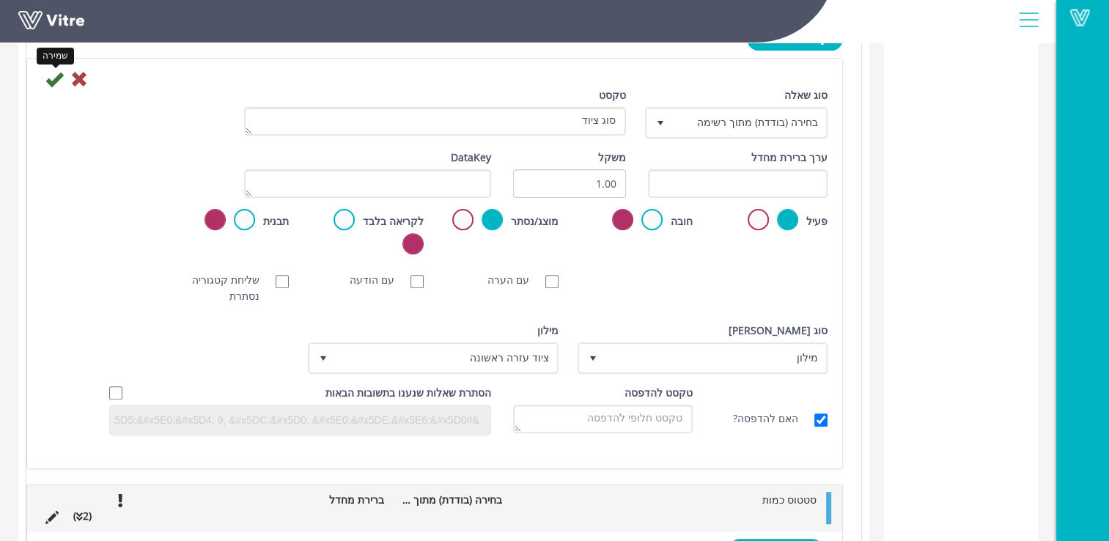
click at [54, 74] on icon at bounding box center [54, 79] width 18 height 18
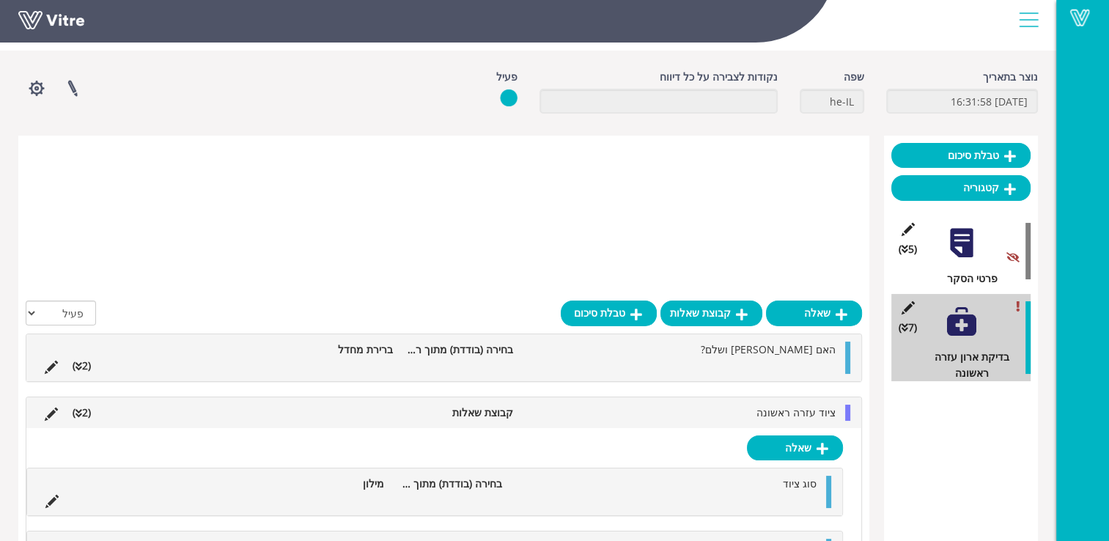
scroll to position [0, 0]
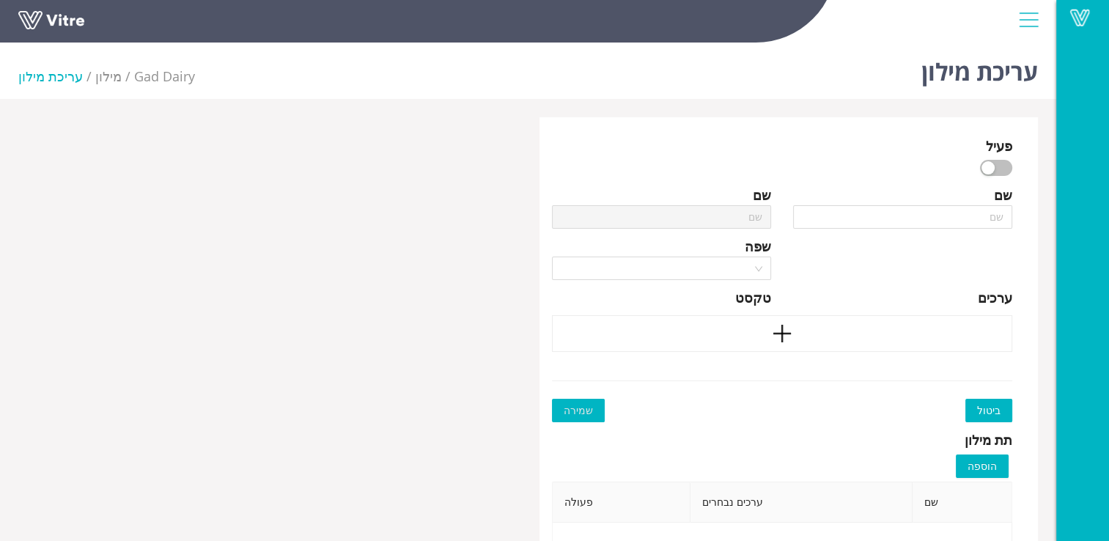
type input "ציוד עזרה ראשונה"
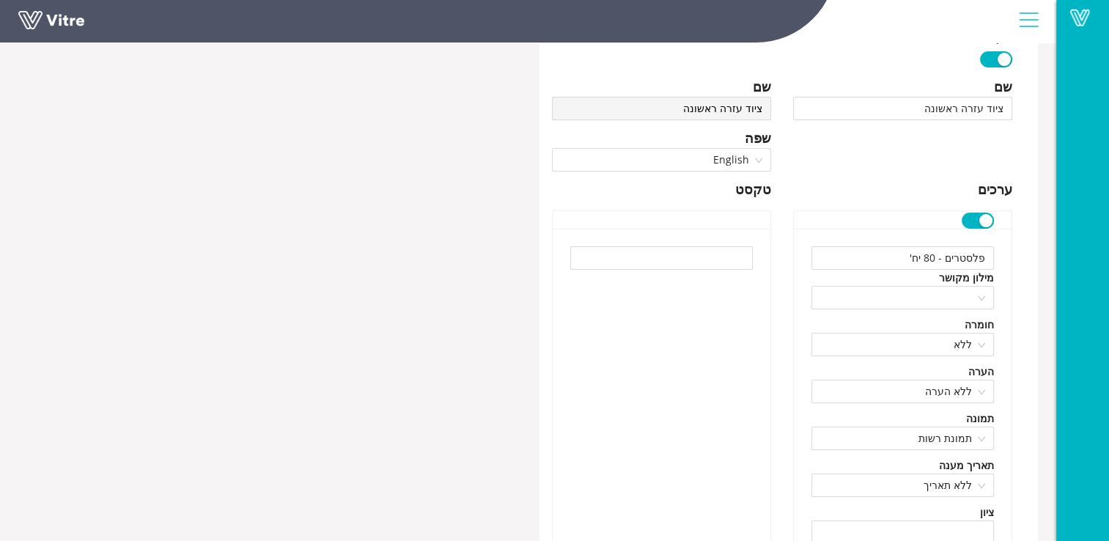
scroll to position [147, 0]
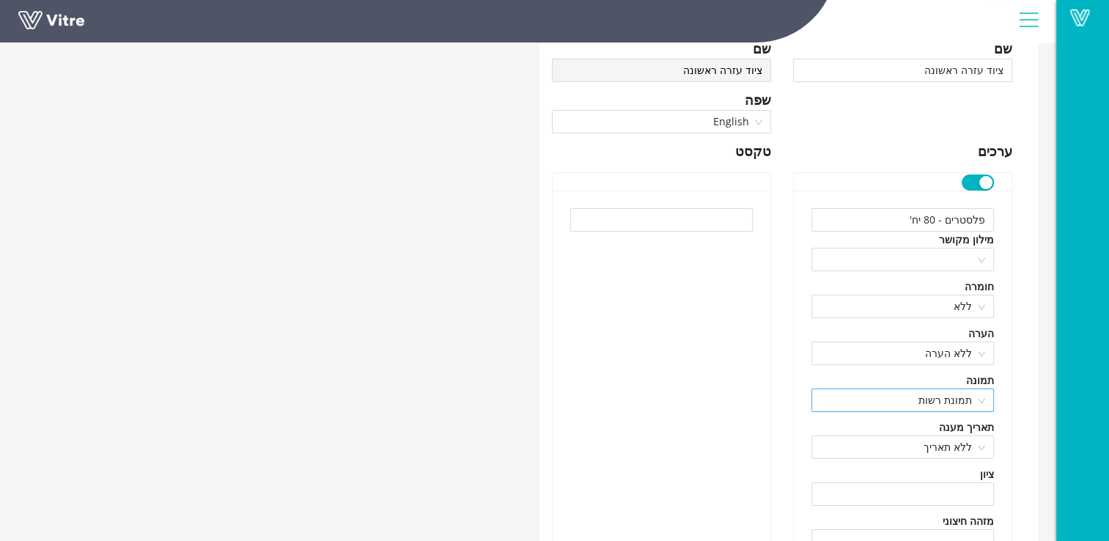
click at [985, 393] on span "תמונת רשות" at bounding box center [903, 400] width 165 height 22
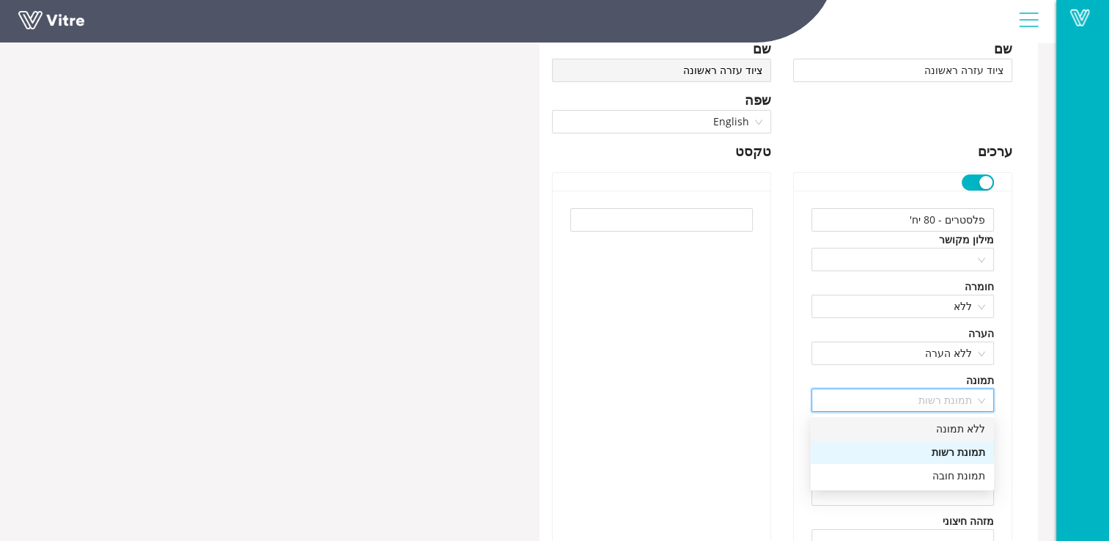
click at [977, 427] on div "ללא תמונה" at bounding box center [903, 429] width 166 height 16
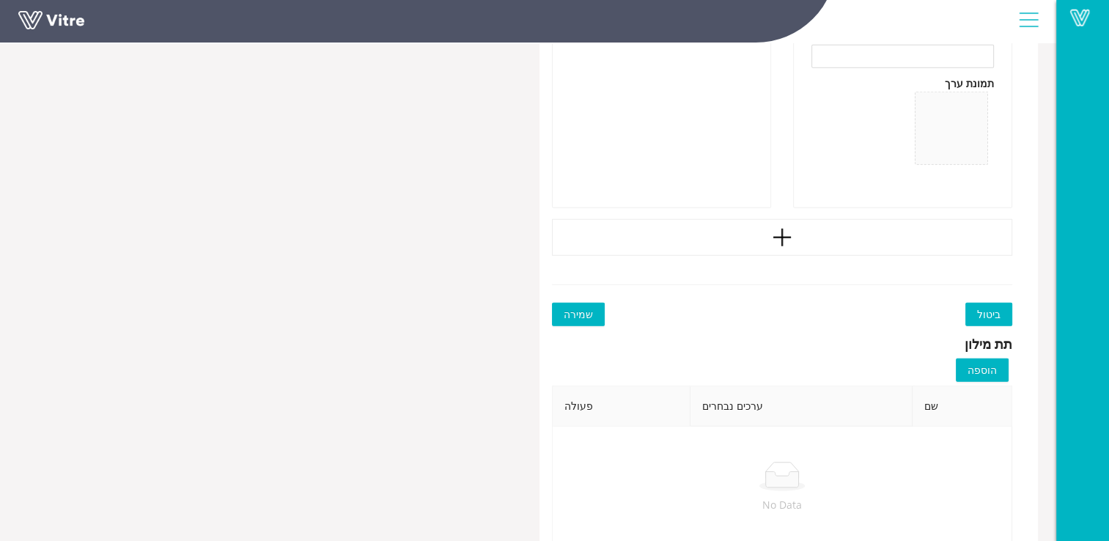
scroll to position [15000, 0]
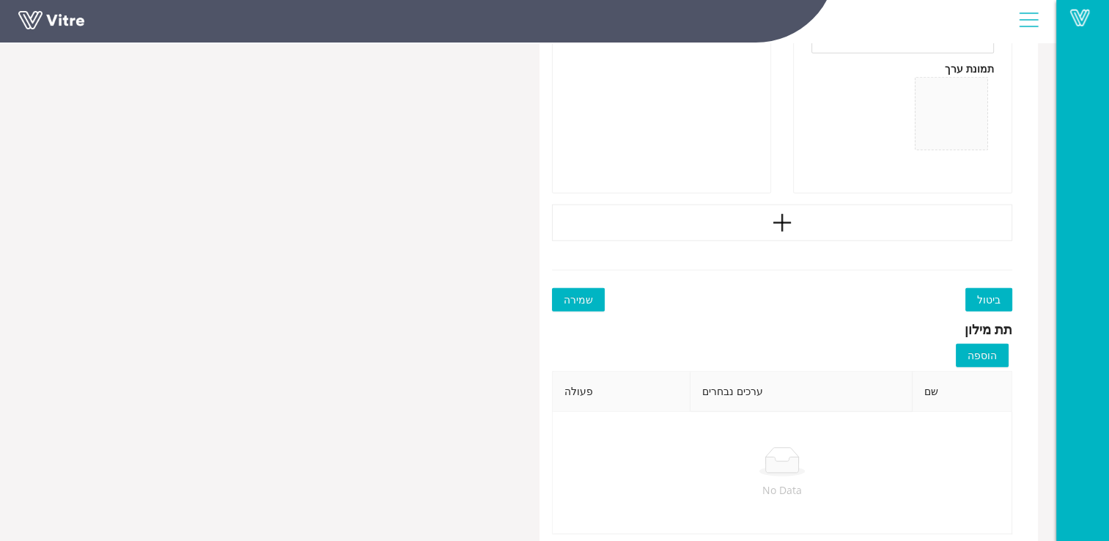
click at [590, 295] on span "שמירה" at bounding box center [578, 300] width 29 height 16
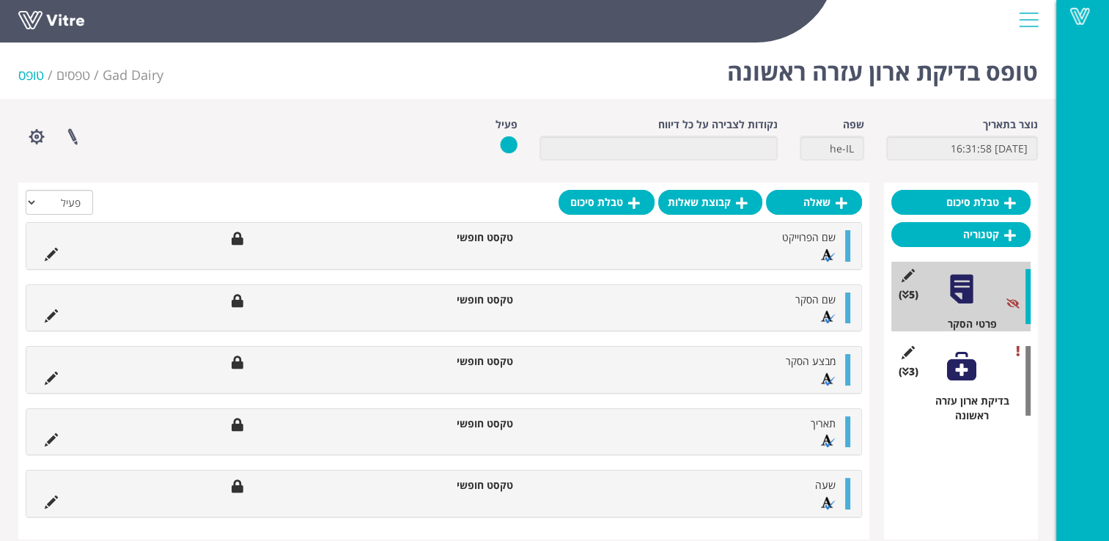
click at [948, 369] on div at bounding box center [961, 366] width 33 height 33
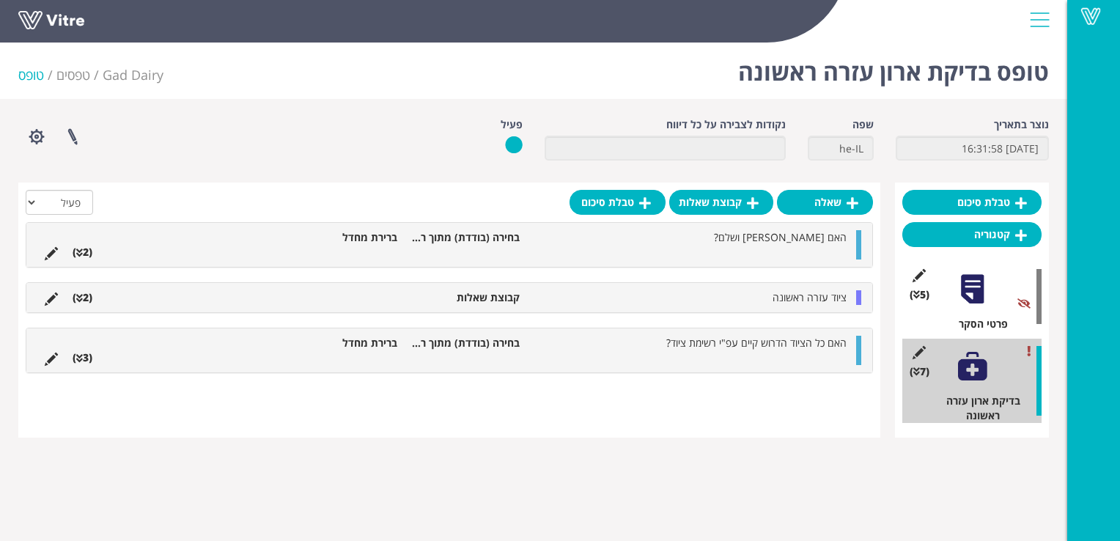
click at [86, 297] on li "(2 )" at bounding box center [82, 297] width 34 height 15
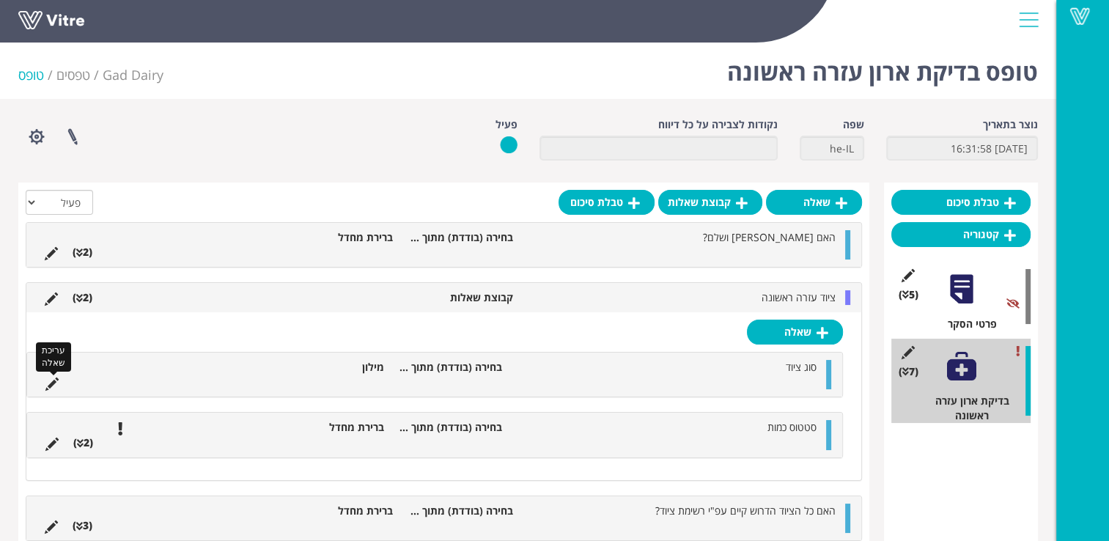
click at [48, 381] on icon at bounding box center [51, 384] width 13 height 13
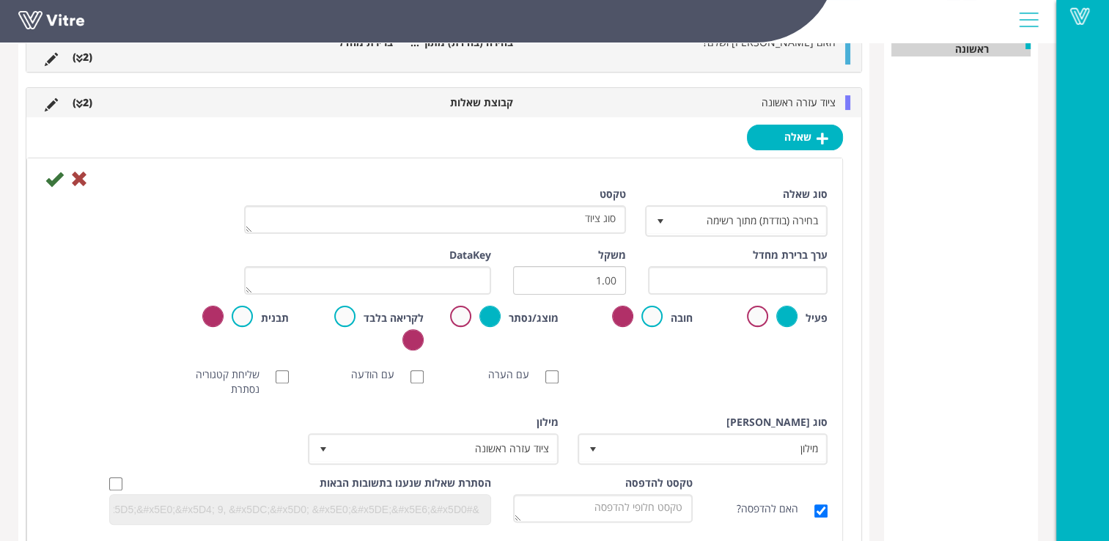
scroll to position [440, 0]
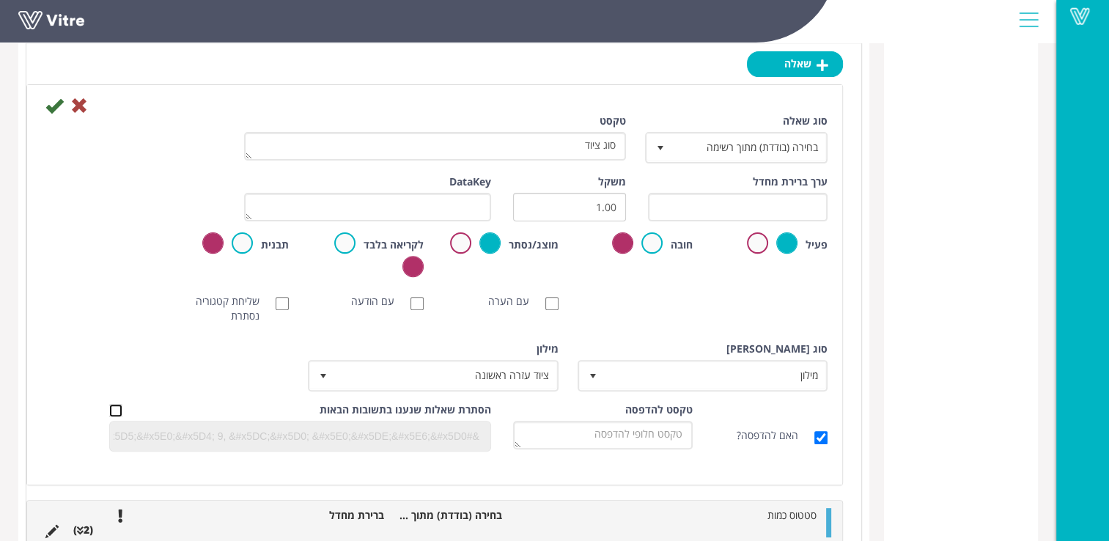
click at [117, 407] on input "checkbox" at bounding box center [115, 410] width 13 height 13
checkbox input "true"
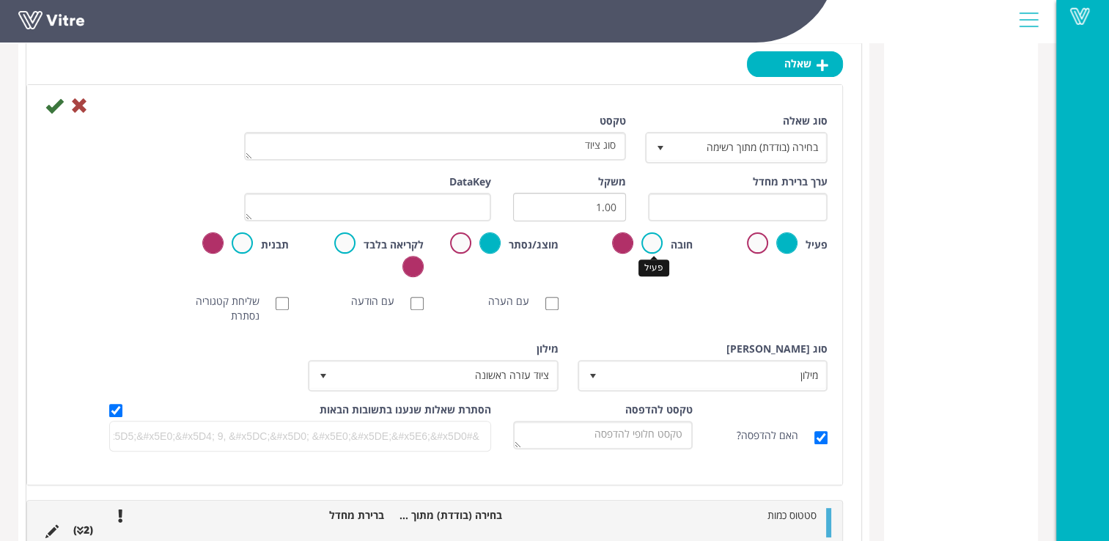
click at [653, 239] on label at bounding box center [652, 242] width 21 height 21
click at [0, 0] on input "radio" at bounding box center [0, 0] width 0 height 0
click at [48, 106] on icon at bounding box center [54, 106] width 18 height 18
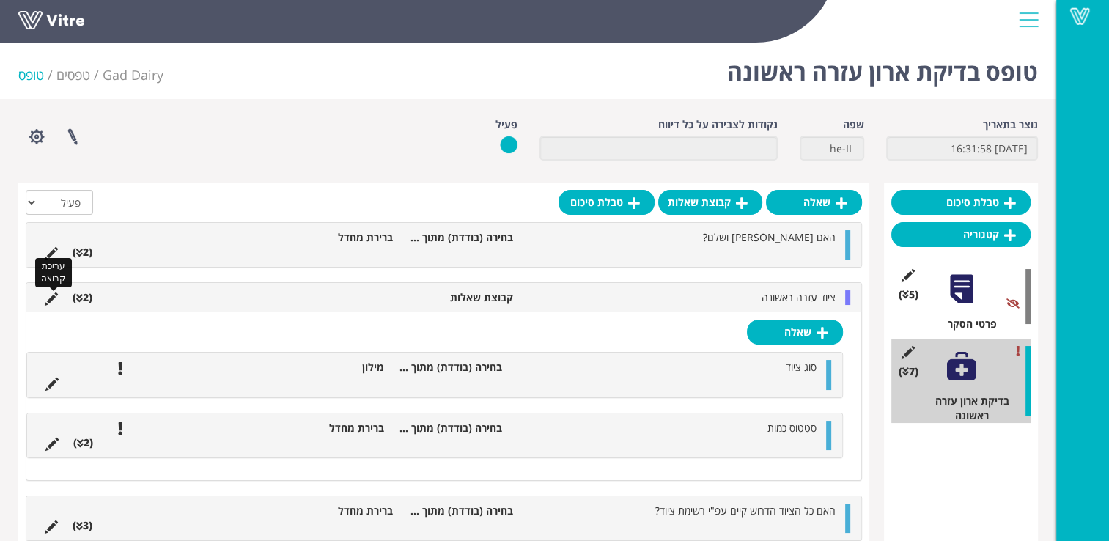
click at [51, 301] on icon at bounding box center [51, 299] width 13 height 13
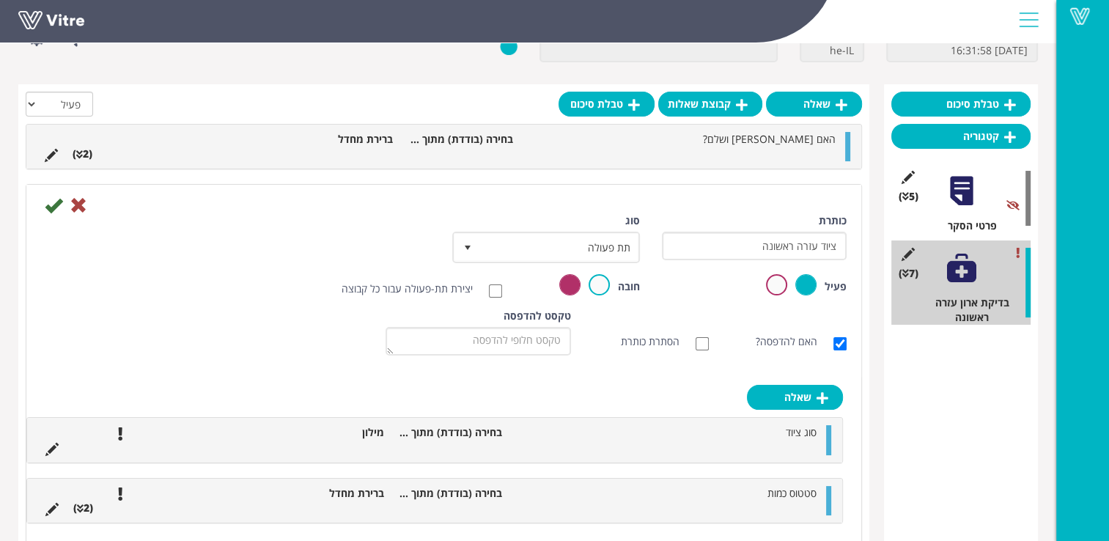
scroll to position [147, 0]
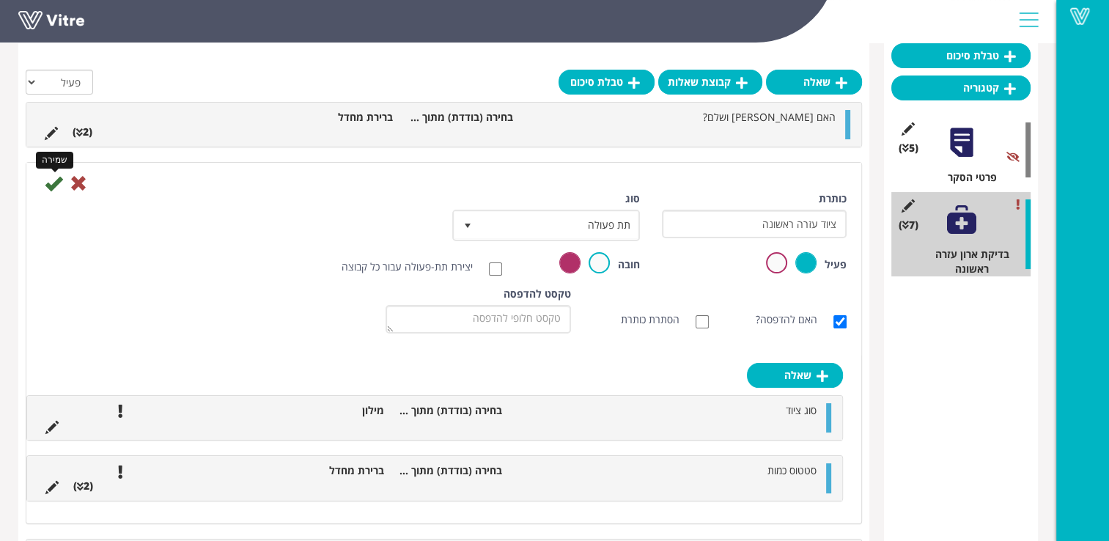
click at [56, 183] on icon at bounding box center [54, 184] width 18 height 18
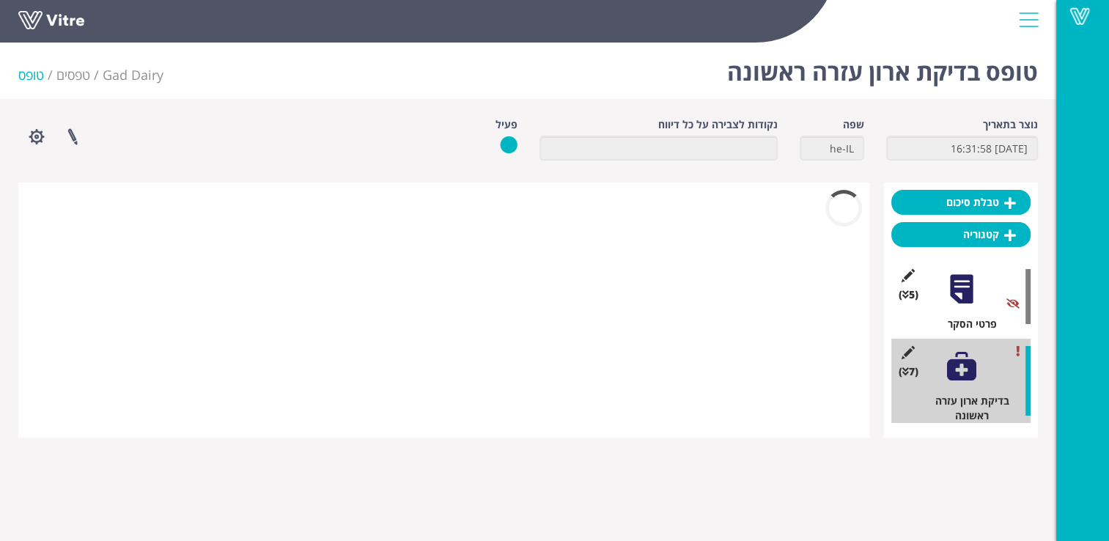
scroll to position [0, 0]
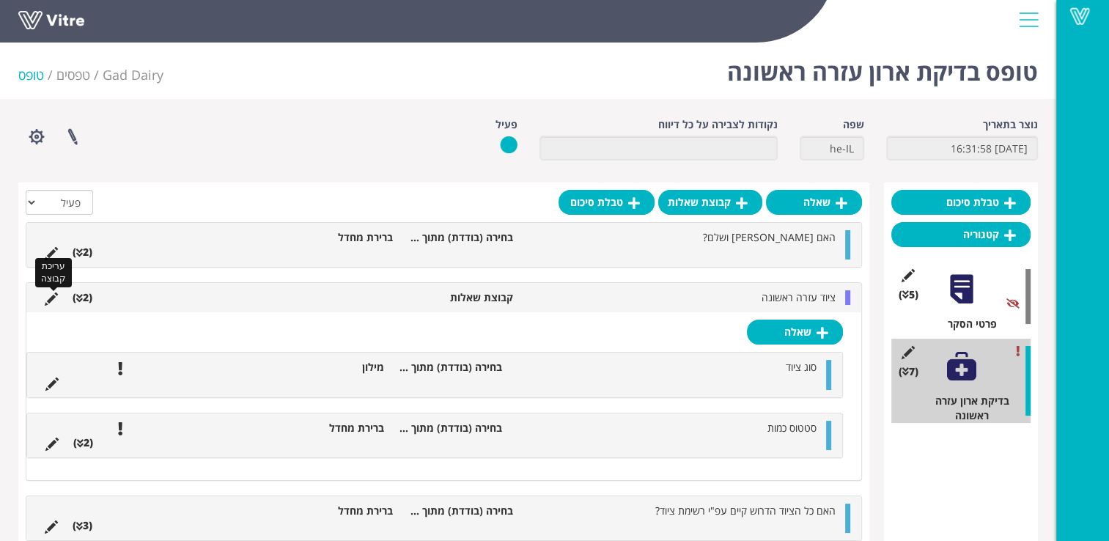
click at [45, 295] on icon at bounding box center [51, 299] width 13 height 13
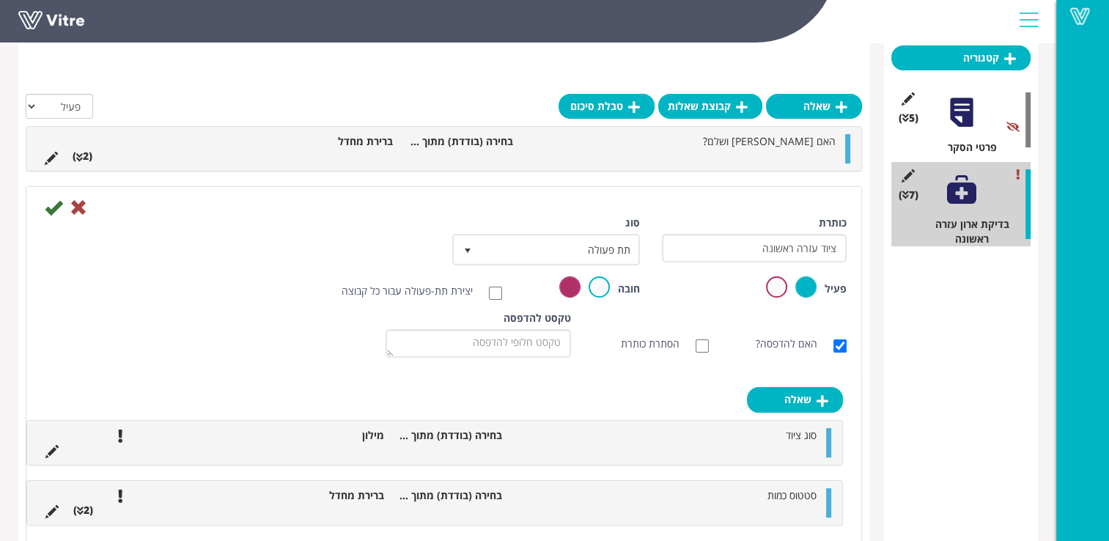
scroll to position [202, 0]
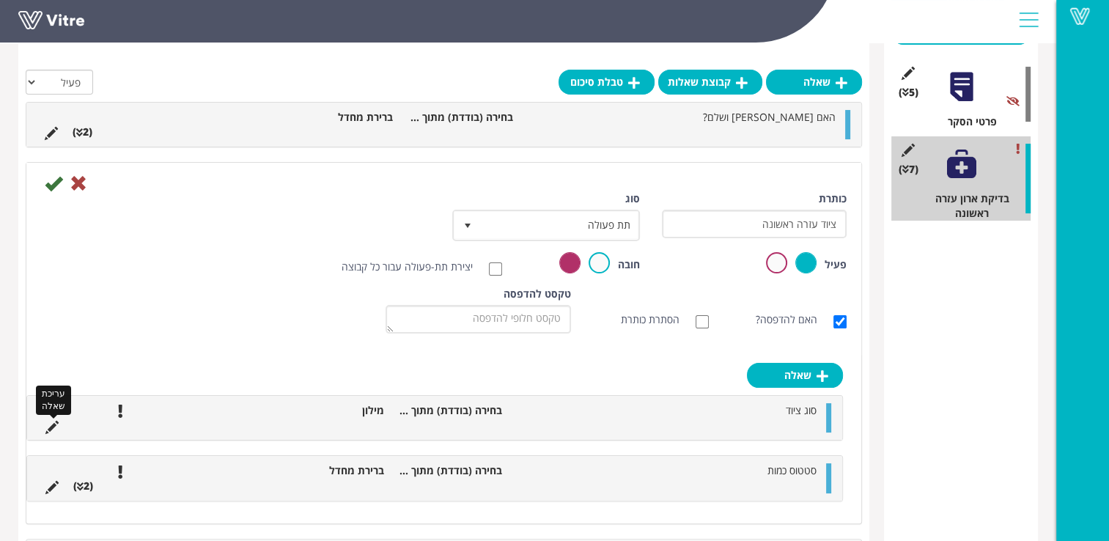
click at [52, 426] on icon at bounding box center [51, 427] width 13 height 13
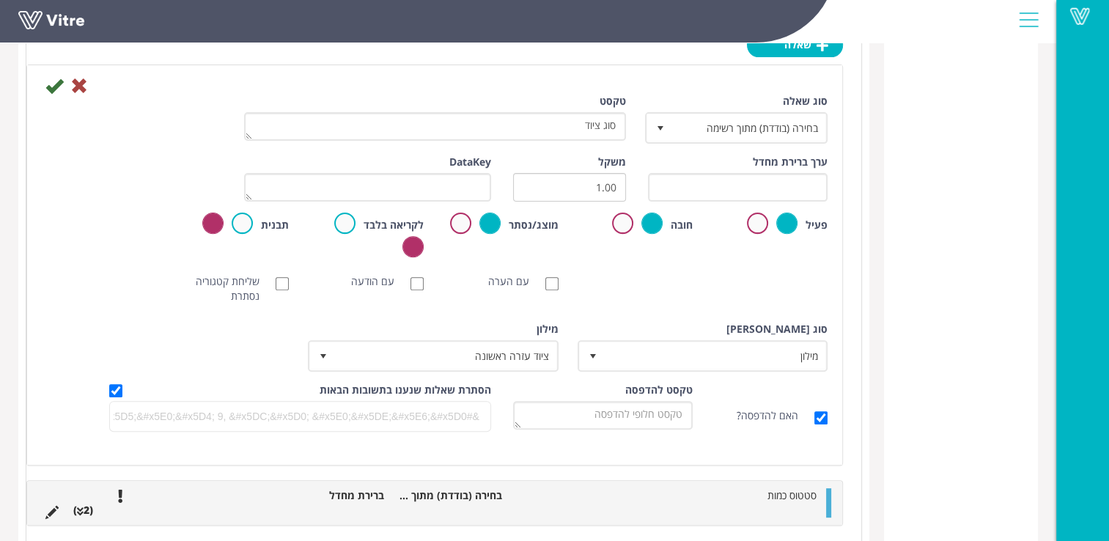
scroll to position [496, 0]
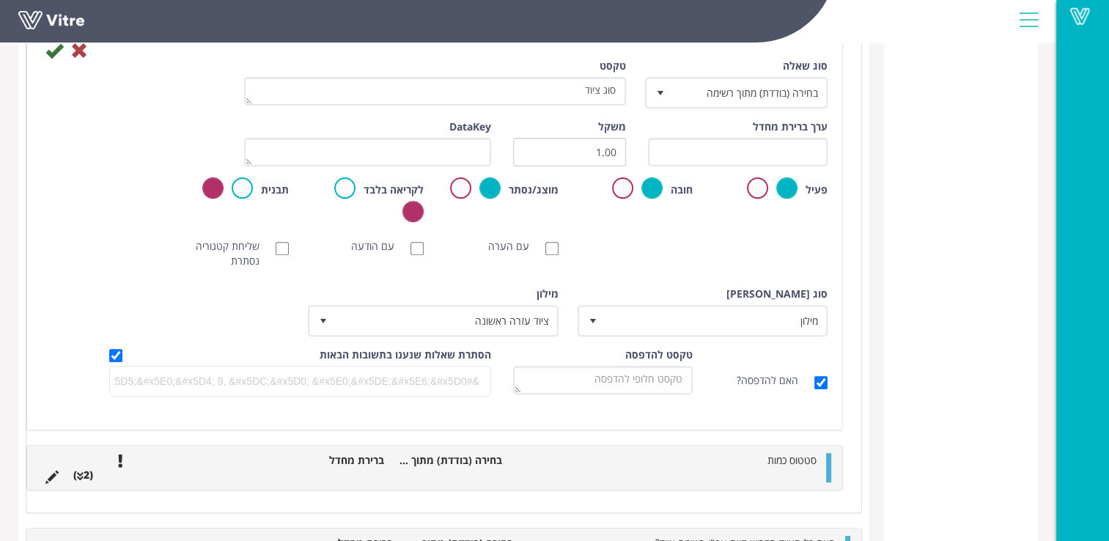
click at [79, 473] on icon at bounding box center [80, 477] width 7 height 10
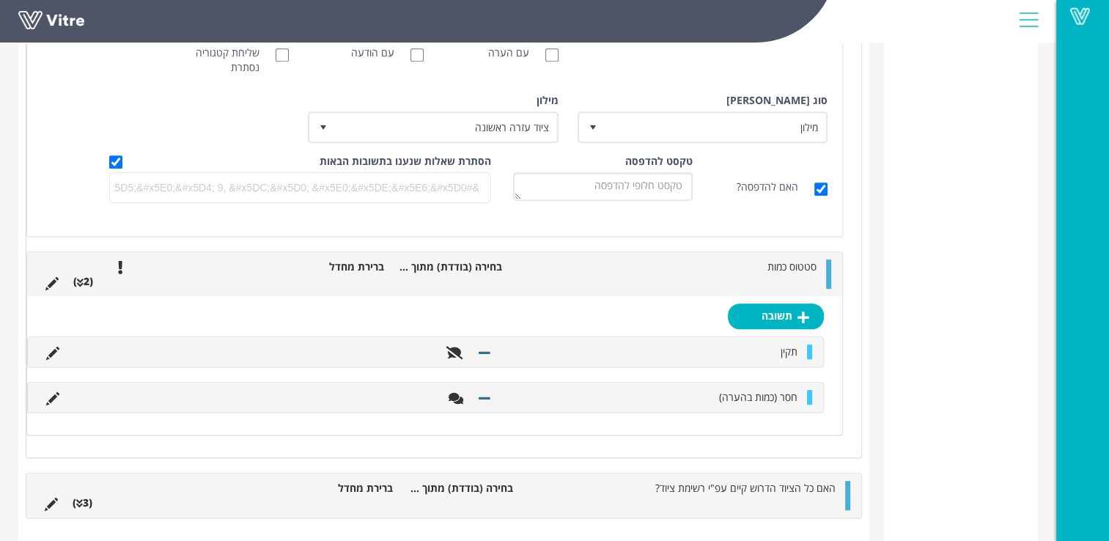
scroll to position [702, 0]
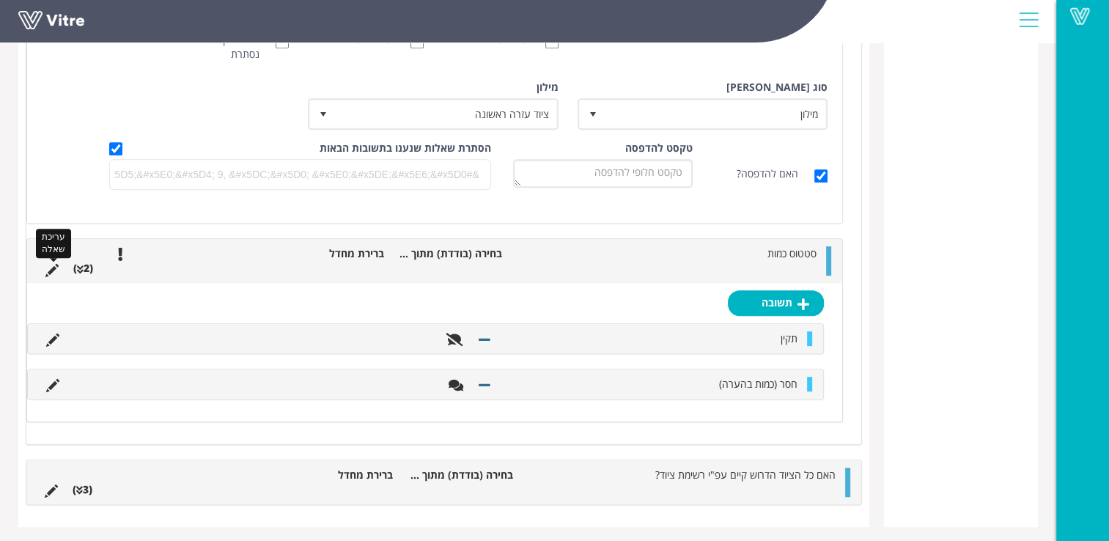
click at [52, 268] on icon at bounding box center [51, 270] width 13 height 13
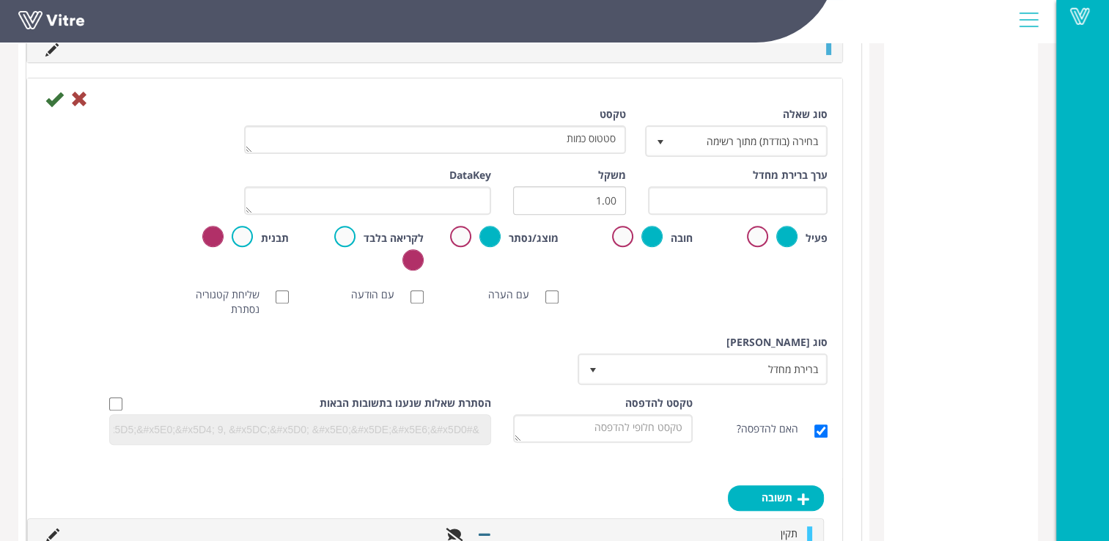
scroll to position [483, 0]
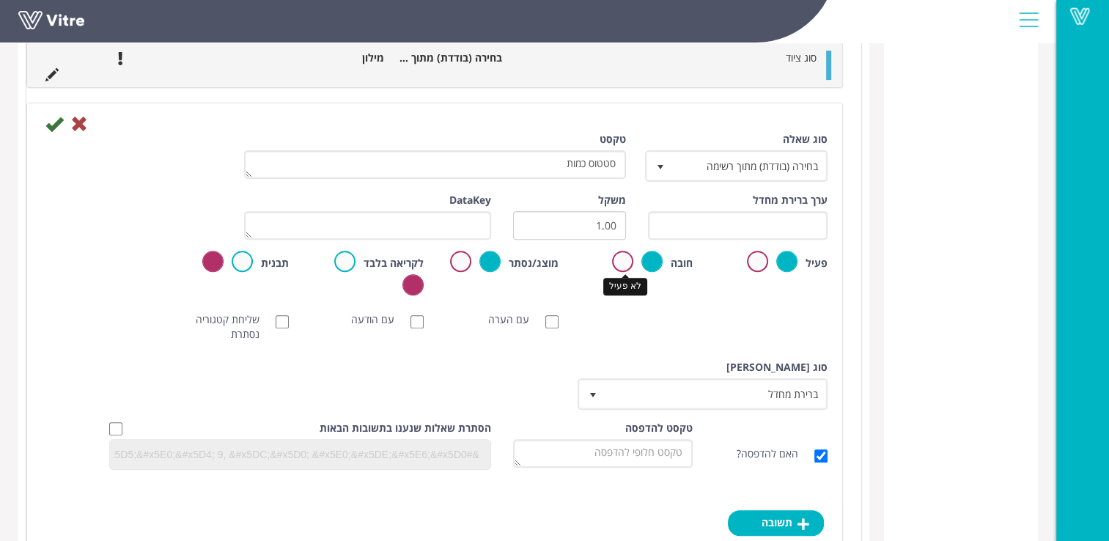
click at [624, 262] on label at bounding box center [622, 261] width 21 height 21
click at [0, 0] on input "radio" at bounding box center [0, 0] width 0 height 0
click at [654, 264] on label at bounding box center [652, 261] width 21 height 21
click at [0, 0] on input "radio" at bounding box center [0, 0] width 0 height 0
click at [119, 424] on input "checkbox" at bounding box center [115, 428] width 13 height 13
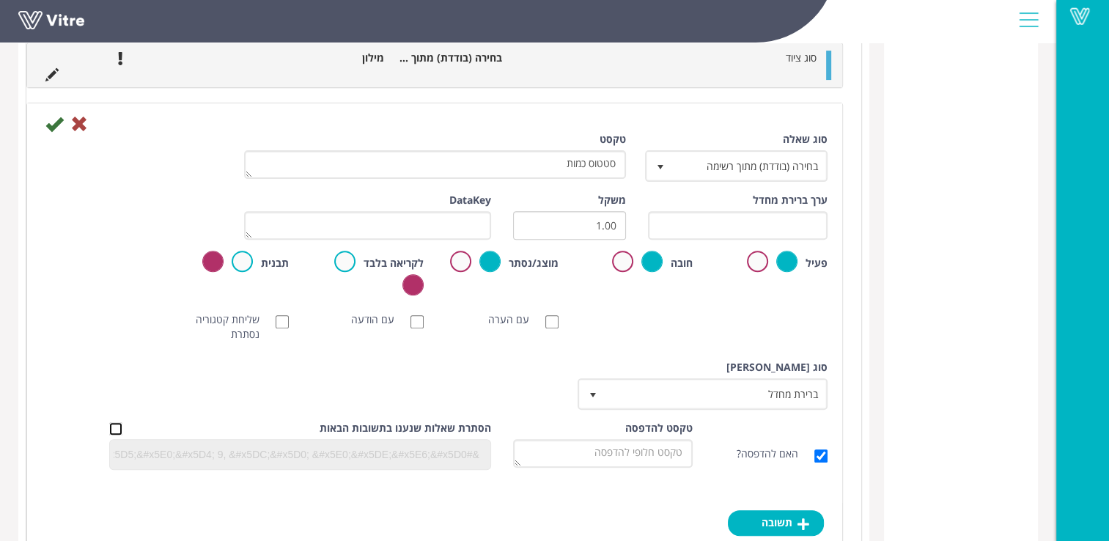
checkbox input "true"
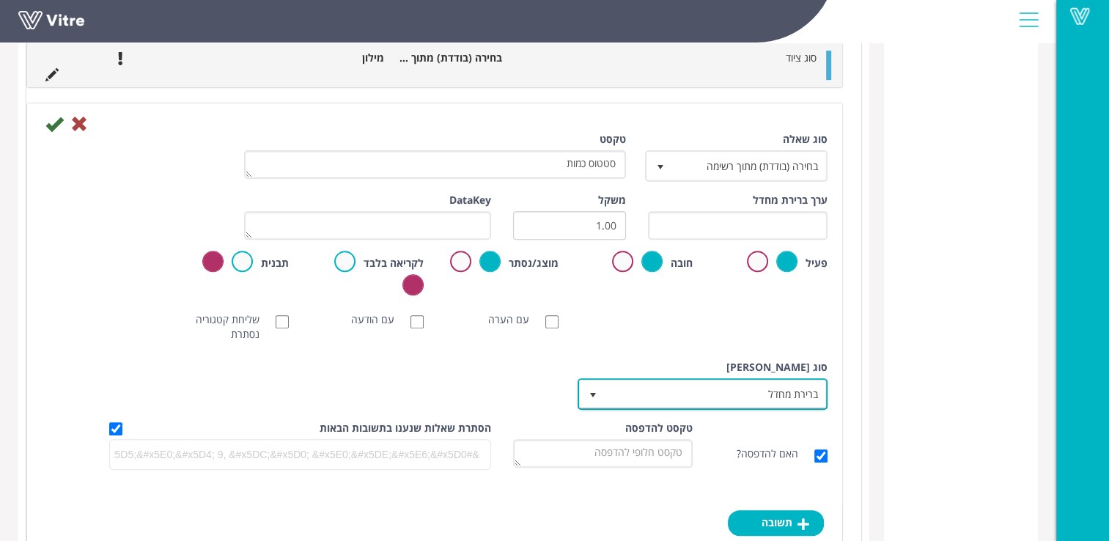
click at [777, 386] on span "ברירת מחדל" at bounding box center [716, 394] width 221 height 26
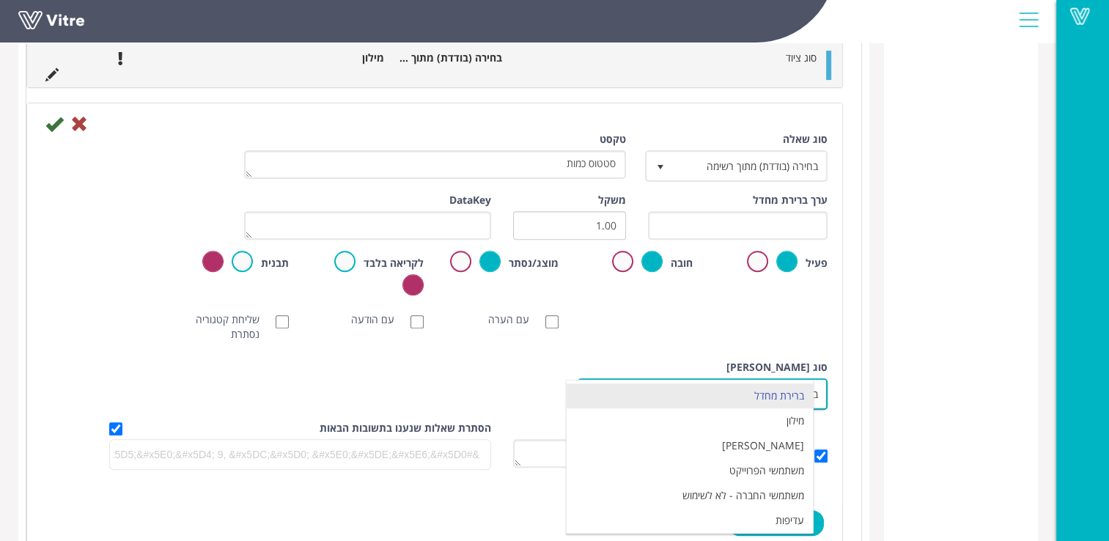
click at [777, 386] on li "ברירת מחדל" at bounding box center [690, 396] width 246 height 25
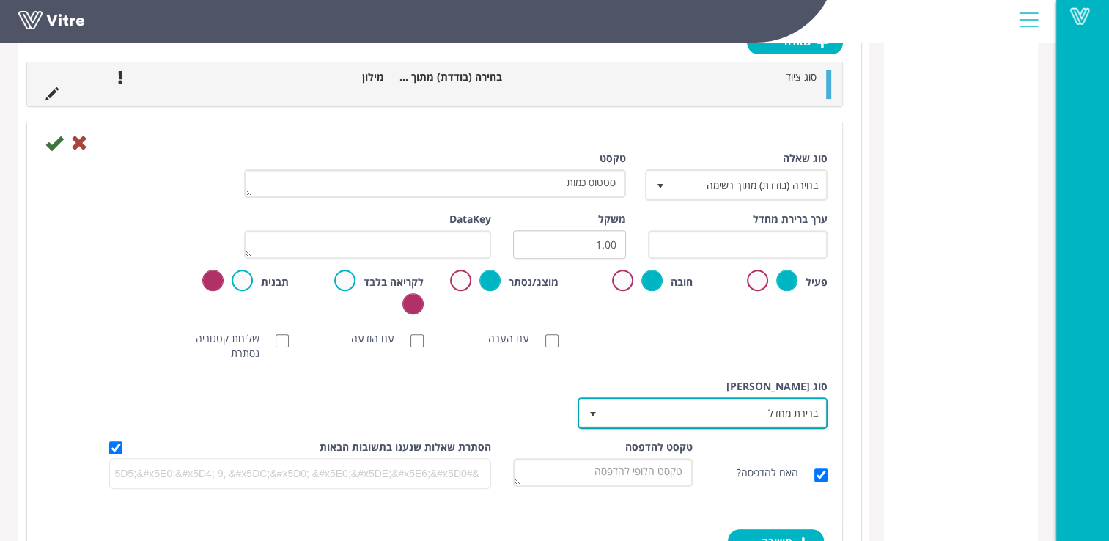
scroll to position [189, 0]
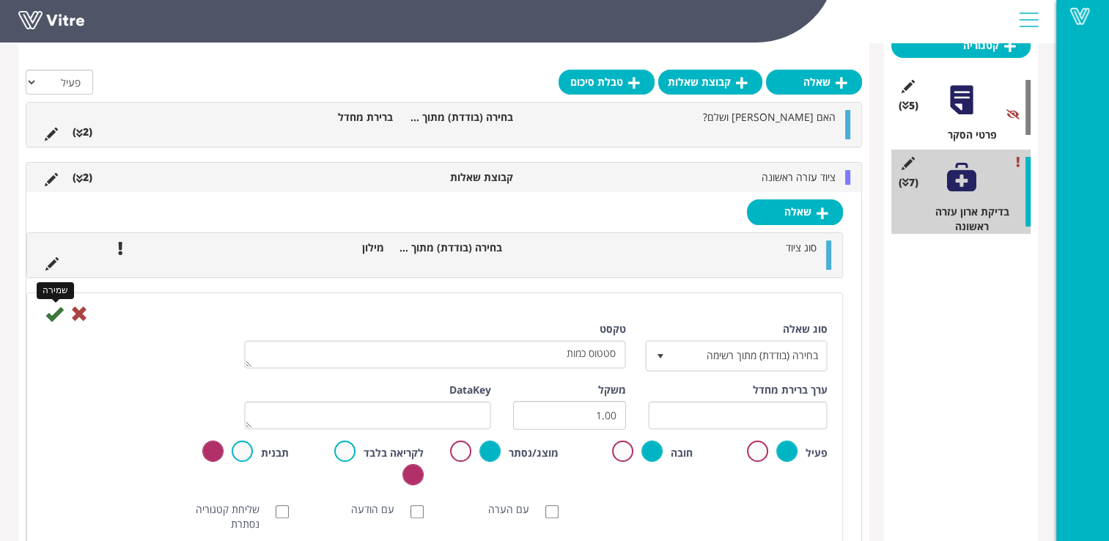
click at [51, 313] on icon at bounding box center [54, 314] width 18 height 18
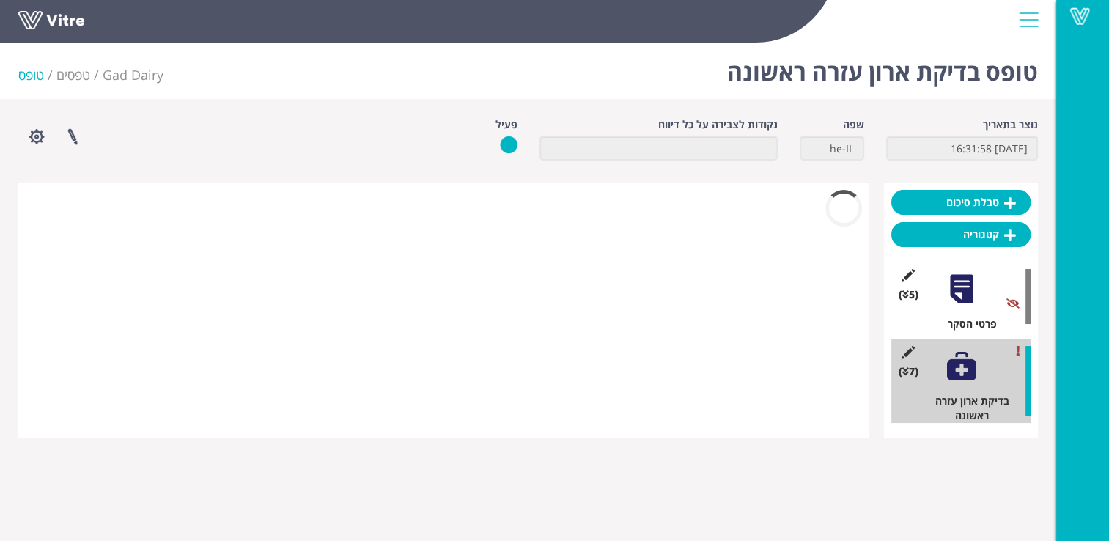
scroll to position [0, 0]
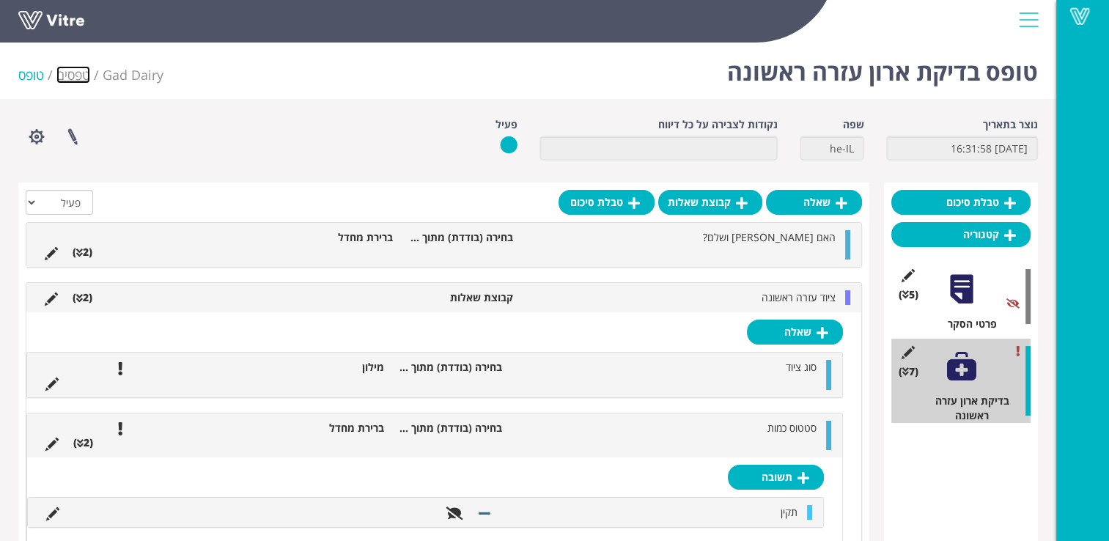
click at [87, 68] on link "טפסים" at bounding box center [73, 75] width 34 height 18
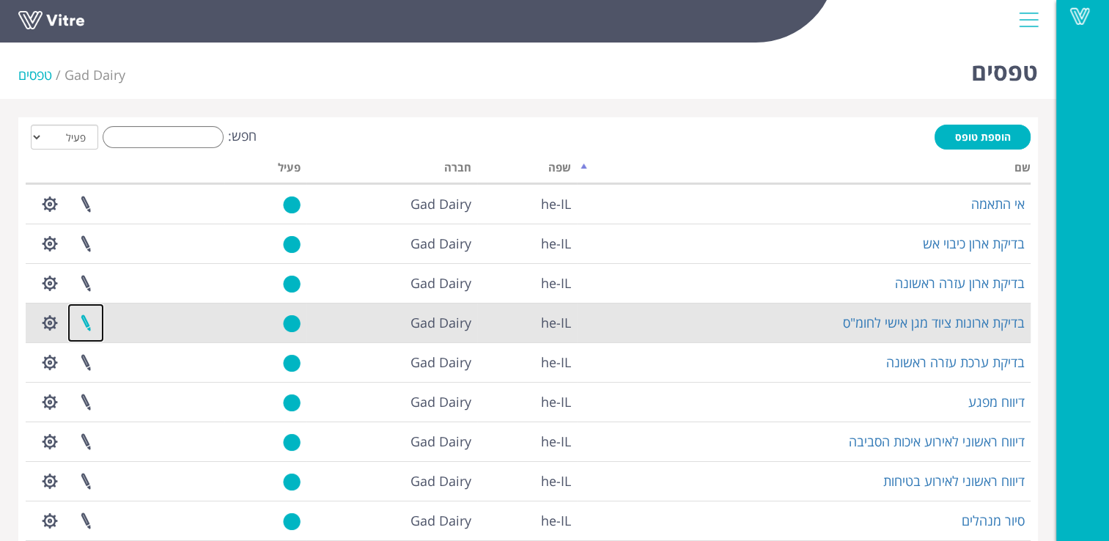
click at [87, 318] on link at bounding box center [85, 323] width 37 height 39
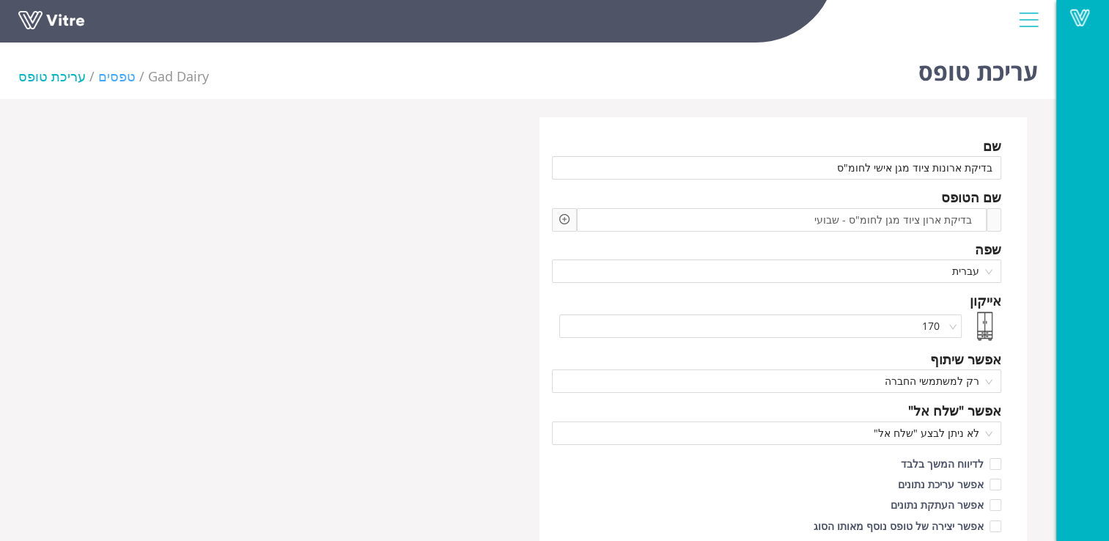
click at [114, 78] on link "טפסים" at bounding box center [116, 76] width 37 height 18
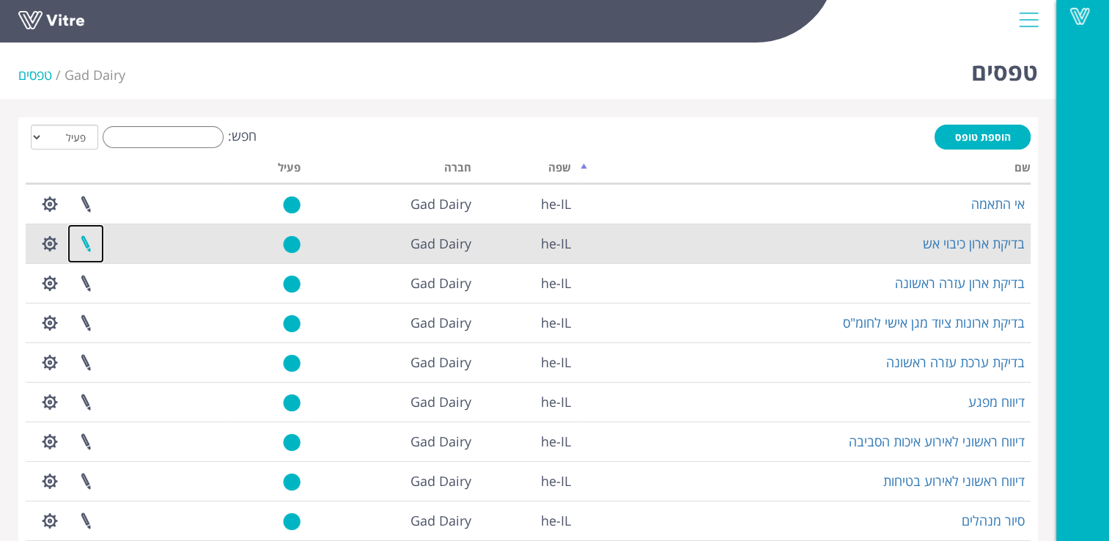
click at [82, 239] on link at bounding box center [85, 243] width 37 height 39
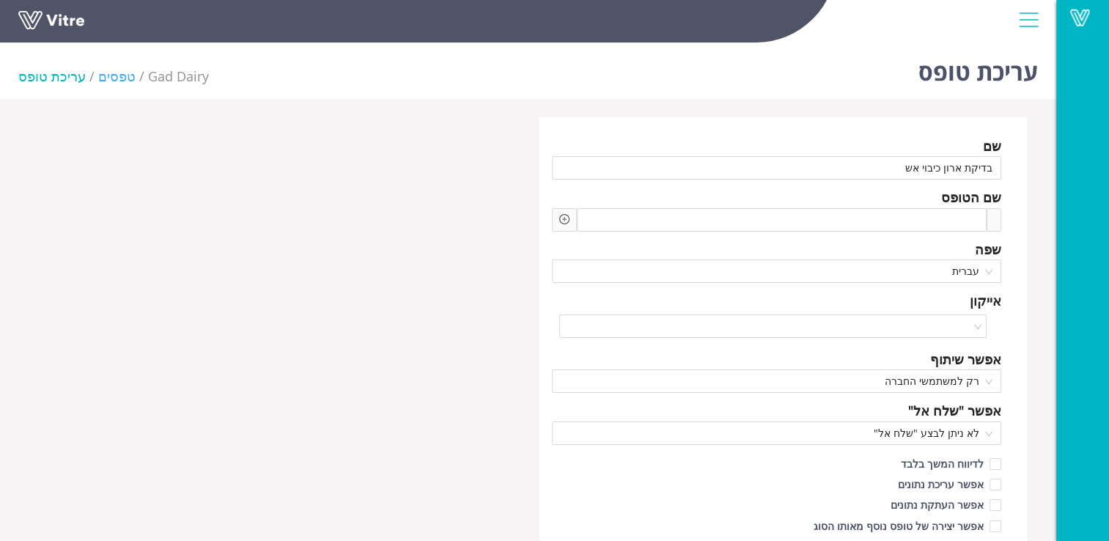
click at [101, 83] on link "טפסים" at bounding box center [116, 76] width 37 height 18
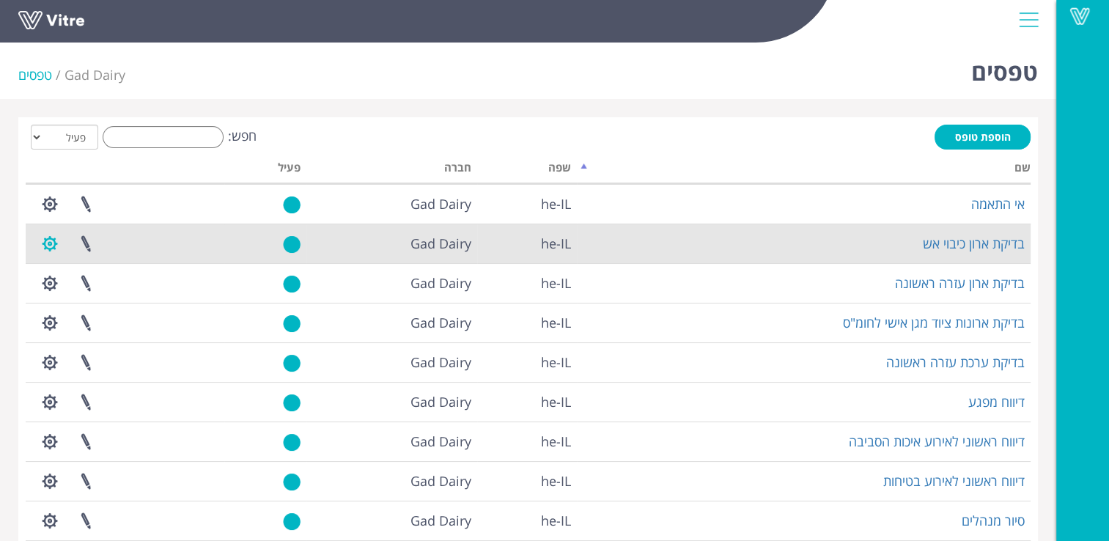
click at [42, 245] on button "button" at bounding box center [50, 243] width 37 height 39
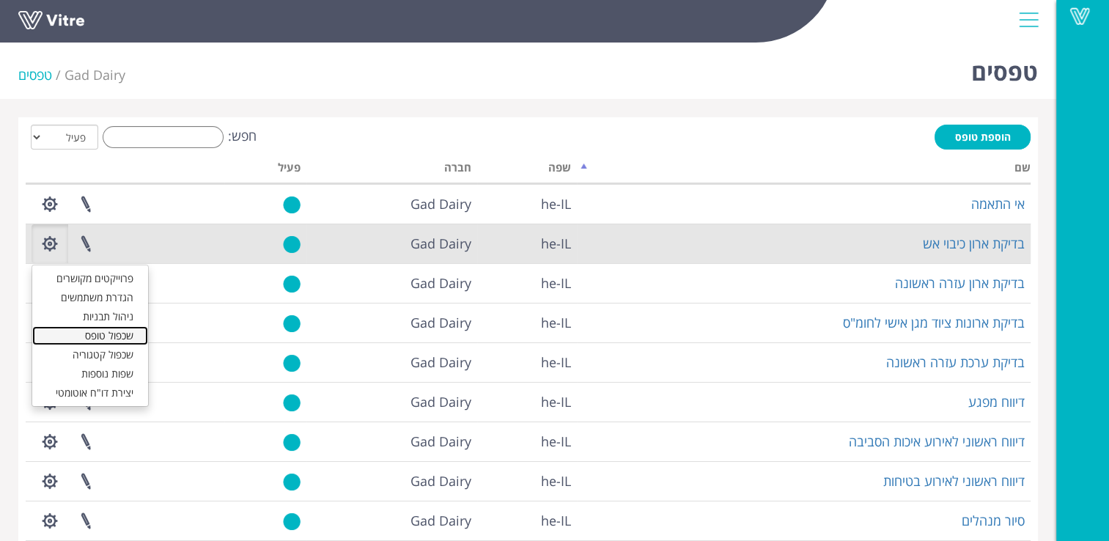
click at [104, 331] on link "שכפול טופס" at bounding box center [90, 335] width 116 height 19
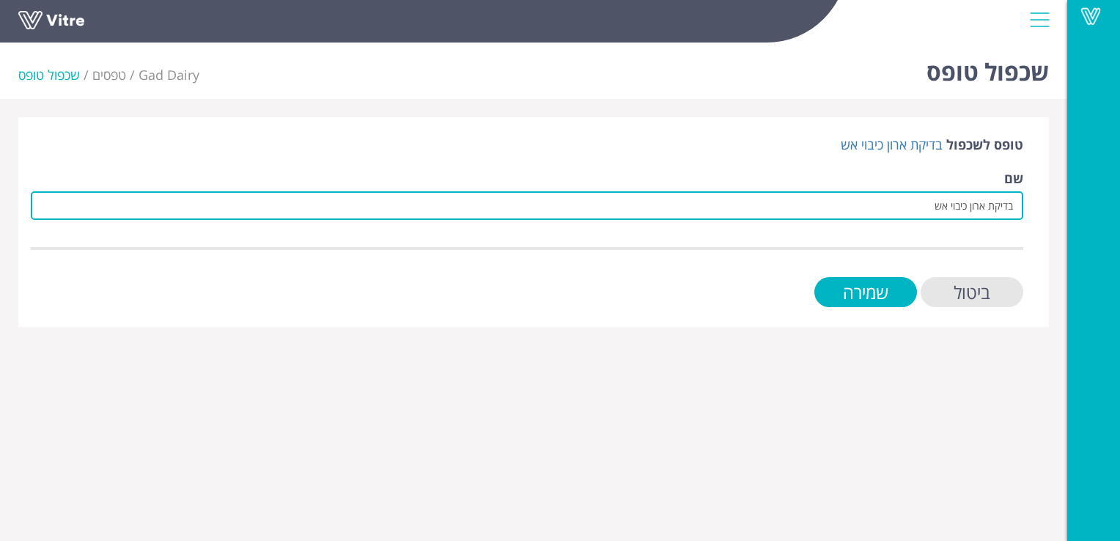
drag, startPoint x: 905, startPoint y: 197, endPoint x: 986, endPoint y: 207, distance: 82.0
click at [986, 207] on input "בדיקת ארון כיבוי אש" at bounding box center [527, 205] width 993 height 29
type input "בדיקת ציוד טיפול בשפך חומ"ס"
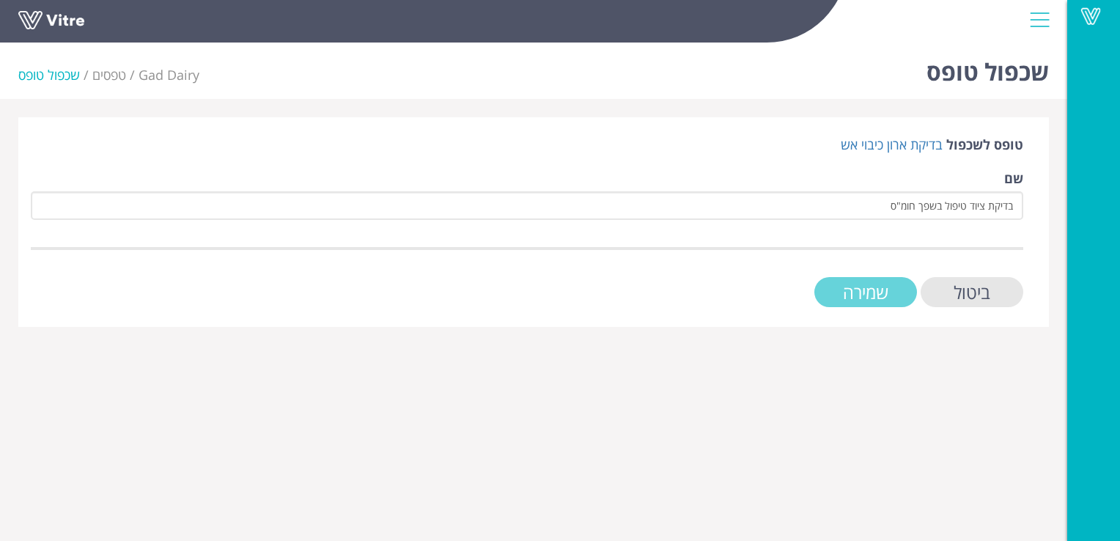
click at [871, 287] on input "שמירה" at bounding box center [866, 292] width 103 height 30
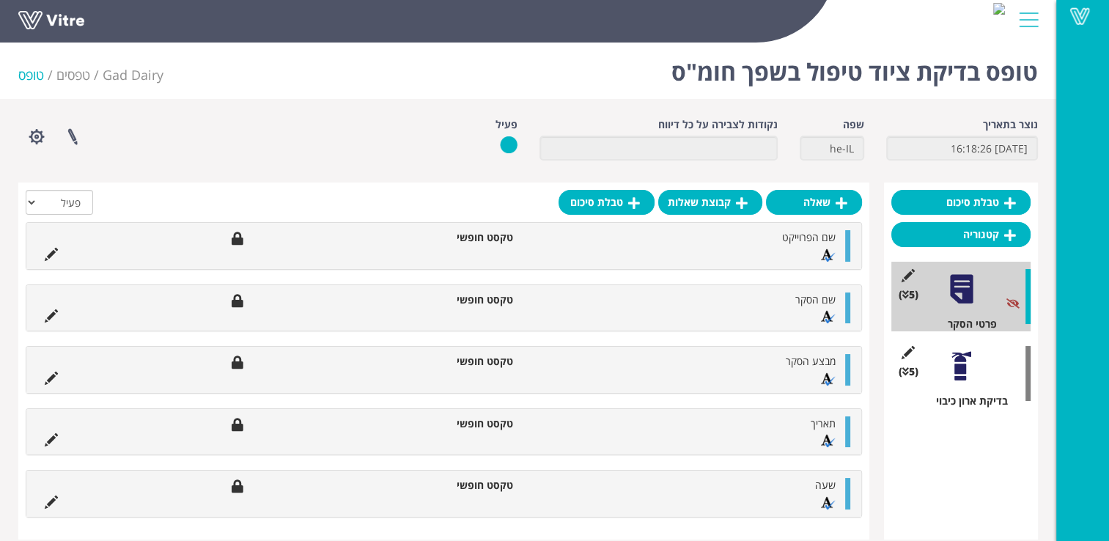
click at [969, 374] on div at bounding box center [961, 366] width 33 height 33
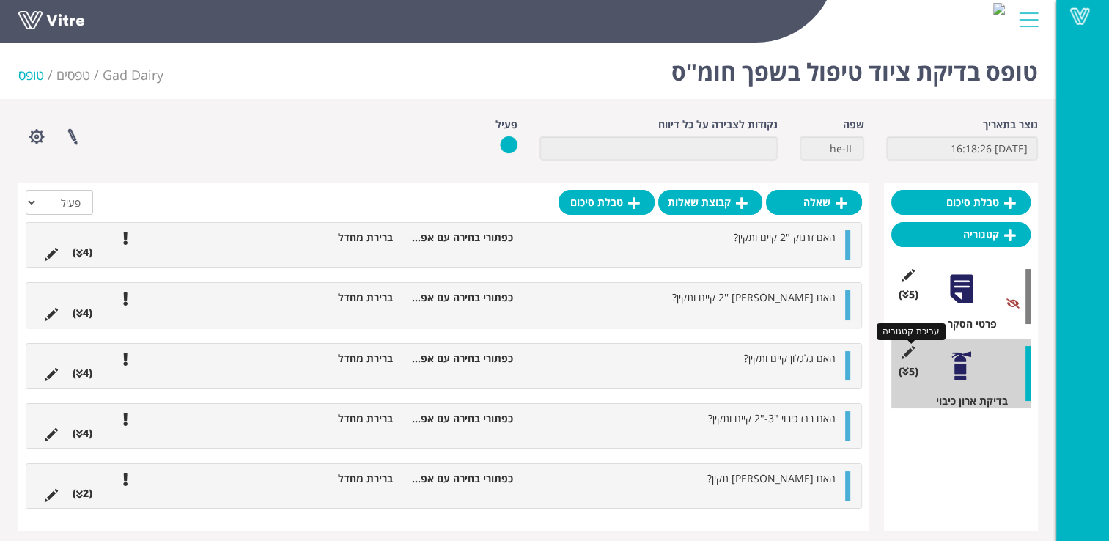
click at [912, 349] on icon at bounding box center [908, 352] width 18 height 13
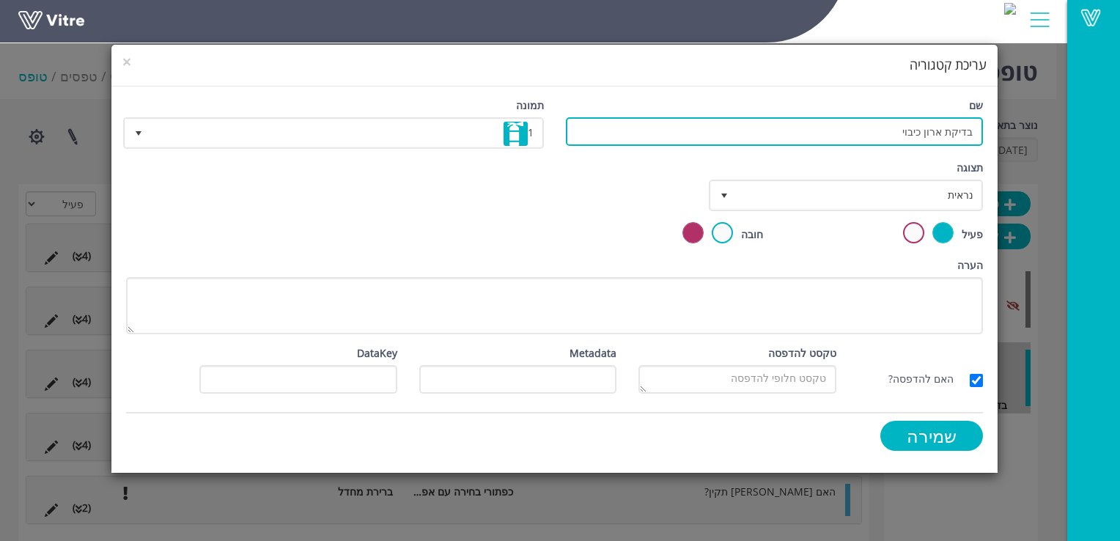
drag, startPoint x: 909, startPoint y: 129, endPoint x: 945, endPoint y: 132, distance: 36.8
click at [945, 132] on input "בדיקת ארון כיבוי" at bounding box center [774, 131] width 417 height 29
type input "בדיקת ציוד טיפול בשפך חומ"ס"
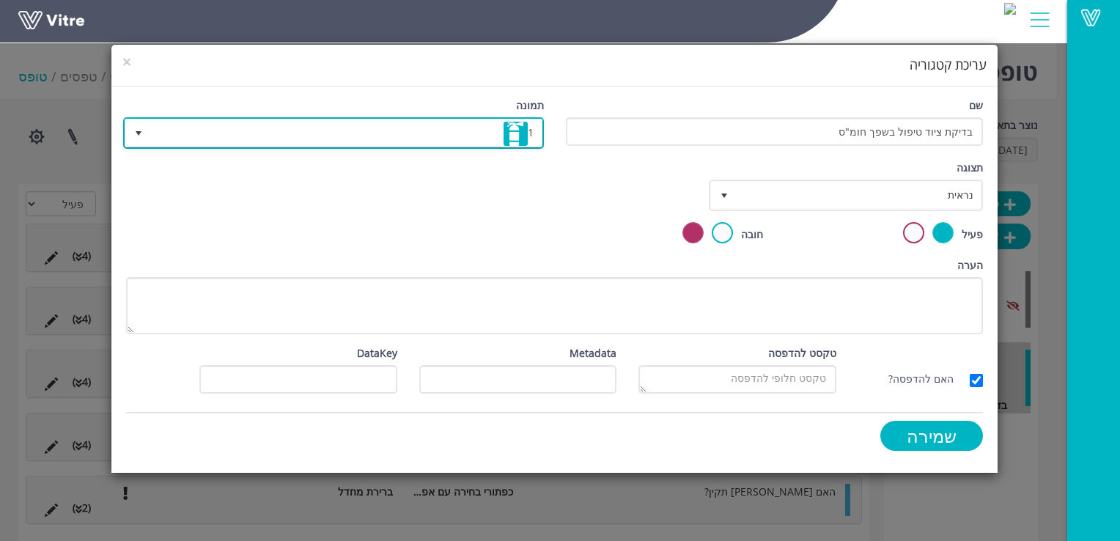
click at [185, 127] on span "1" at bounding box center [346, 133] width 391 height 26
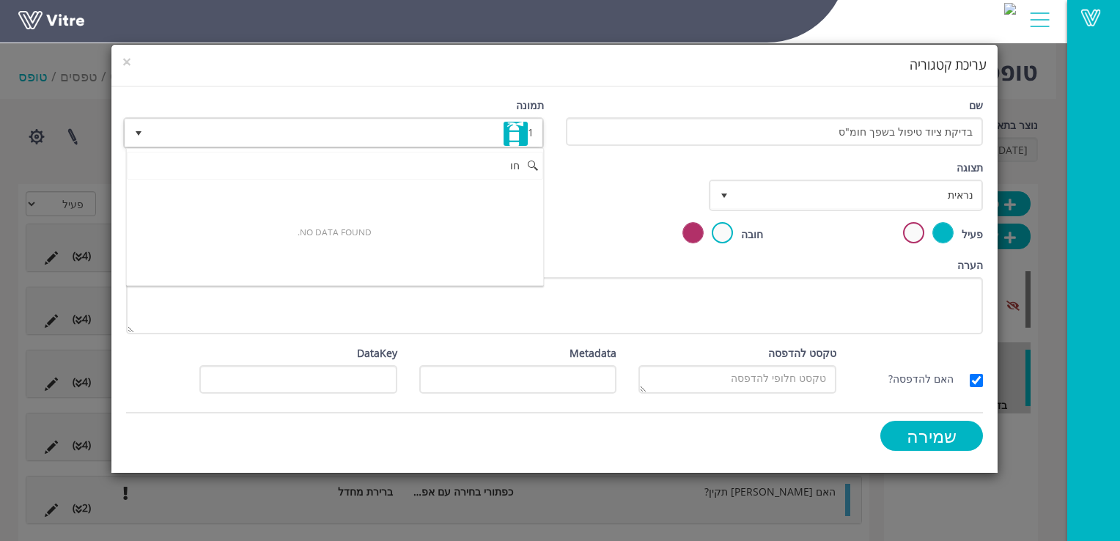
type input "ח"
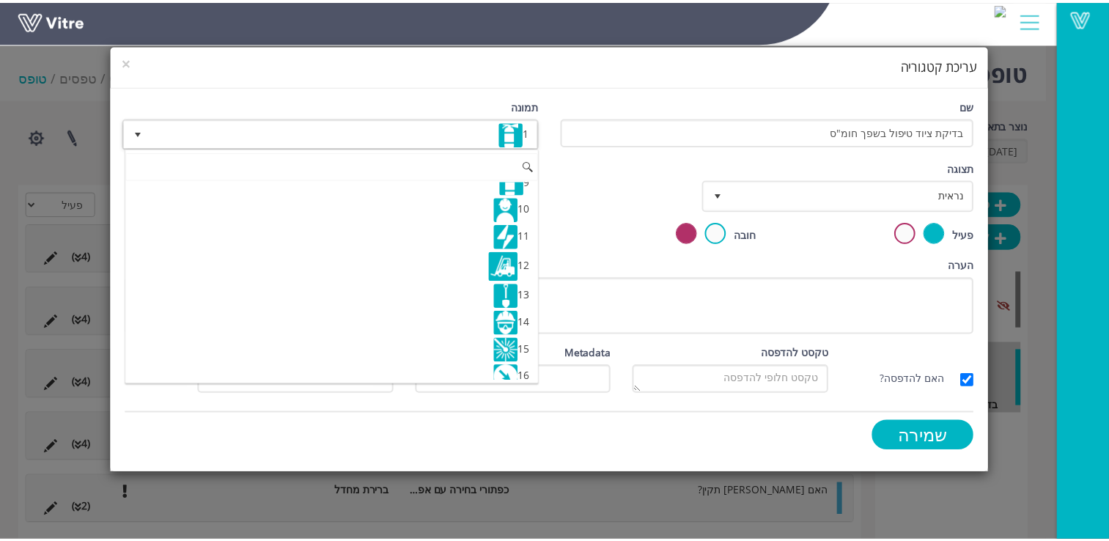
scroll to position [220, 0]
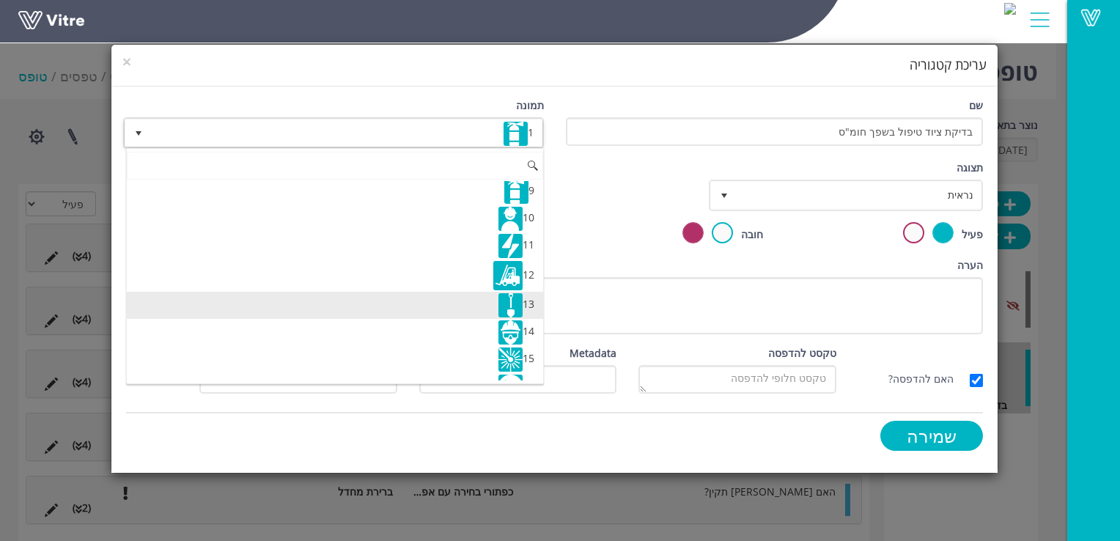
click at [486, 292] on li "13" at bounding box center [335, 305] width 417 height 27
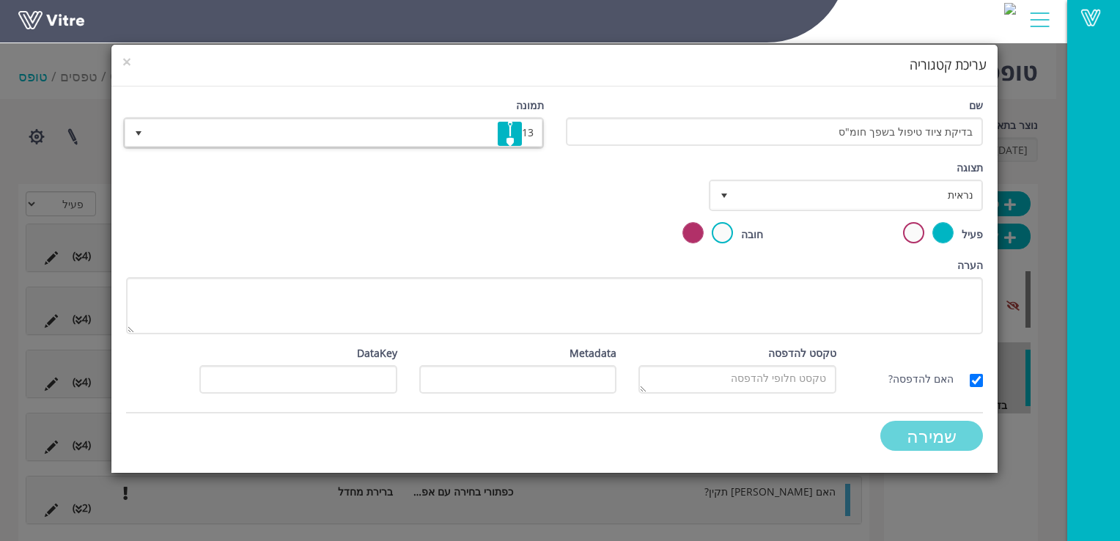
click at [909, 430] on input "שמירה" at bounding box center [932, 436] width 103 height 30
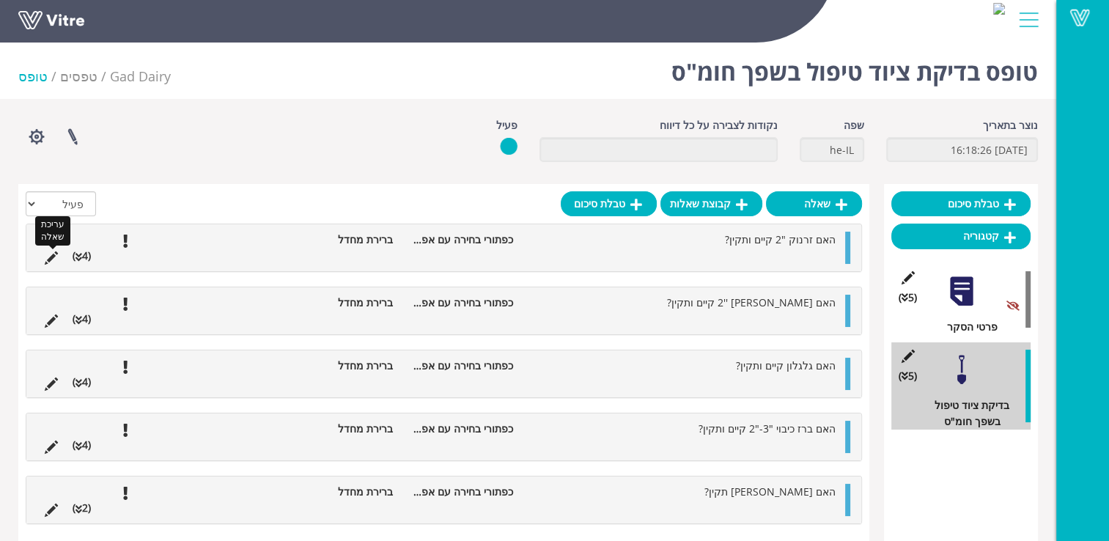
click at [54, 252] on icon at bounding box center [51, 258] width 13 height 13
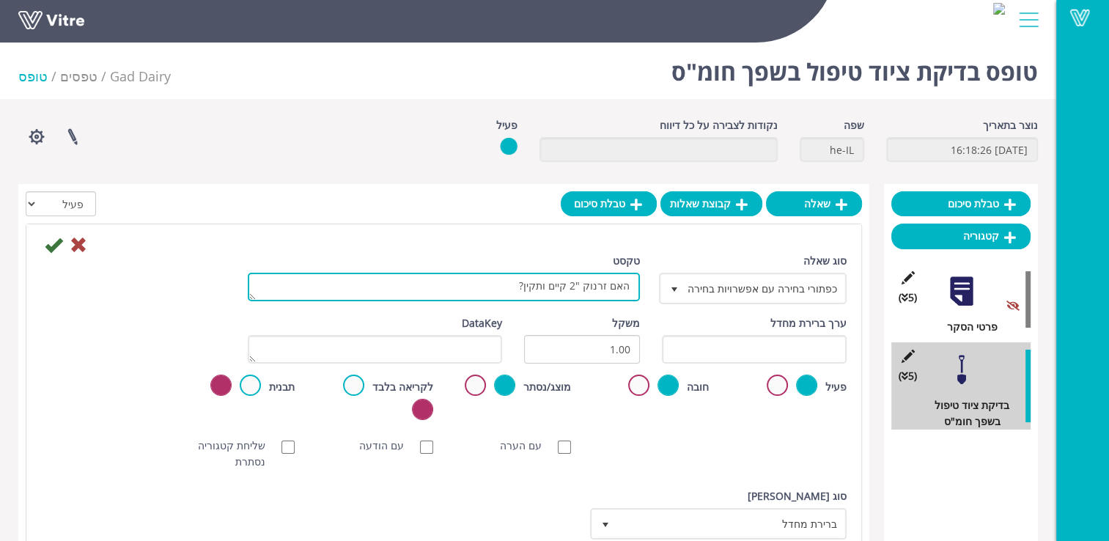
click at [525, 288] on textarea "האם זרנוק "2 קיים ותקין?" at bounding box center [444, 287] width 392 height 29
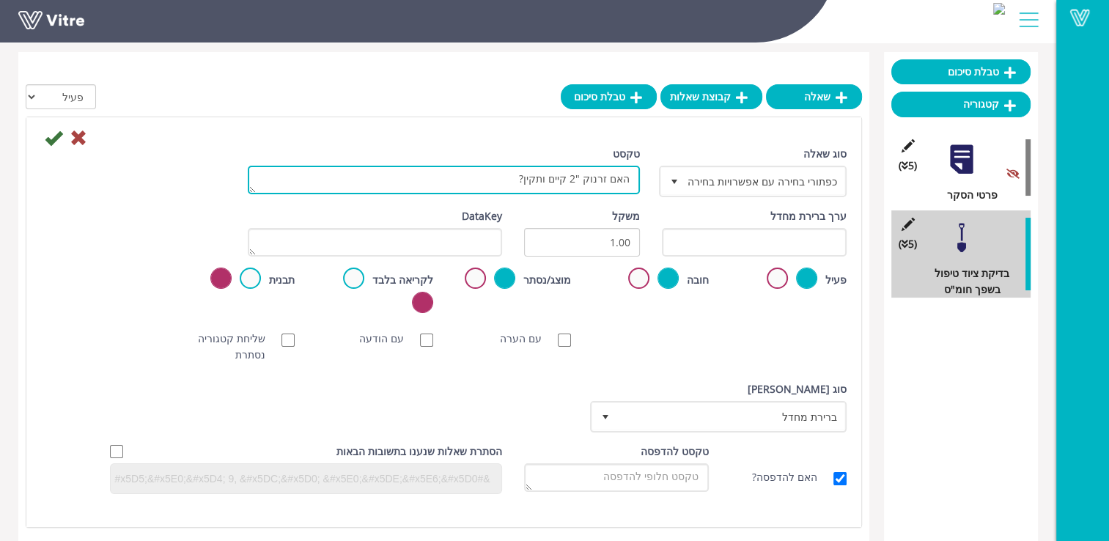
scroll to position [147, 0]
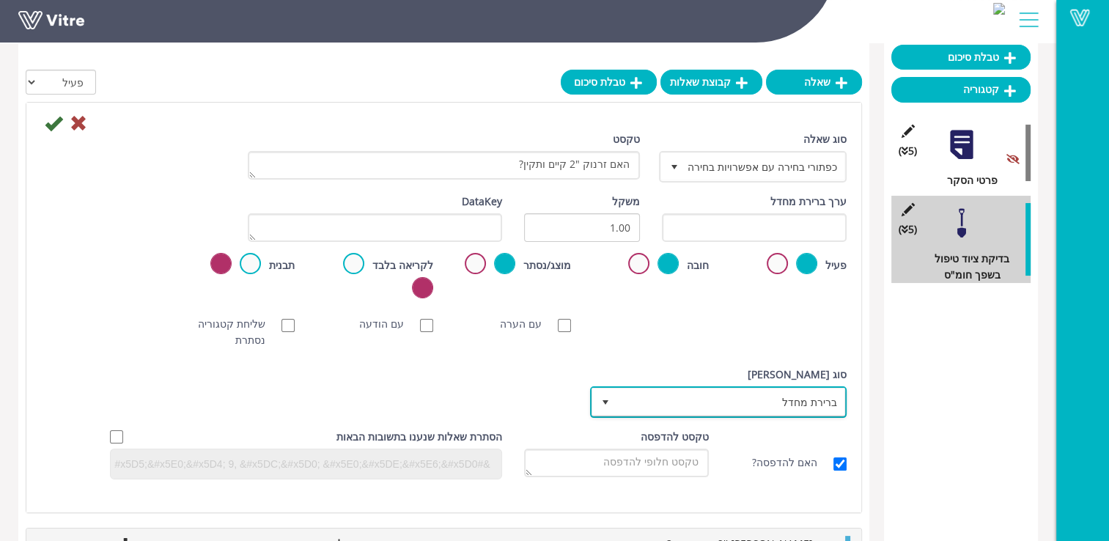
click at [777, 389] on span "ברירת מחדל" at bounding box center [731, 402] width 227 height 26
click at [722, 312] on div "[PERSON_NAME] NFC סריקת חובה עם הערה עם הודעה שליחת קטגוריה נסתרת ללא תמונה תמו…" at bounding box center [444, 332] width 828 height 47
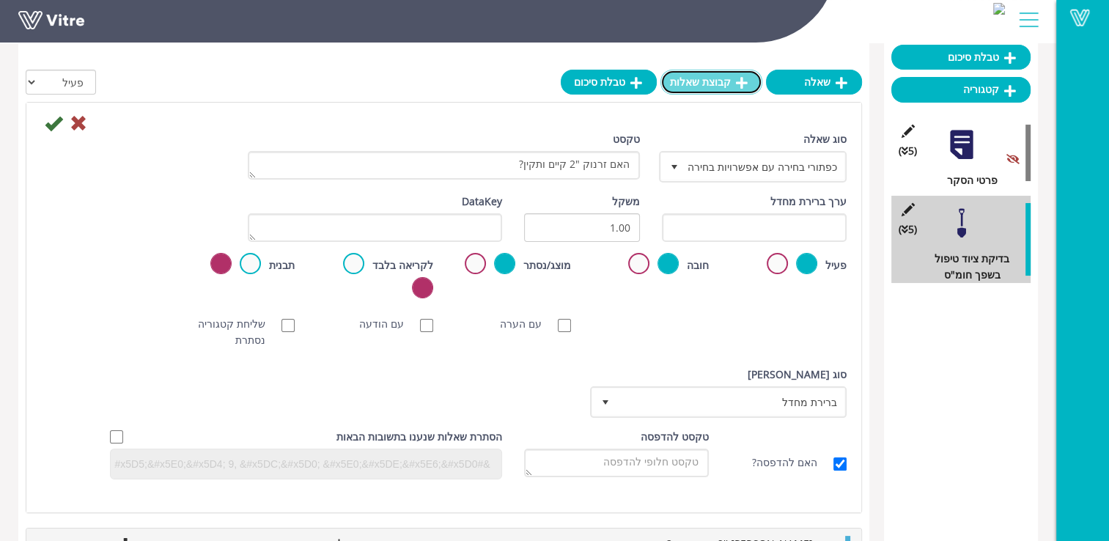
click at [689, 83] on link "קבוצת שאלות" at bounding box center [712, 82] width 102 height 25
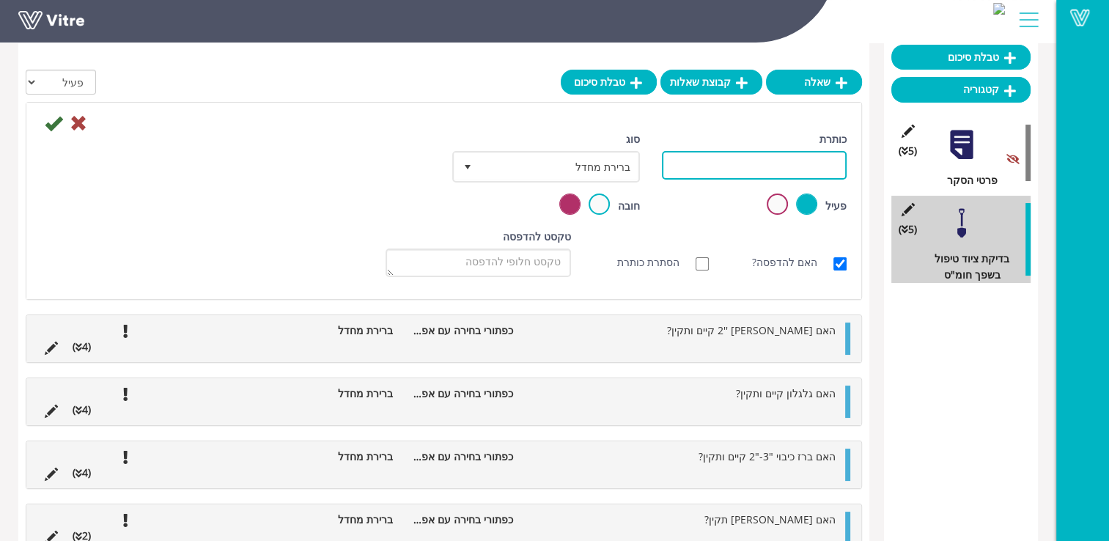
click at [716, 162] on input "כותרת" at bounding box center [754, 165] width 185 height 29
type input "ציוד טיפול בשפך"
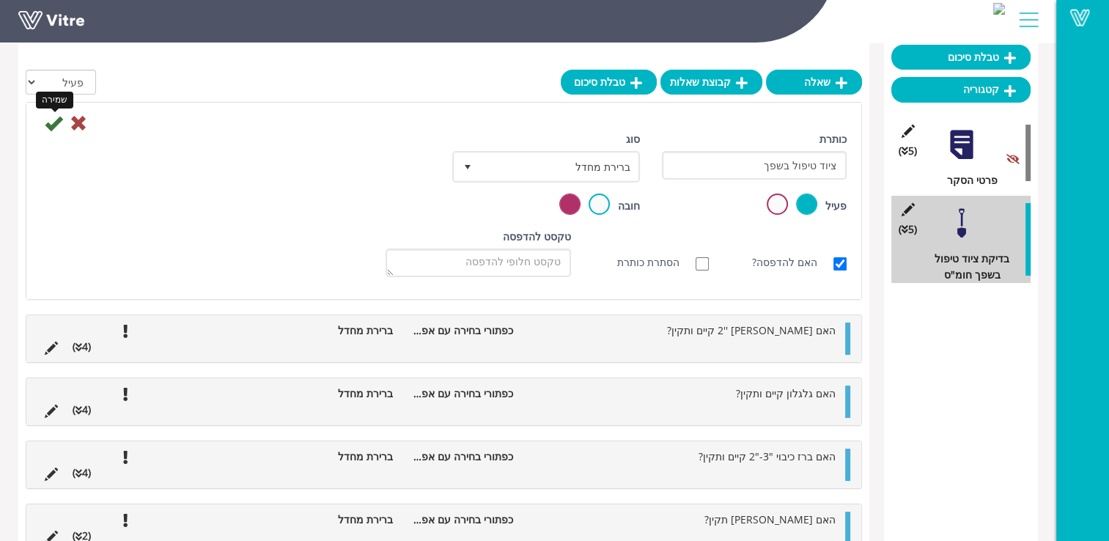
click at [58, 122] on icon at bounding box center [54, 123] width 18 height 18
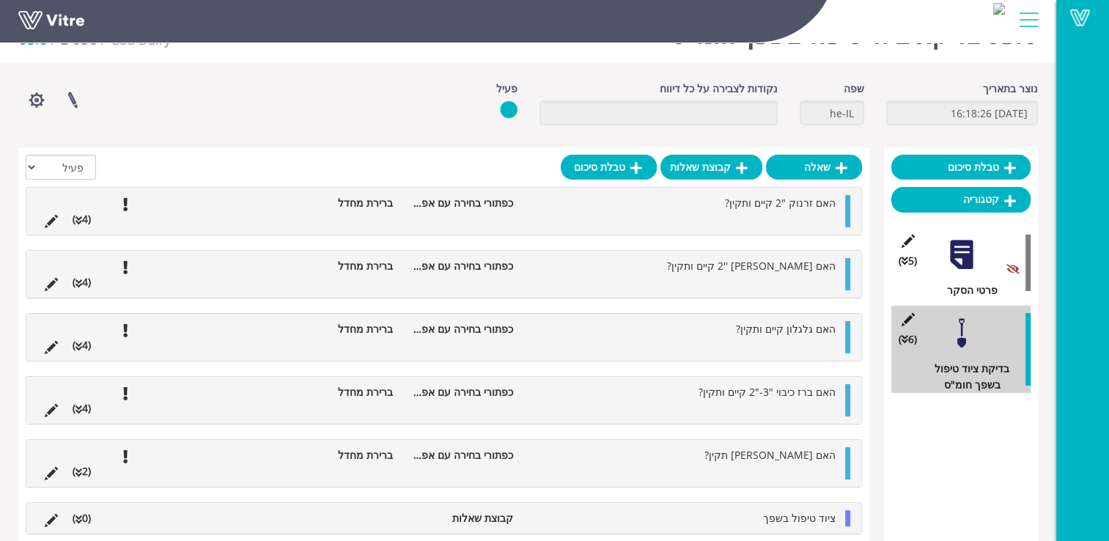
scroll to position [50, 0]
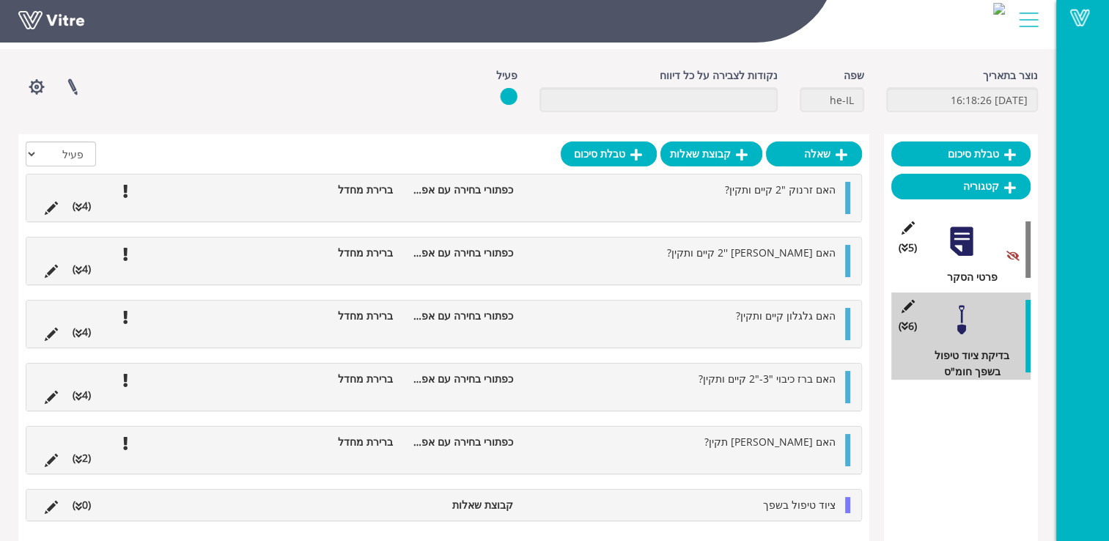
click at [76, 507] on icon at bounding box center [79, 507] width 7 height 10
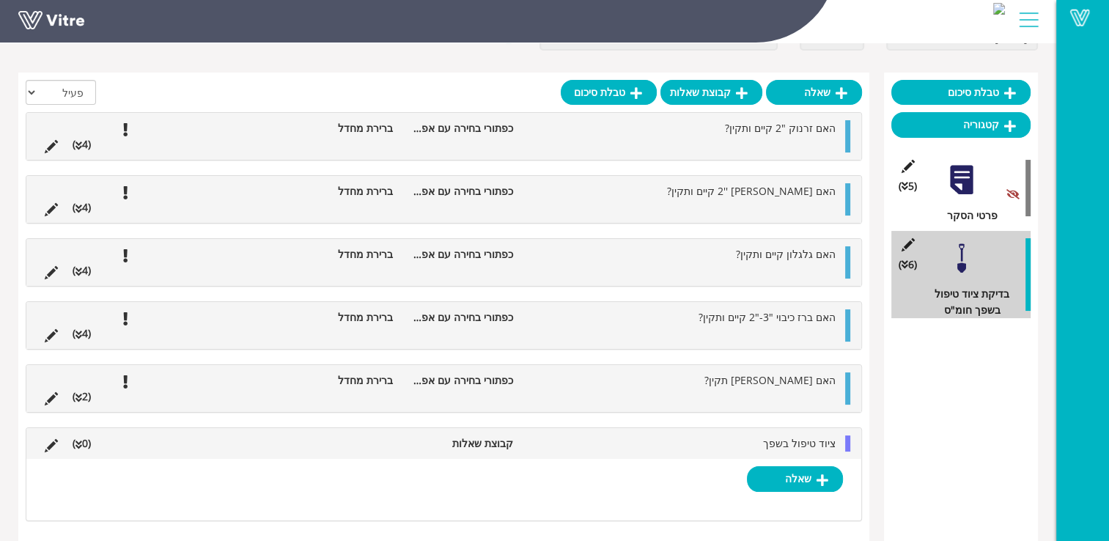
scroll to position [97, 0]
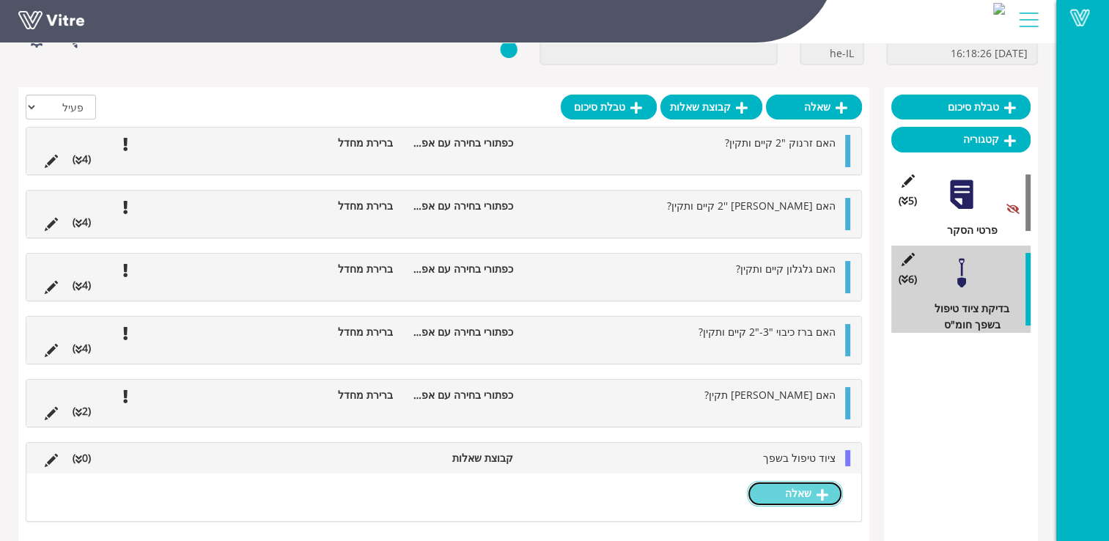
click at [768, 494] on link "שאלה" at bounding box center [795, 493] width 96 height 25
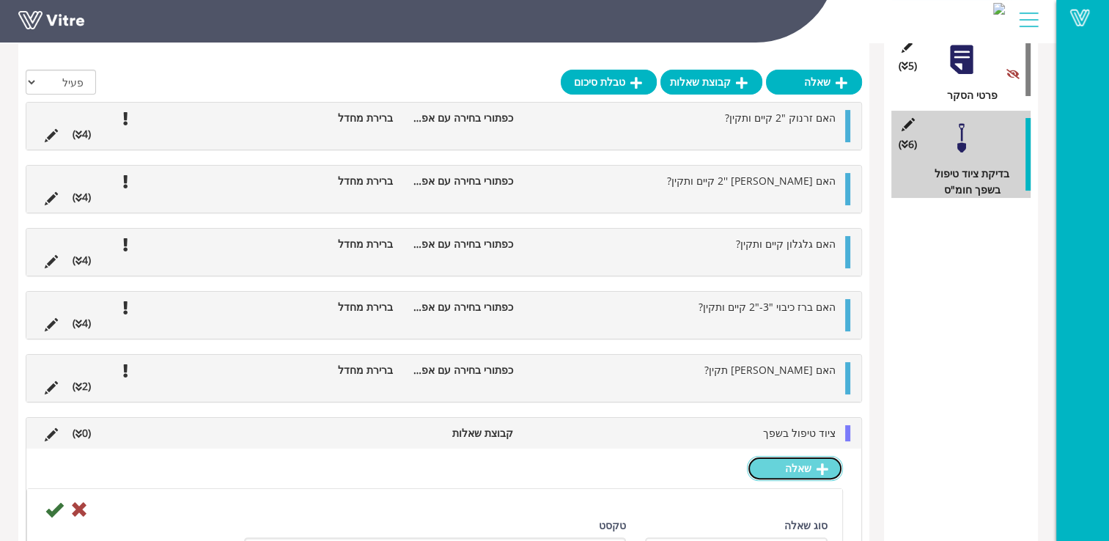
scroll to position [170, 0]
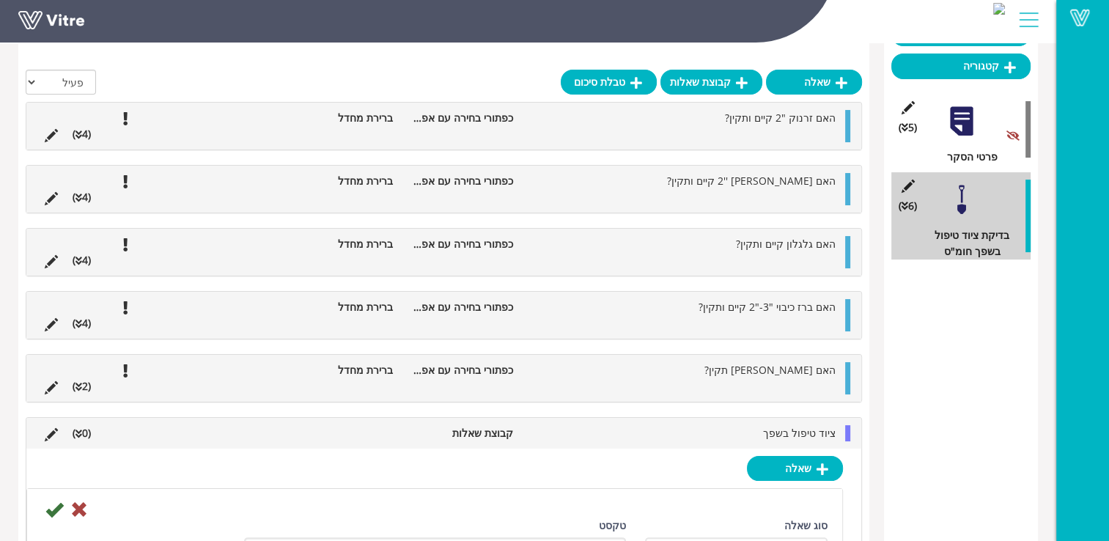
click at [84, 133] on li "(4 )" at bounding box center [81, 134] width 33 height 16
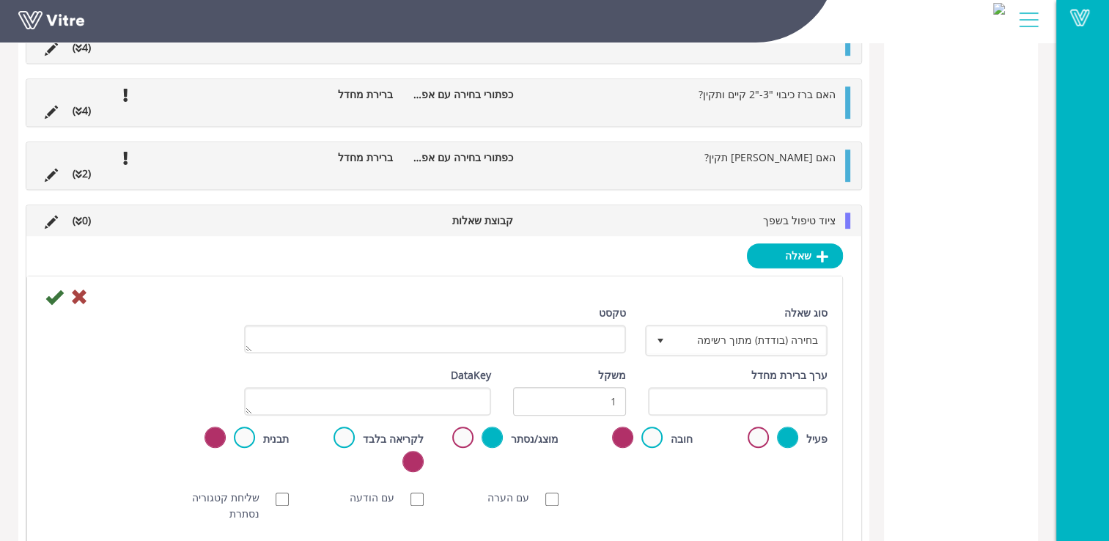
scroll to position [757, 0]
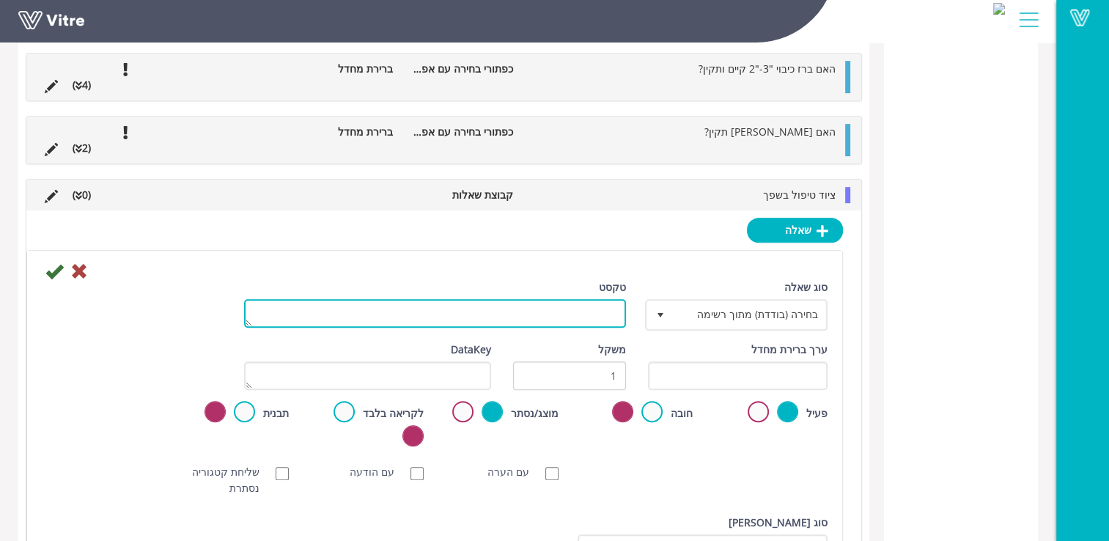
click at [603, 315] on textarea "טקסט" at bounding box center [435, 313] width 382 height 29
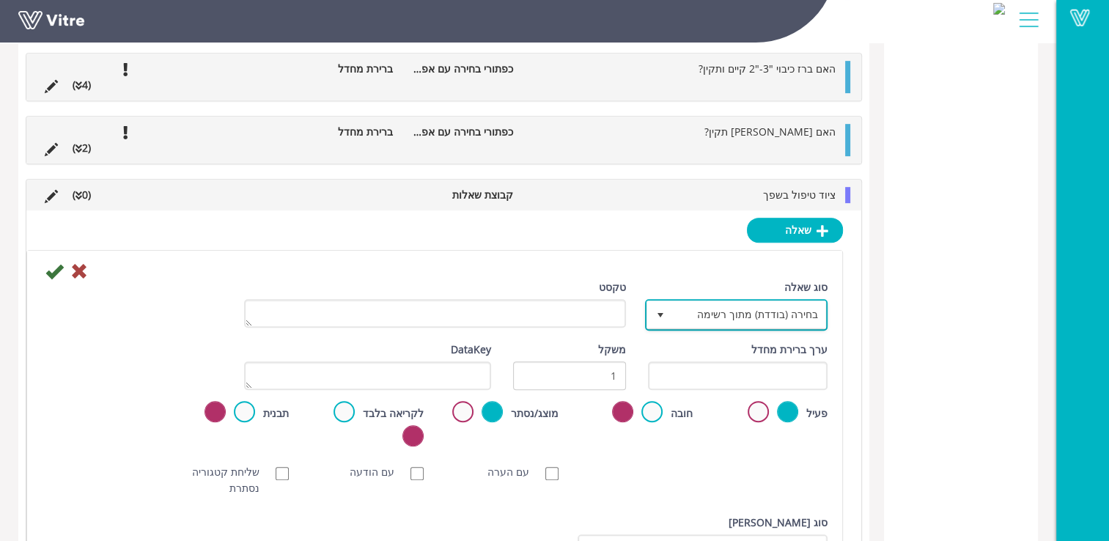
click at [669, 315] on span "select" at bounding box center [660, 314] width 26 height 26
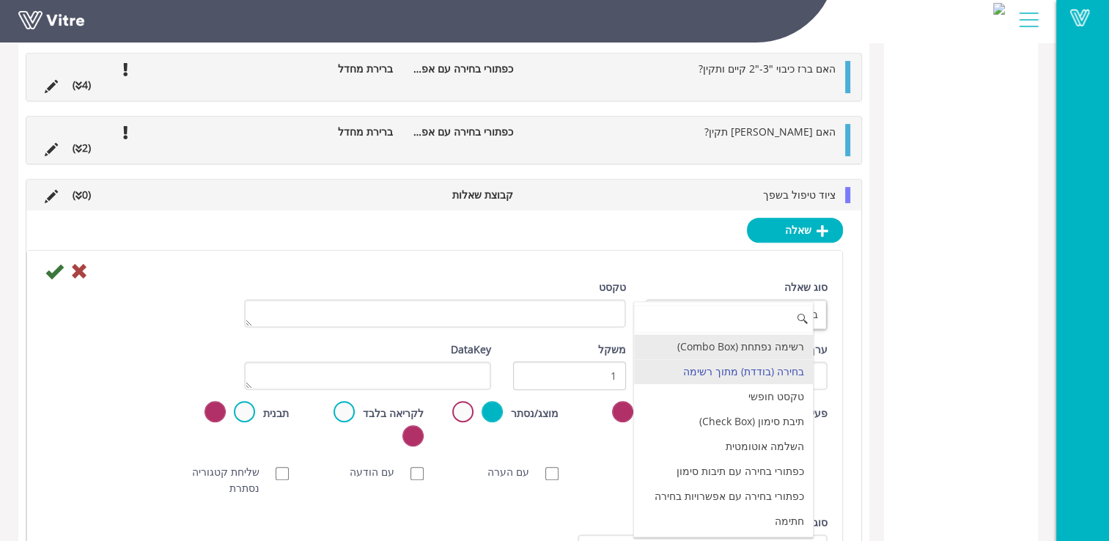
click at [768, 345] on li "רשימה נפתחת (Combo Box)" at bounding box center [723, 346] width 179 height 25
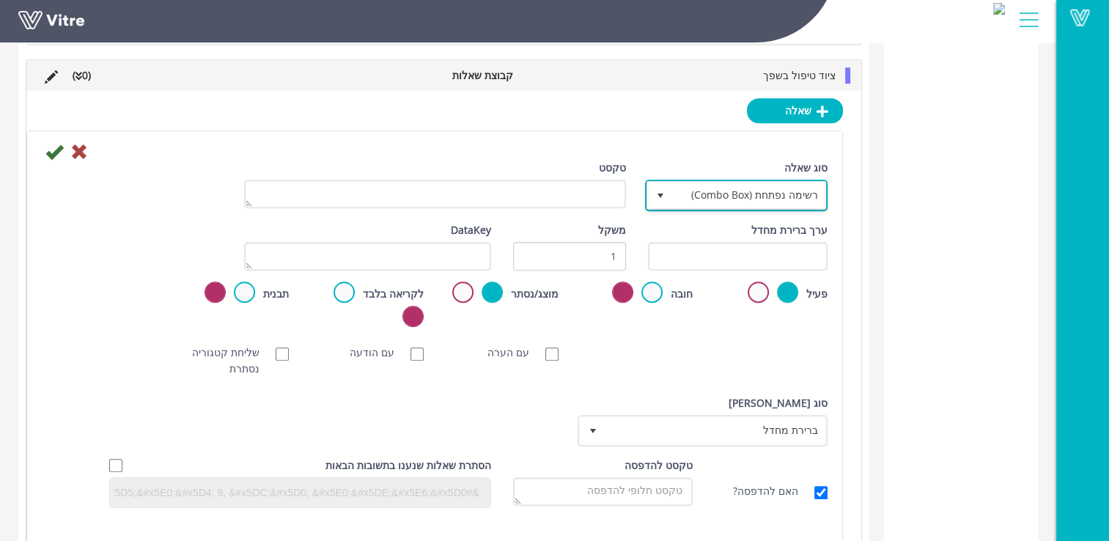
scroll to position [901, 0]
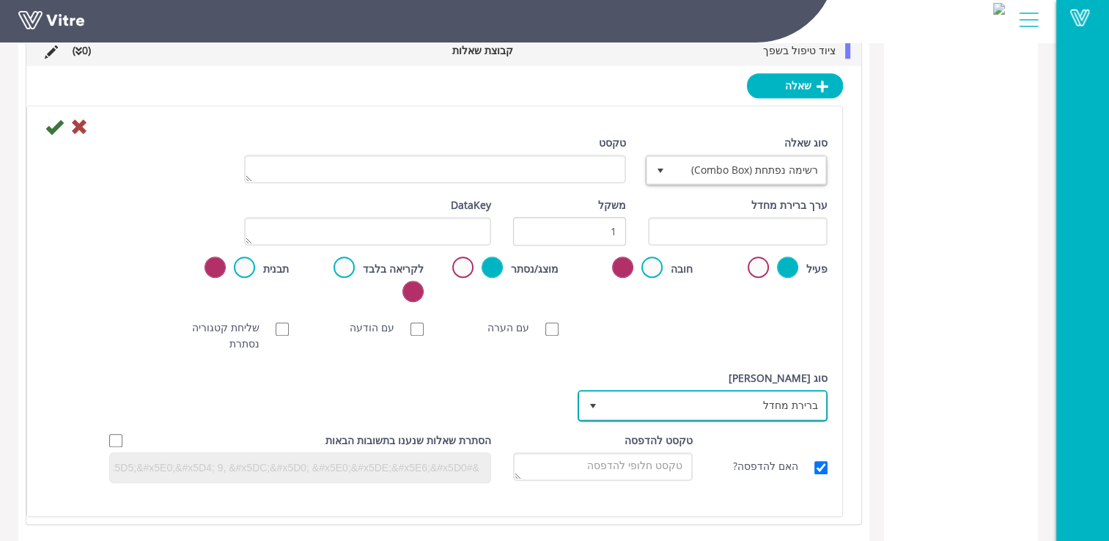
click at [636, 405] on span "ברירת מחדל" at bounding box center [716, 405] width 221 height 26
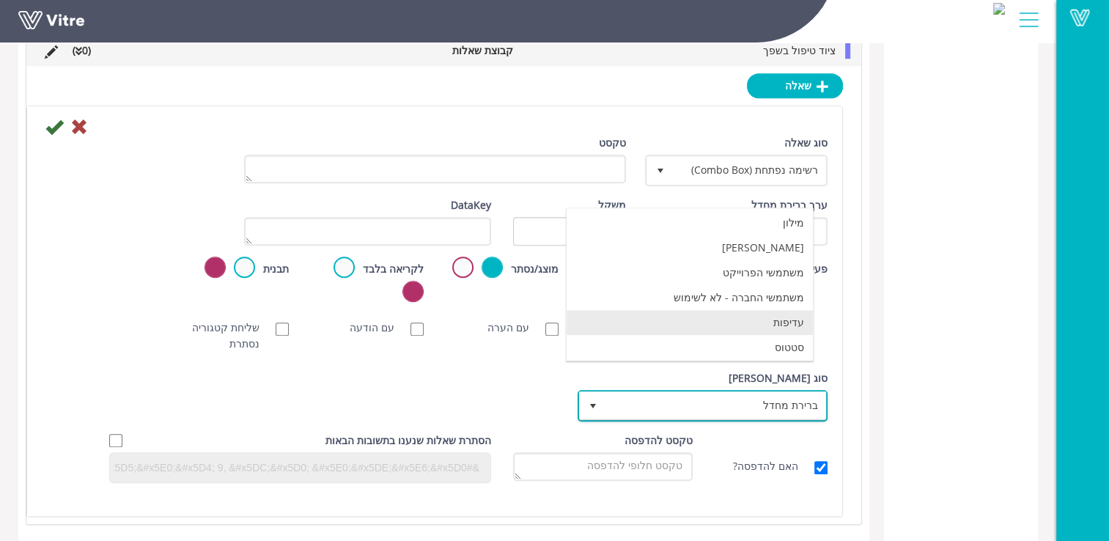
scroll to position [0, 0]
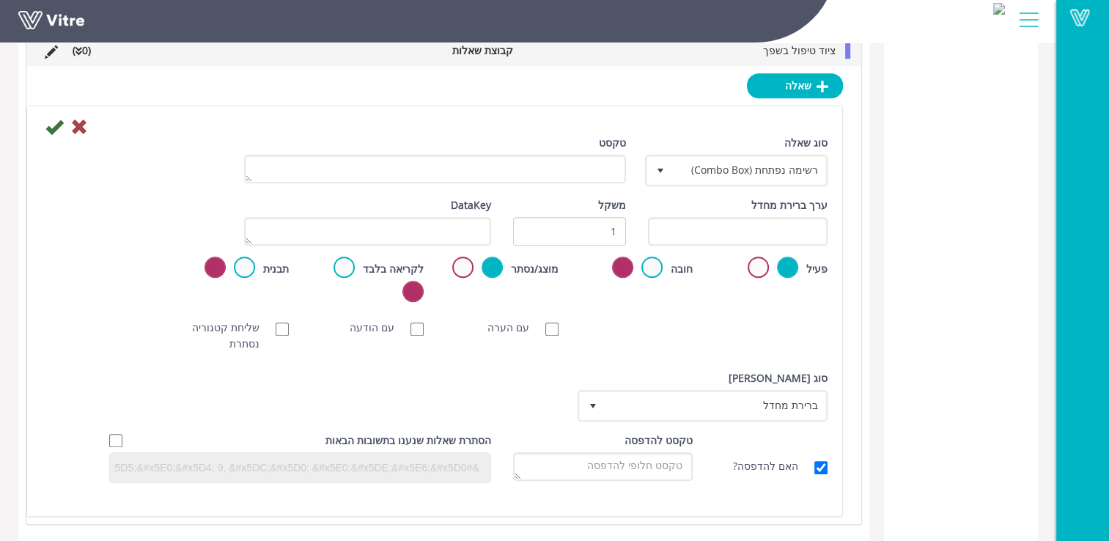
click at [546, 375] on div "סוג [PERSON_NAME] ברירת מחדל 0 סוג [PERSON_NAME] ברירת מחדל 0 מודול בחירה שאלה …" at bounding box center [435, 401] width 808 height 62
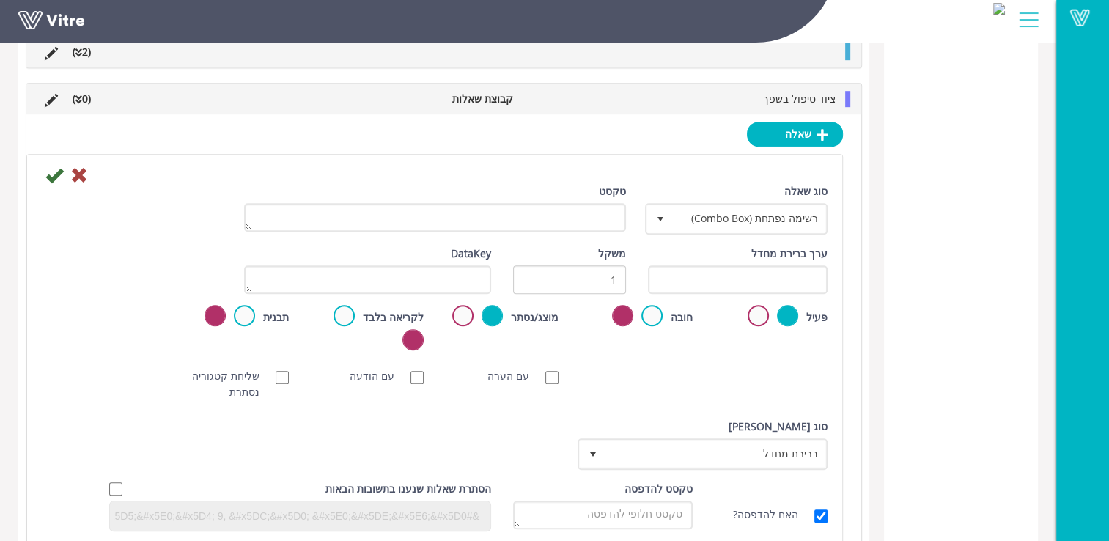
scroll to position [828, 0]
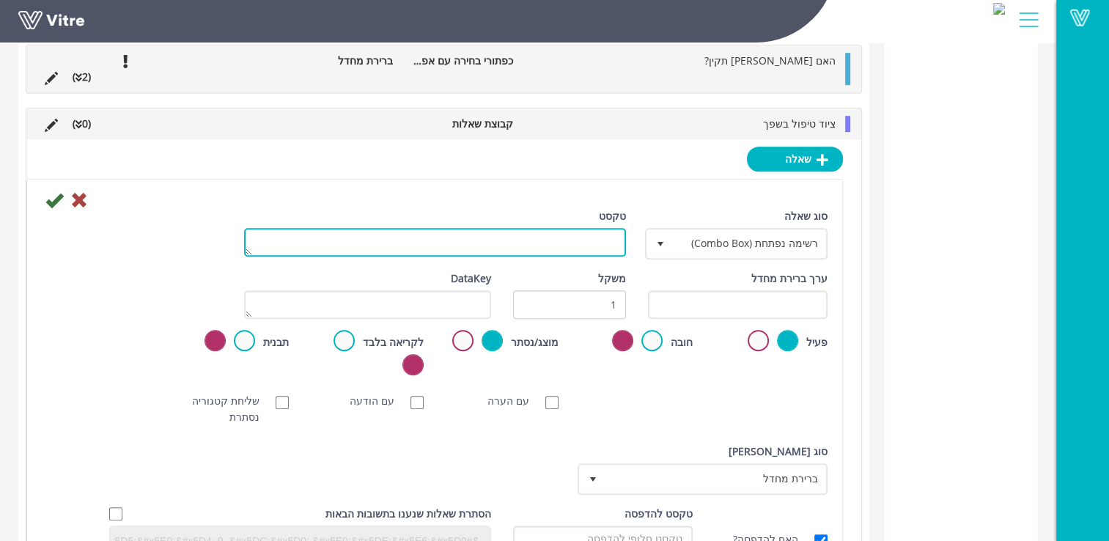
click at [578, 238] on textarea "טקסט" at bounding box center [435, 242] width 382 height 29
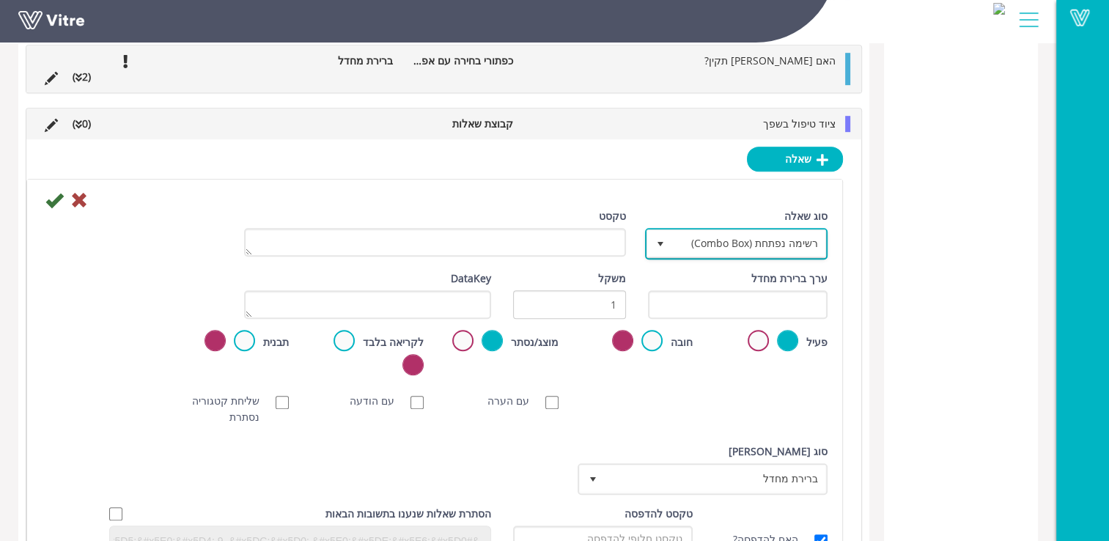
click at [798, 230] on span "רשימה נפתחת (Combo Box)" at bounding box center [750, 243] width 154 height 26
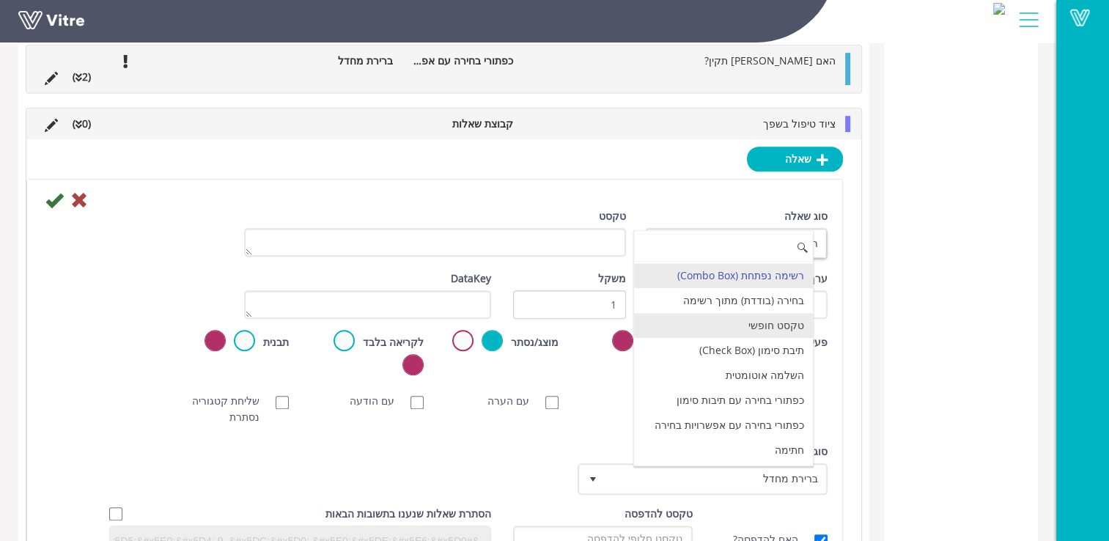
click at [783, 321] on li "טקסט חופשי" at bounding box center [723, 325] width 179 height 25
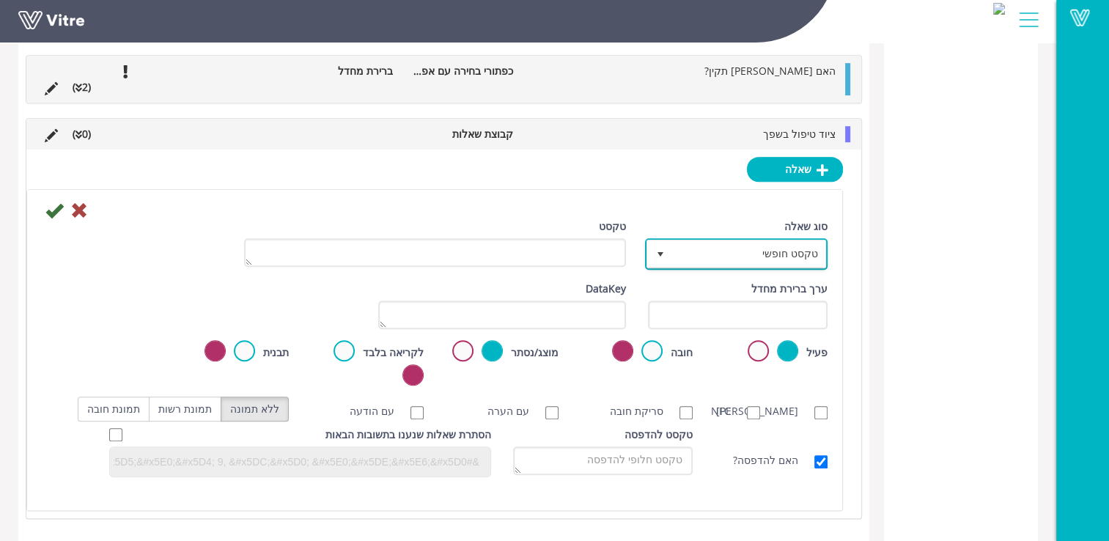
click at [691, 245] on span "טקסט חופשי" at bounding box center [750, 254] width 154 height 26
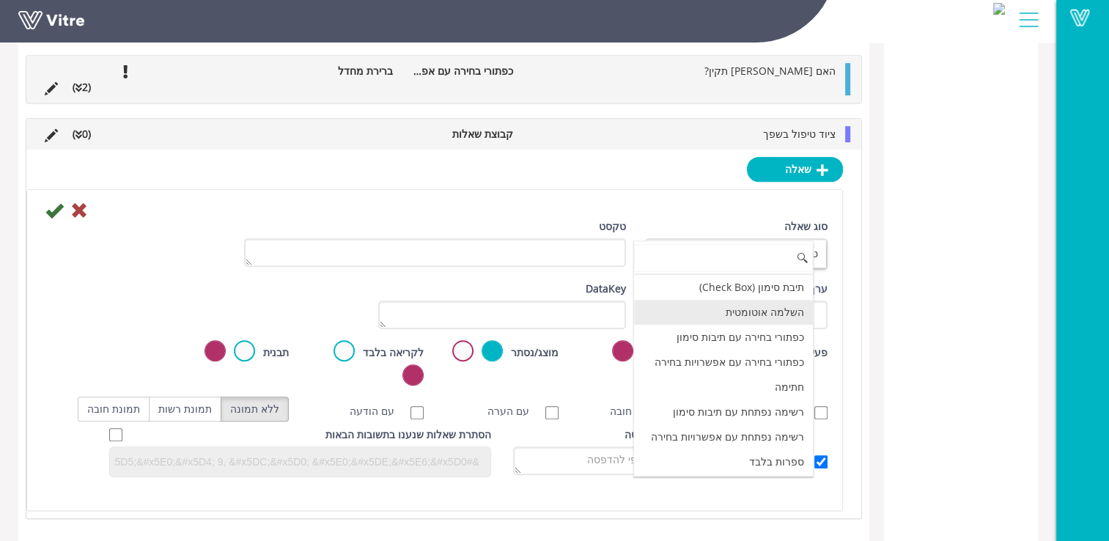
scroll to position [147, 0]
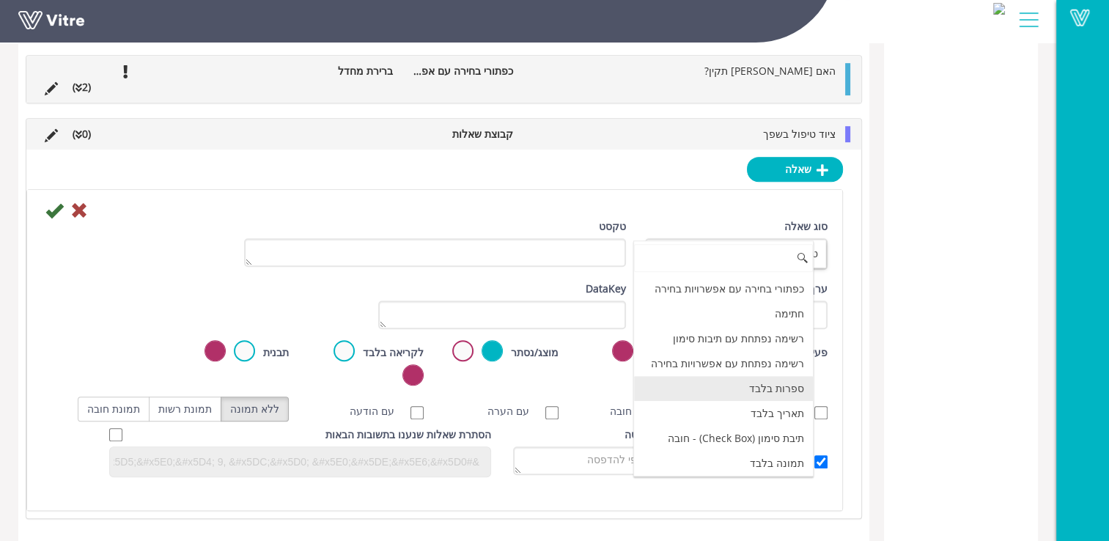
click at [804, 376] on li "ספרות בלבד" at bounding box center [723, 388] width 179 height 25
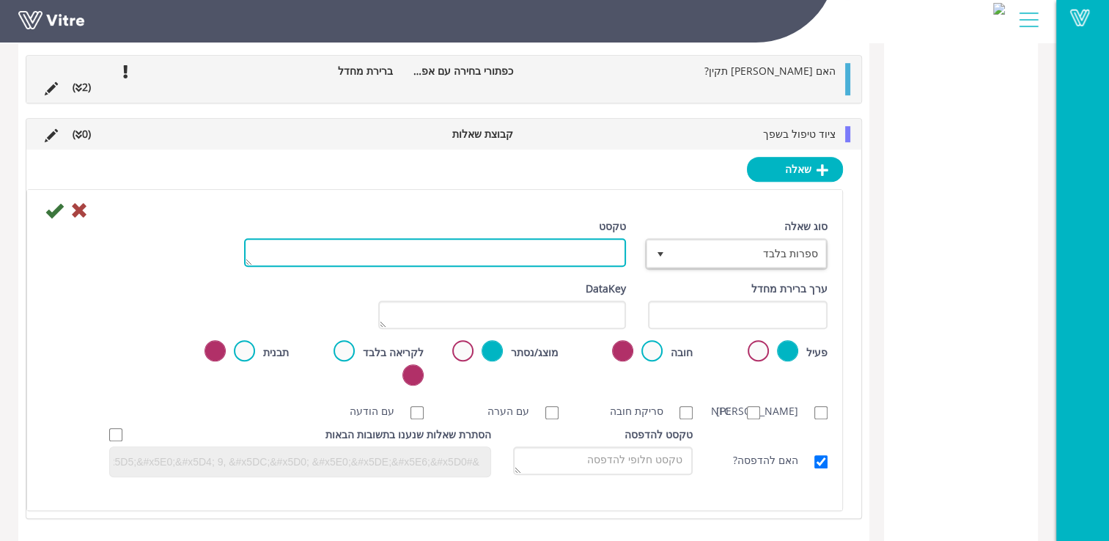
click at [609, 245] on textarea "טקסט" at bounding box center [435, 252] width 382 height 29
type textarea "כמות שקי וורמקוליט"
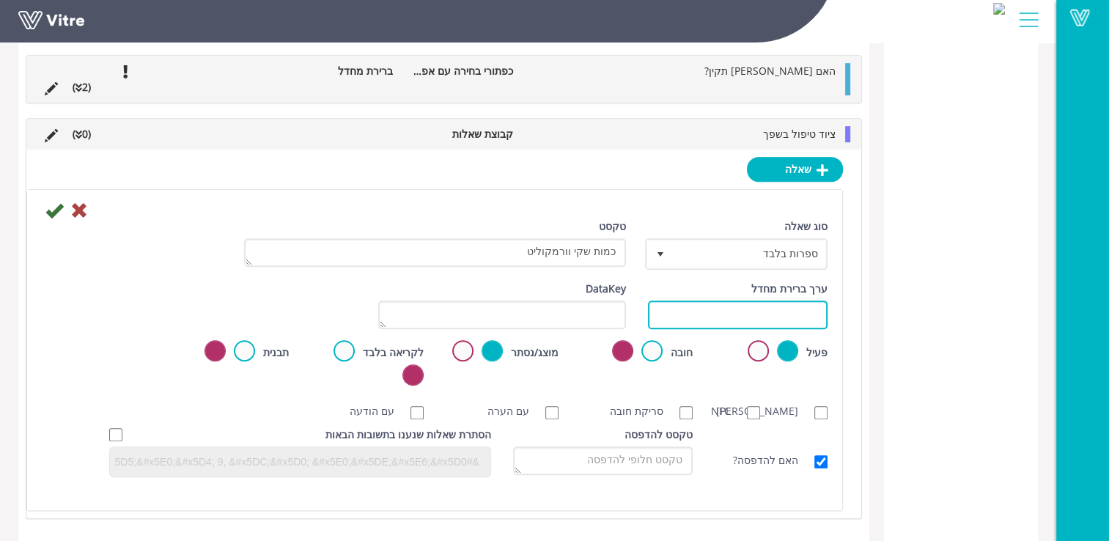
click at [774, 301] on input "text" at bounding box center [738, 315] width 180 height 29
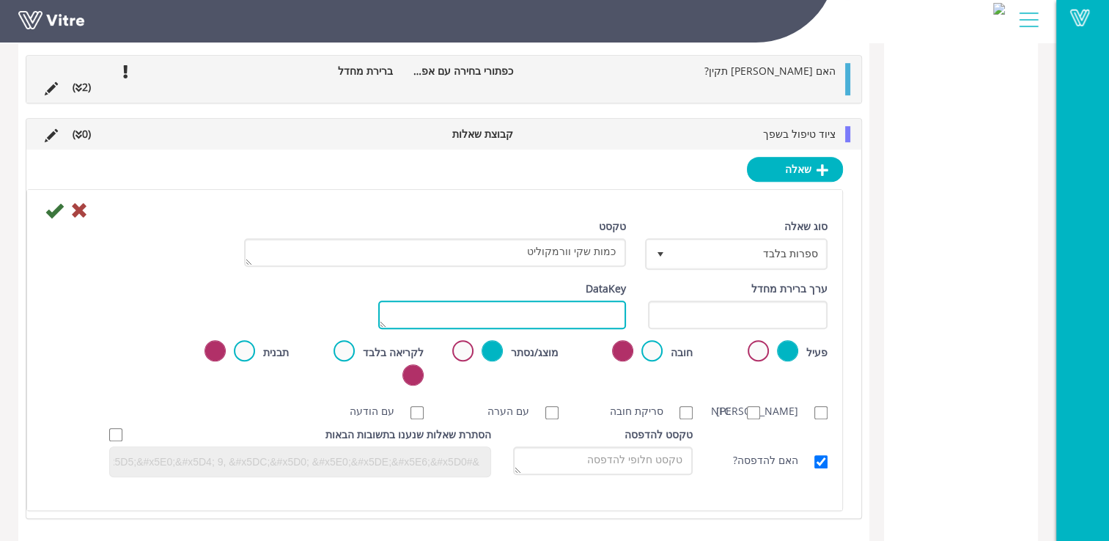
click at [603, 301] on textarea "DataKey" at bounding box center [501, 315] width 247 height 29
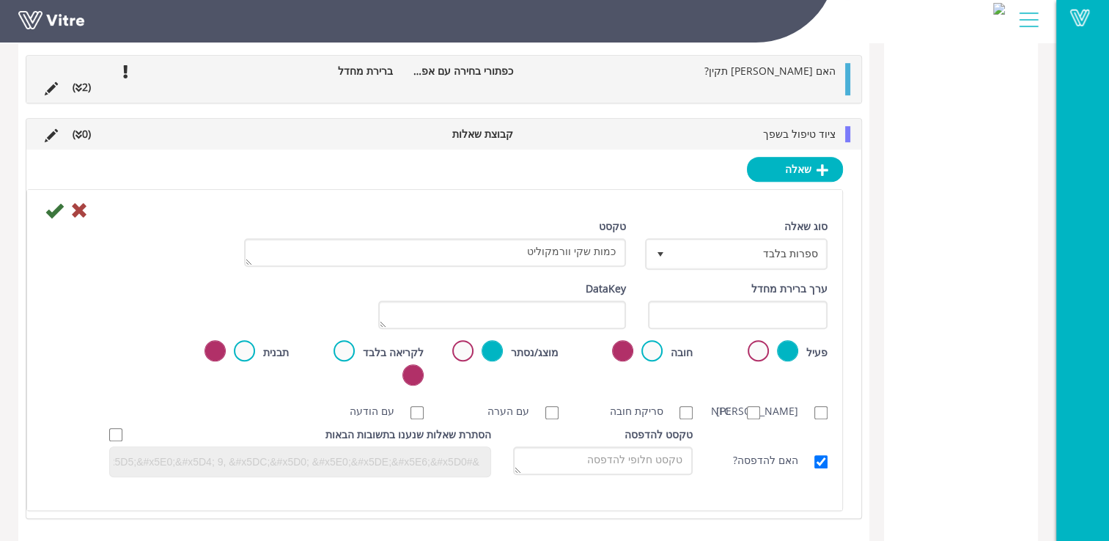
click at [852, 330] on div "שאלה [STREET_ADDRESS] טקסט כמות שקי וורמקוליט ערך ברירת מחדל משקל DataKey פעיל …" at bounding box center [443, 334] width 835 height 369
click at [45, 202] on icon at bounding box center [54, 211] width 18 height 18
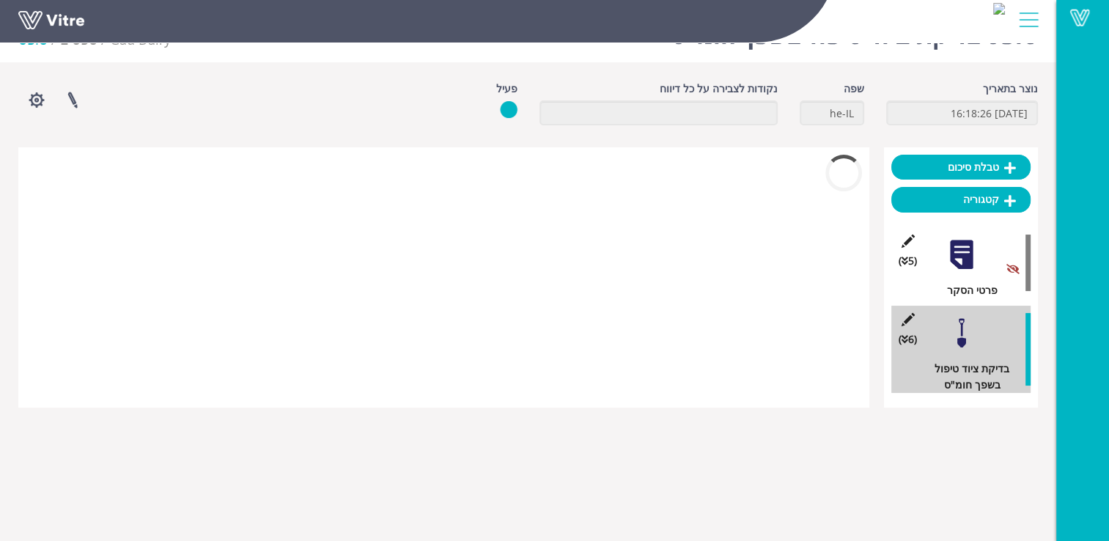
scroll to position [393, 0]
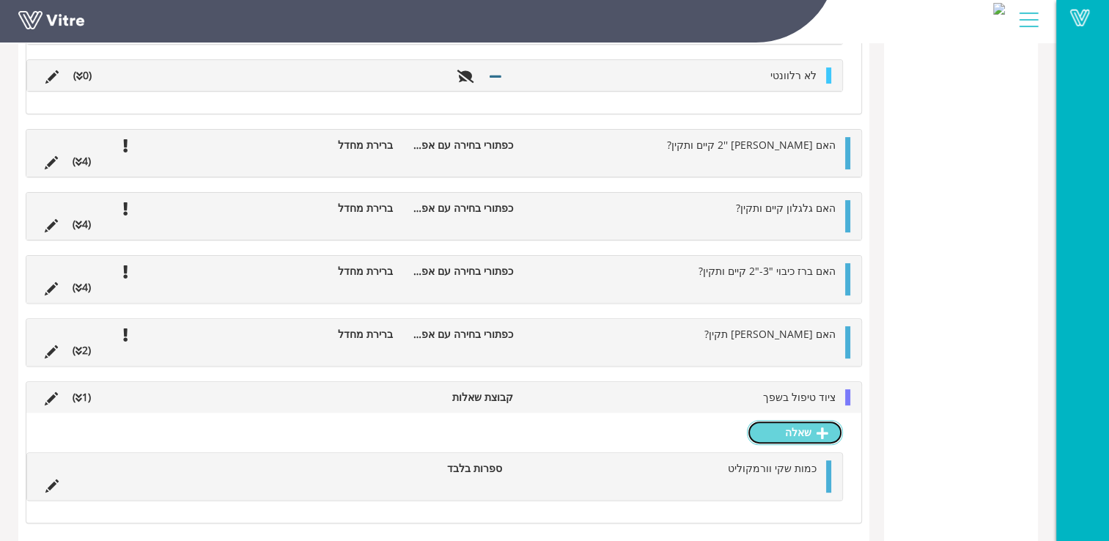
click at [799, 430] on link "שאלה" at bounding box center [795, 432] width 96 height 25
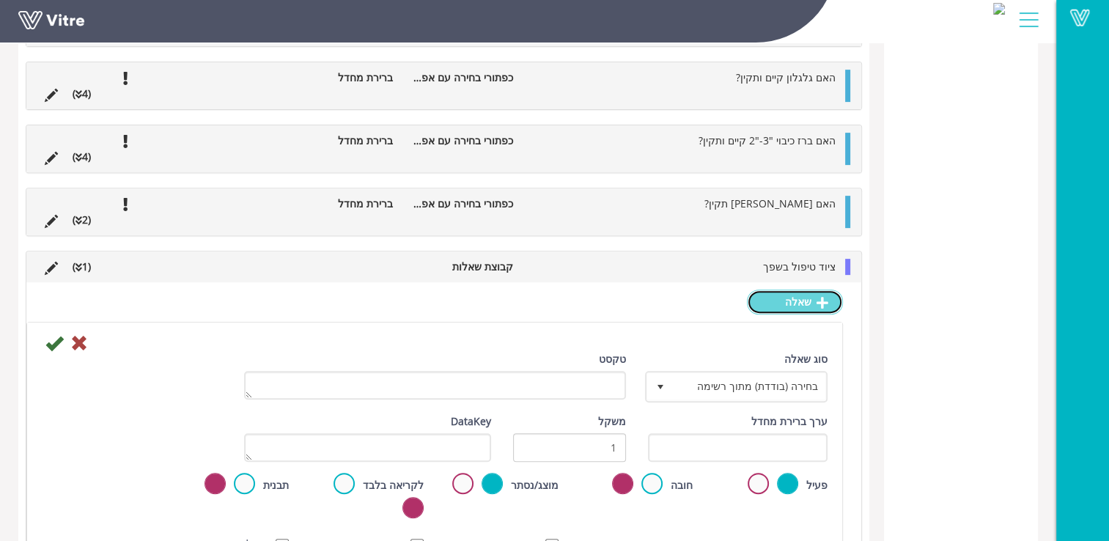
scroll to position [540, 0]
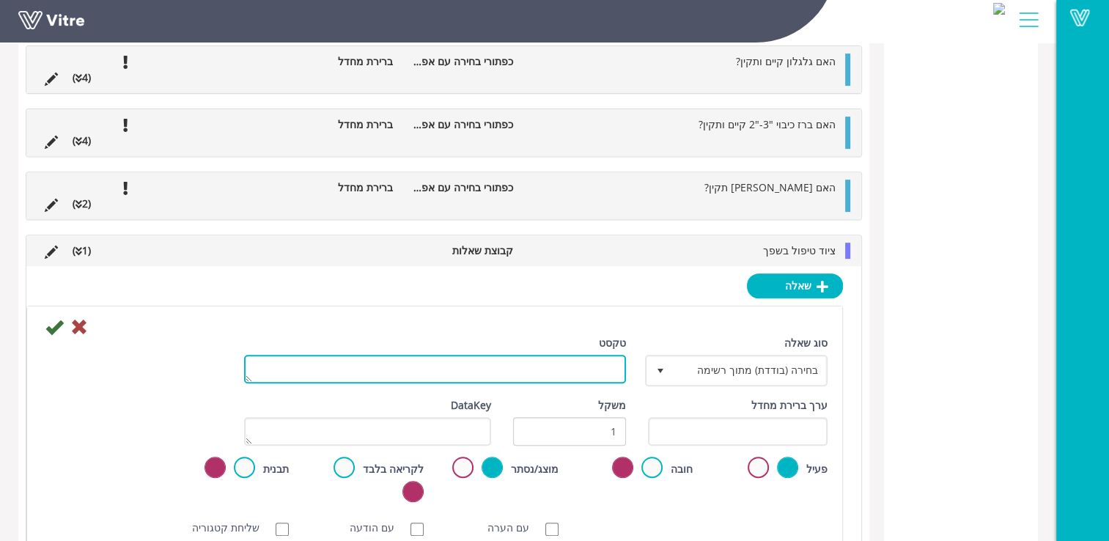
click at [595, 364] on textarea "טקסט" at bounding box center [435, 369] width 382 height 29
type textarea "כמות נחשי ספיגה"
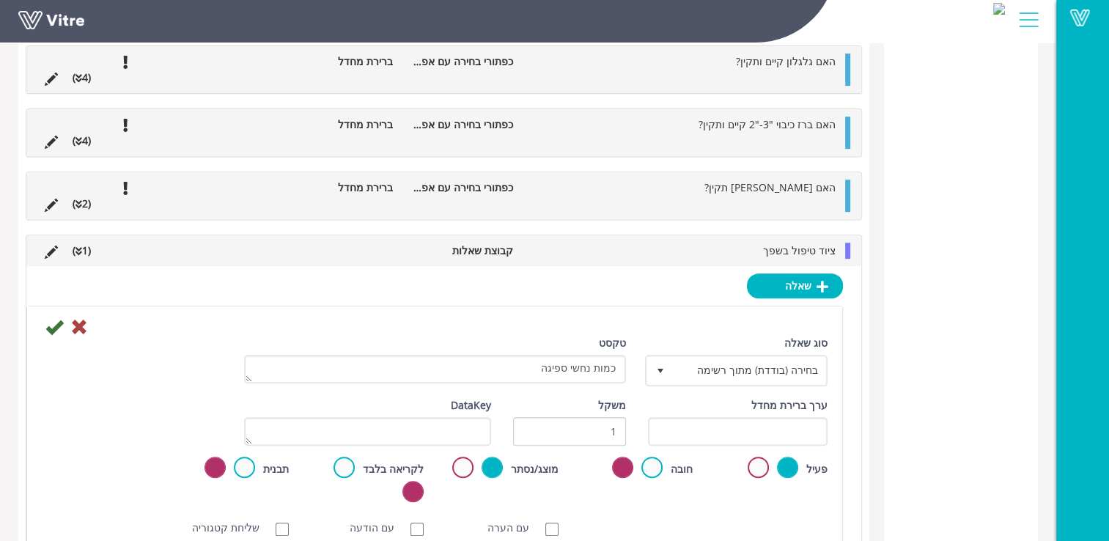
click at [839, 326] on div at bounding box center [435, 327] width 808 height 18
click at [861, 378] on div "שאלה סוג שאלה בחירה (בודדת) מתוך רשימה 3 טקסט כמות נחשי ספיגה ערך ברירת מחדל מש…" at bounding box center [443, 526] width 835 height 521
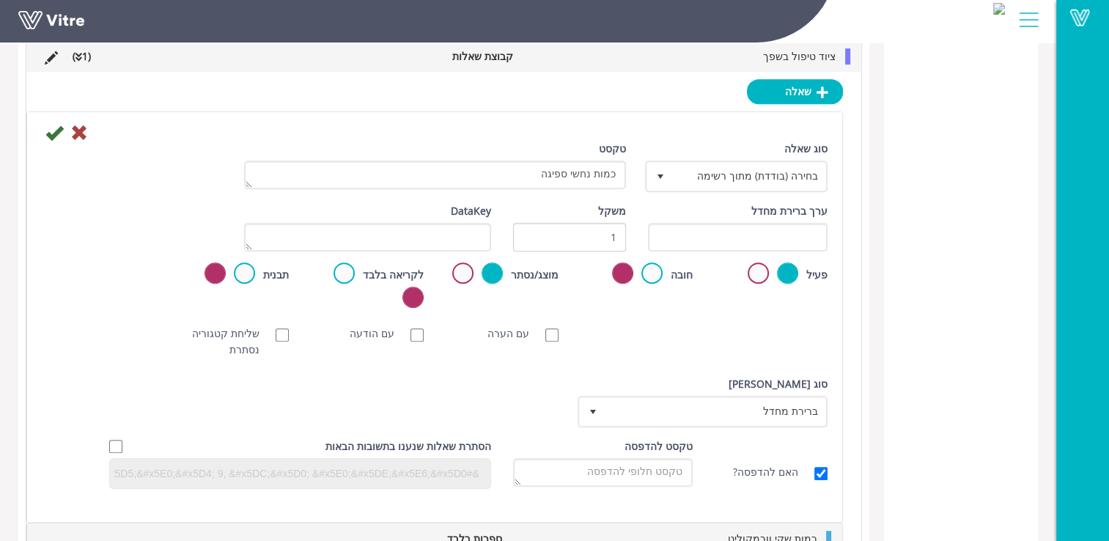
scroll to position [760, 0]
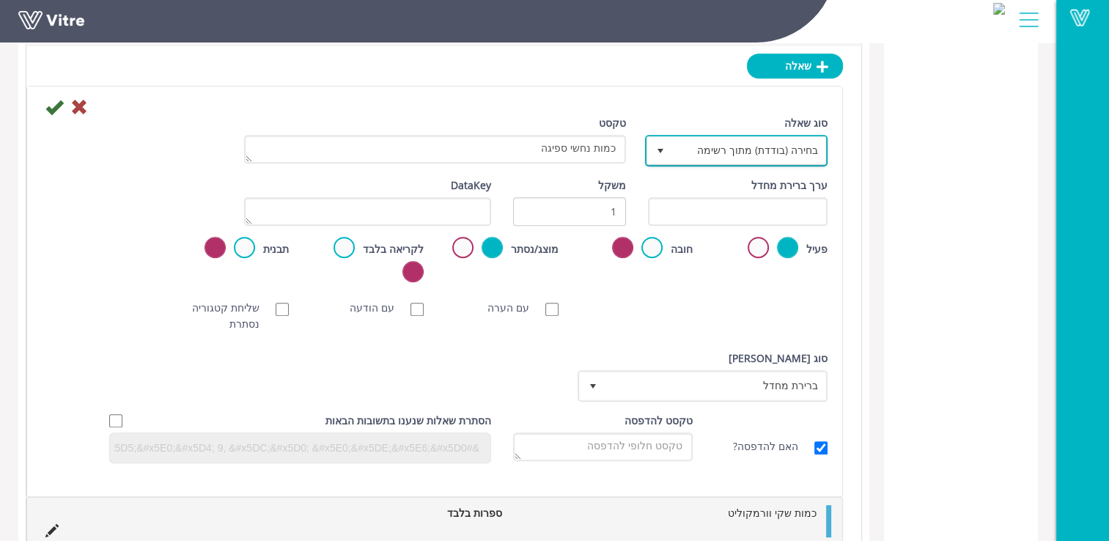
click at [672, 145] on span "select" at bounding box center [660, 150] width 26 height 26
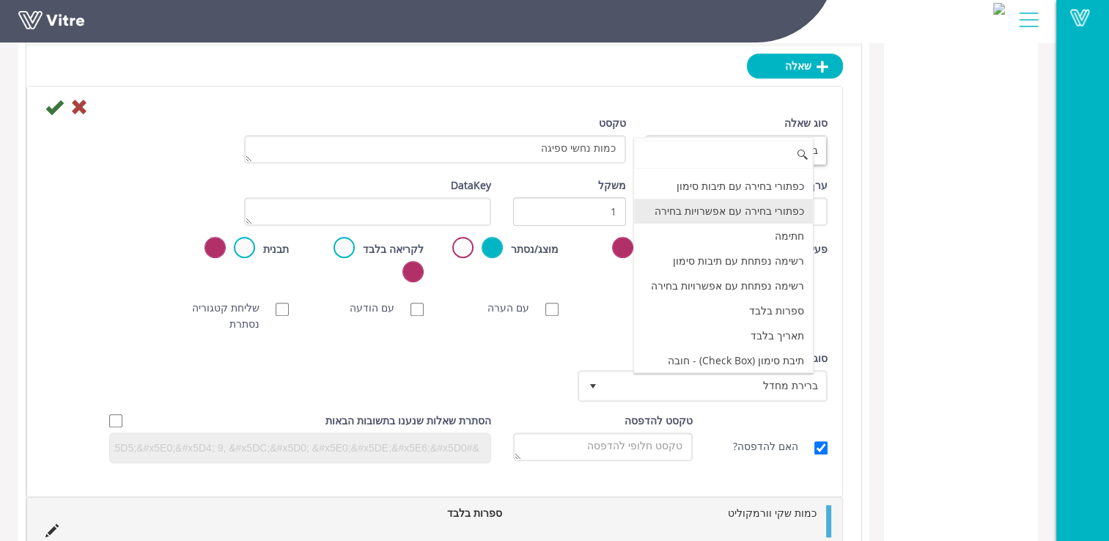
scroll to position [147, 0]
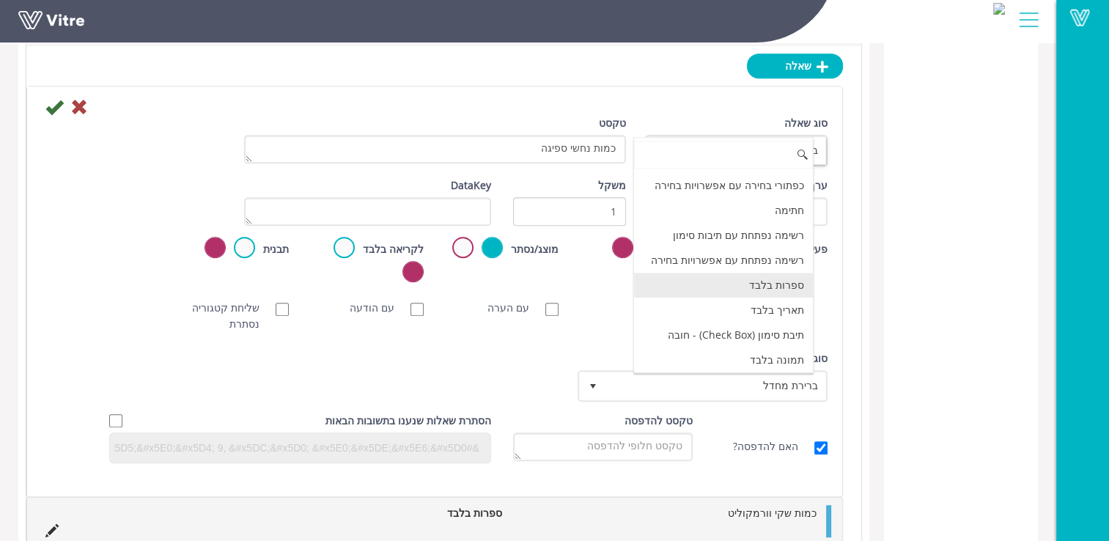
click at [769, 280] on li "ספרות בלבד" at bounding box center [723, 285] width 179 height 25
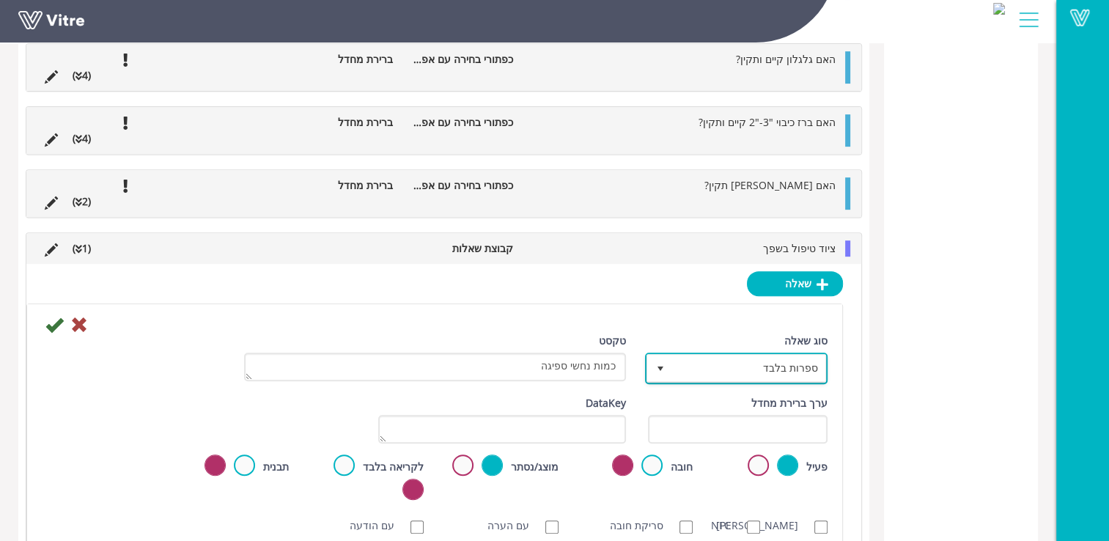
scroll to position [510, 0]
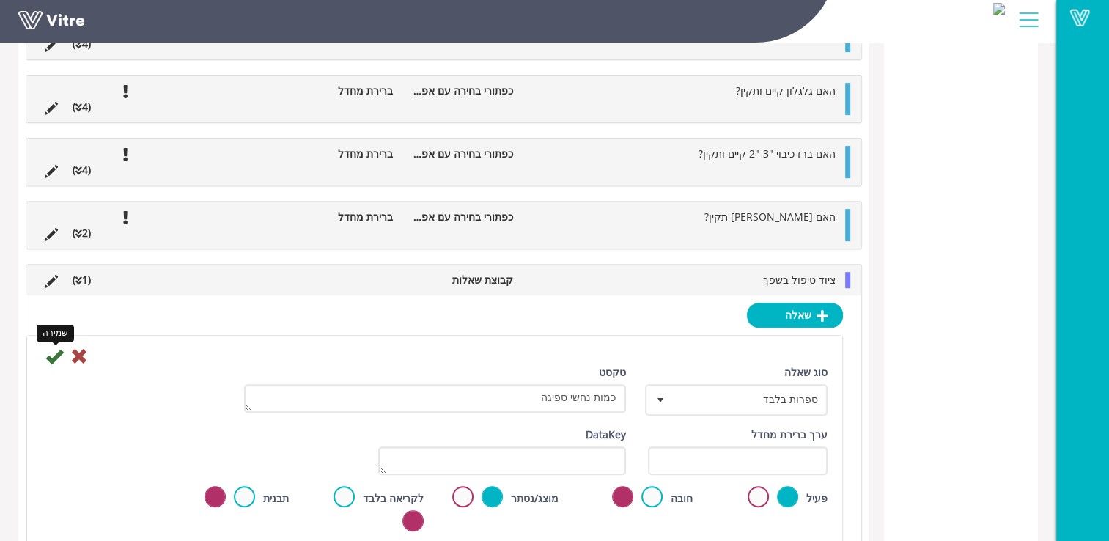
click at [47, 355] on icon at bounding box center [54, 357] width 18 height 18
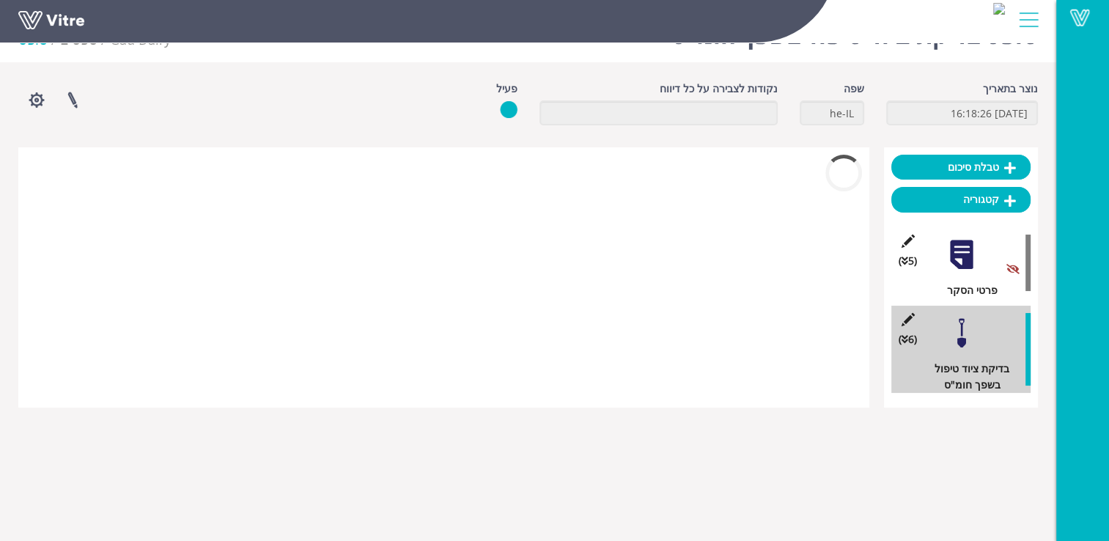
scroll to position [455, 0]
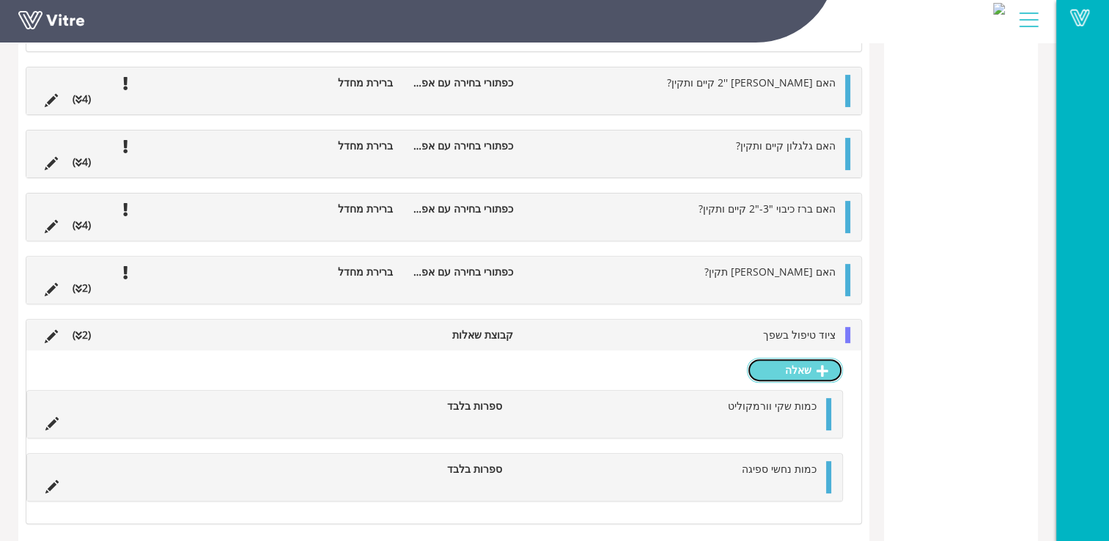
click at [767, 364] on link "שאלה" at bounding box center [795, 370] width 96 height 25
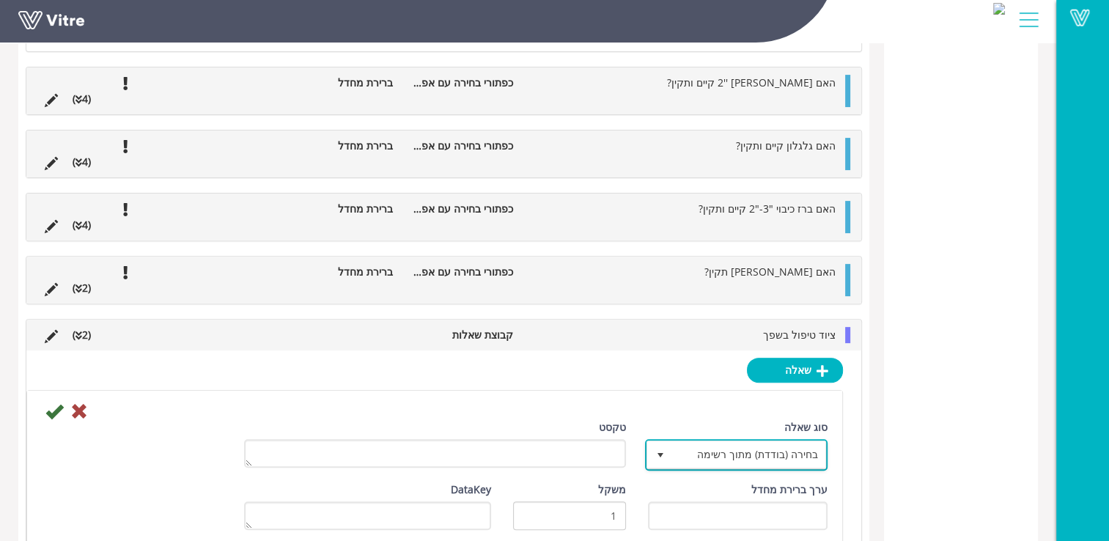
click at [768, 446] on span "בחירה (בודדת) מתוך רשימה" at bounding box center [750, 454] width 154 height 26
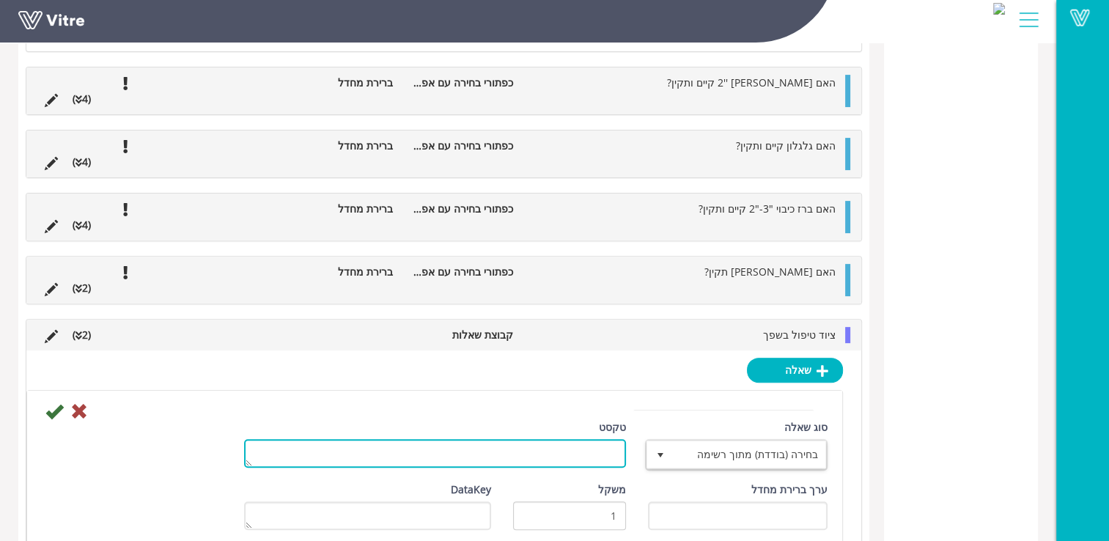
click at [614, 456] on textarea "טקסט" at bounding box center [435, 453] width 382 height 29
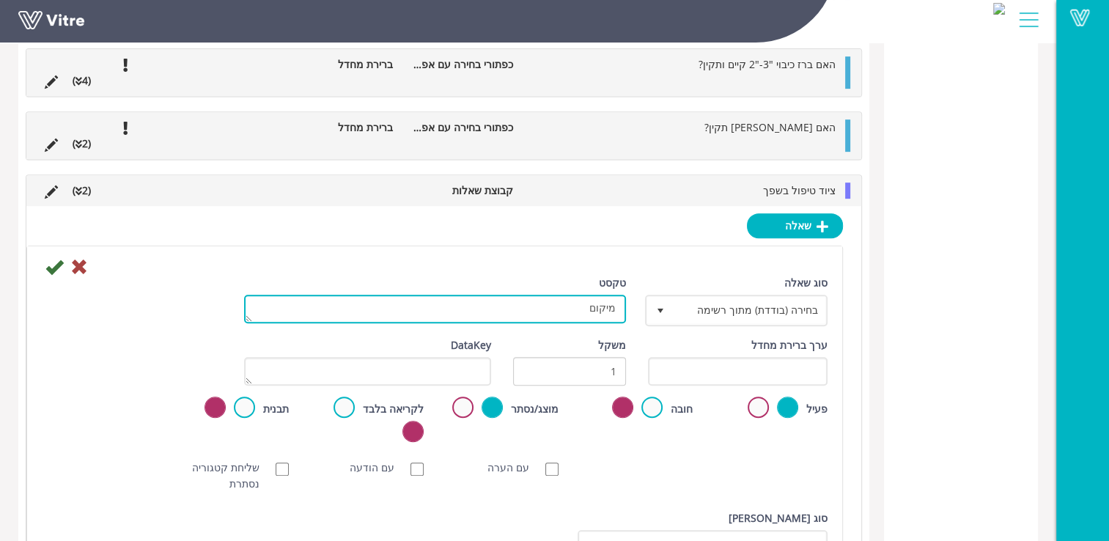
scroll to position [602, 0]
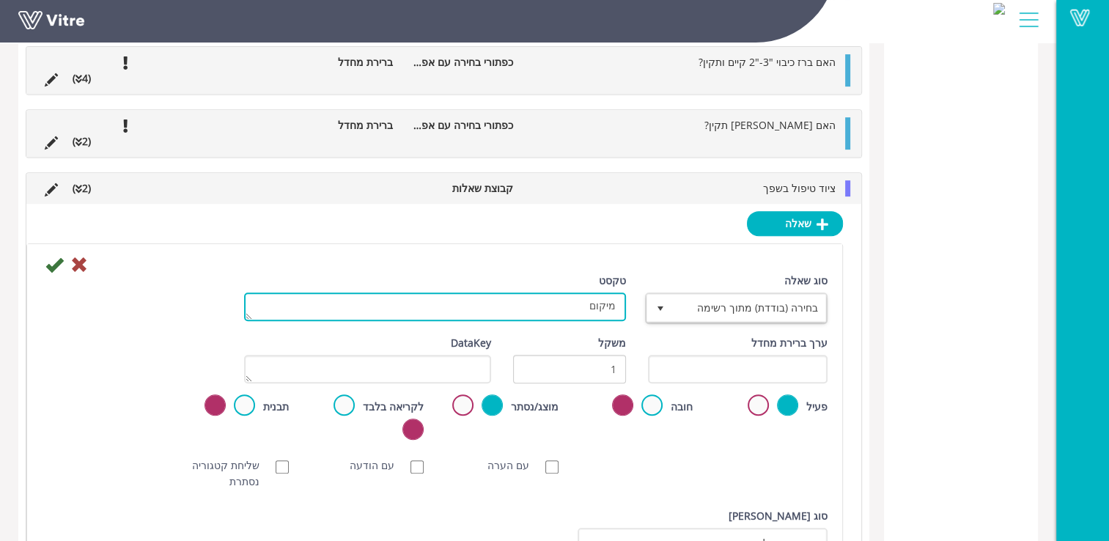
type textarea "מיקום"
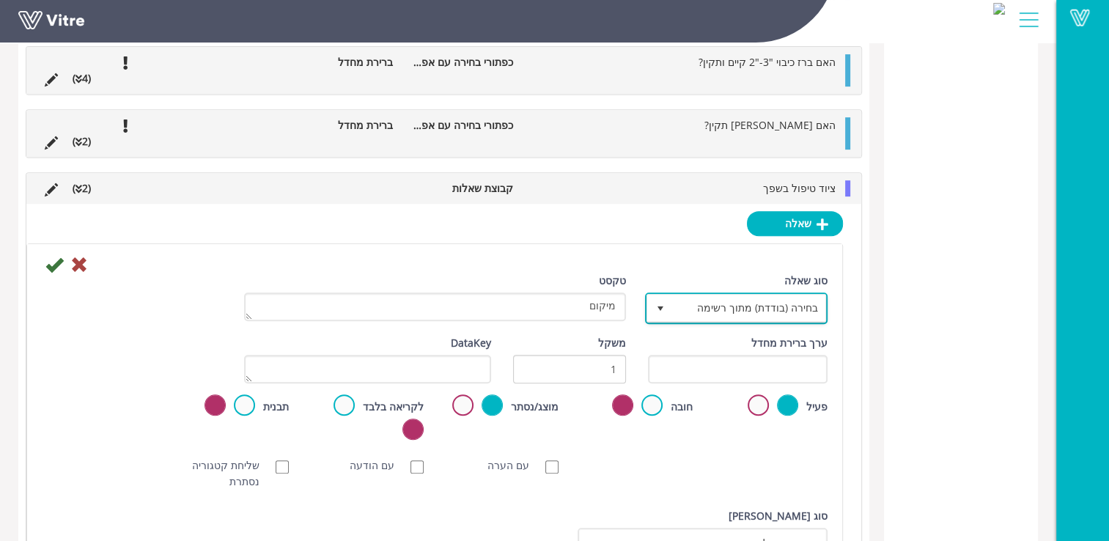
click at [697, 304] on span "בחירה (בודדת) מתוך רשימה" at bounding box center [750, 308] width 154 height 26
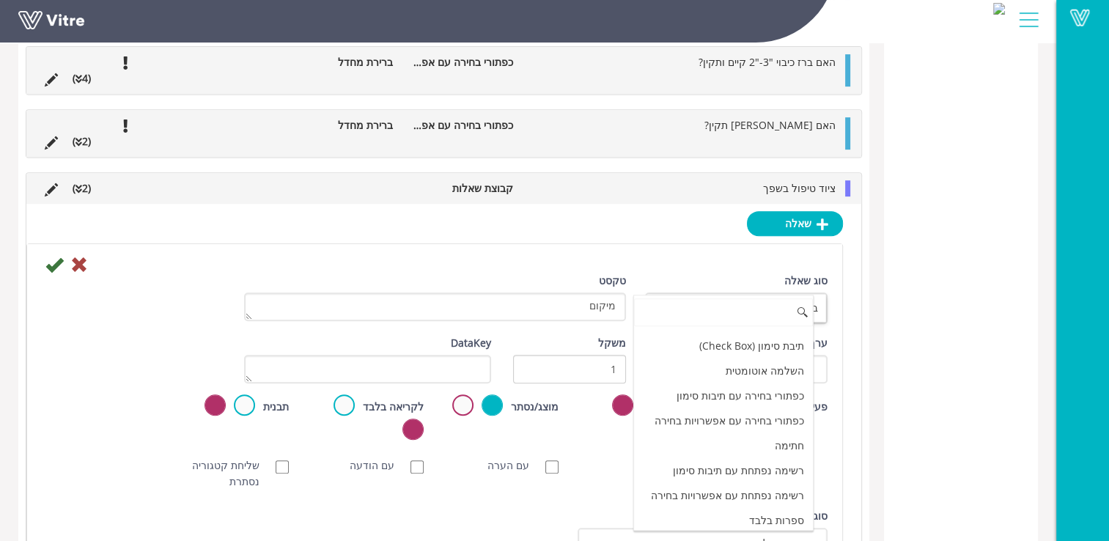
scroll to position [0, 0]
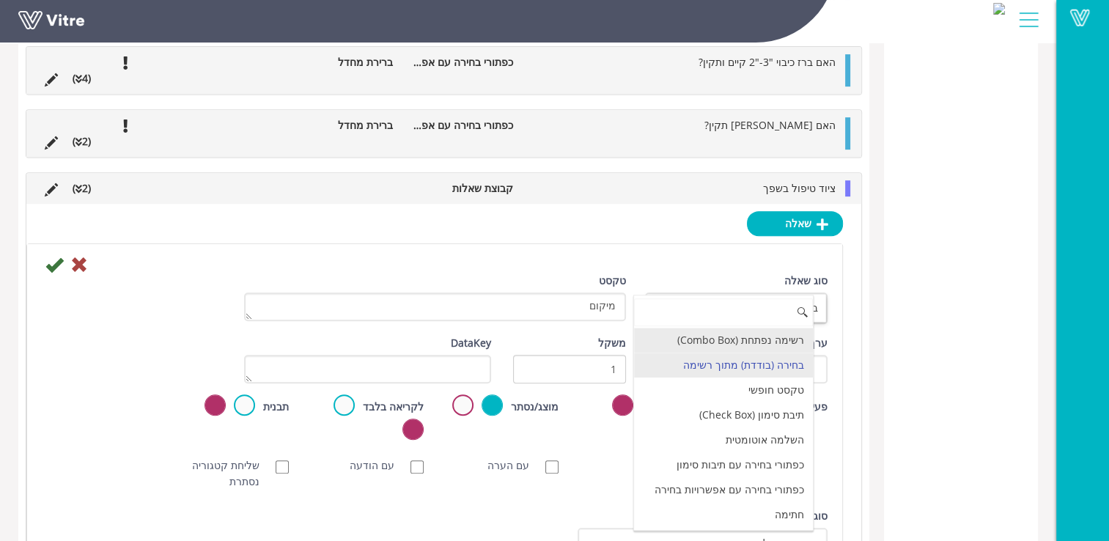
click at [745, 336] on li "רשימה נפתחת (Combo Box)" at bounding box center [723, 340] width 179 height 25
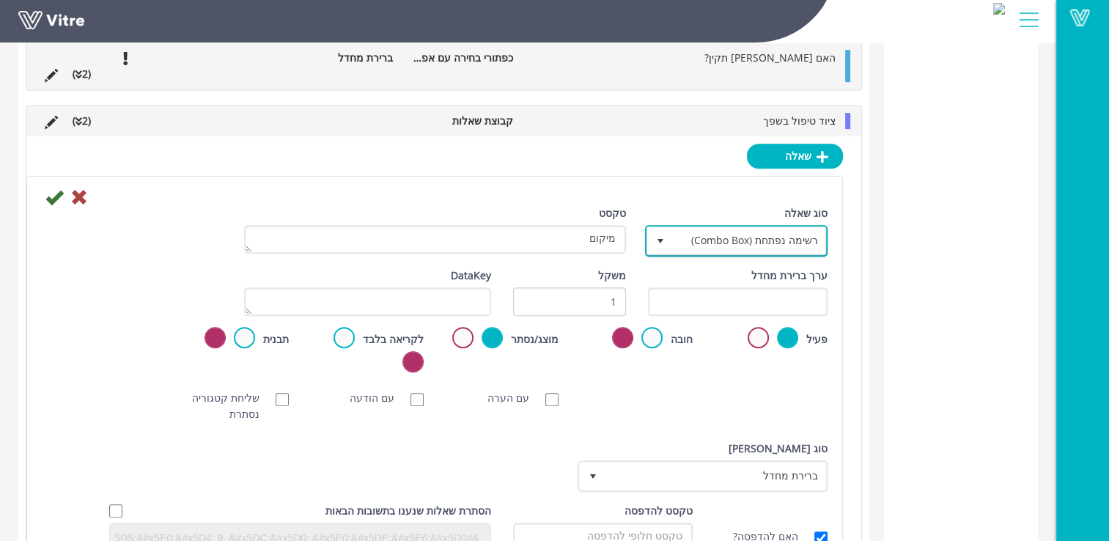
scroll to position [749, 0]
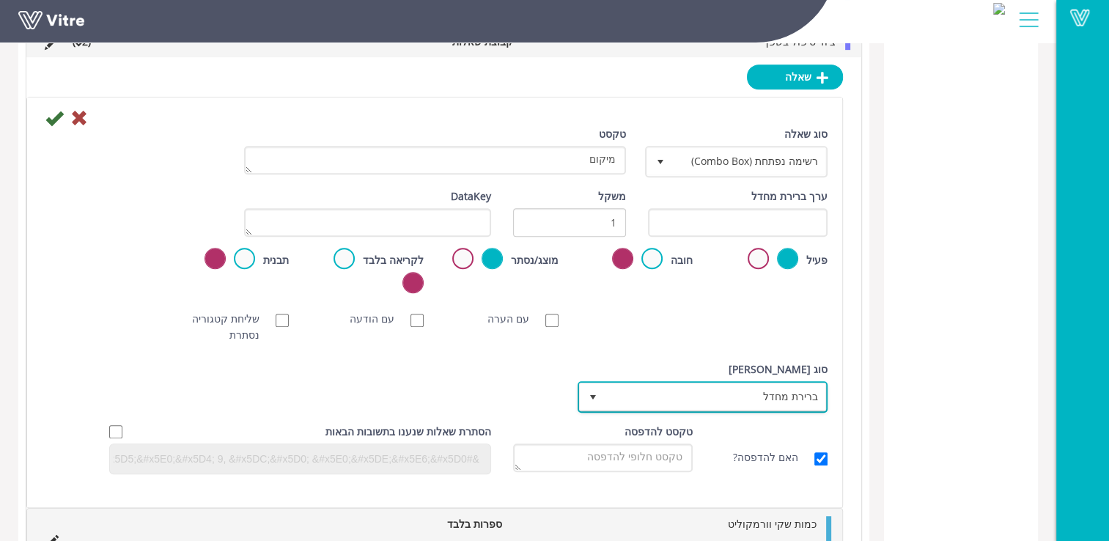
click at [792, 397] on span "ברירת מחדל" at bounding box center [716, 397] width 221 height 26
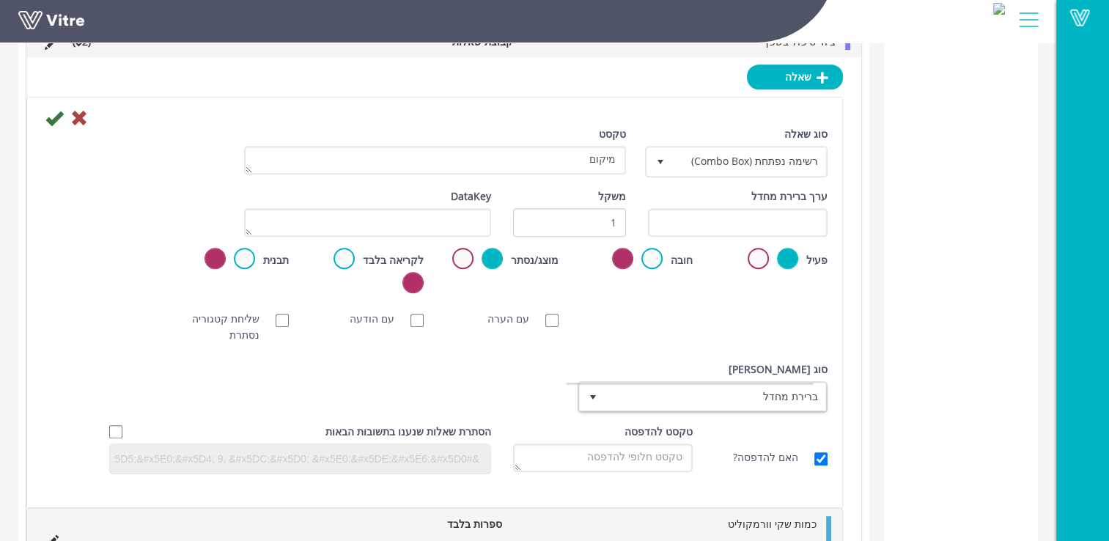
click at [818, 362] on label "סוג [PERSON_NAME]" at bounding box center [778, 370] width 99 height 16
click at [0, 0] on input "0" at bounding box center [0, 0] width 0 height 0
click at [805, 334] on div "[PERSON_NAME] NFC סריקת חובה עם הערה עם הודעה שליחת קטגוריה נסתרת ללא תמונה תמו…" at bounding box center [435, 327] width 808 height 47
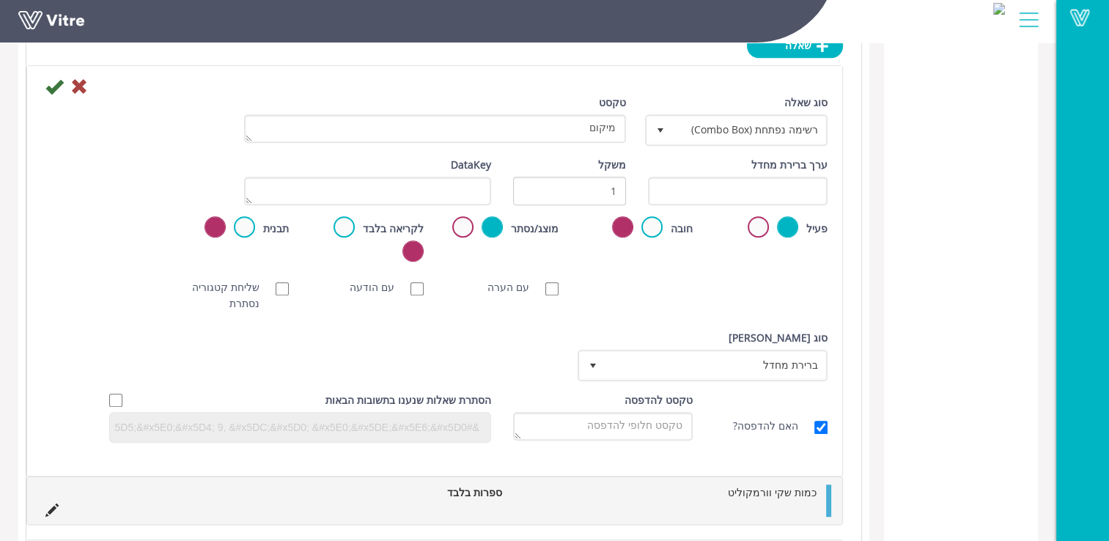
scroll to position [719, 0]
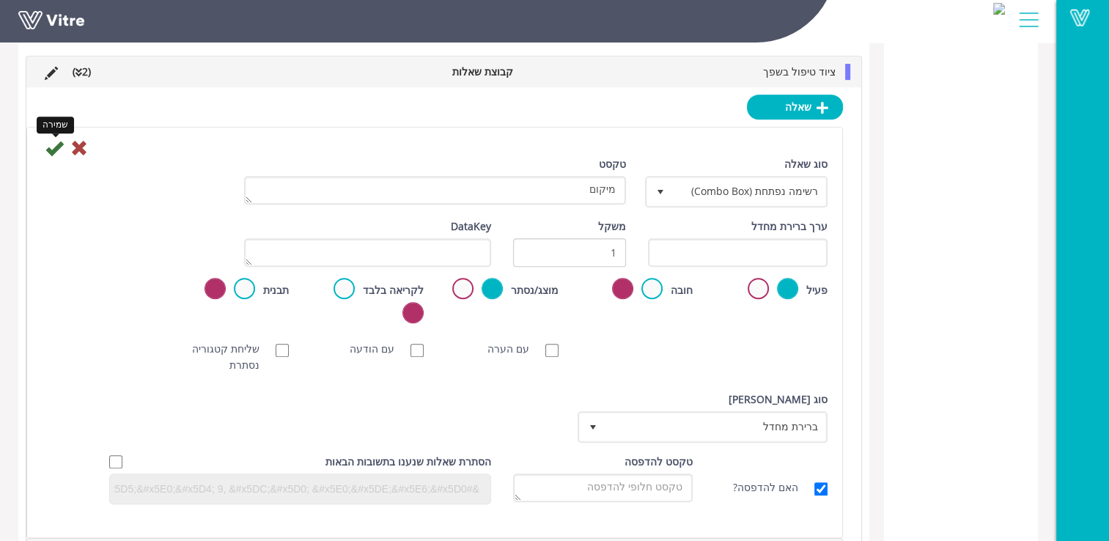
click at [47, 149] on icon at bounding box center [54, 148] width 18 height 18
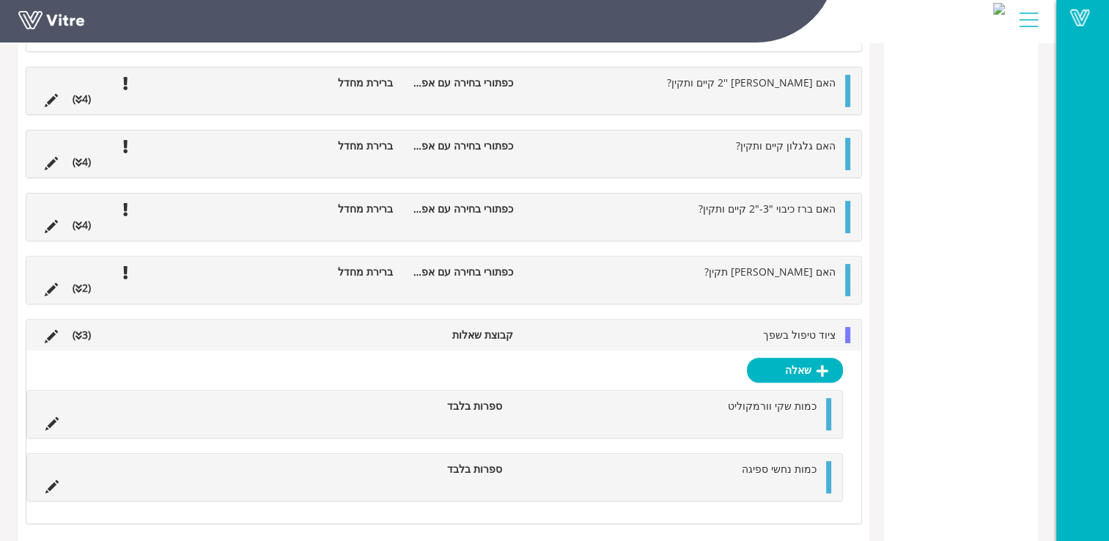
scroll to position [518, 0]
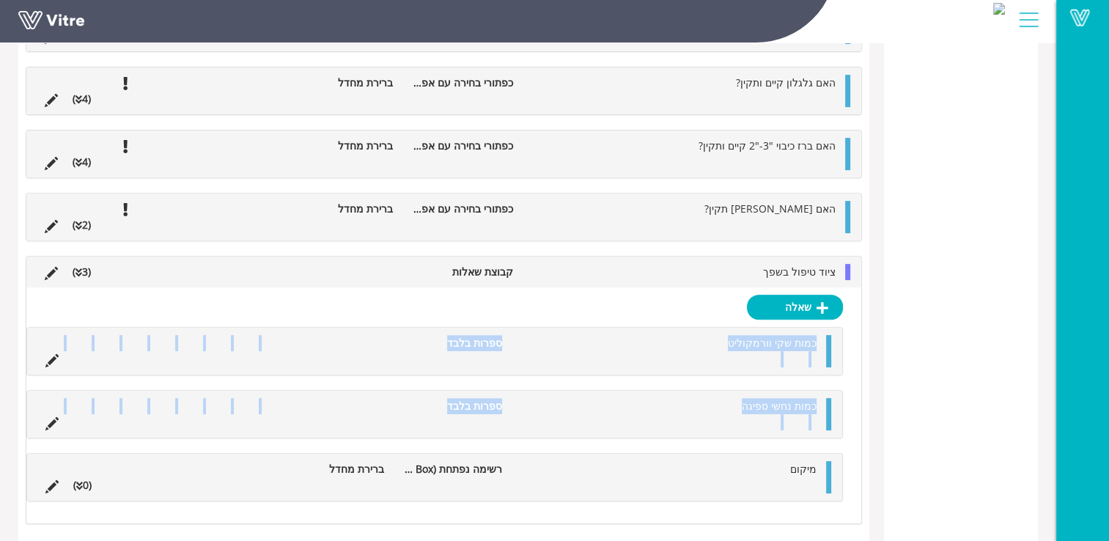
drag, startPoint x: 825, startPoint y: 462, endPoint x: 823, endPoint y: 342, distance: 119.5
click at [823, 342] on div "כמות שקי וורמקוליט ספרות בלבד כמות נחשי ספיגה ספרות בלבד מיקום רשימה נפתחת (Com…" at bounding box center [434, 414] width 817 height 175
click at [824, 477] on li at bounding box center [810, 485] width 28 height 16
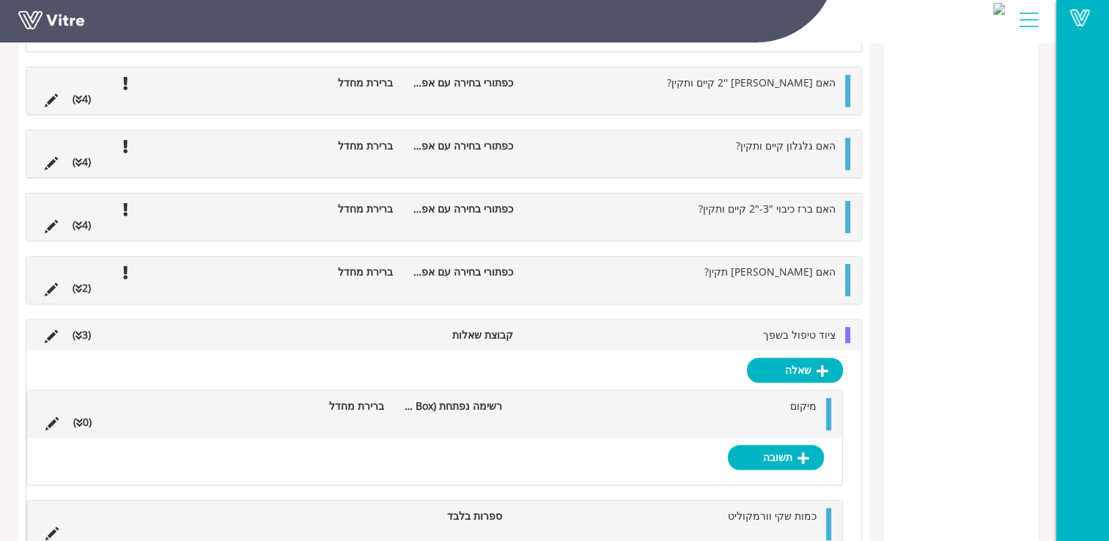
scroll to position [566, 0]
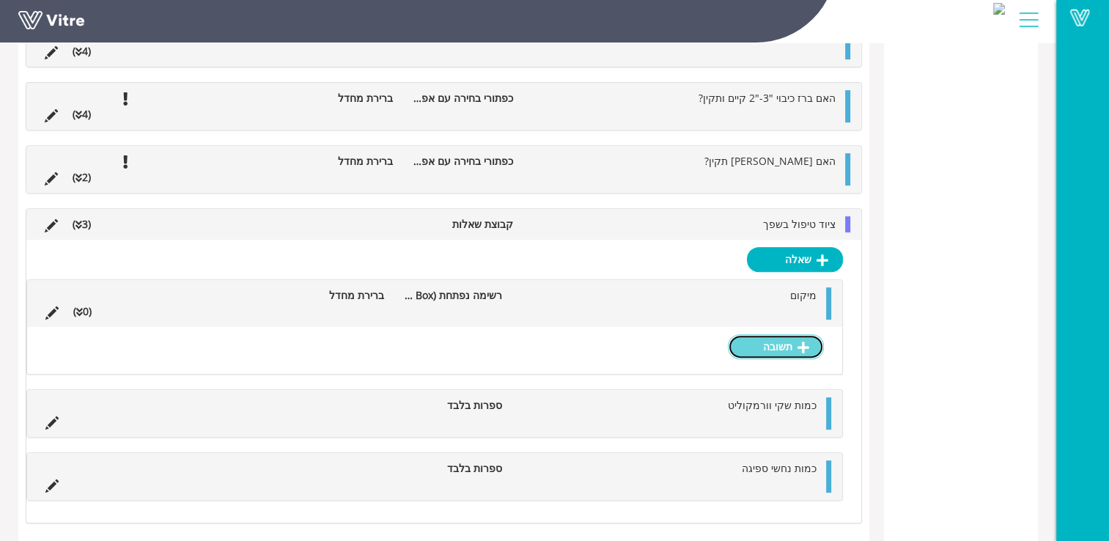
click at [804, 348] on icon at bounding box center [804, 347] width 12 height 13
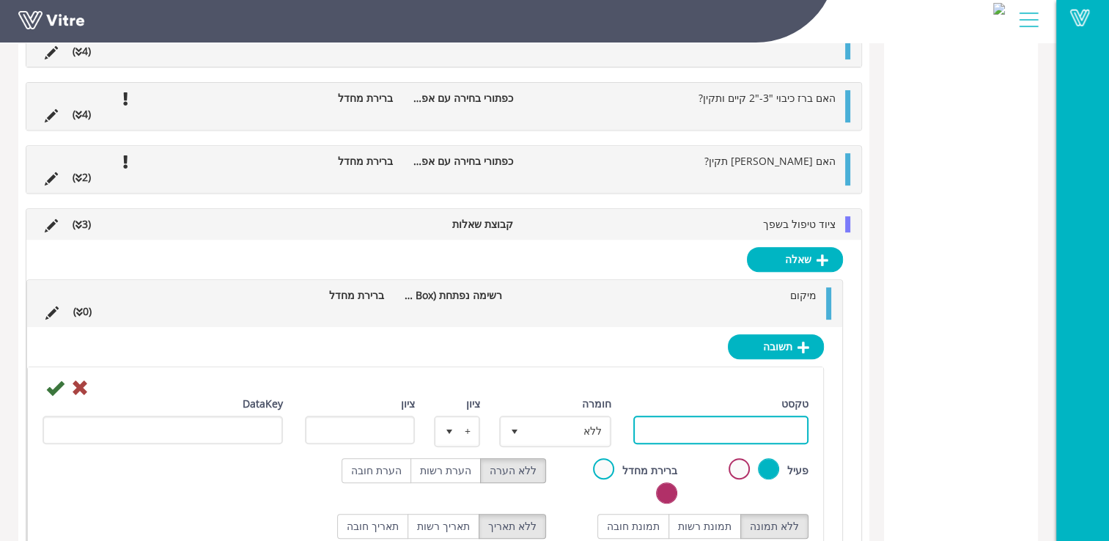
click at [790, 432] on input "טקסט" at bounding box center [721, 430] width 175 height 29
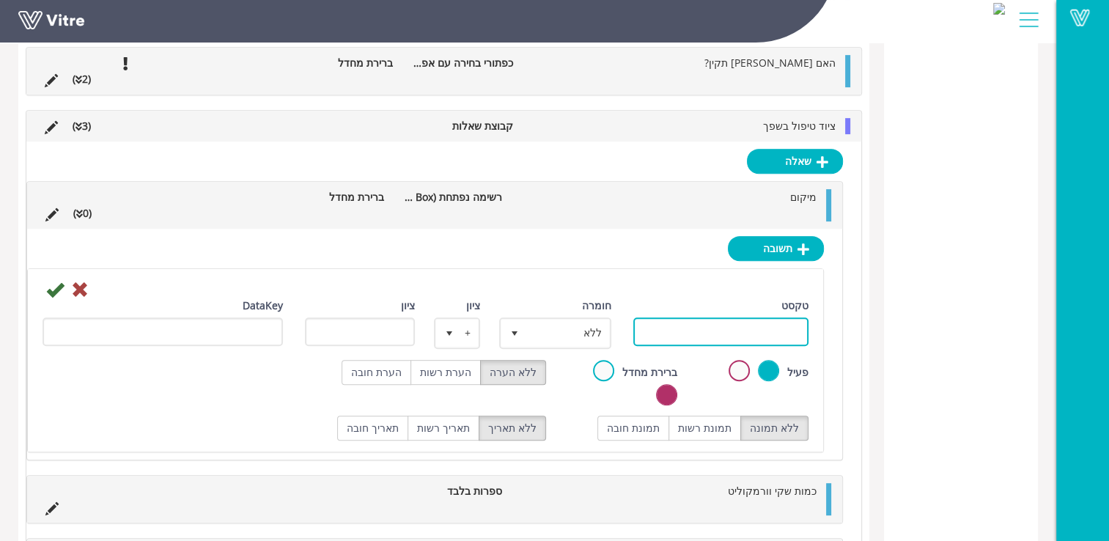
scroll to position [713, 0]
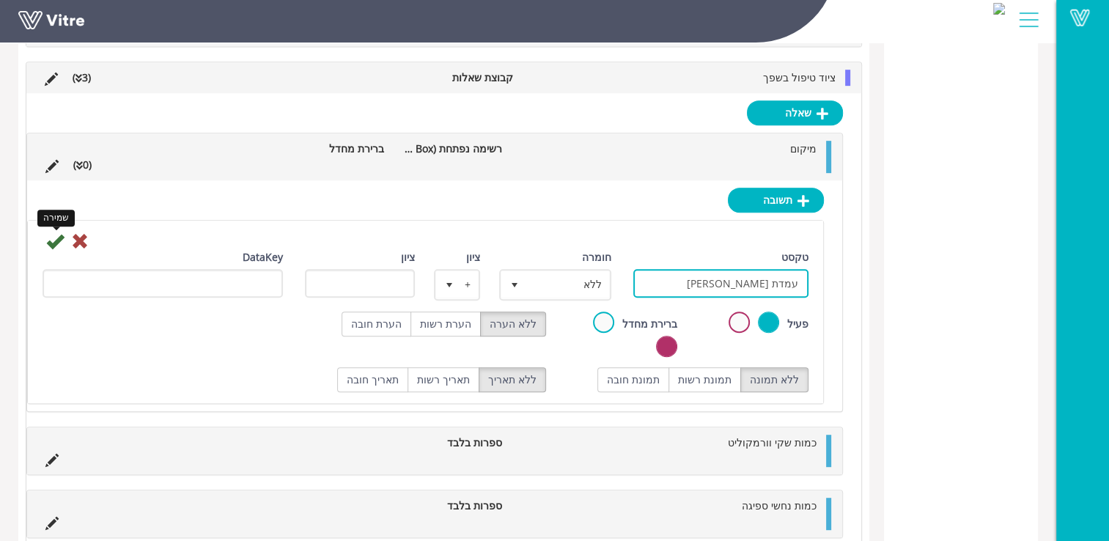
type input "עמדת [PERSON_NAME]"
click at [58, 242] on icon at bounding box center [55, 241] width 18 height 18
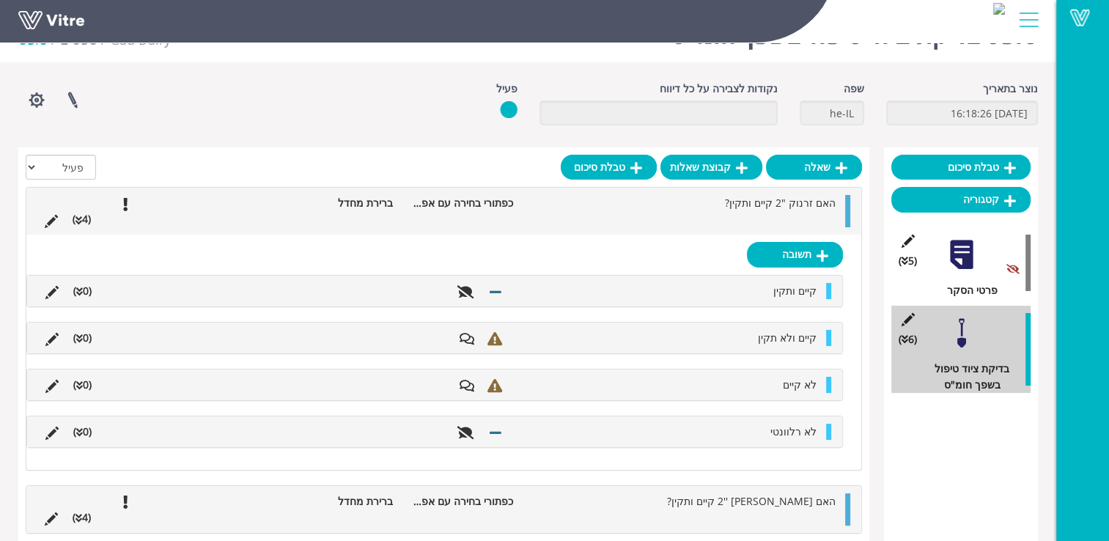
scroll to position [612, 0]
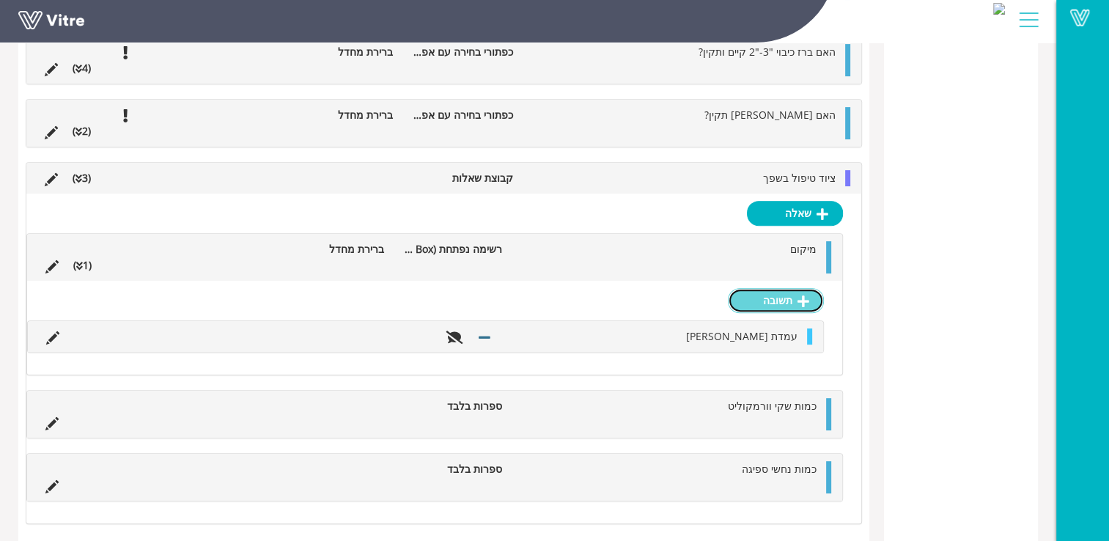
click at [807, 305] on link "תשובה" at bounding box center [776, 300] width 96 height 25
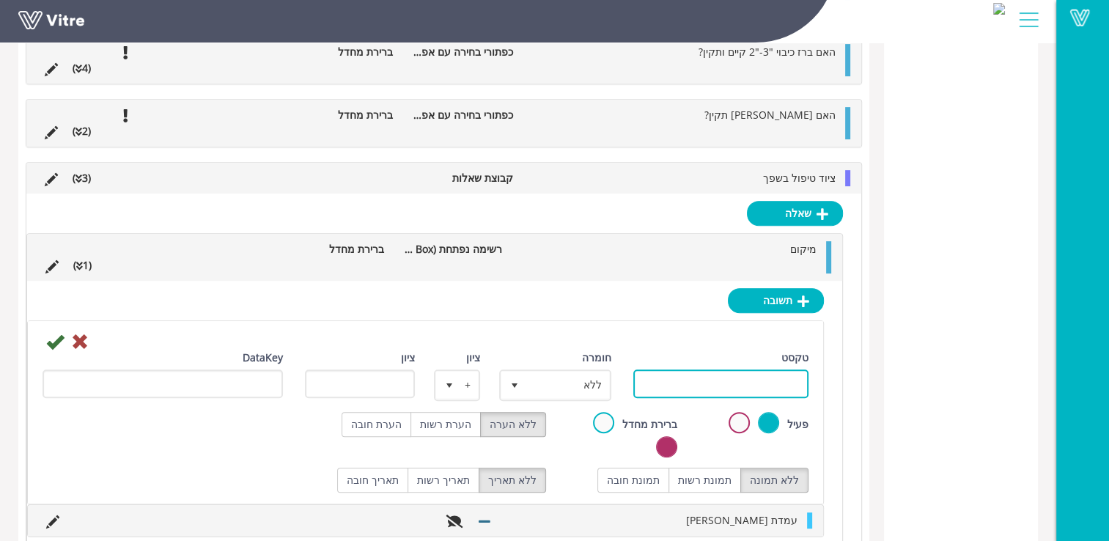
click at [786, 377] on input "טקסט" at bounding box center [721, 384] width 175 height 29
type input "מחסן [PERSON_NAME]"
click at [47, 336] on icon at bounding box center [55, 342] width 18 height 18
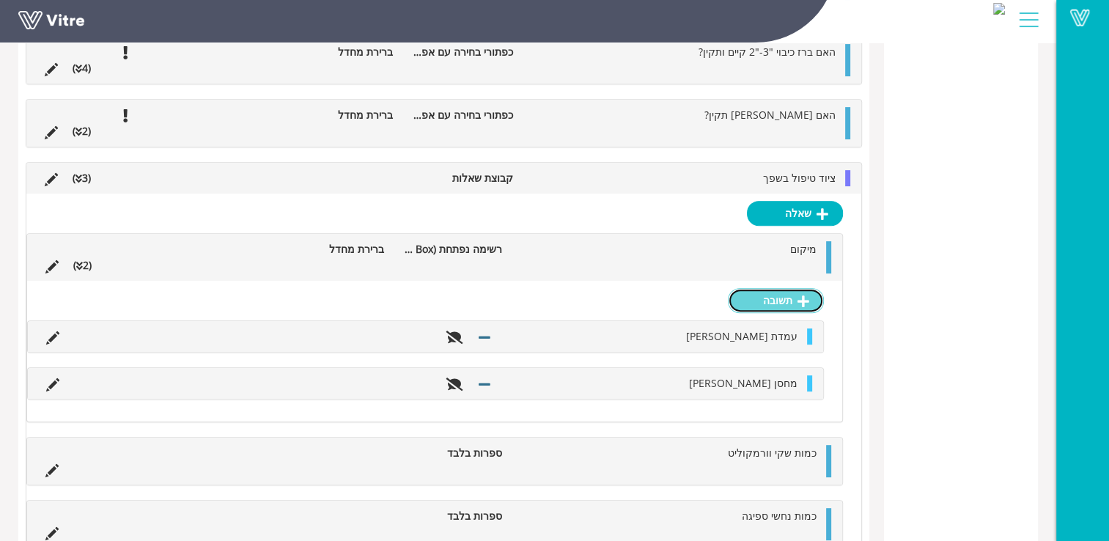
click at [813, 308] on link "תשובה" at bounding box center [776, 300] width 96 height 25
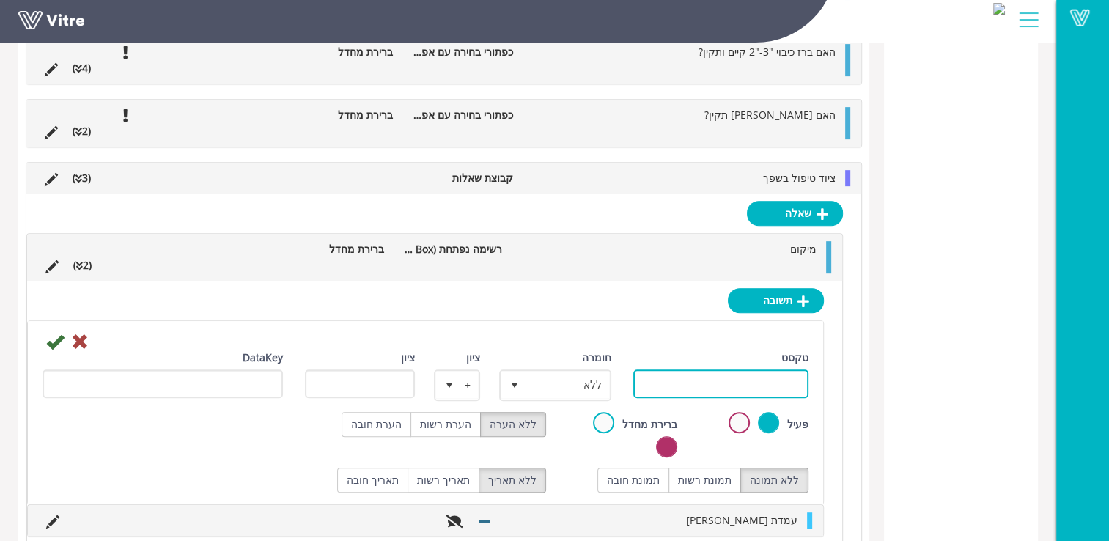
click at [788, 377] on input "טקסט" at bounding box center [721, 384] width 175 height 29
type input "כ"
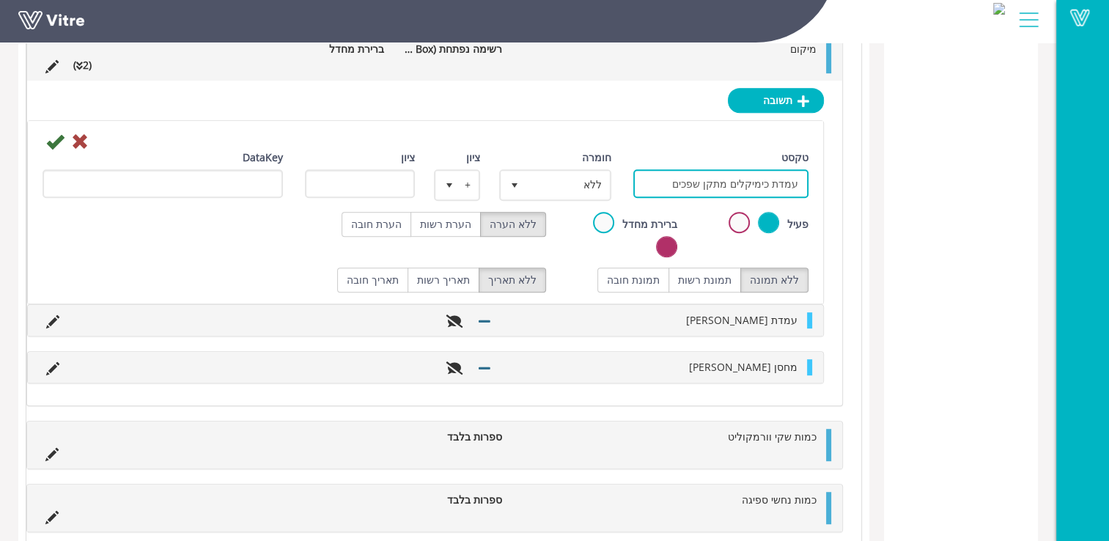
scroll to position [832, 0]
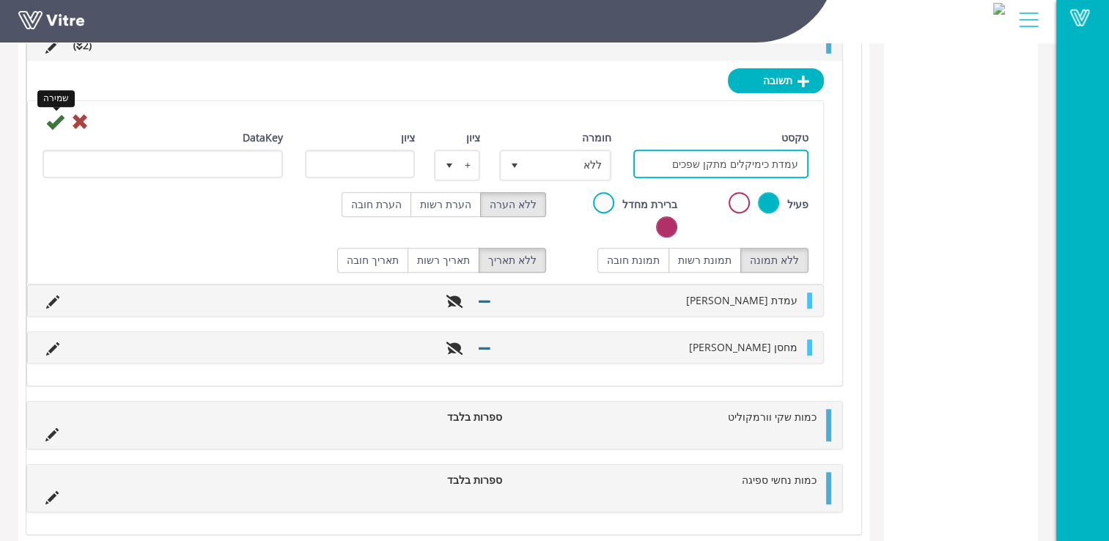
type input "עמדת כימיקלים מתקן שפכים"
click at [54, 117] on icon at bounding box center [55, 122] width 18 height 18
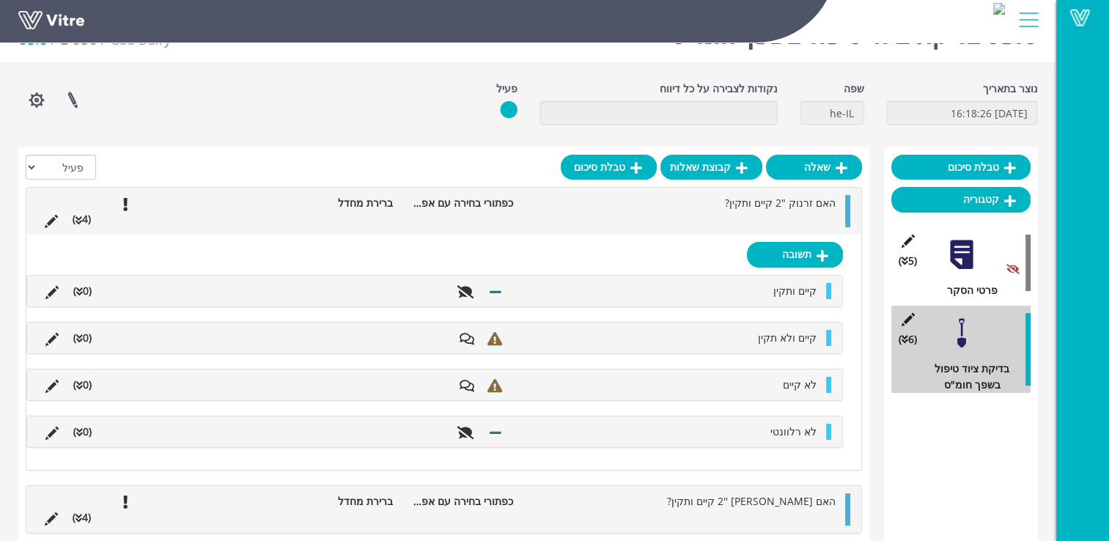
scroll to position [705, 0]
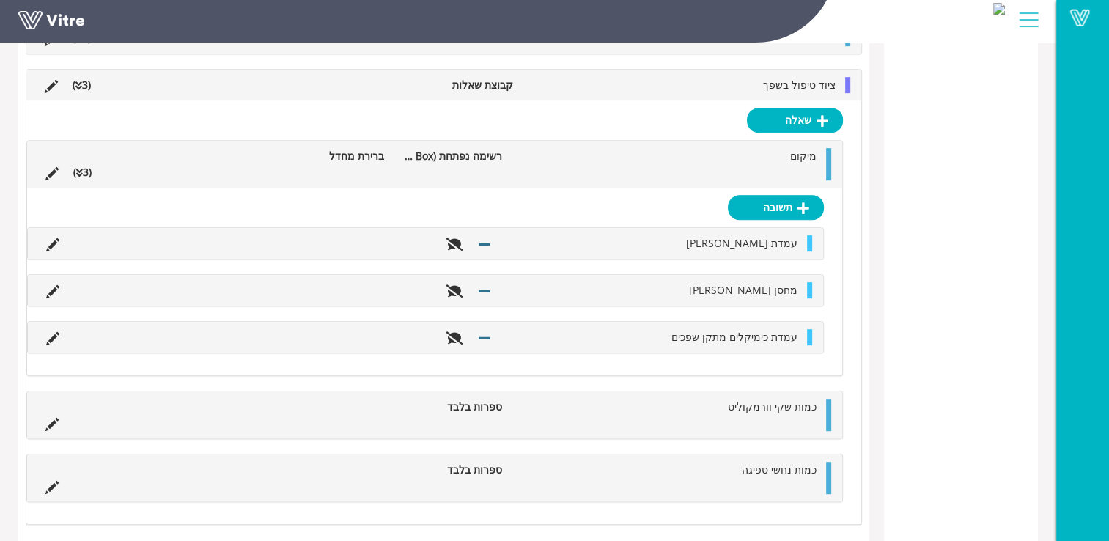
click at [81, 173] on icon at bounding box center [79, 173] width 7 height 10
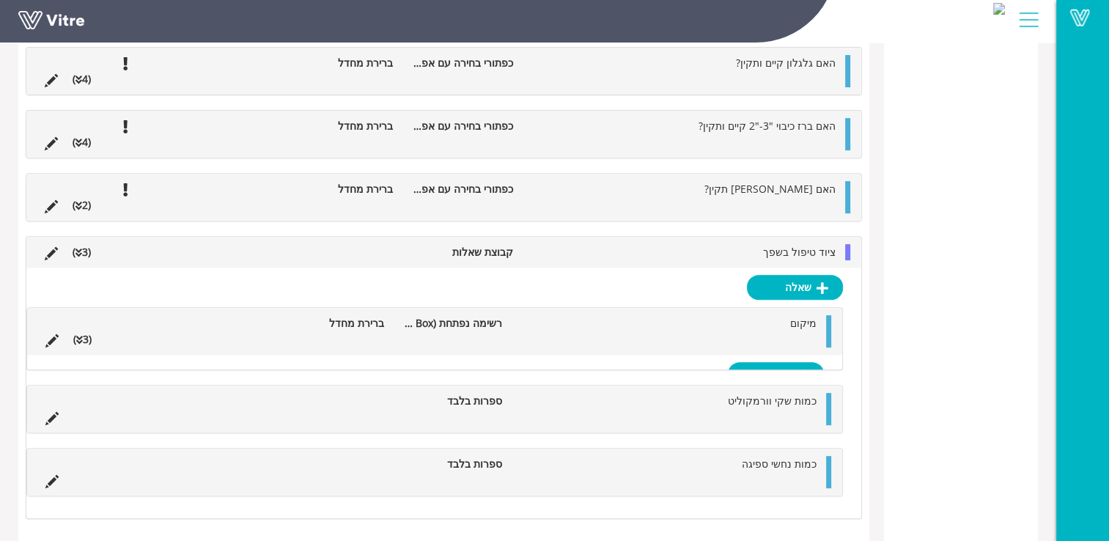
scroll to position [518, 0]
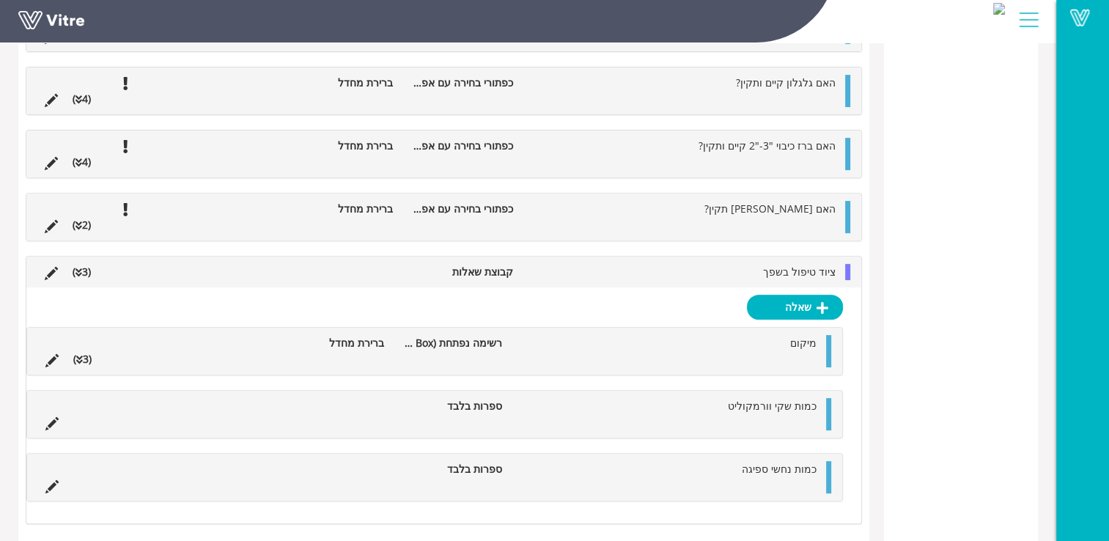
click at [84, 351] on li "(3 )" at bounding box center [82, 359] width 33 height 16
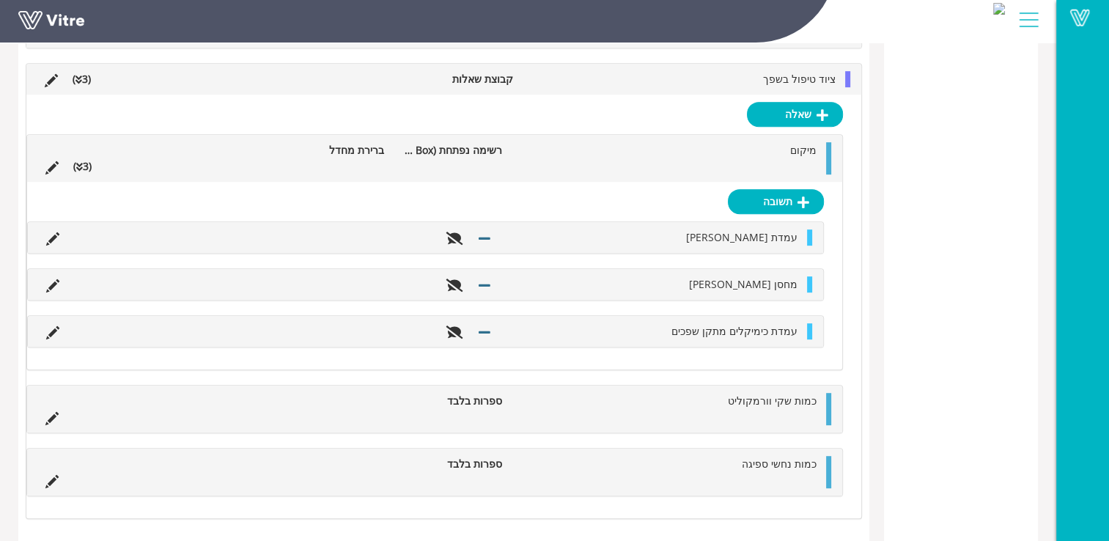
scroll to position [705, 0]
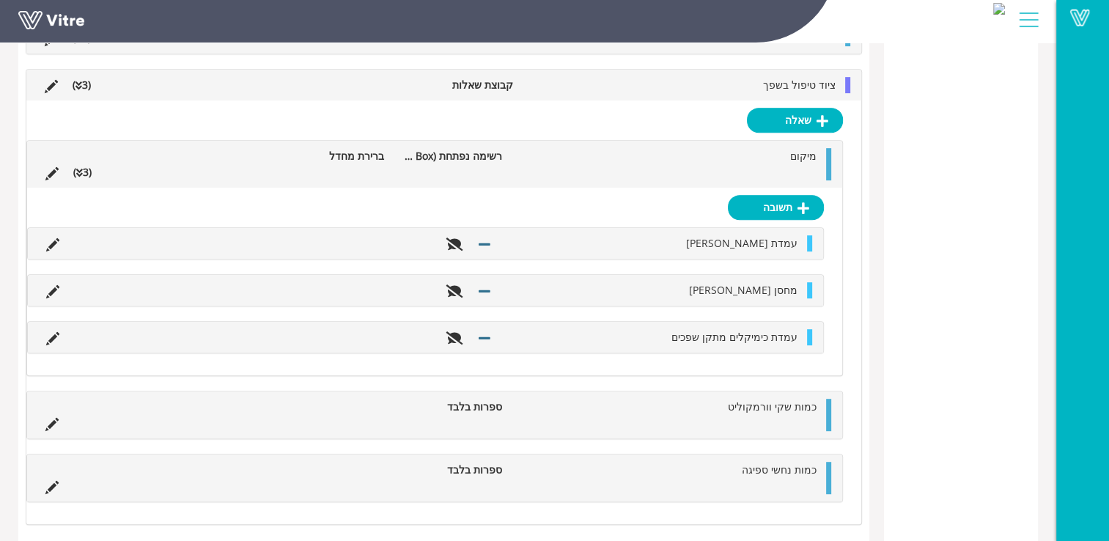
click at [79, 168] on icon at bounding box center [79, 173] width 7 height 10
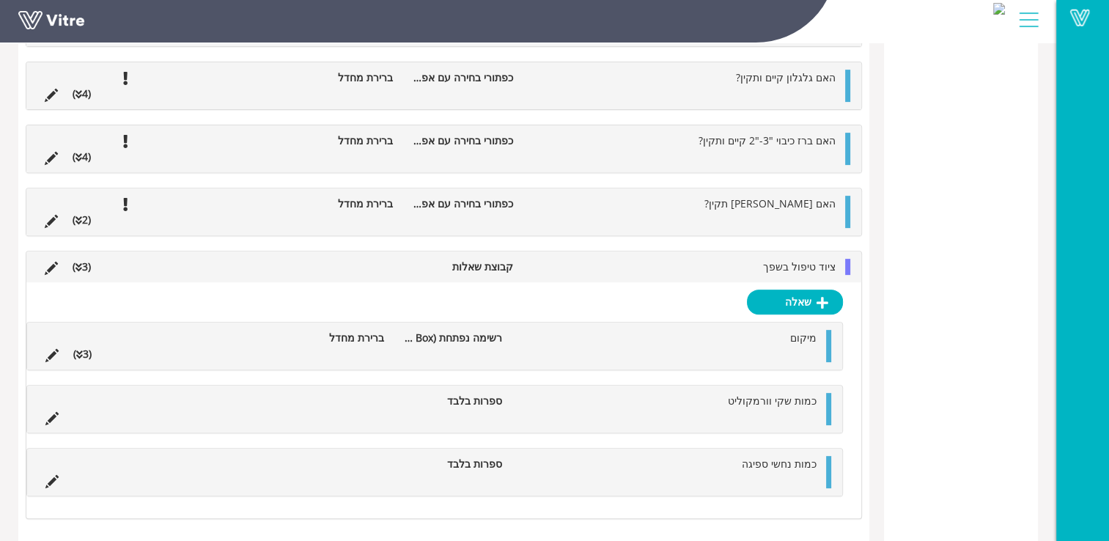
scroll to position [518, 0]
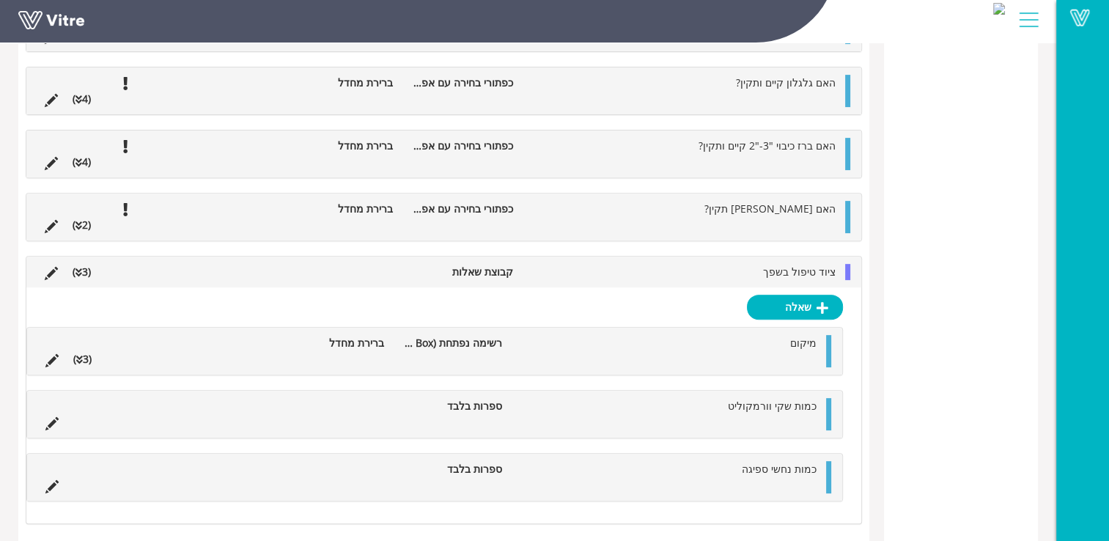
click at [53, 346] on ul "מיקום רשימה נפתחת (Combo Box) ברירת מחדל (3 )" at bounding box center [431, 351] width 786 height 32
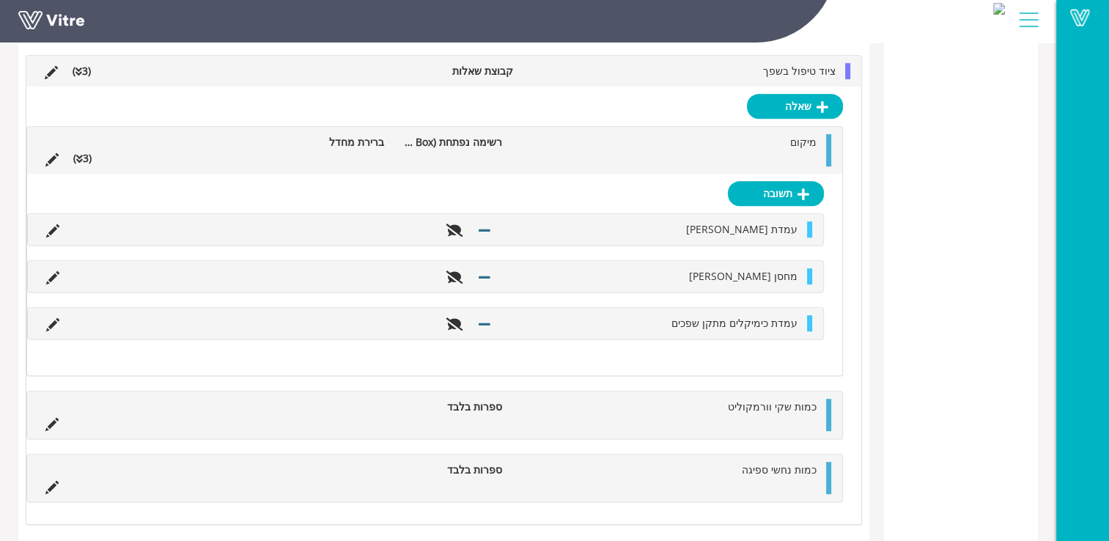
scroll to position [705, 0]
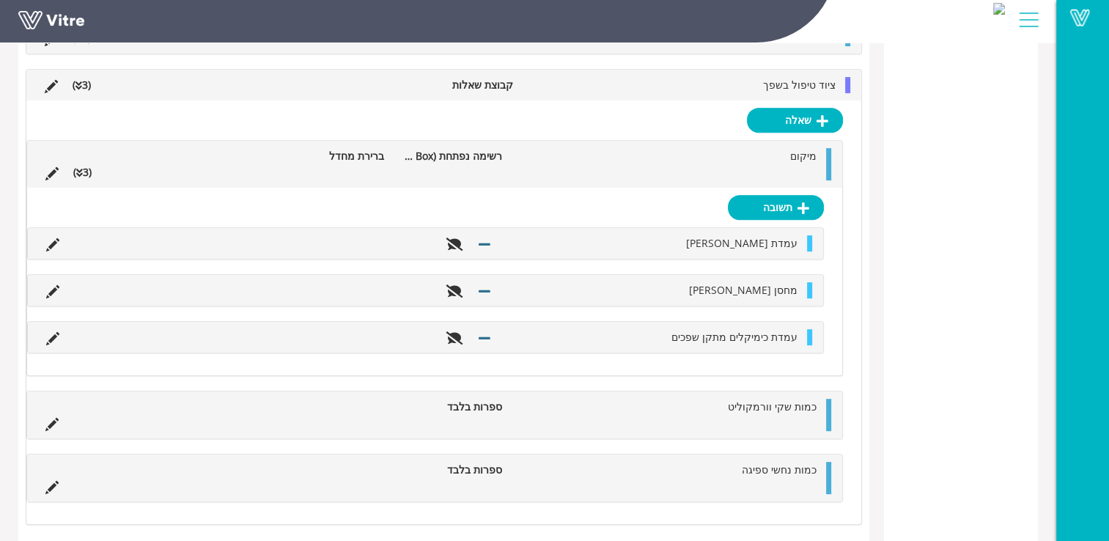
click at [44, 166] on li at bounding box center [52, 172] width 28 height 16
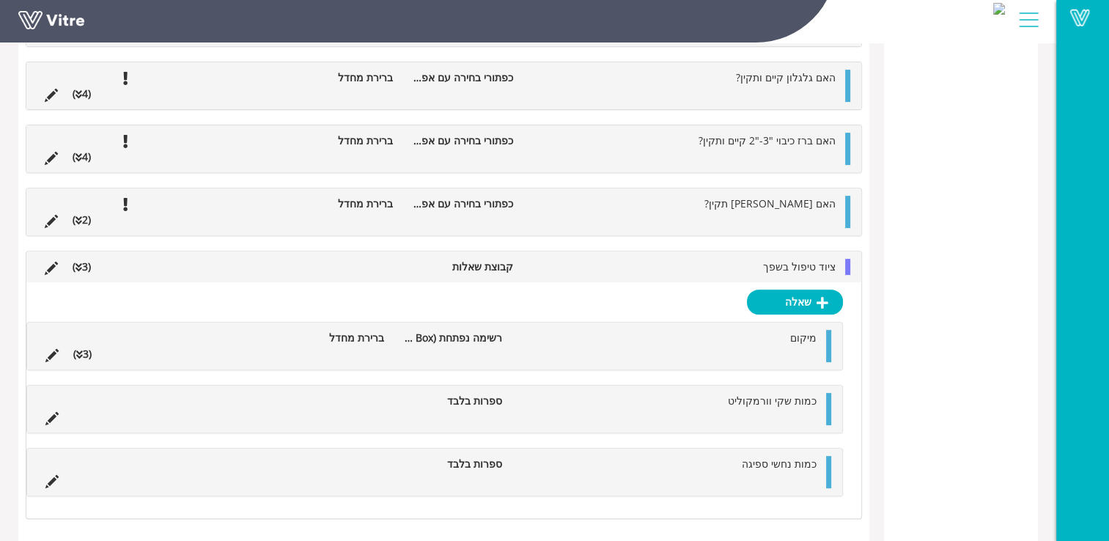
scroll to position [518, 0]
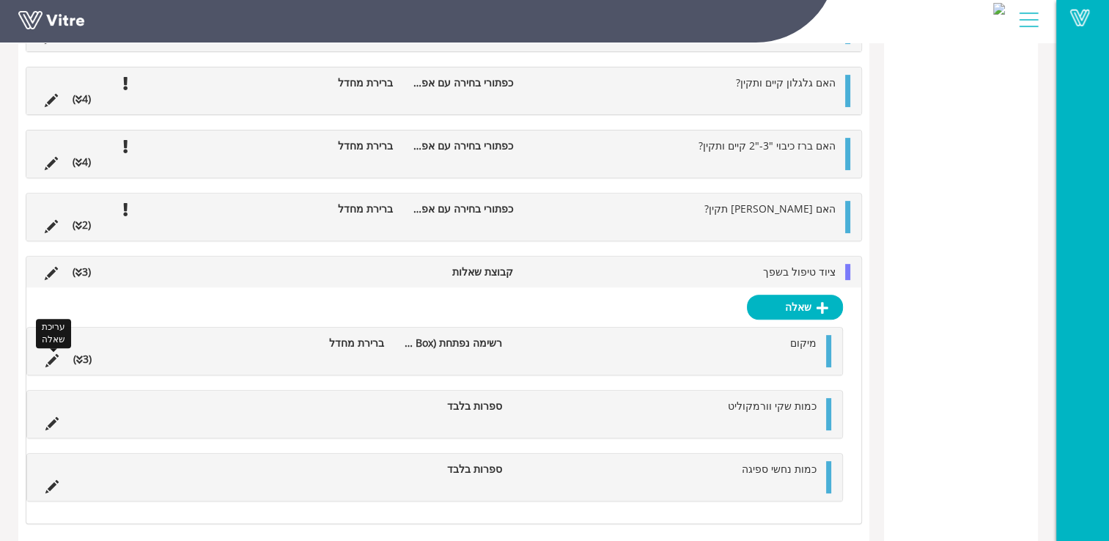
click at [56, 354] on icon at bounding box center [51, 360] width 13 height 13
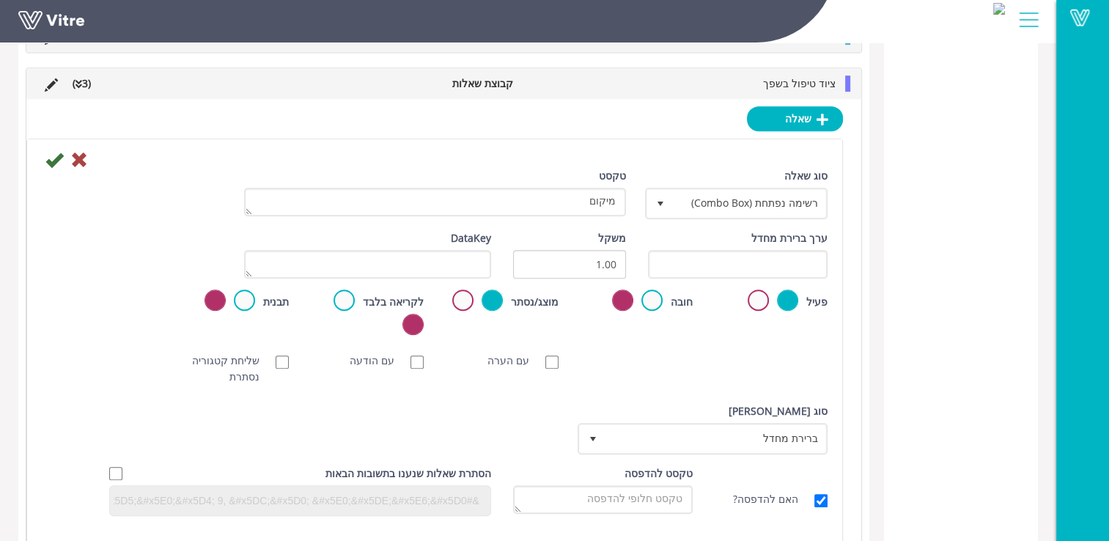
scroll to position [612, 0]
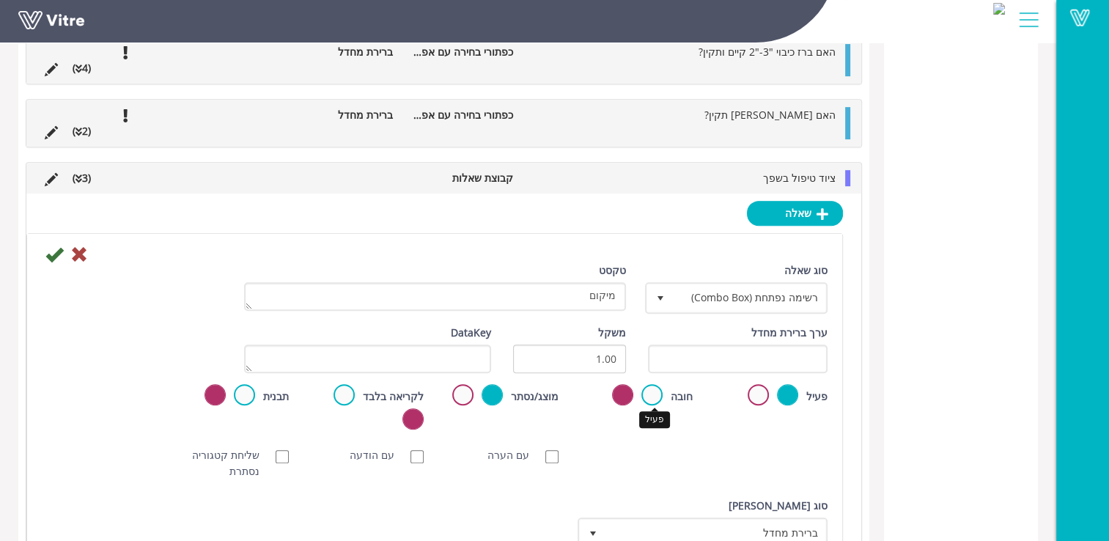
click at [650, 389] on label at bounding box center [652, 394] width 21 height 21
click at [0, 0] on input "radio" at bounding box center [0, 0] width 0 height 0
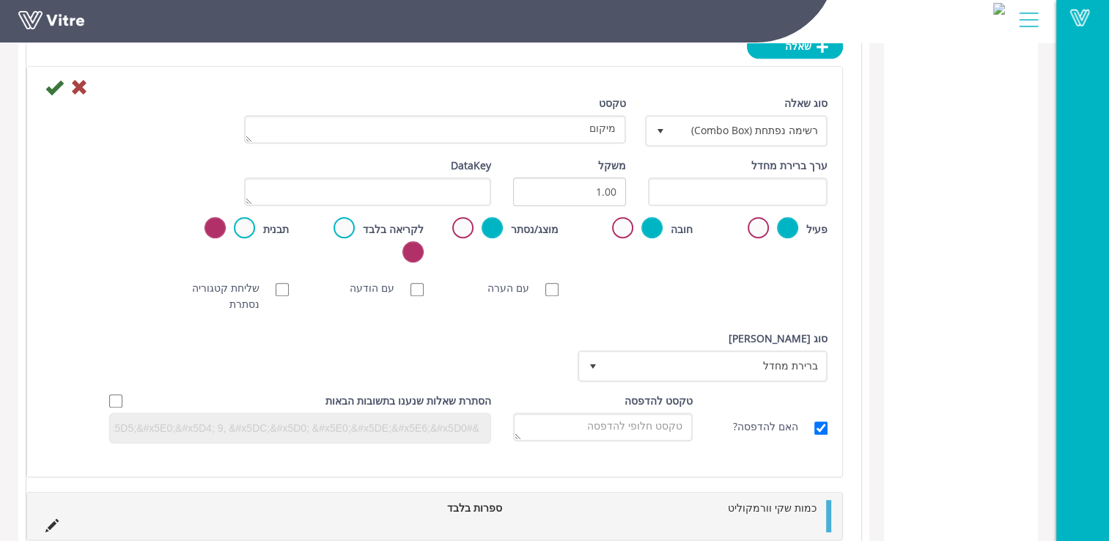
scroll to position [587, 0]
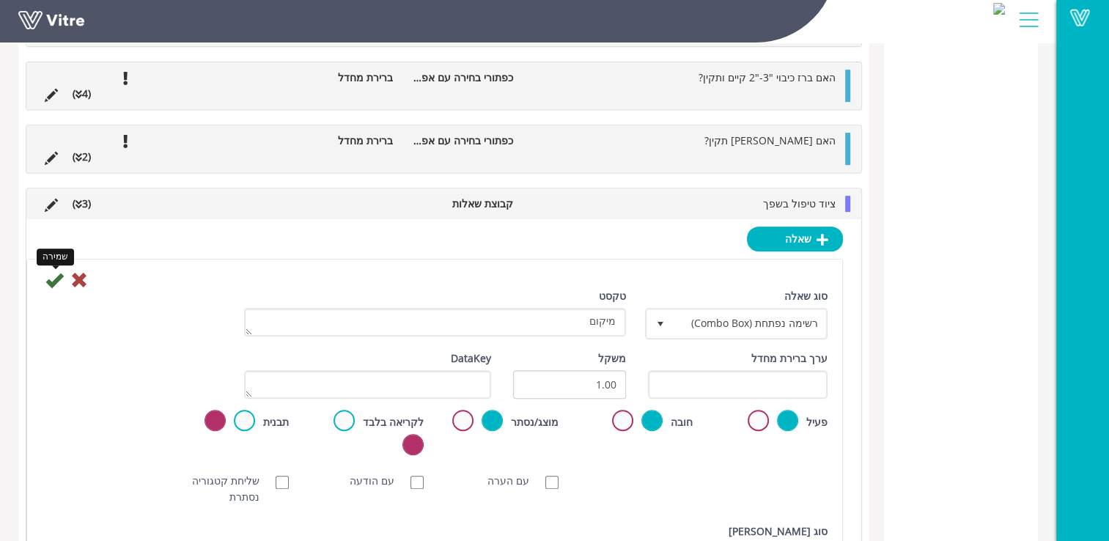
click at [53, 279] on icon at bounding box center [54, 280] width 18 height 18
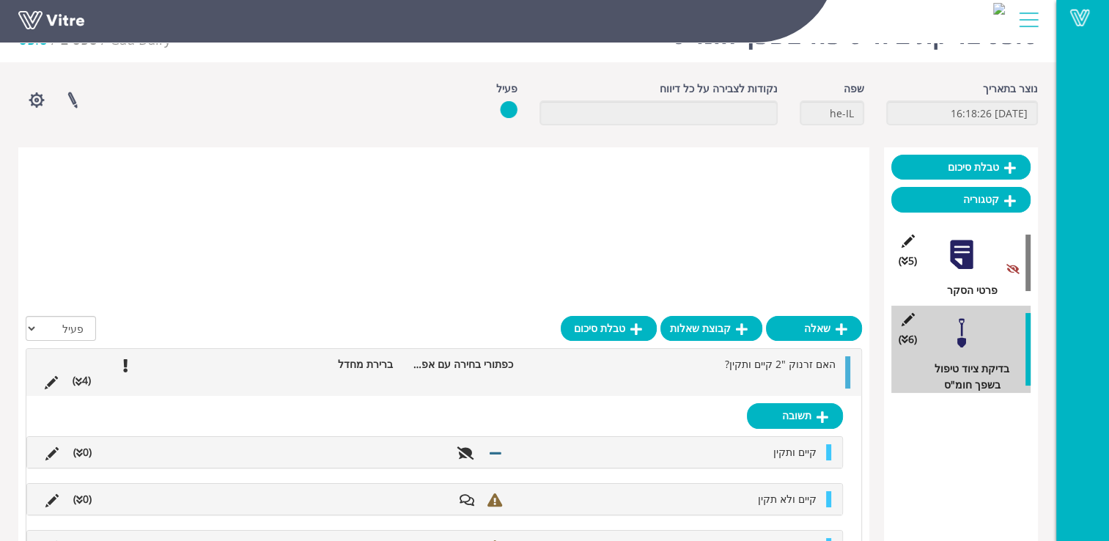
scroll to position [445, 0]
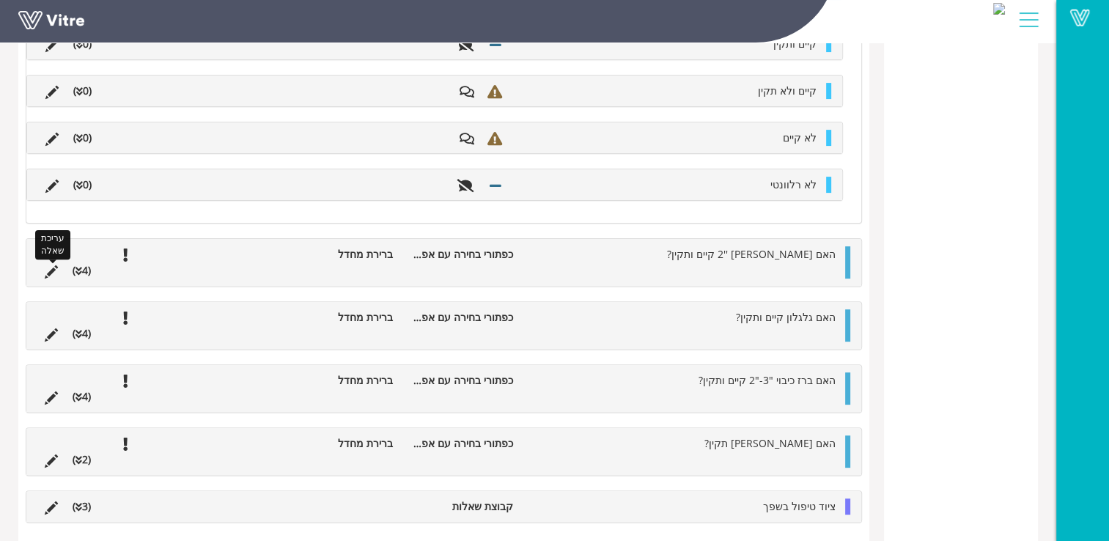
click at [54, 265] on icon at bounding box center [51, 271] width 13 height 13
click at [45, 271] on icon at bounding box center [51, 271] width 13 height 13
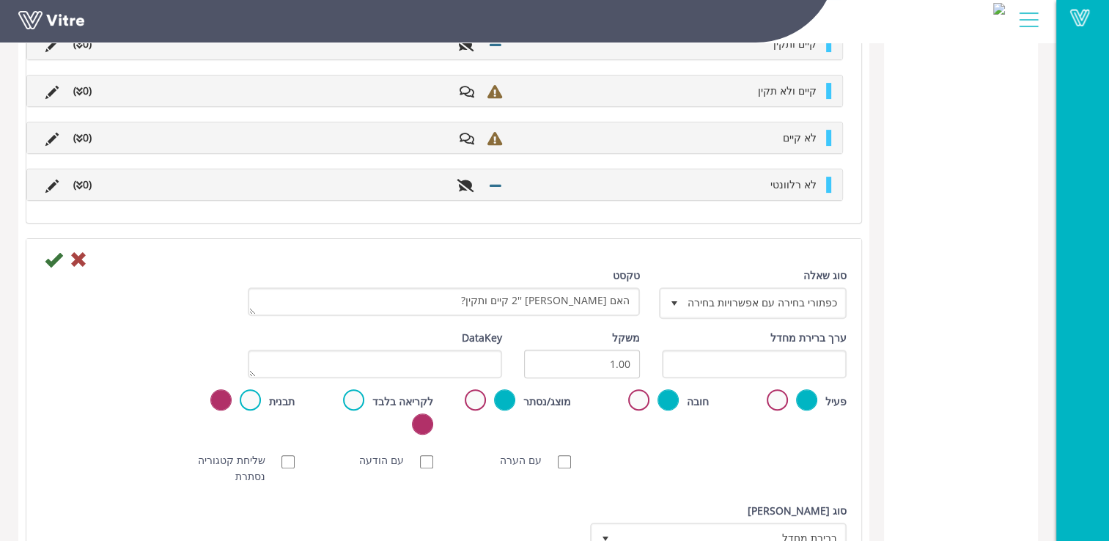
scroll to position [587, 0]
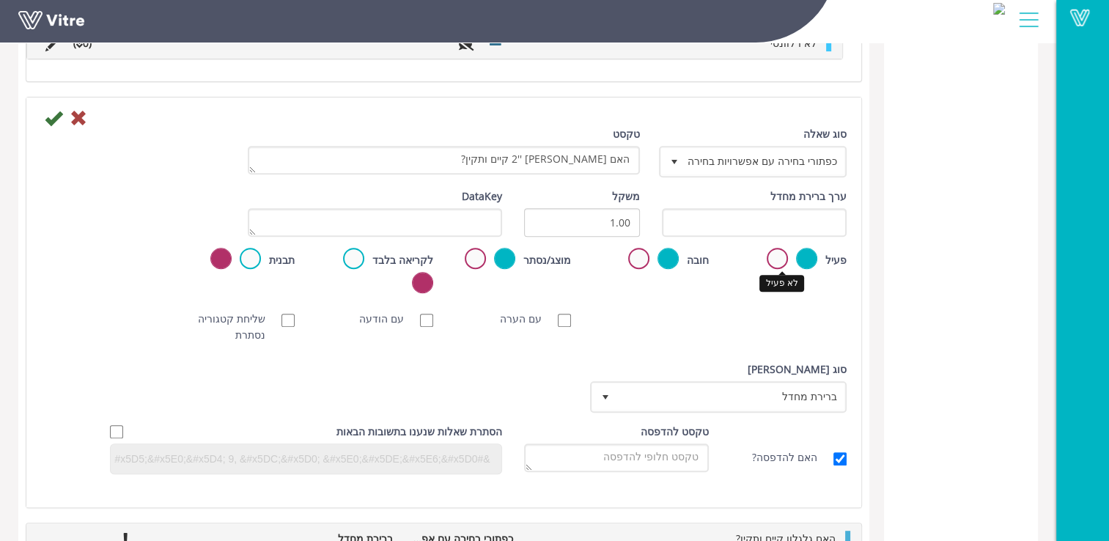
click at [782, 259] on label at bounding box center [777, 258] width 21 height 21
click at [0, 0] on input "radio" at bounding box center [0, 0] width 0 height 0
click at [50, 119] on icon at bounding box center [54, 118] width 18 height 18
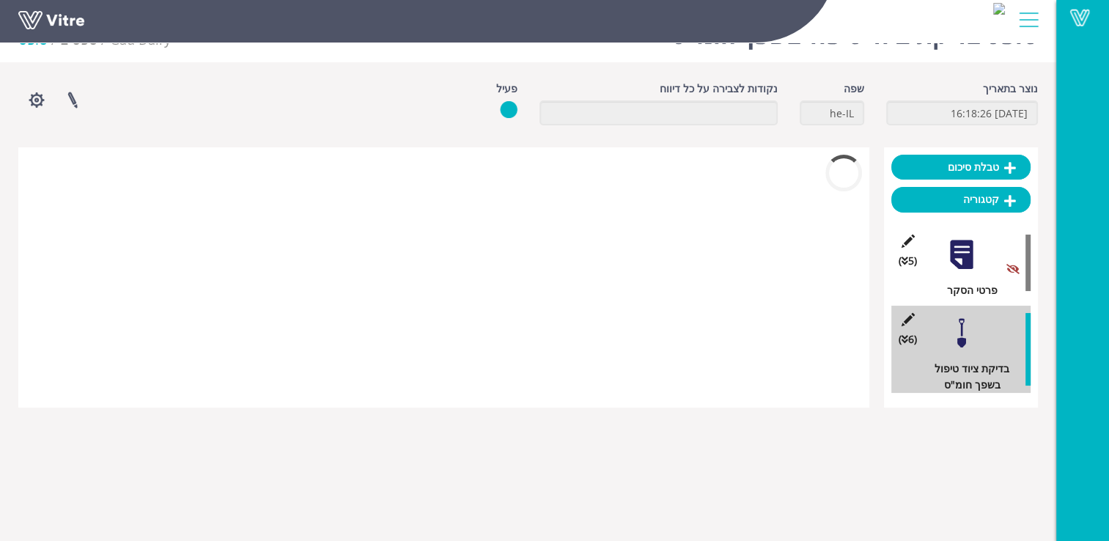
scroll to position [320, 0]
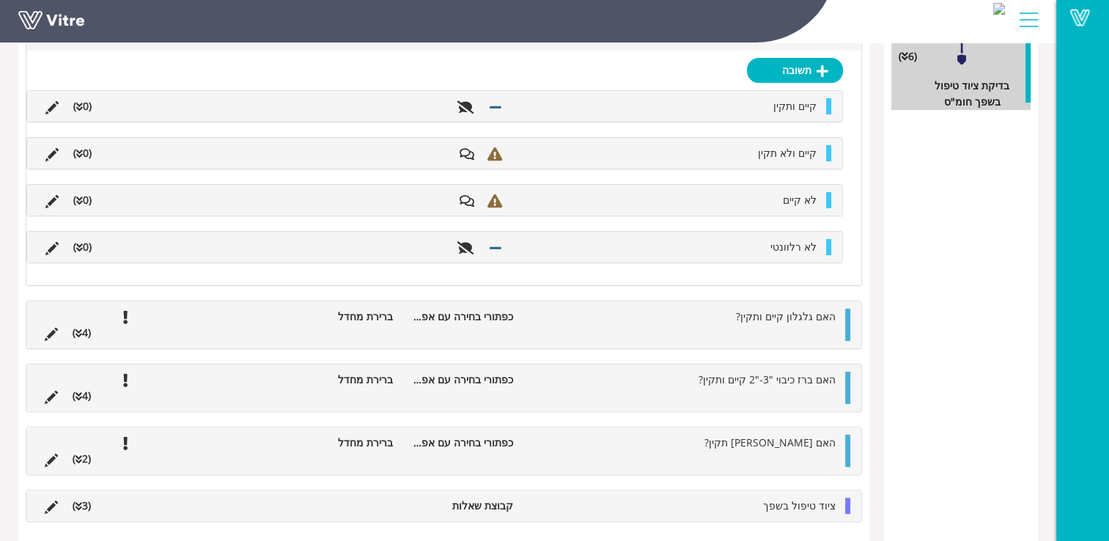
click at [42, 336] on li at bounding box center [51, 333] width 28 height 16
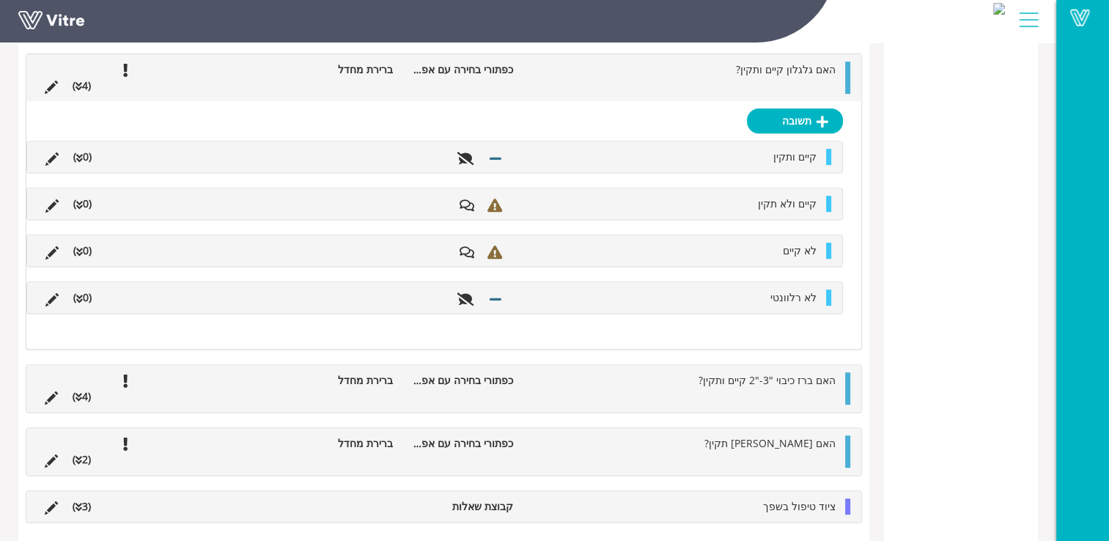
scroll to position [553, 0]
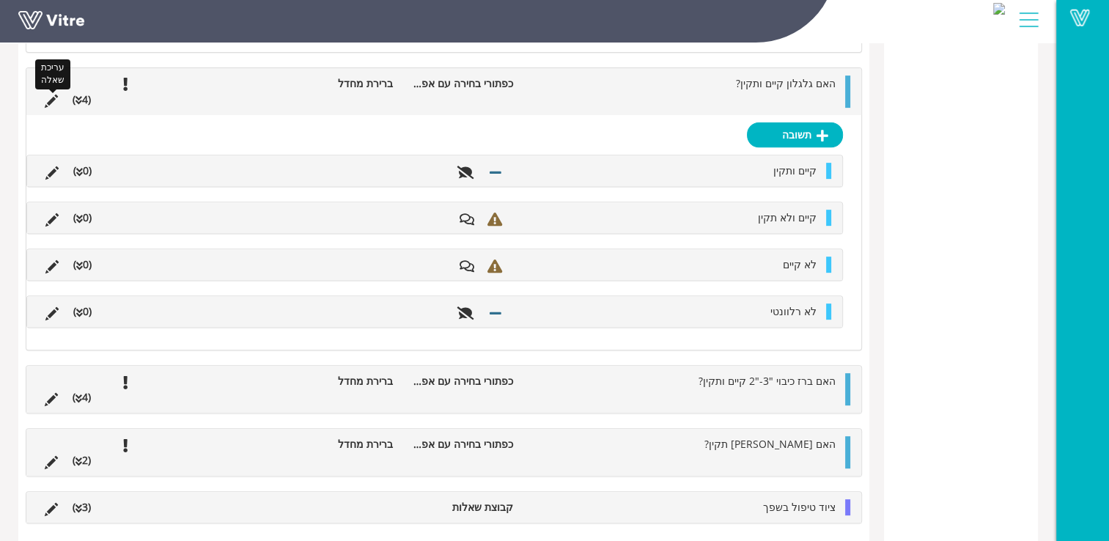
click at [45, 95] on icon at bounding box center [51, 101] width 13 height 13
click at [48, 102] on icon at bounding box center [51, 101] width 13 height 13
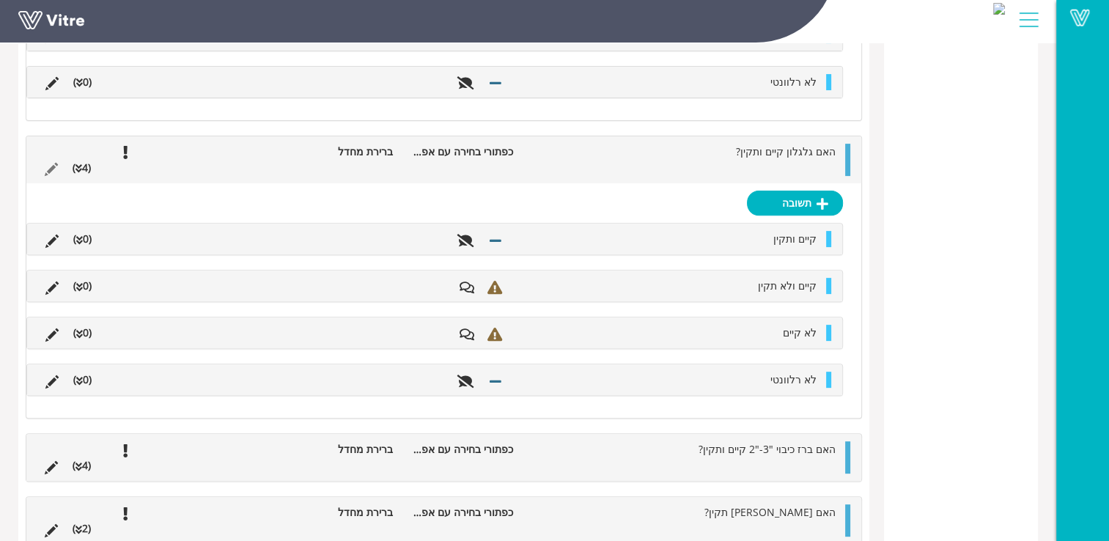
scroll to position [406, 0]
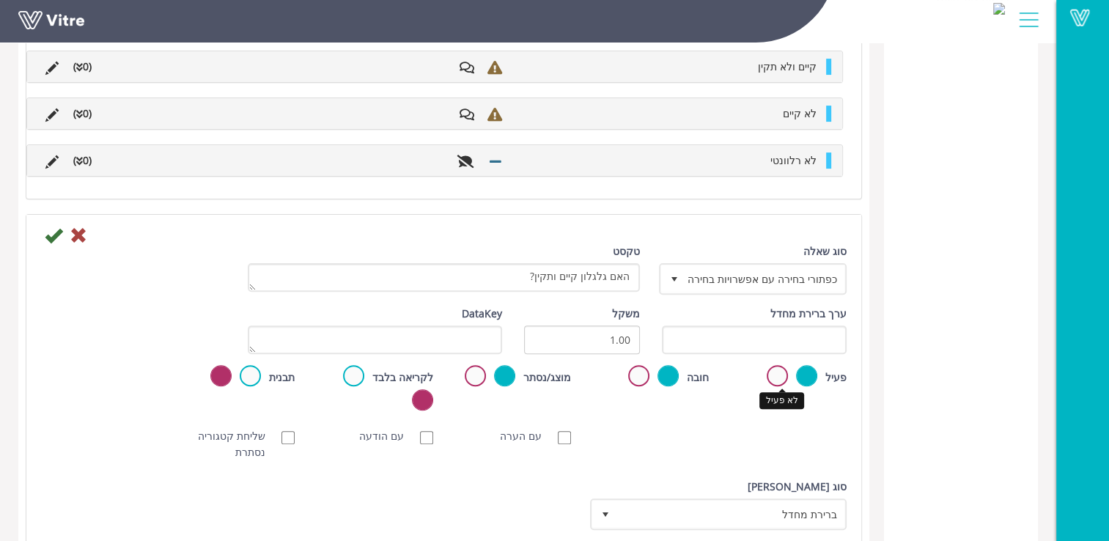
click at [782, 376] on label at bounding box center [777, 375] width 21 height 21
click at [0, 0] on input "radio" at bounding box center [0, 0] width 0 height 0
click at [59, 232] on icon at bounding box center [54, 236] width 18 height 18
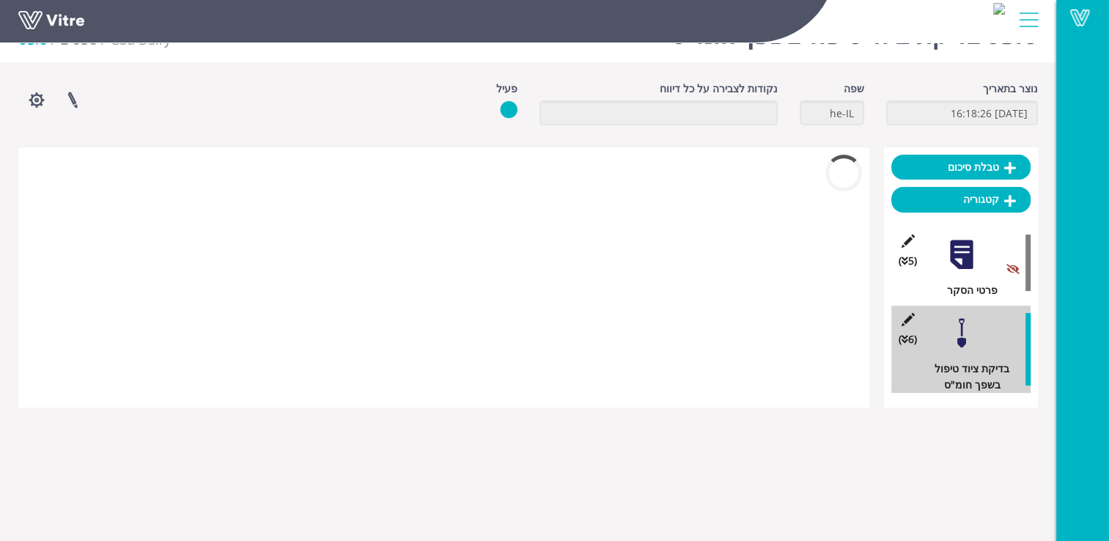
scroll to position [303, 0]
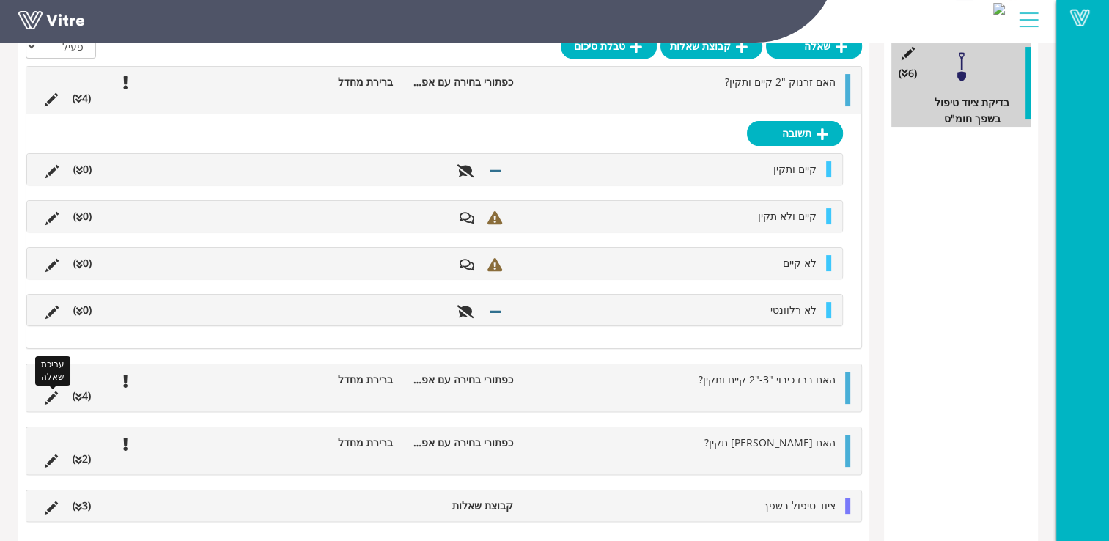
click at [51, 400] on icon at bounding box center [51, 398] width 13 height 13
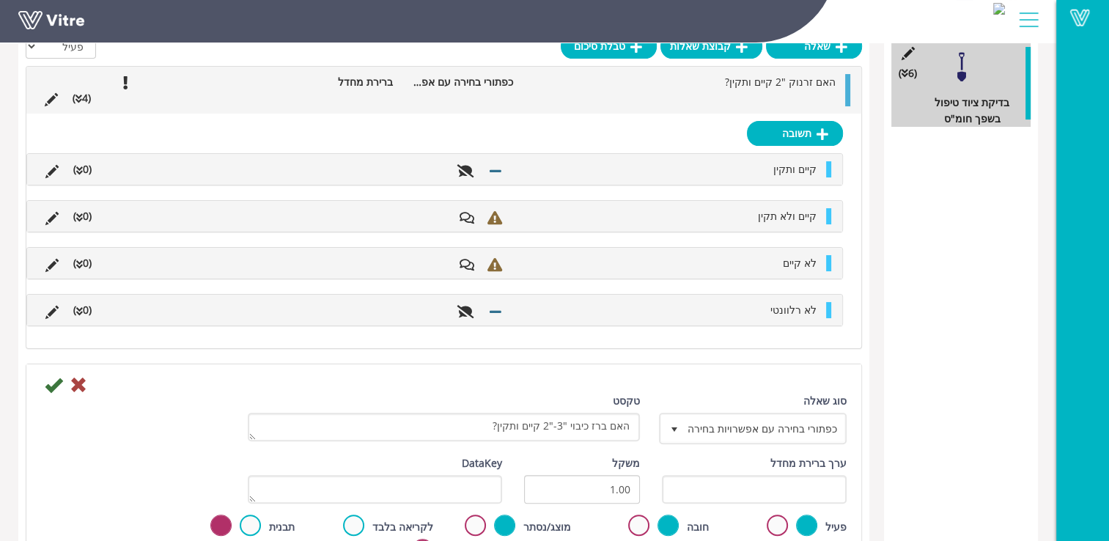
scroll to position [406, 0]
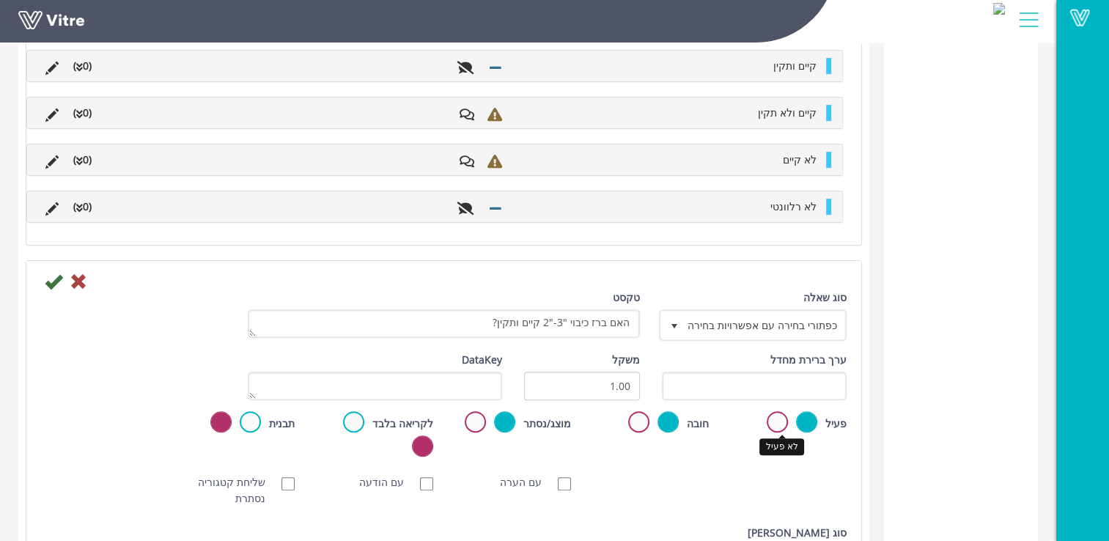
click at [785, 419] on label at bounding box center [777, 421] width 21 height 21
click at [0, 0] on input "radio" at bounding box center [0, 0] width 0 height 0
click at [55, 286] on icon at bounding box center [54, 282] width 18 height 18
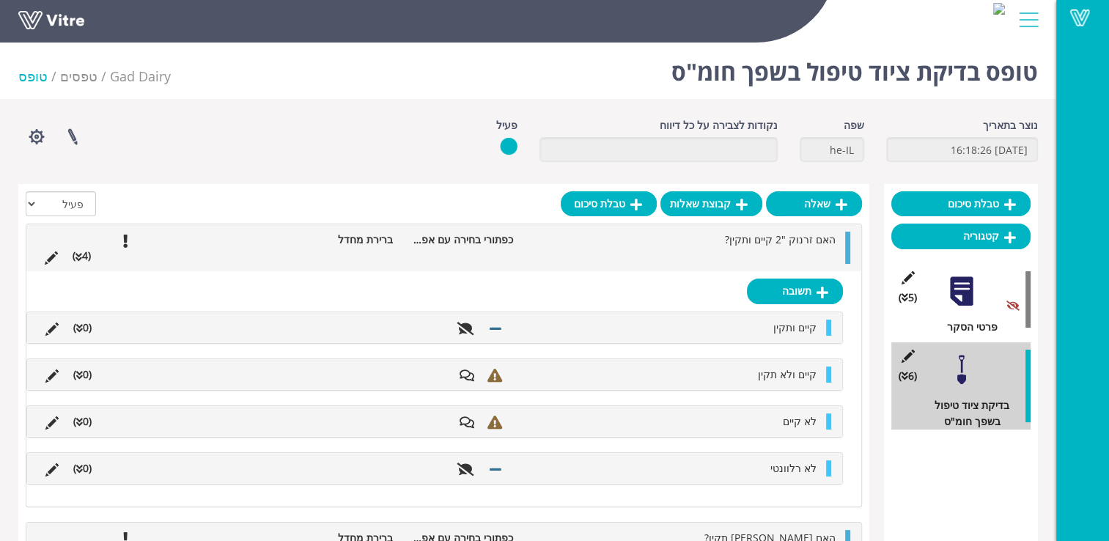
scroll to position [0, 0]
click at [55, 254] on icon at bounding box center [51, 258] width 13 height 13
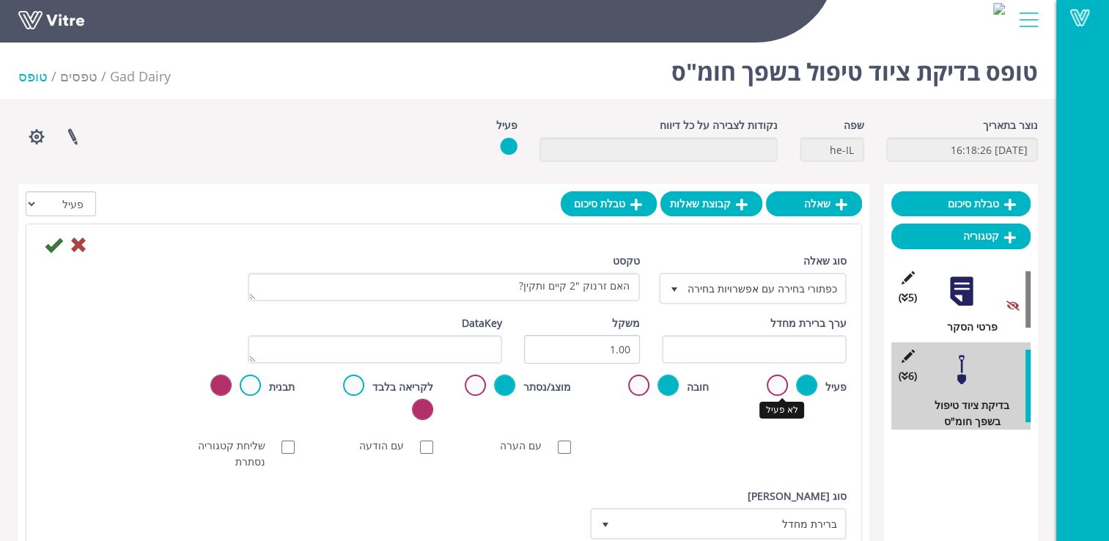
click at [775, 386] on label at bounding box center [777, 385] width 21 height 21
click at [0, 0] on input "radio" at bounding box center [0, 0] width 0 height 0
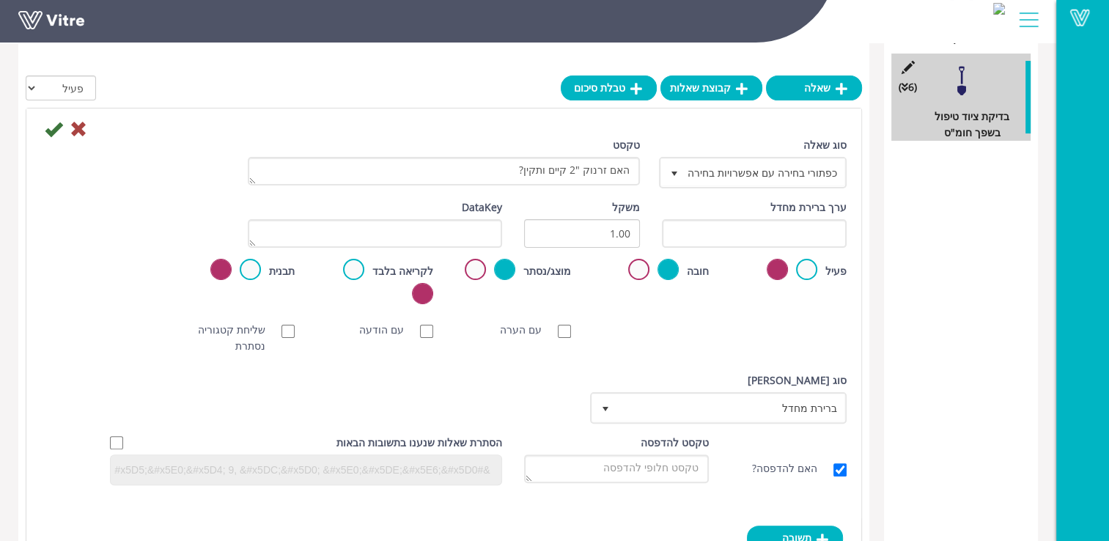
scroll to position [147, 0]
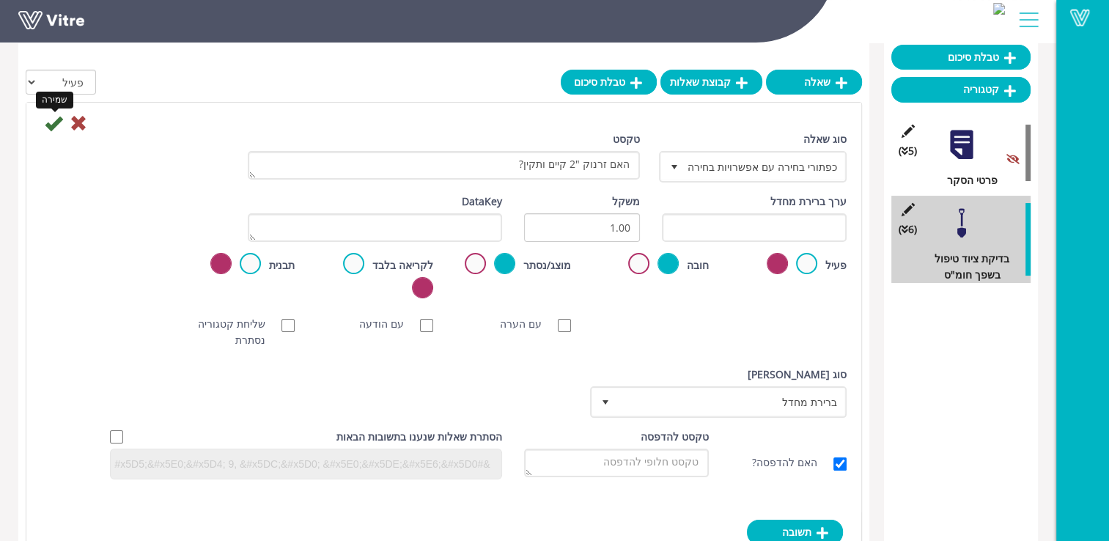
click at [53, 125] on icon at bounding box center [54, 123] width 18 height 18
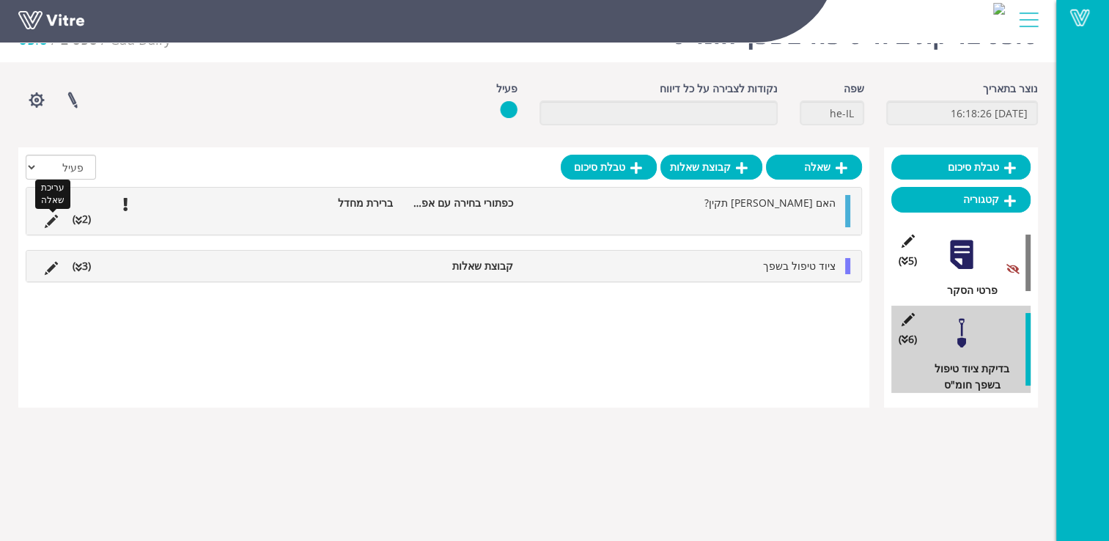
click at [52, 218] on icon at bounding box center [51, 221] width 13 height 13
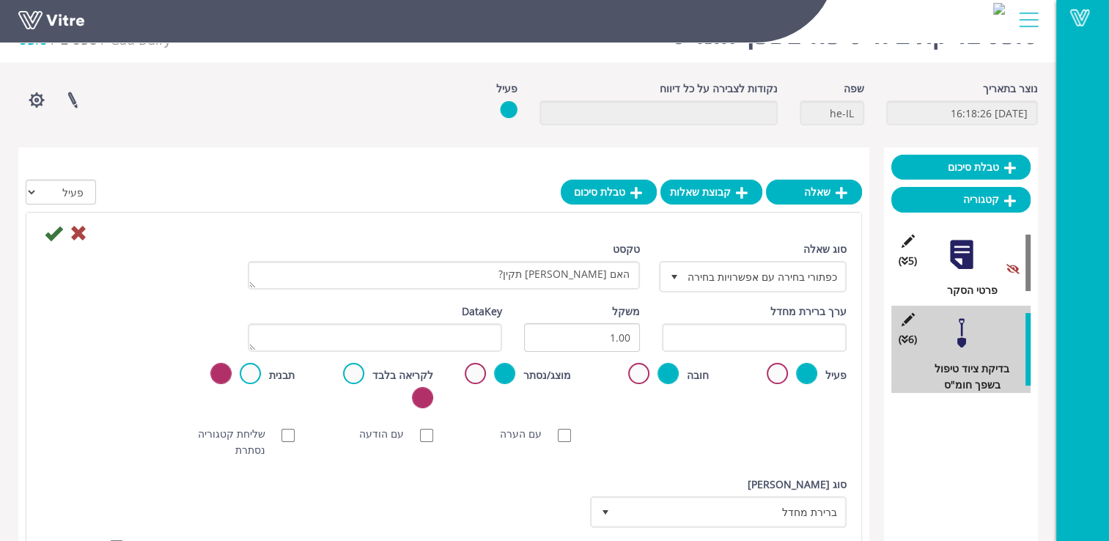
scroll to position [147, 0]
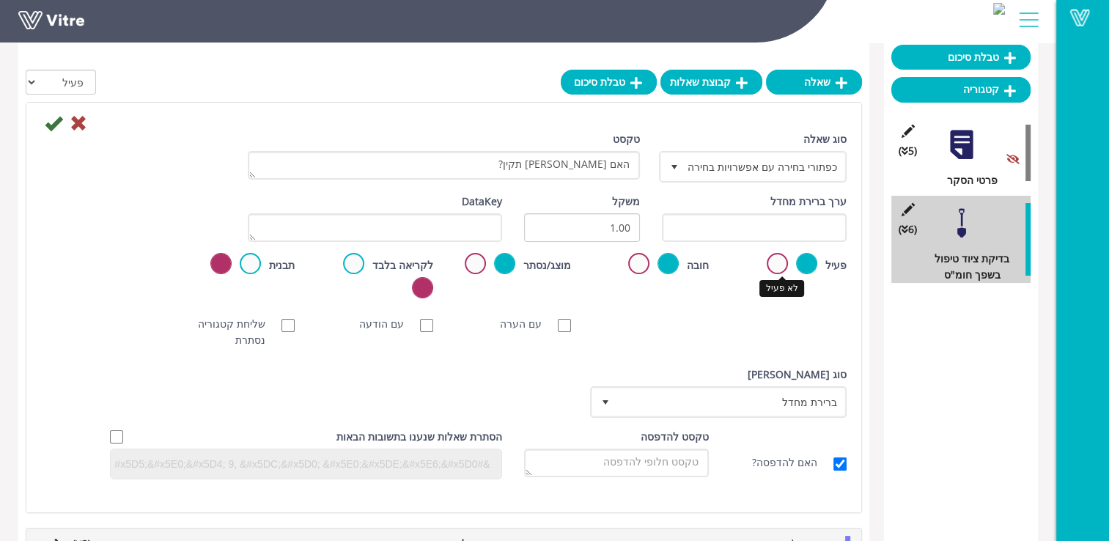
click at [781, 268] on label at bounding box center [777, 263] width 21 height 21
click at [0, 0] on input "radio" at bounding box center [0, 0] width 0 height 0
click at [56, 128] on icon at bounding box center [54, 123] width 18 height 18
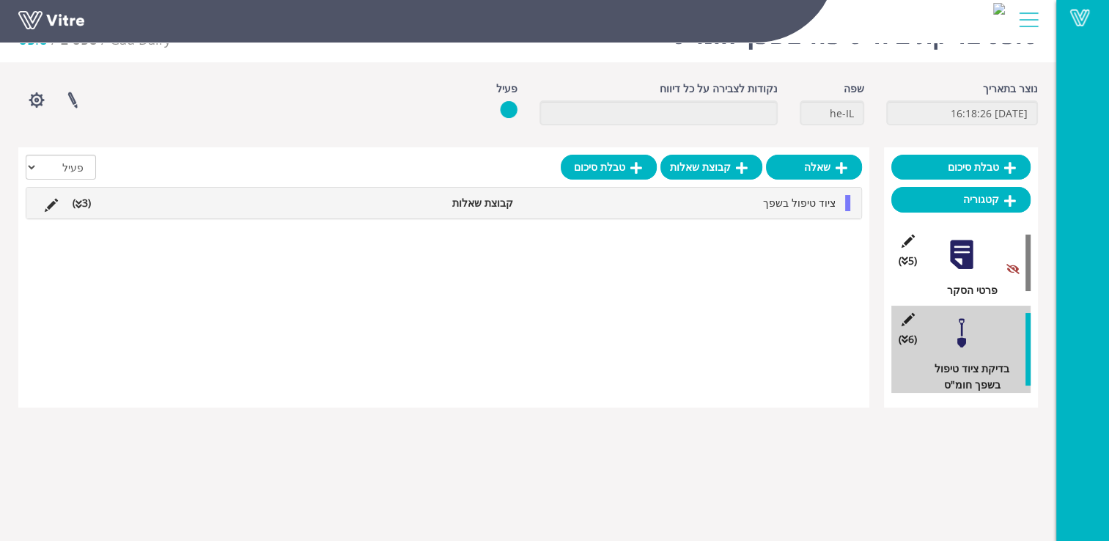
click at [973, 257] on div at bounding box center [961, 254] width 33 height 33
